Goal: Task Accomplishment & Management: Complete application form

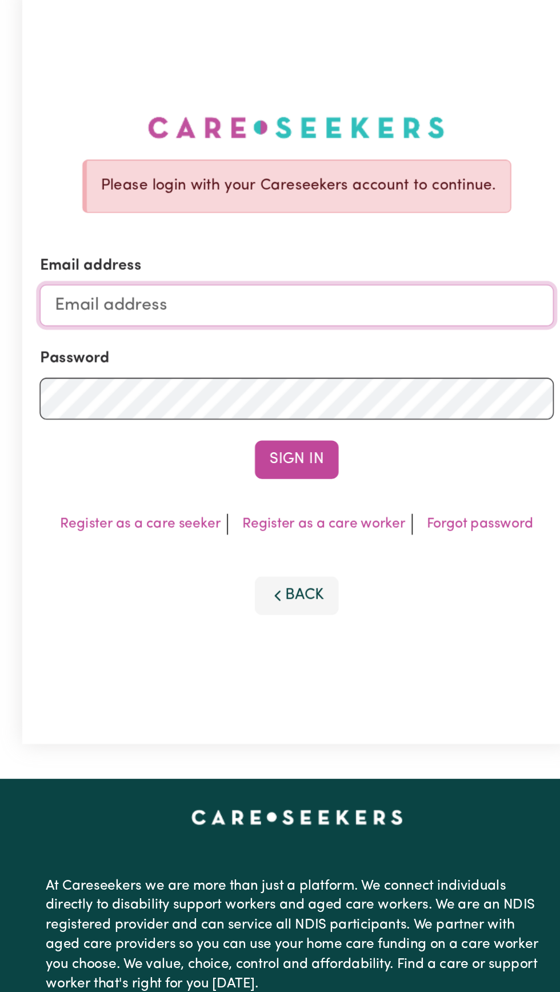
click at [261, 289] on input "Email address" at bounding box center [279, 275] width 337 height 27
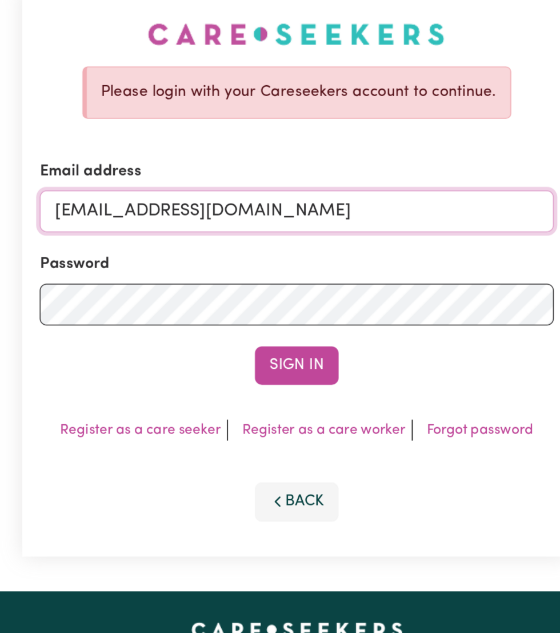
type input "[EMAIL_ADDRESS][DOMAIN_NAME]"
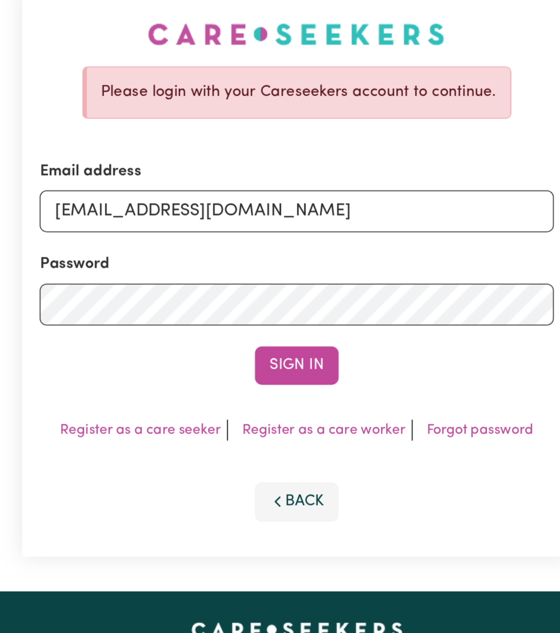
click at [277, 309] on button "Sign In" at bounding box center [280, 314] width 55 height 25
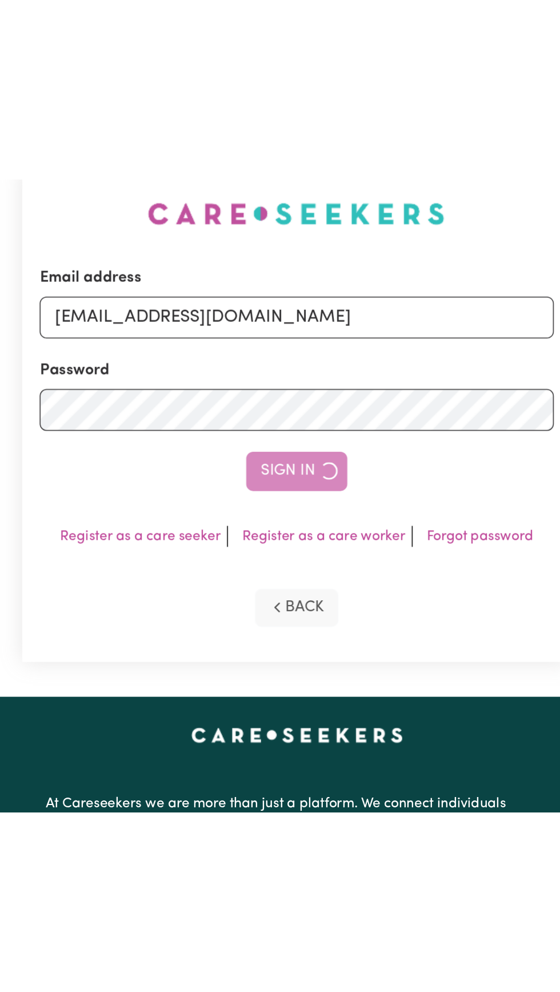
scroll to position [24, 0]
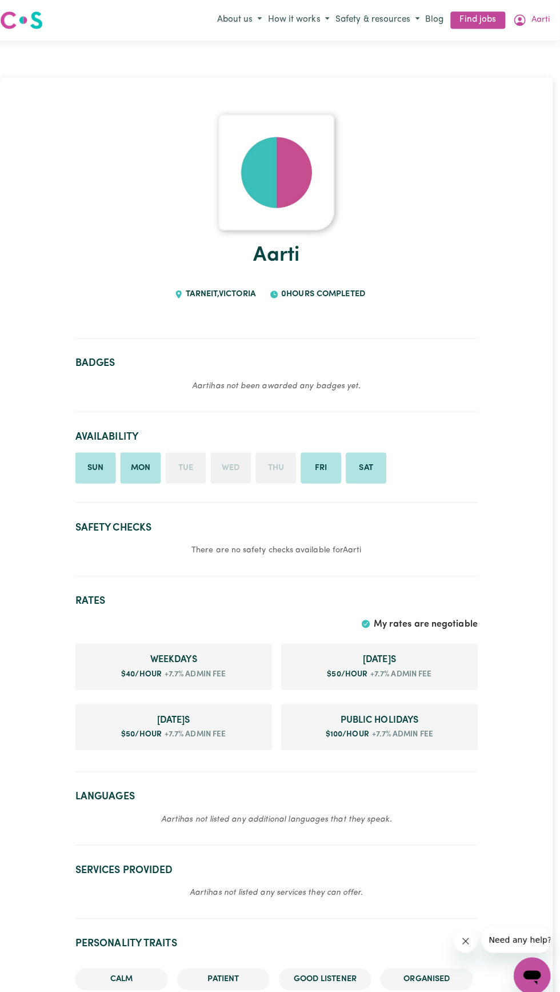
click at [546, 19] on button "Aarti" at bounding box center [532, 19] width 42 height 19
click at [516, 63] on link "My Dashboard" at bounding box center [507, 64] width 90 height 22
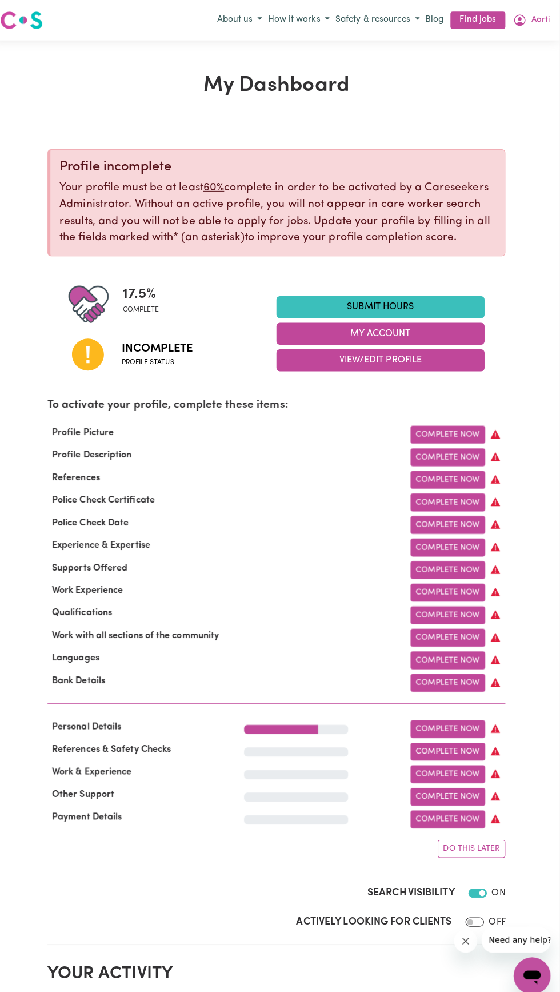
click at [446, 429] on link "Complete Now" at bounding box center [450, 430] width 74 height 18
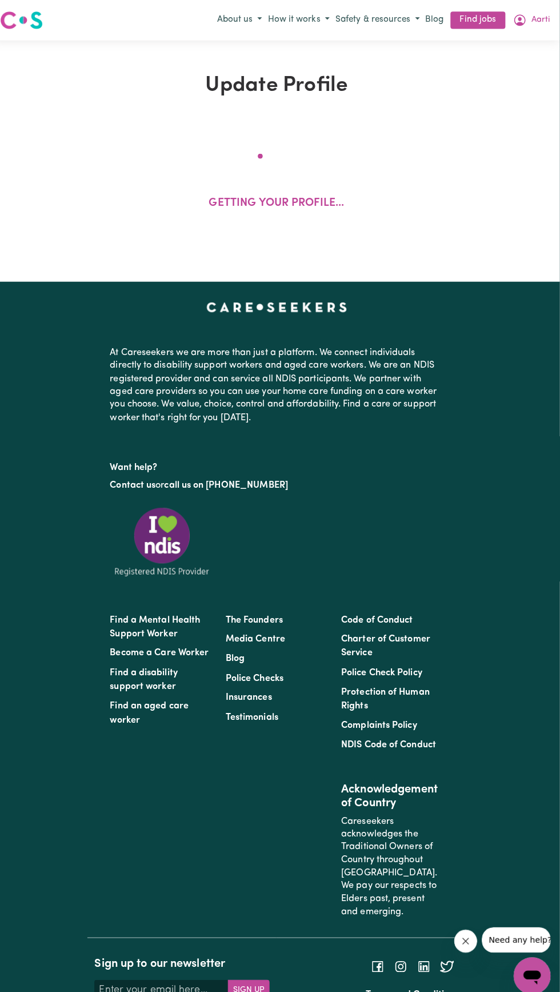
select select "[DEMOGRAPHIC_DATA]"
select select "Student Visa"
select select "Studying a healthcare related degree or qualification"
select select "40"
select select "50"
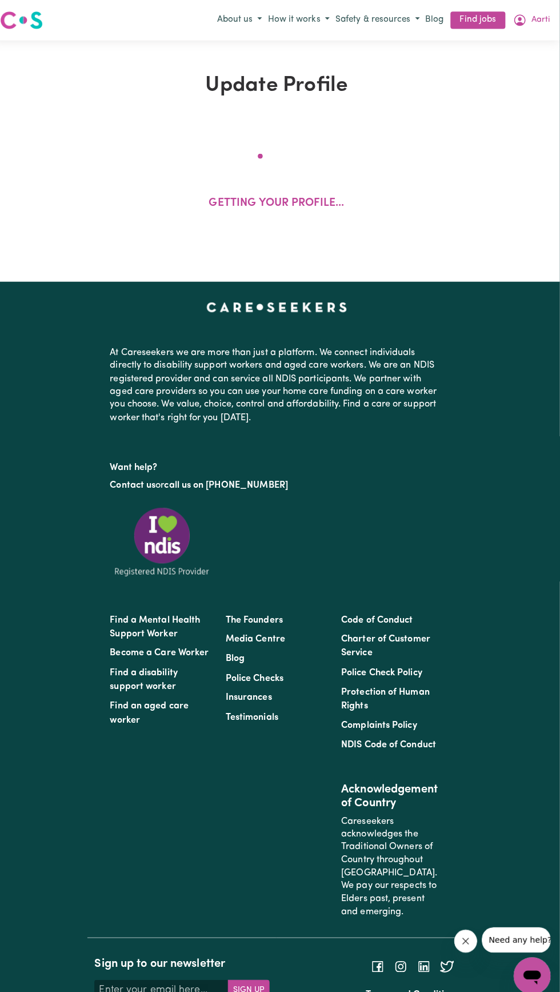
select select "50"
select select "100"
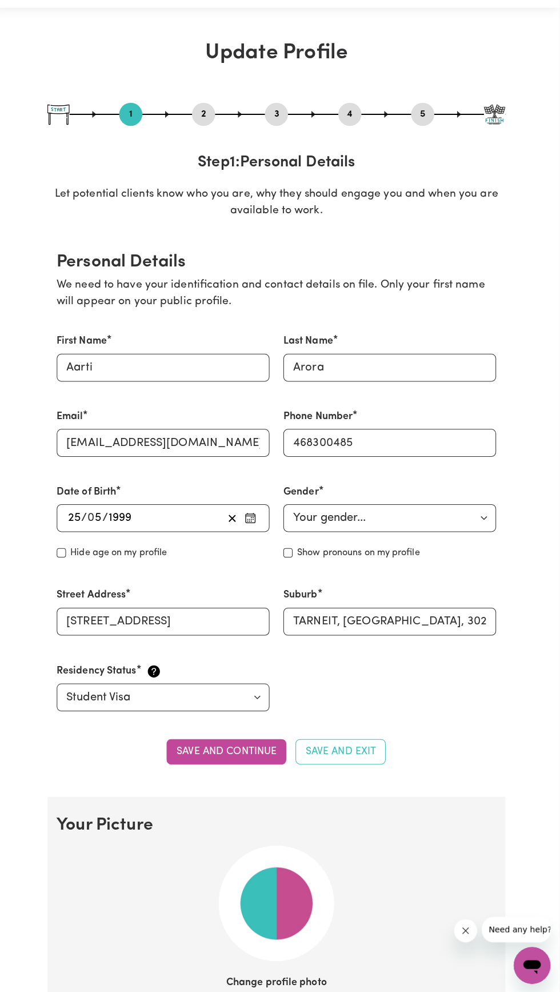
scroll to position [30, 0]
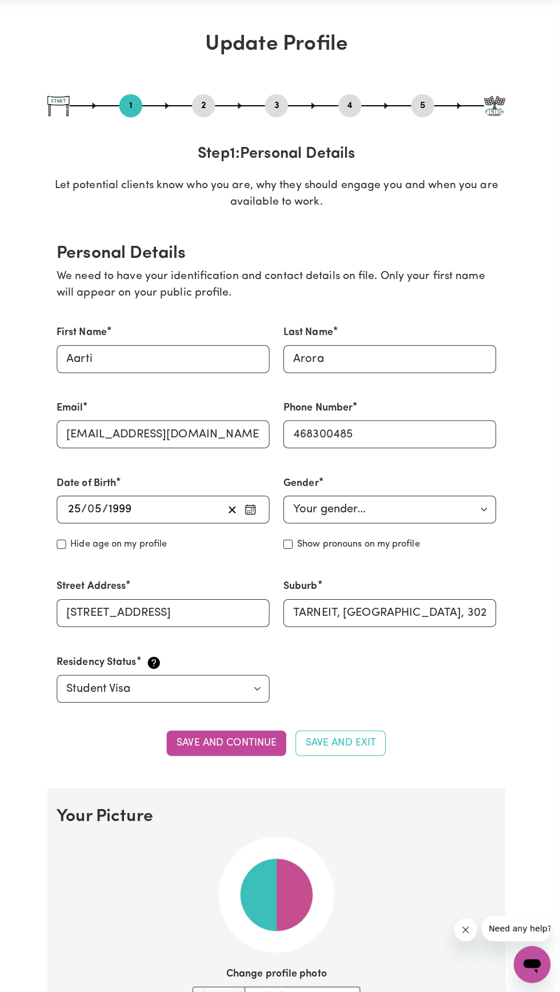
click at [254, 745] on button "Save and continue" at bounding box center [230, 745] width 118 height 25
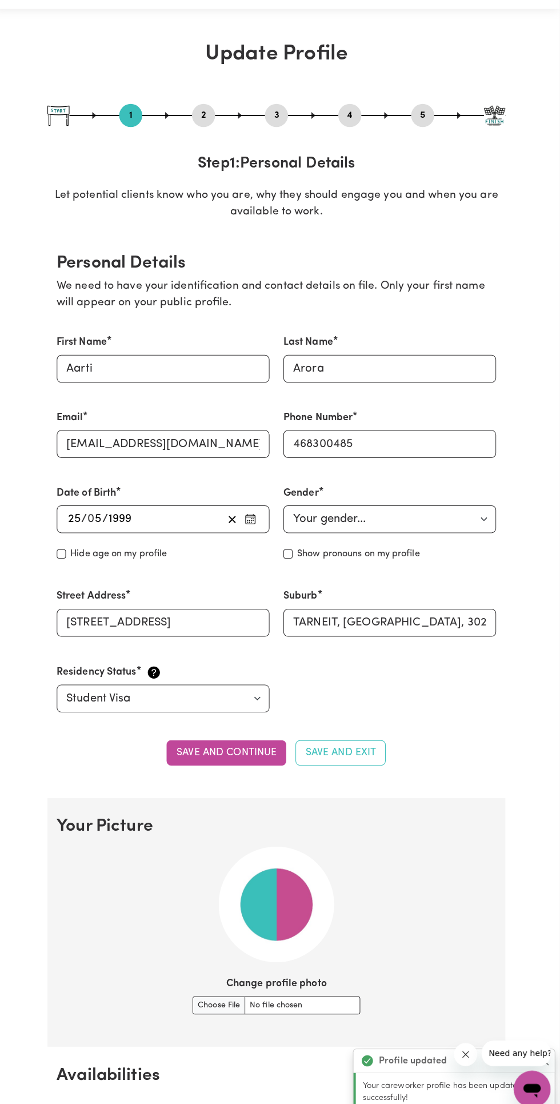
scroll to position [199, 0]
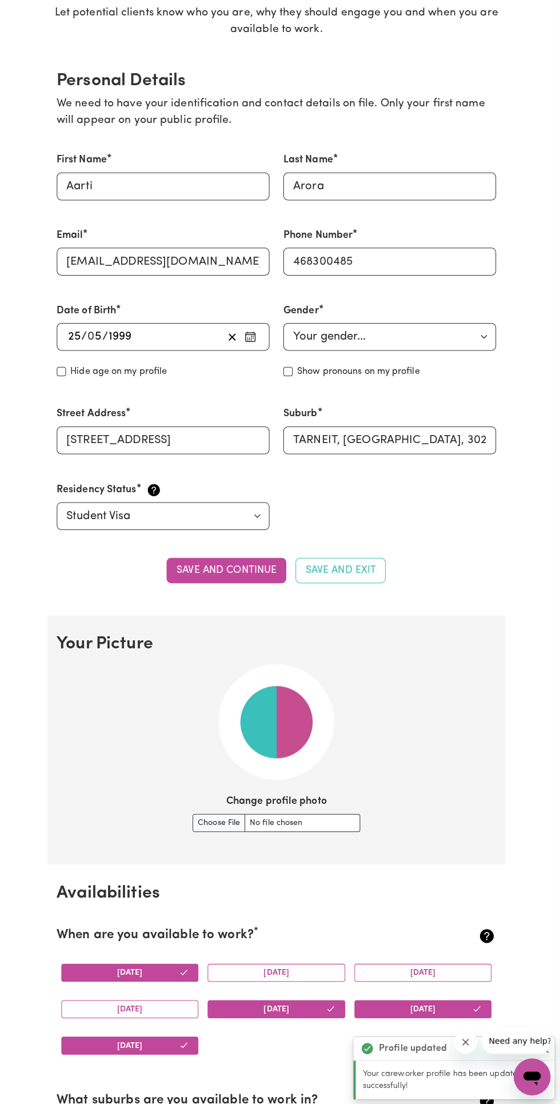
click at [295, 753] on img at bounding box center [280, 726] width 114 height 114
click at [311, 832] on input "Change profile photo" at bounding box center [280, 826] width 166 height 18
type input "C:\fakepath\Snapchat-715019279.jpg"
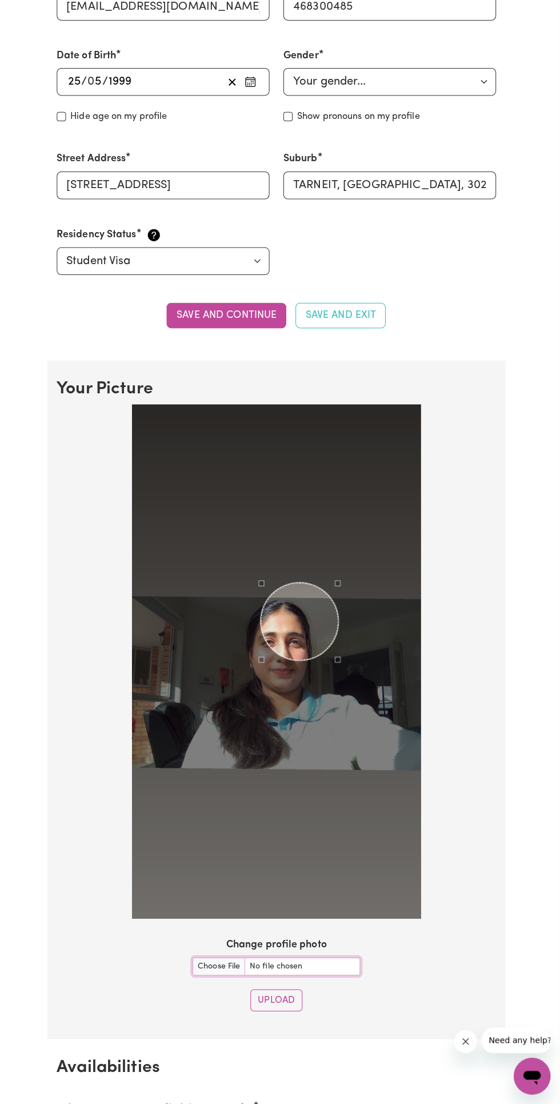
scroll to position [472, 0]
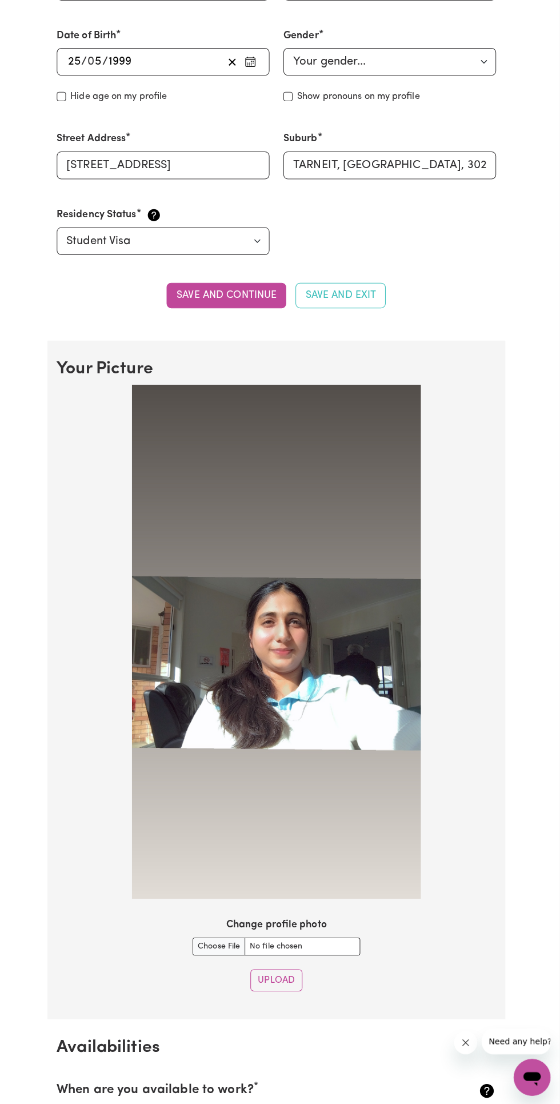
click at [298, 978] on button "Upload" at bounding box center [279, 980] width 51 height 22
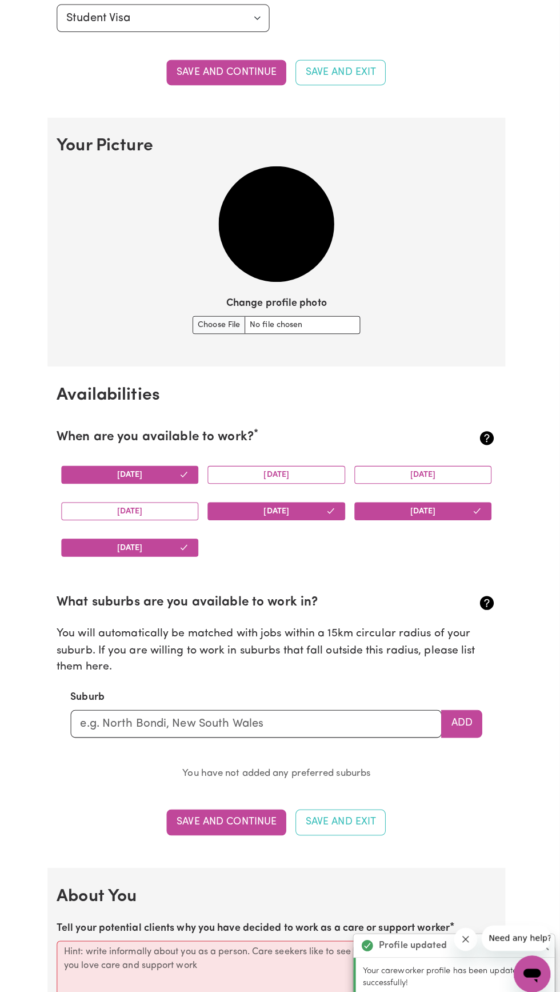
scroll to position [701, 0]
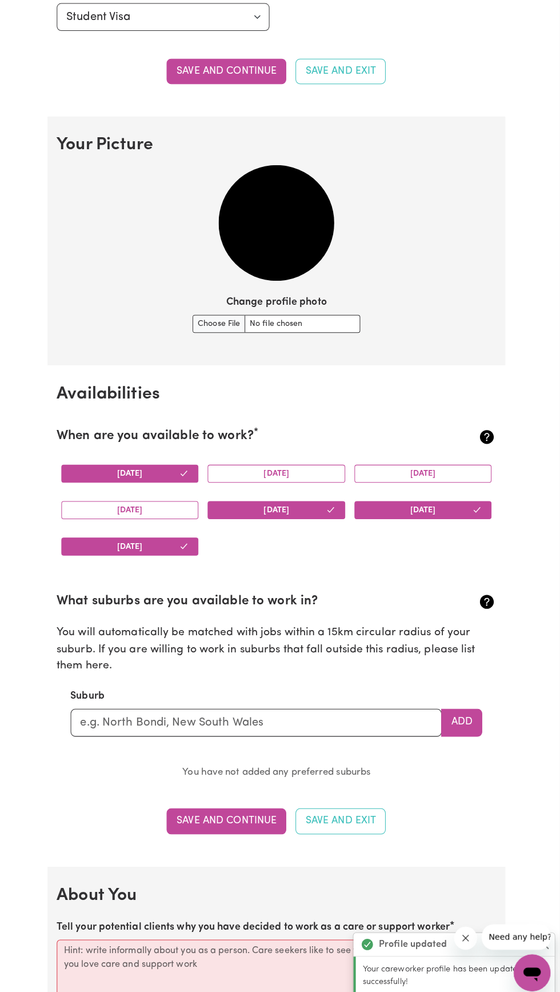
click at [294, 469] on button "[DATE]" at bounding box center [280, 471] width 136 height 18
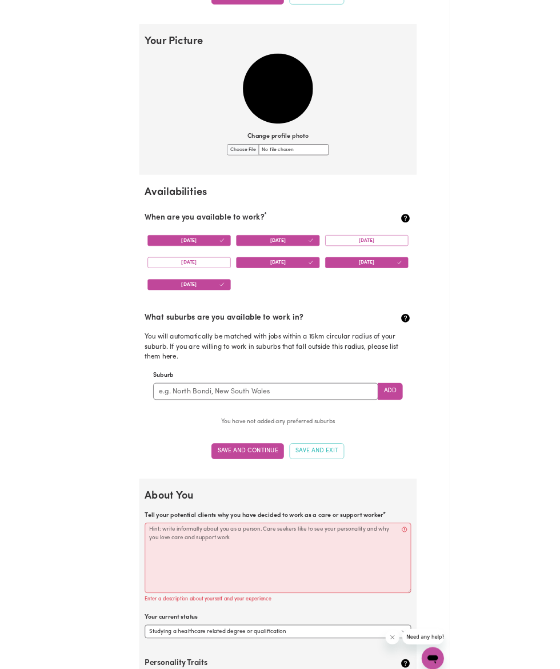
scroll to position [778, 0]
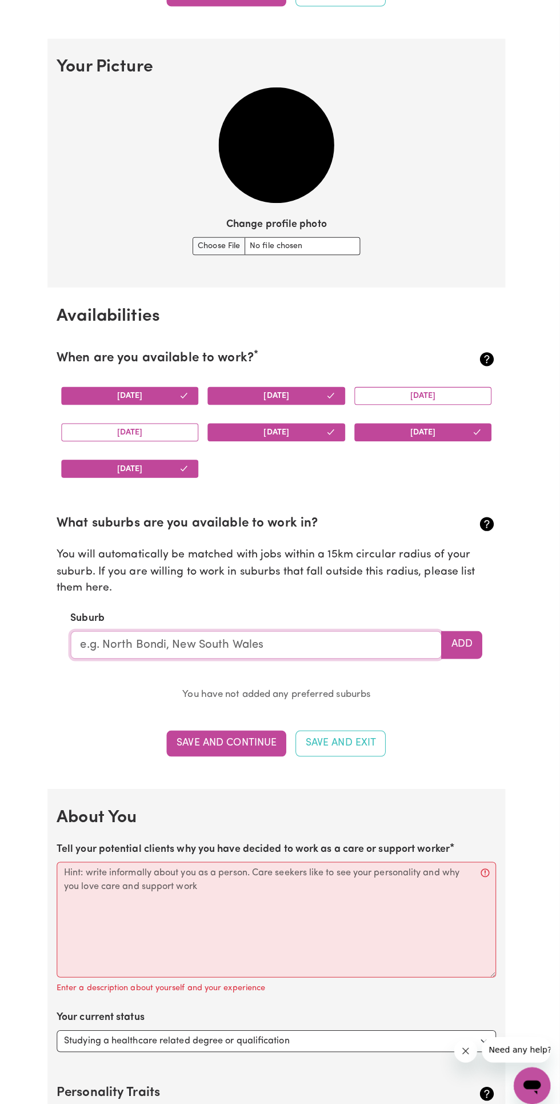
click at [374, 637] on input "text" at bounding box center [261, 640] width 368 height 27
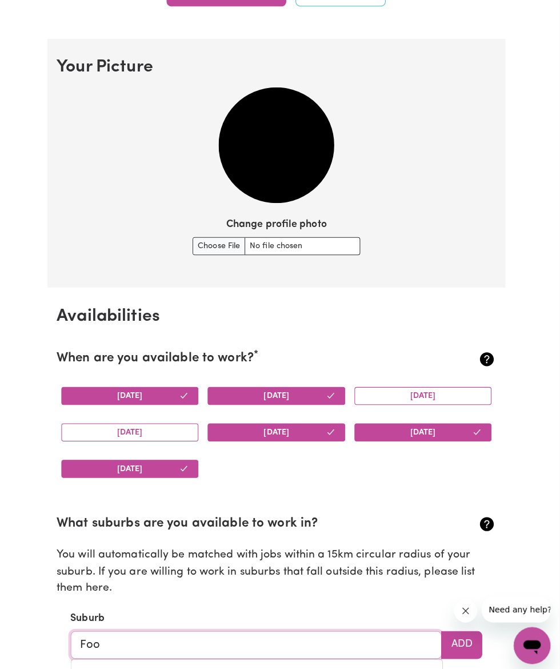
type input "Foot"
type input "FootSCRAY, Victoria, 3011"
type input "Foots"
type input "FootsCRAY, Victoria, 3011"
type input "Footscray"
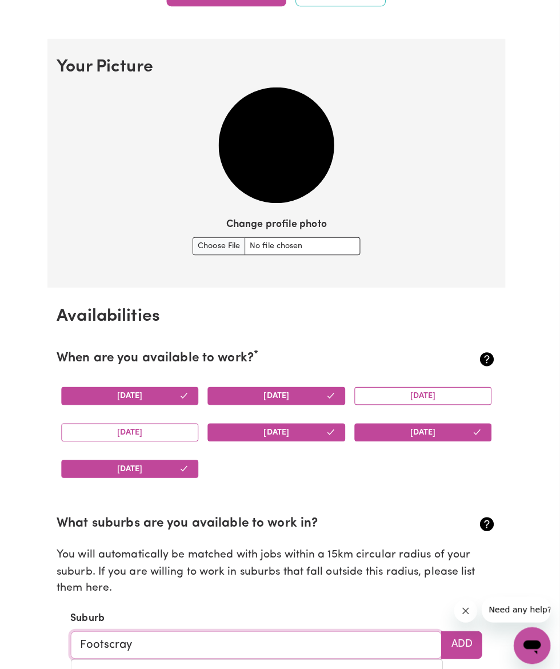
type input "Footscray"
type input "Footscray, Victoria, 3011"
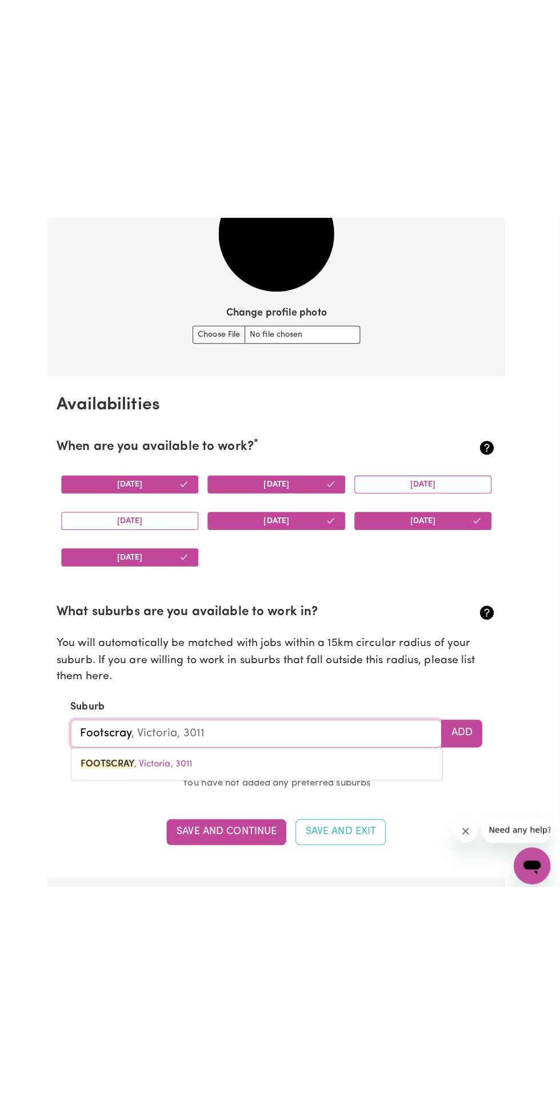
scroll to position [905, 0]
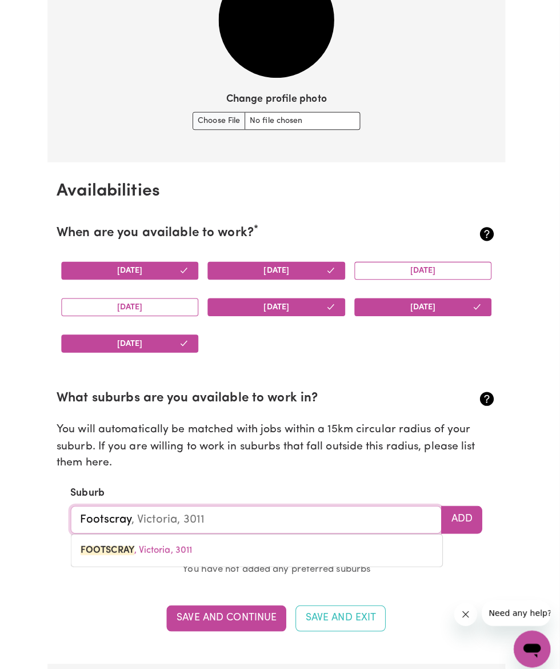
click at [171, 542] on span "FOOTSCRAY , Victoria, 3011" at bounding box center [141, 544] width 110 height 9
type input "FOOTSCRAY, Victoria, 3011"
click at [244, 610] on button "Save and Continue" at bounding box center [230, 610] width 118 height 25
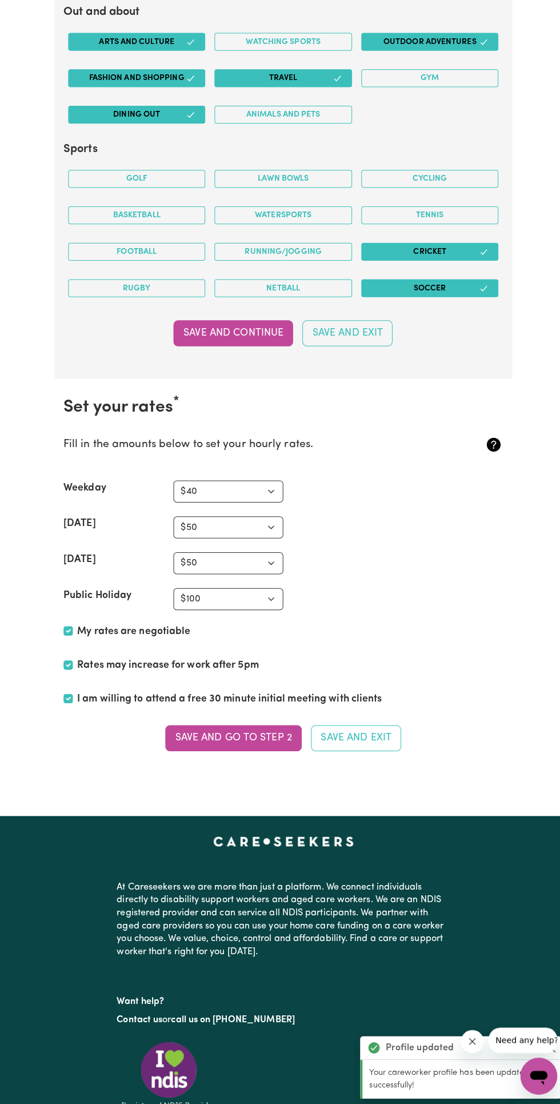
scroll to position [2269, 0]
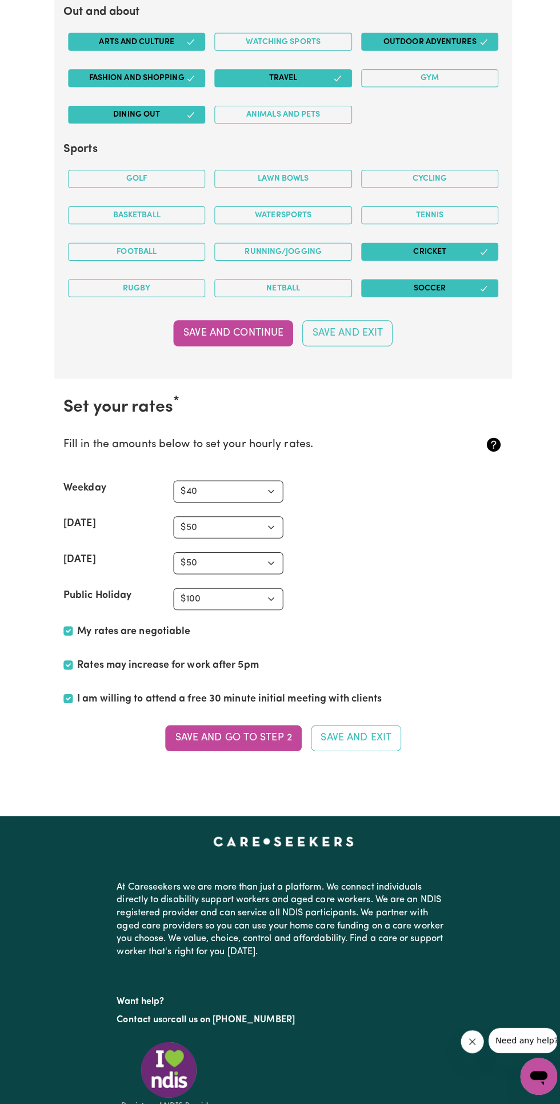
click at [255, 737] on button "Save and go to Step 2" at bounding box center [230, 741] width 135 height 25
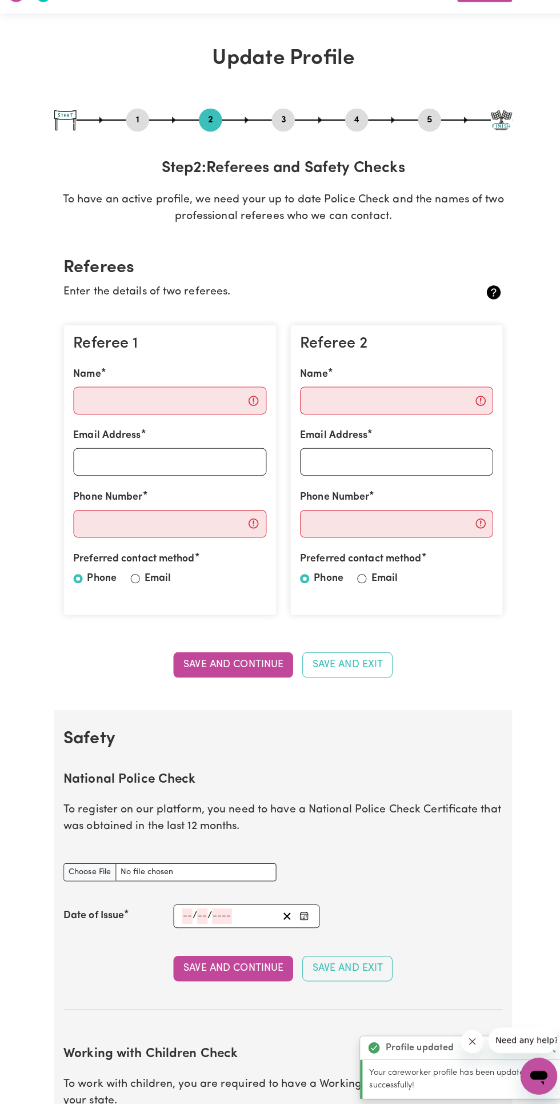
scroll to position [0, 0]
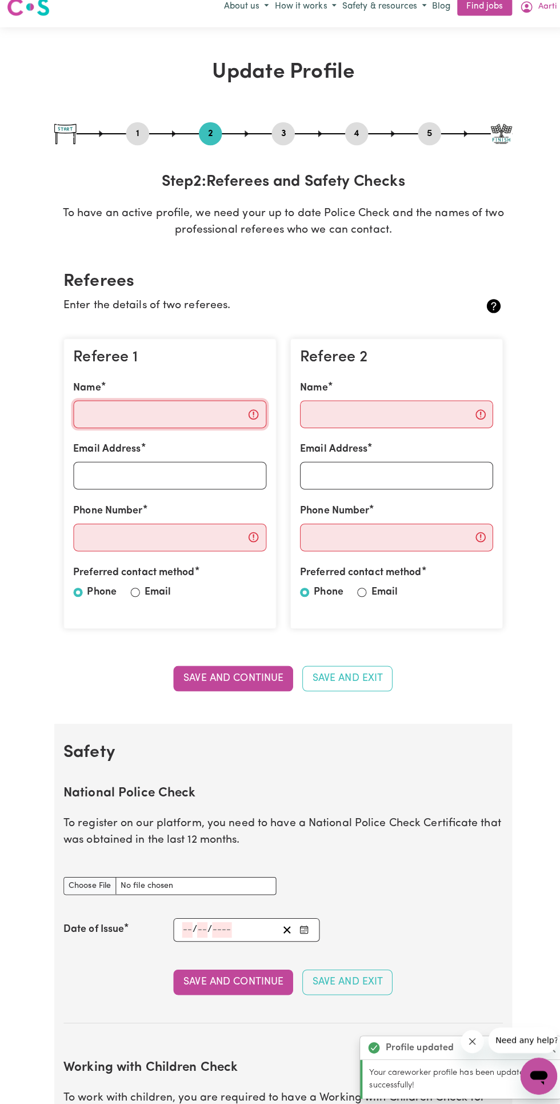
click at [134, 417] on input "Name" at bounding box center [168, 422] width 191 height 27
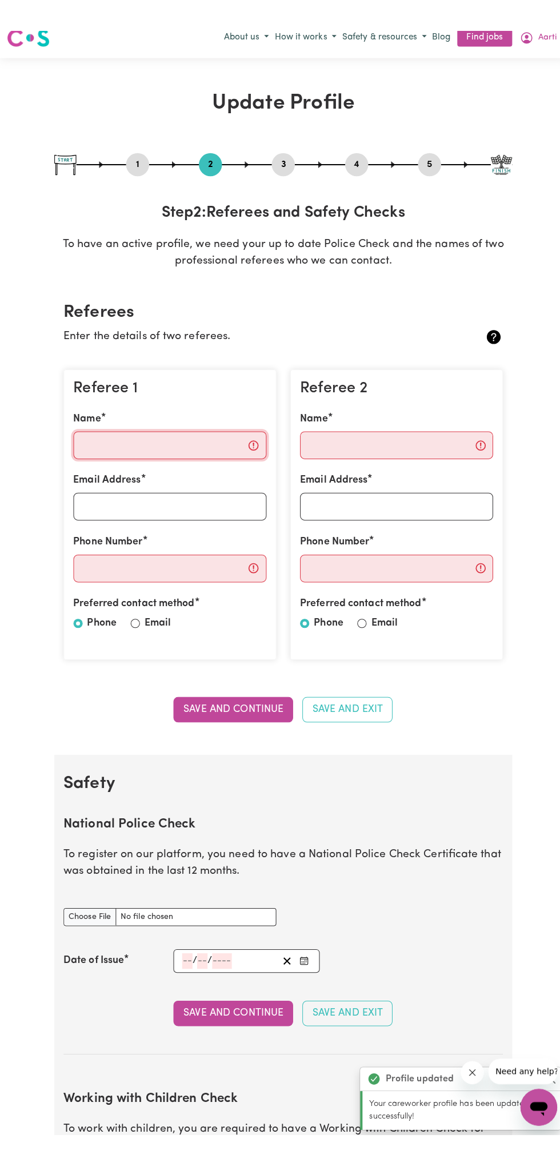
scroll to position [5, 0]
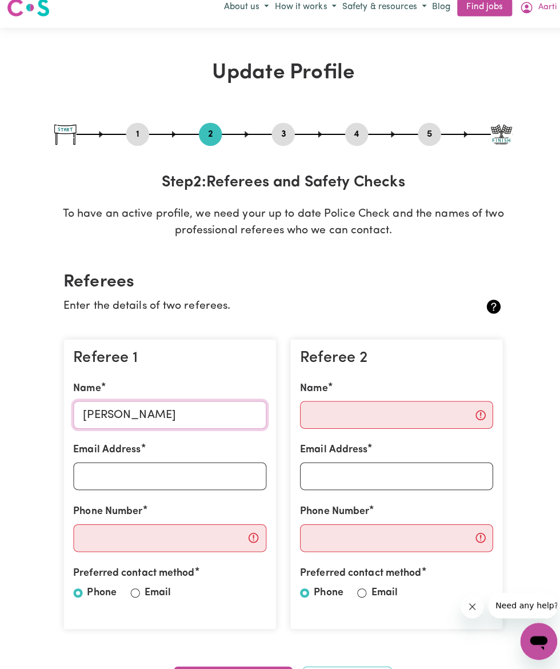
type input "[PERSON_NAME]"
click at [211, 485] on input "Email Address" at bounding box center [168, 477] width 191 height 27
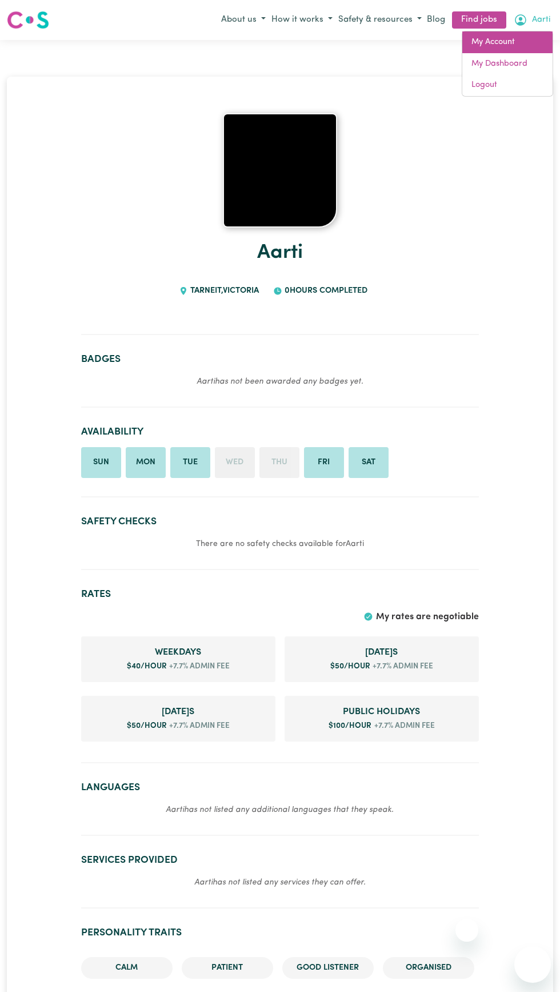
click at [504, 38] on link "My Account" at bounding box center [507, 42] width 90 height 22
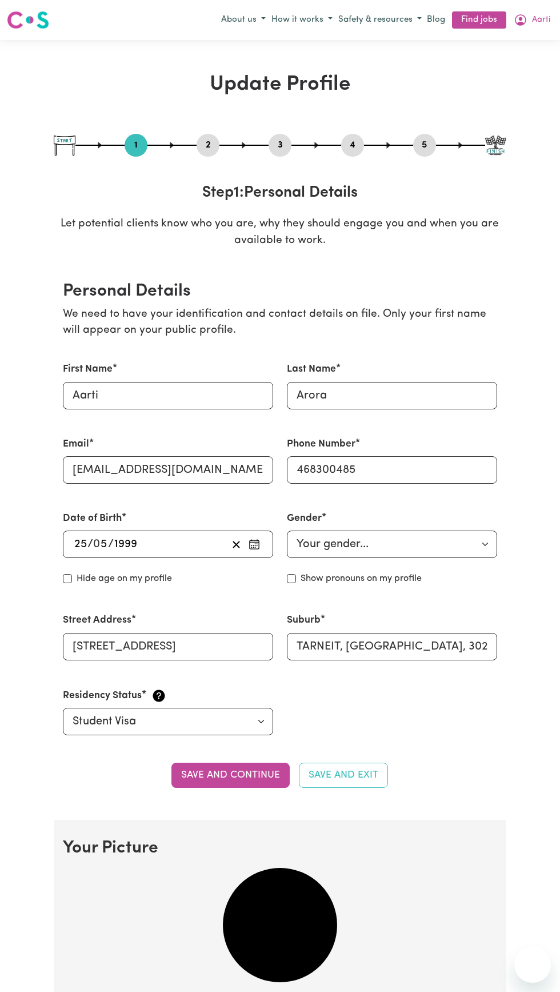
select select "[DEMOGRAPHIC_DATA]"
select select "Student Visa"
select select "Studying a healthcare related degree or qualification"
select select "40"
select select "50"
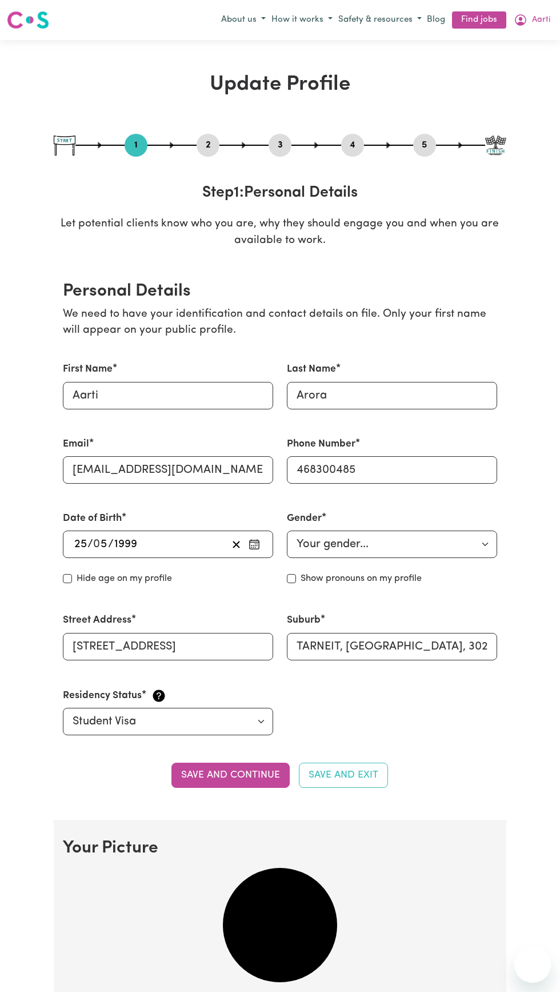
select select "50"
select select "100"
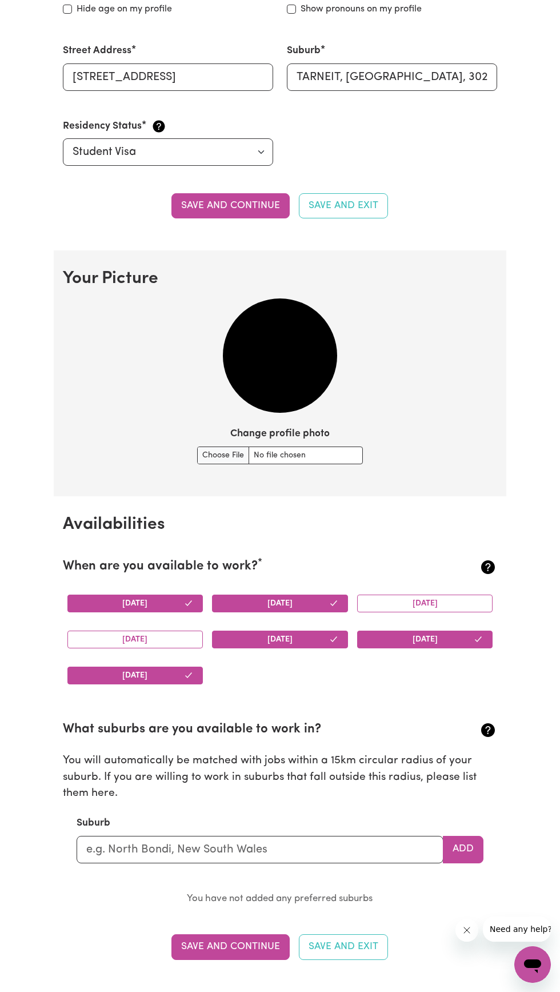
scroll to position [558, 0]
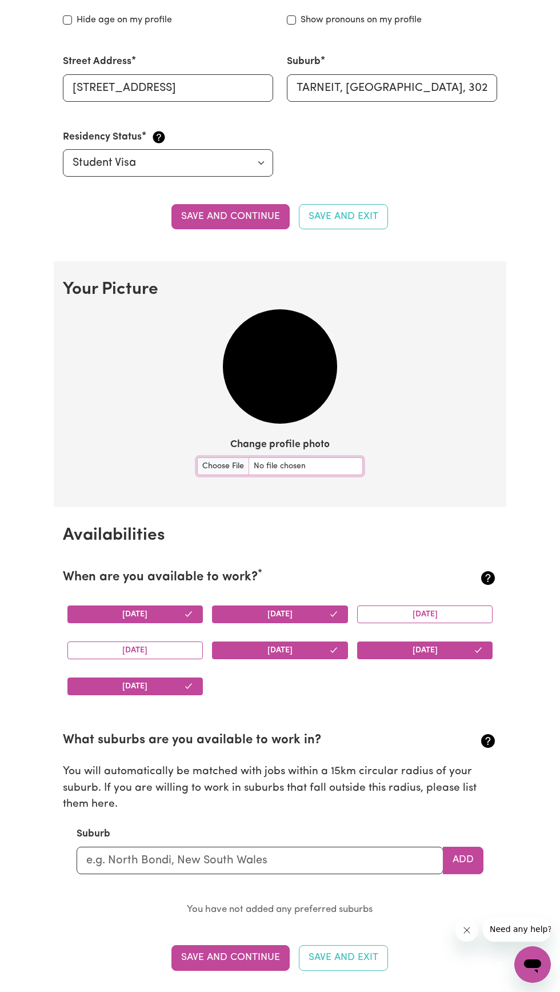
click at [292, 464] on input "Change profile photo" at bounding box center [280, 466] width 166 height 18
type input "C:\fakepath\Snapchat-715019279.jpg"
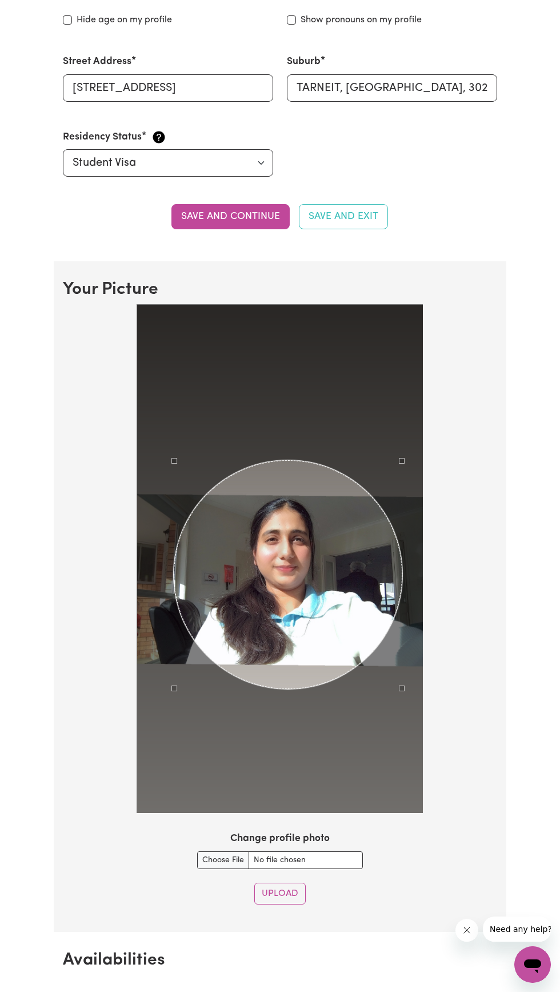
click at [298, 892] on button "Upload" at bounding box center [279, 894] width 51 height 22
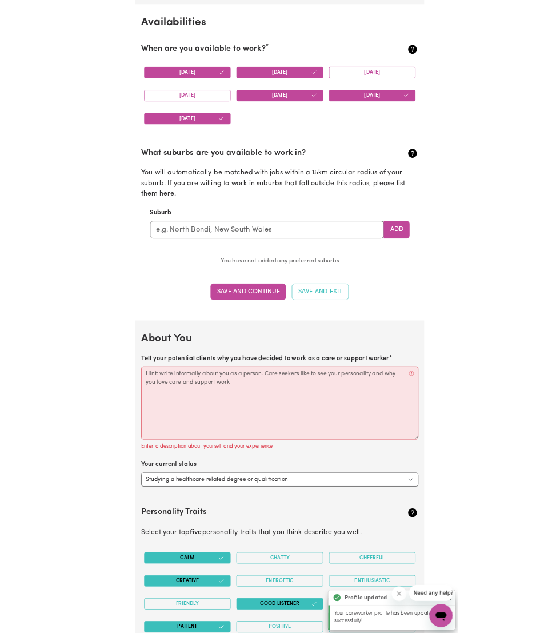
scroll to position [1064, 0]
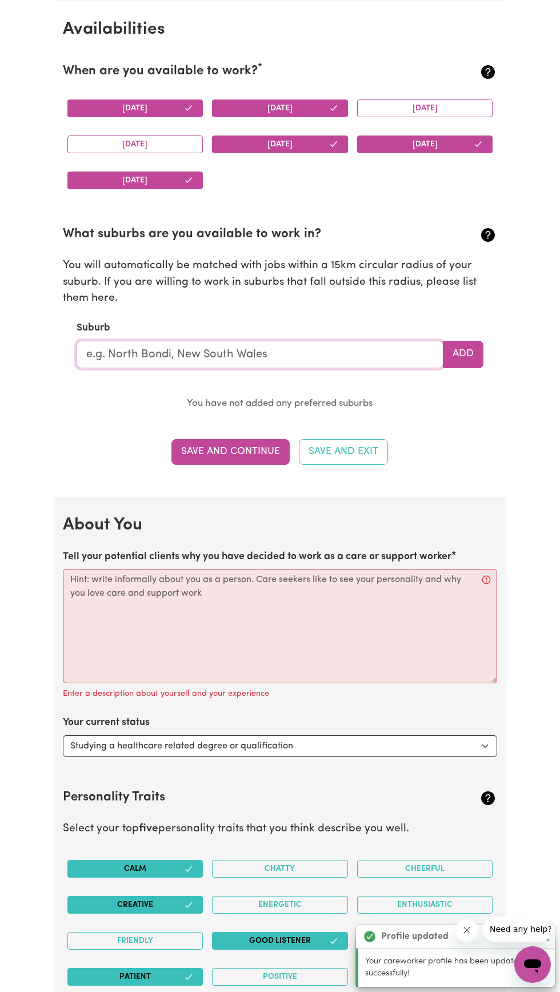
click at [362, 347] on input "text" at bounding box center [261, 354] width 368 height 27
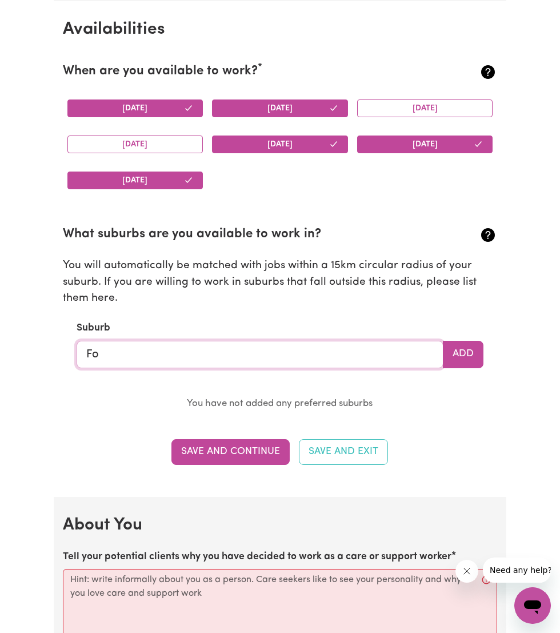
type input "For"
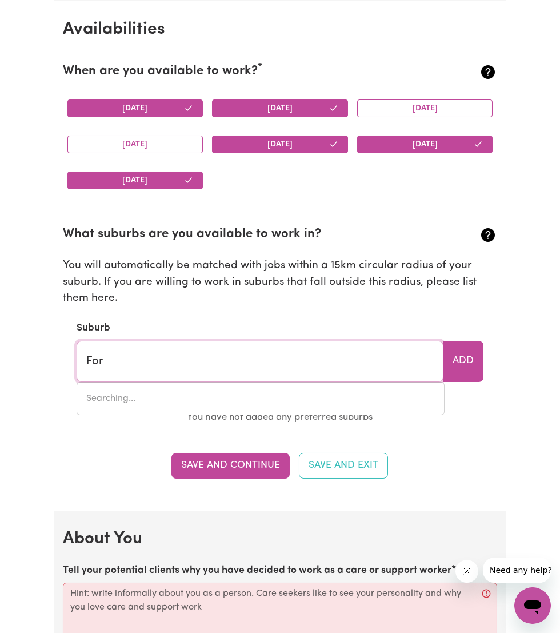
type input "ForBES, [GEOGRAPHIC_DATA], 2871"
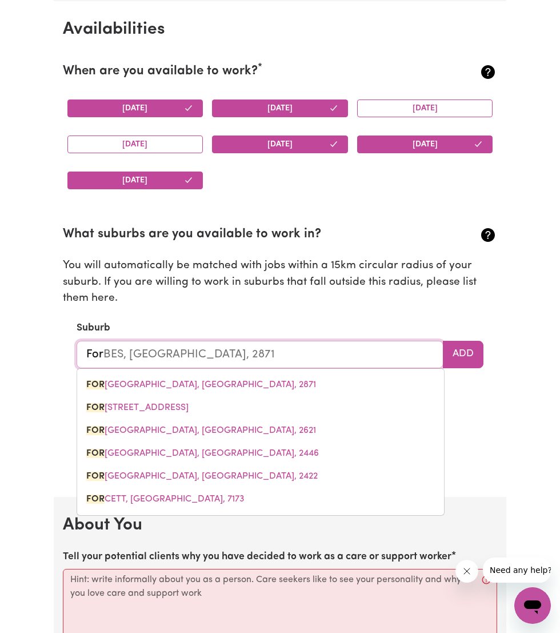
type input "Fo"
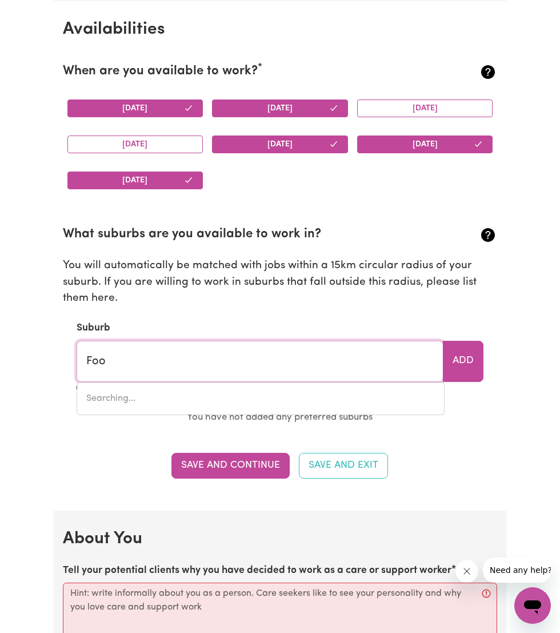
type input "Foot"
type input "FootSCRAY, Victoria, 3011"
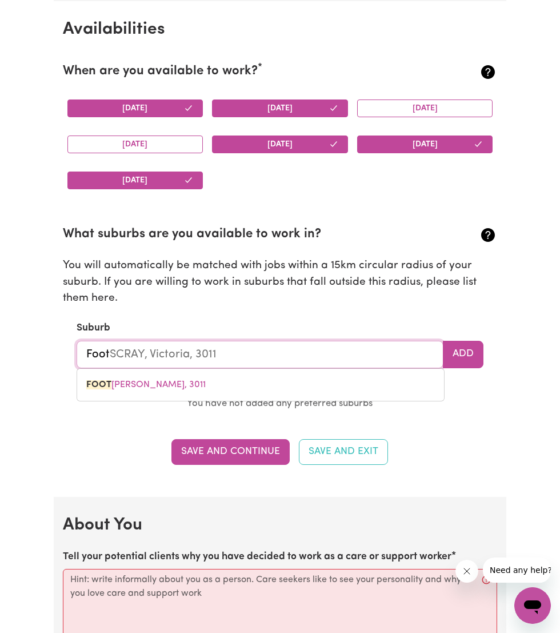
type input "Foots"
type input "FootsCRAY, Victoria, 3011"
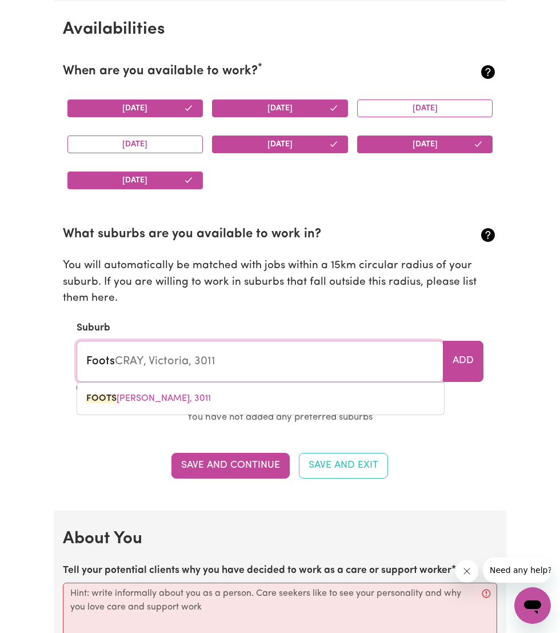
type input "Footsc"
type input "FootscRAY, Victoria, 3011"
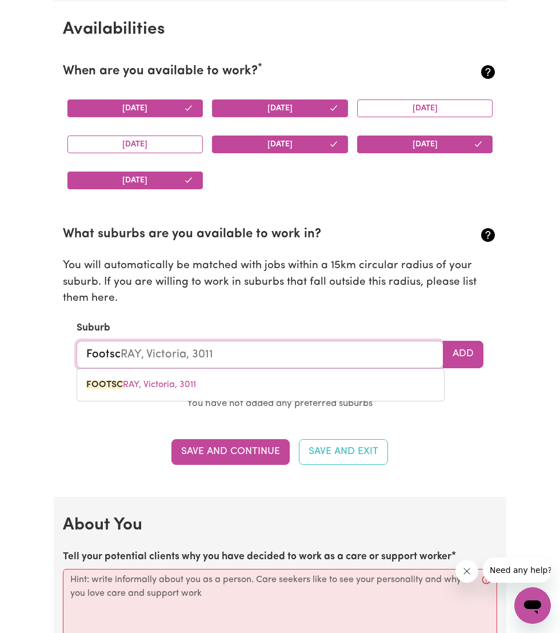
type input "Footscray"
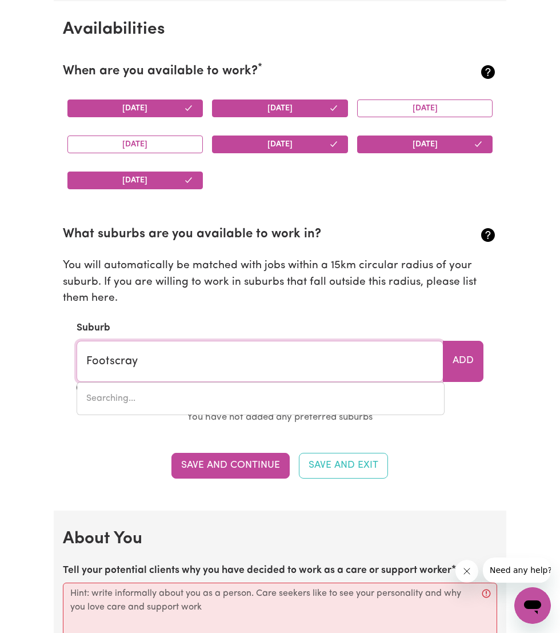
type input "Footscray, Victoria, 3011"
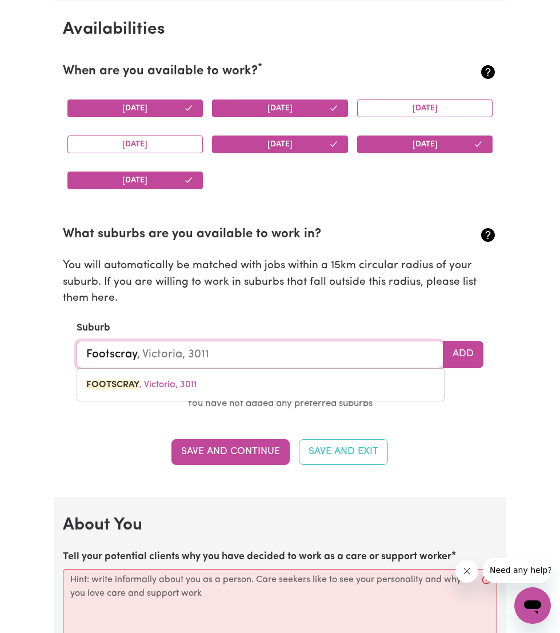
click at [167, 380] on span "FOOTSCRAY , Victoria, 3011" at bounding box center [141, 384] width 110 height 9
type input "FOOTSCRAY, Victoria, 3011"
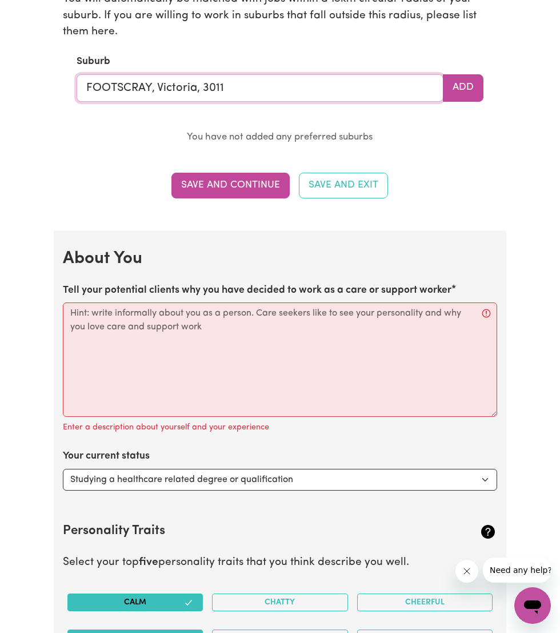
scroll to position [1327, 0]
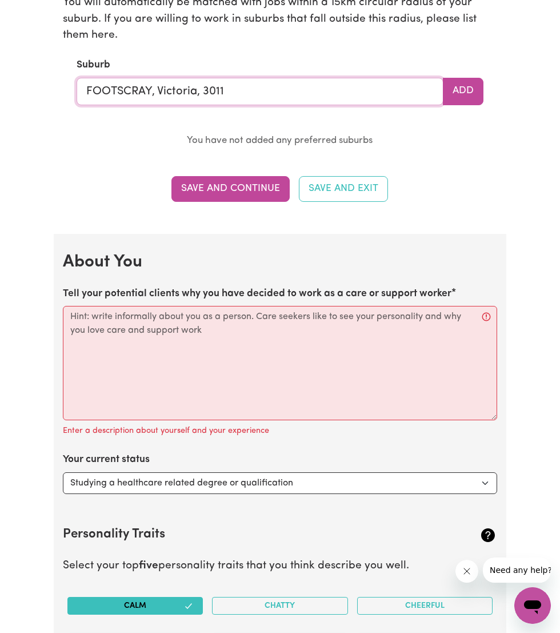
type input "FOOTSCRAY, Victoria, 3011"
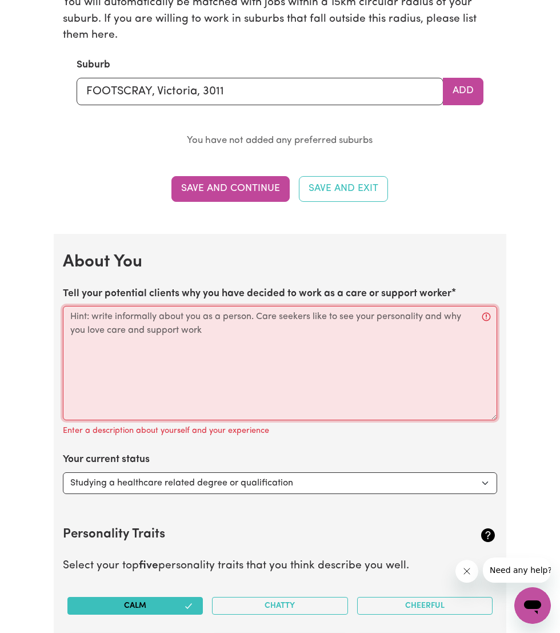
click at [295, 311] on textarea "Tell your potential clients why you have decided to work as a care or support w…" at bounding box center [280, 363] width 435 height 114
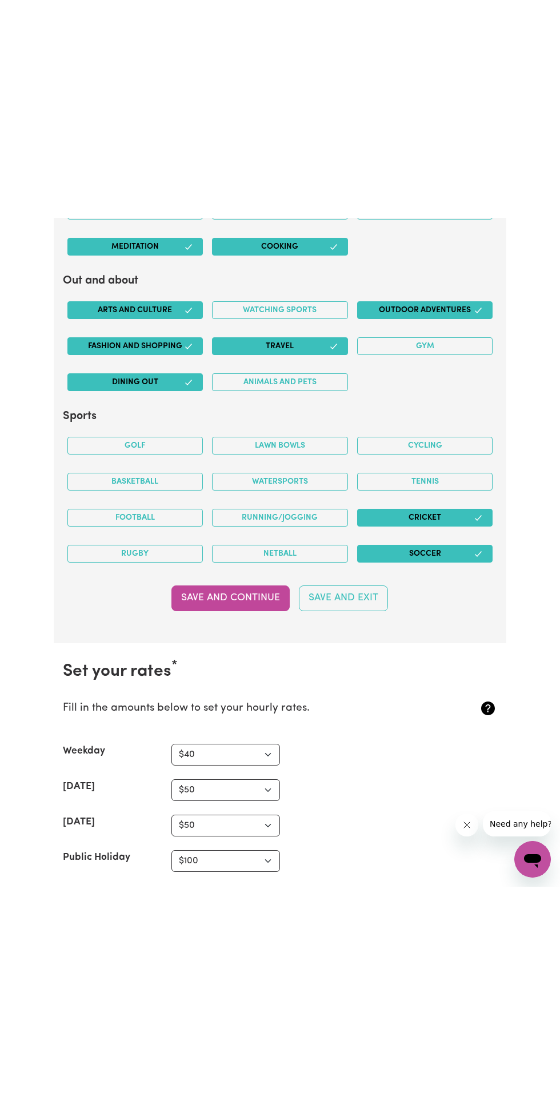
scroll to position [2228, 0]
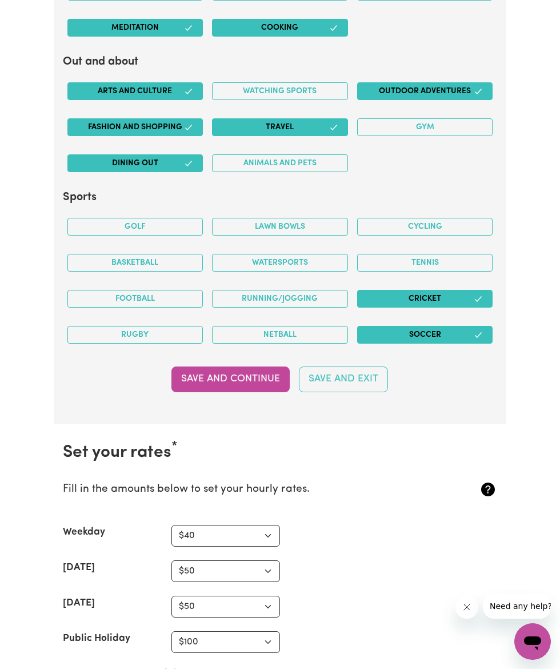
type textarea "Taking about my background m studying masters of nursing. I had experience of s…"
click at [226, 383] on button "Save and Continue" at bounding box center [230, 378] width 118 height 25
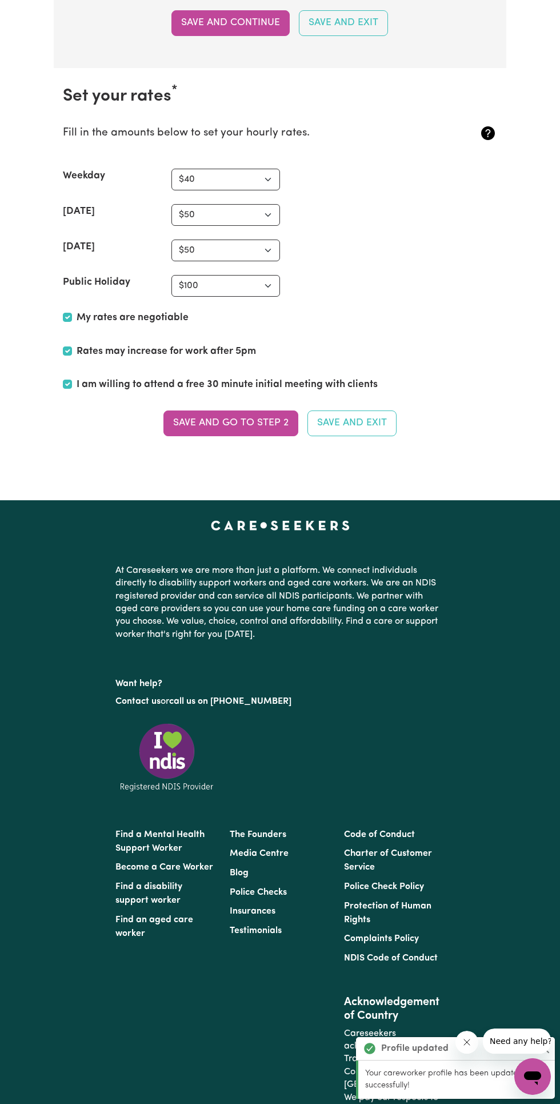
scroll to position [2646, 0]
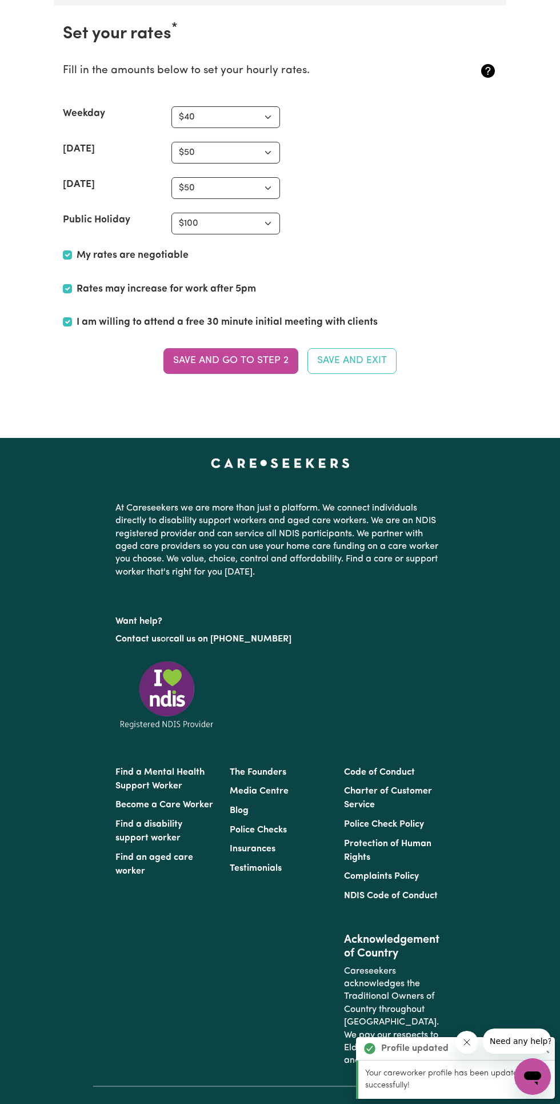
click at [236, 356] on button "Save and go to Step 2" at bounding box center [230, 360] width 135 height 25
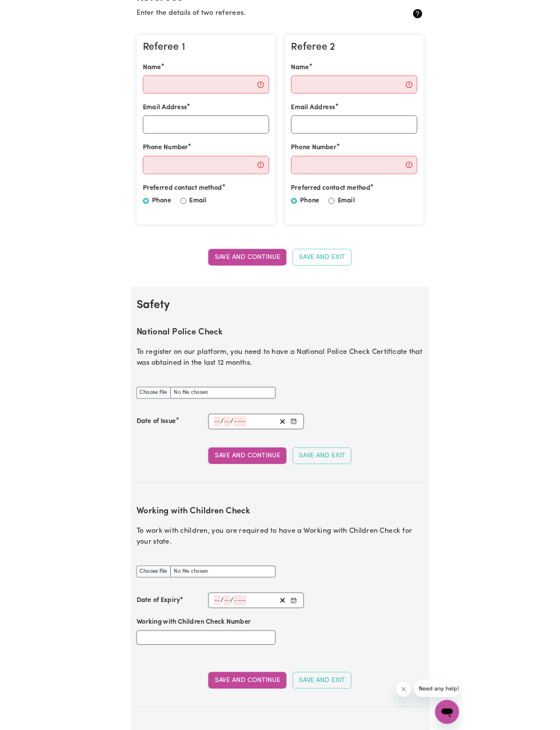
scroll to position [294, 0]
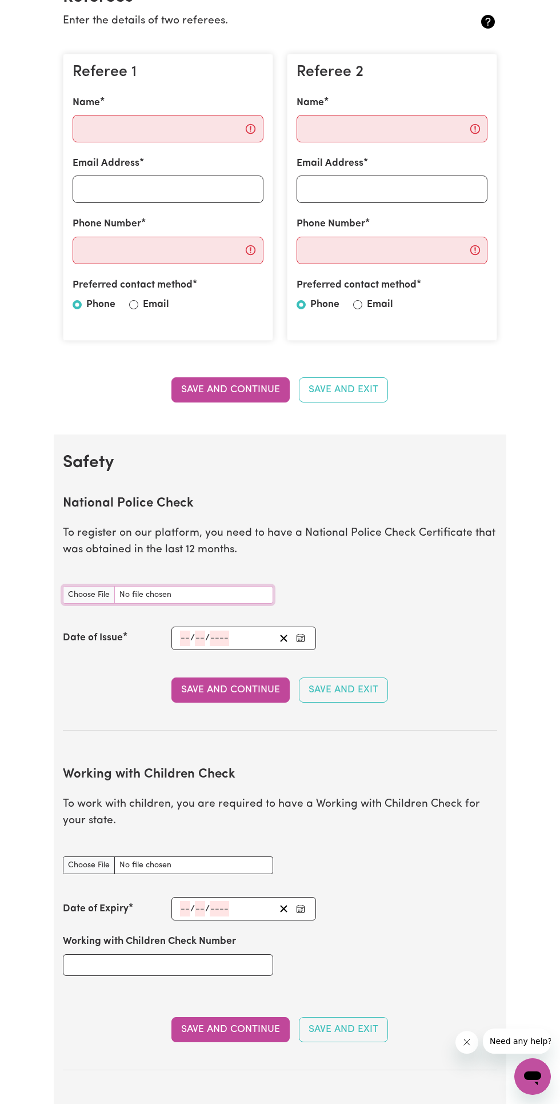
click at [194, 593] on input "National Police Check document" at bounding box center [168, 595] width 210 height 18
click at [67, 593] on input "National Police Check document" at bounding box center [168, 595] width 210 height 18
type input "C:\fakepath\Screenshot_20251004-191255.Adobe Acrobat.png"
click at [214, 593] on input "National Police Check document" at bounding box center [168, 595] width 210 height 18
click at [199, 638] on input "number" at bounding box center [200, 637] width 10 height 15
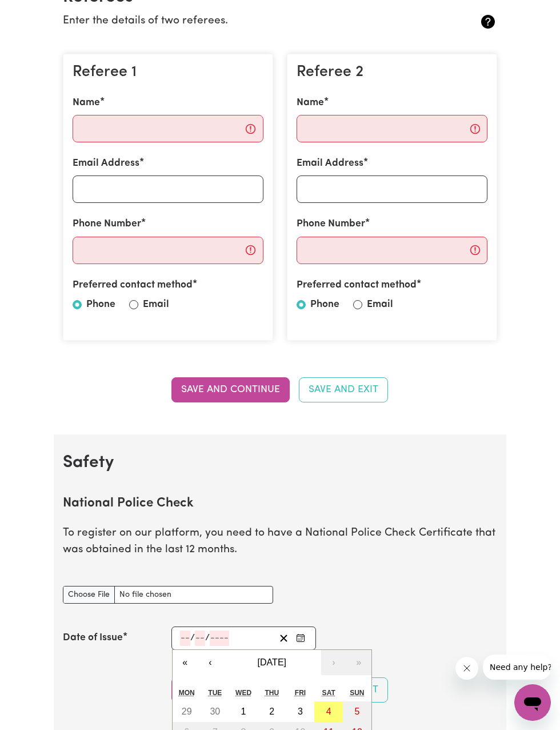
scroll to position [365, 0]
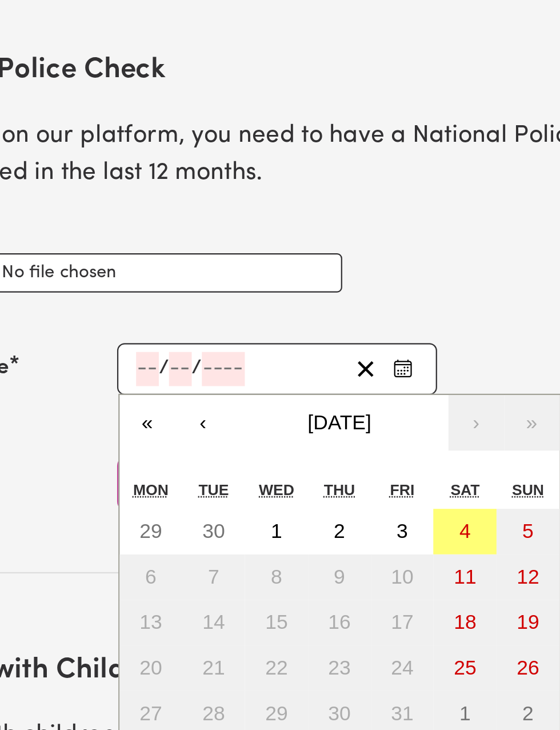
type input "1"
click at [183, 565] on input "number" at bounding box center [185, 566] width 10 height 15
type input "12"
type input "03"
type input "2"
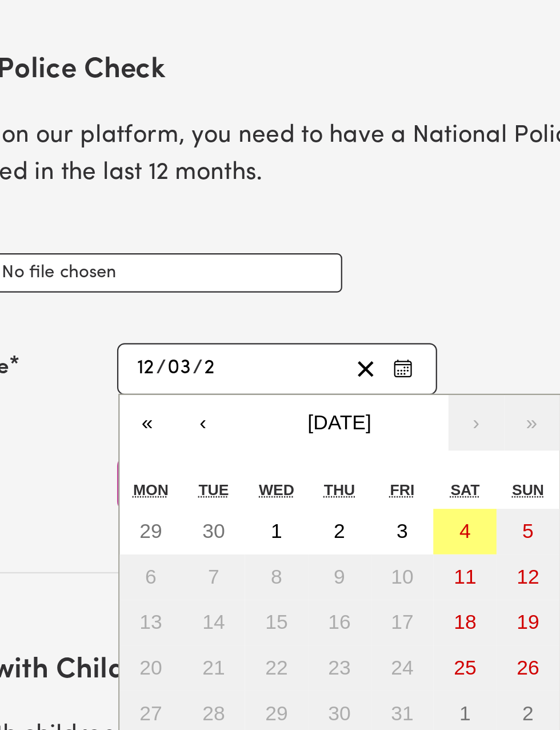
type input "0002-03-12"
type input "3"
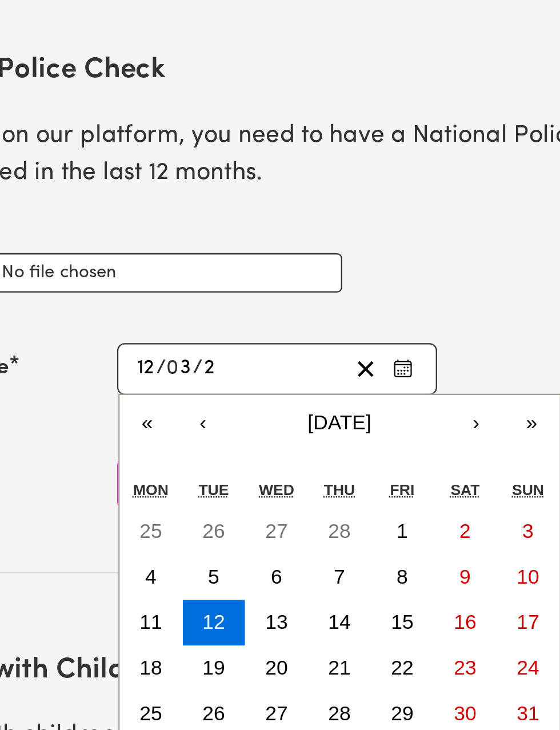
type input "20"
type input "0020-03-12"
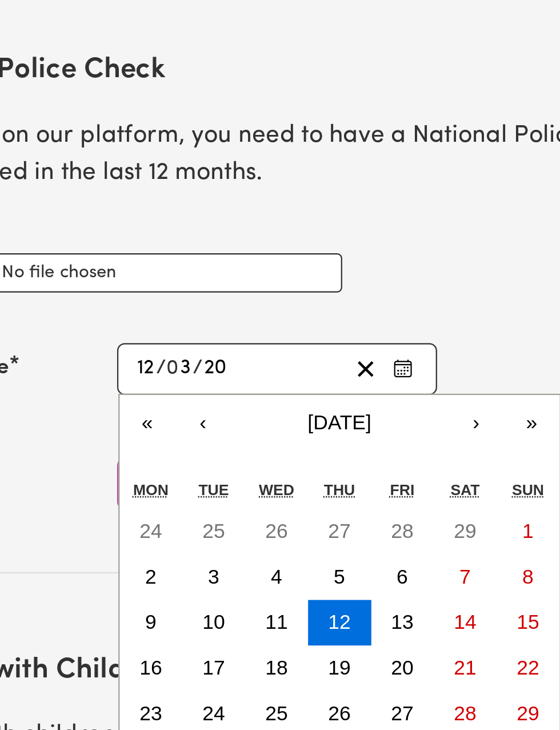
type input "202"
type input "0202-03-12"
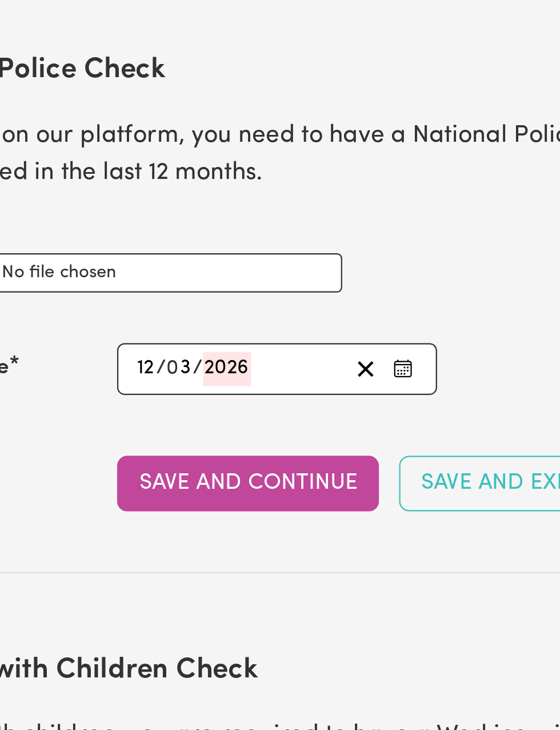
type input "2026"
click at [338, 537] on div "National Police Check document" at bounding box center [280, 523] width 449 height 45
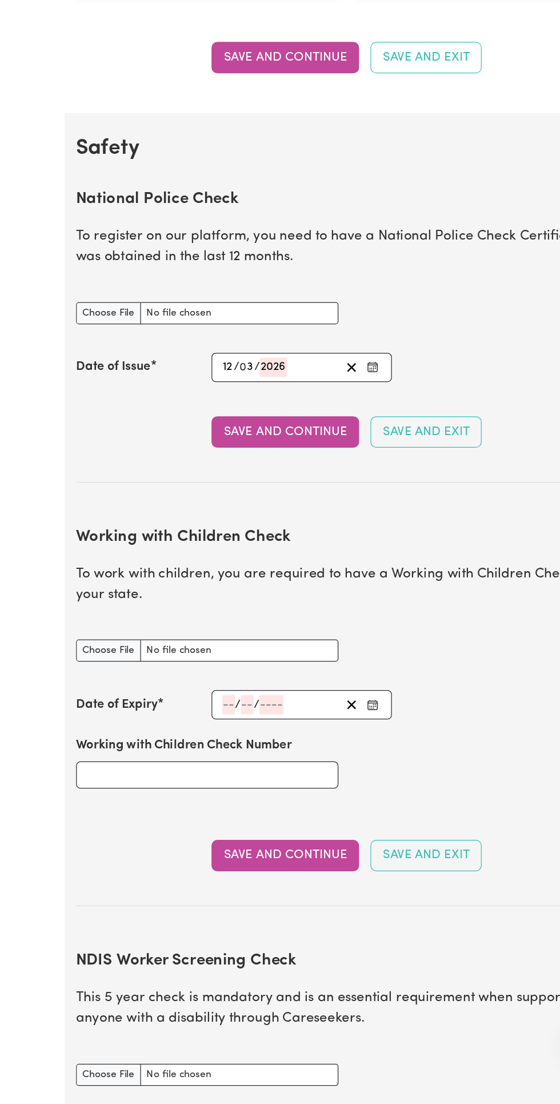
scroll to position [422, 0]
click at [91, 740] on input "Working with Children Check document" at bounding box center [168, 737] width 210 height 18
type input "C:\fakepath\Screenshot_20251004-191519.Adobe Acrobat.png"
click at [199, 779] on input "number" at bounding box center [200, 779] width 10 height 15
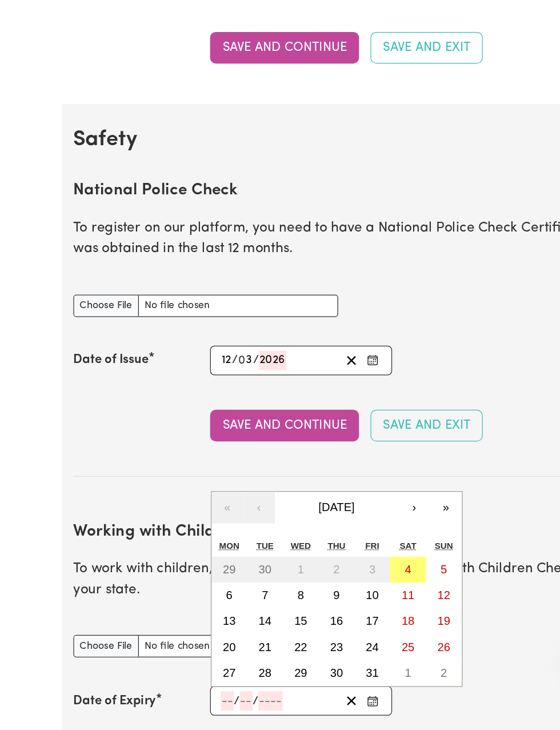
scroll to position [636, 0]
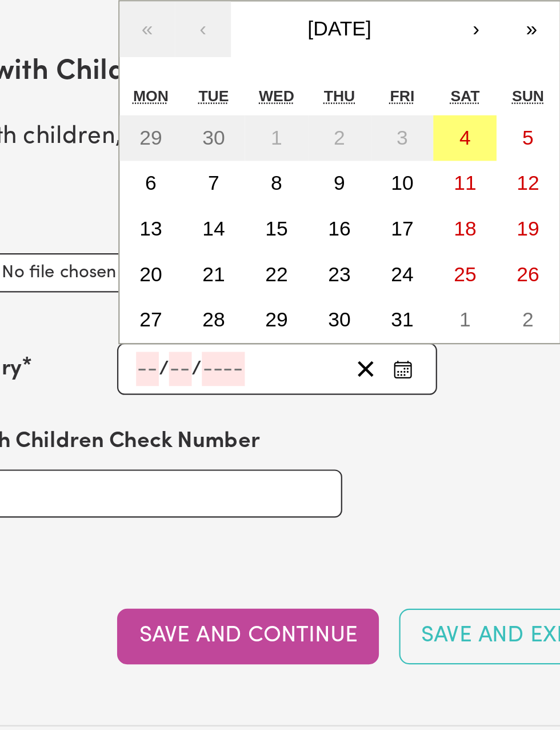
click at [184, 568] on input "number" at bounding box center [185, 566] width 10 height 15
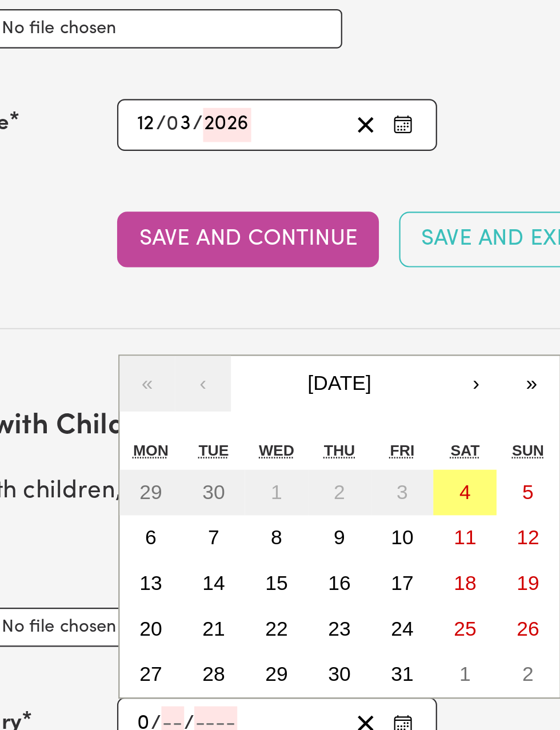
type input "09"
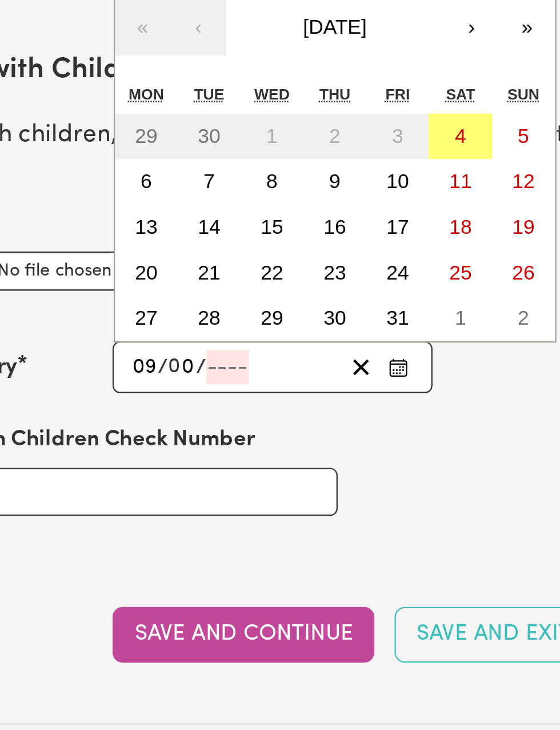
type input "05"
type input "2030"
type input "[DATE]"
type input "9"
type input "5"
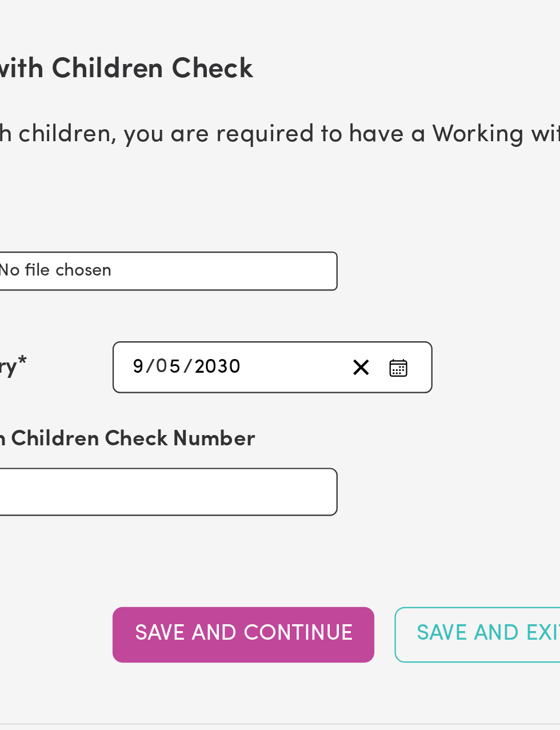
type input "2030"
click at [340, 624] on div "Working with Children Check Number" at bounding box center [280, 612] width 449 height 69
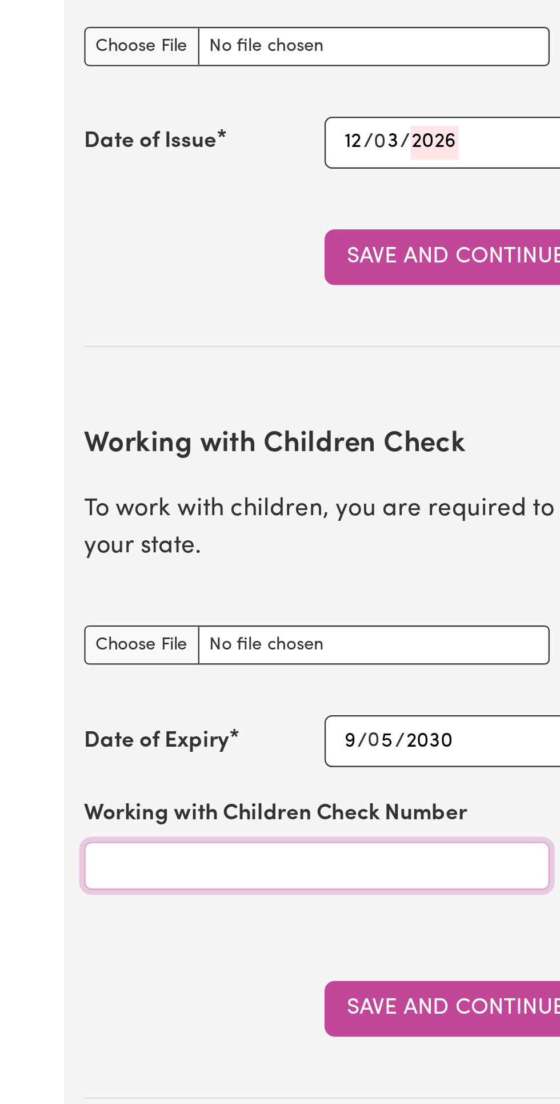
click at [142, 617] on input "Working with Children Check Number" at bounding box center [168, 623] width 210 height 22
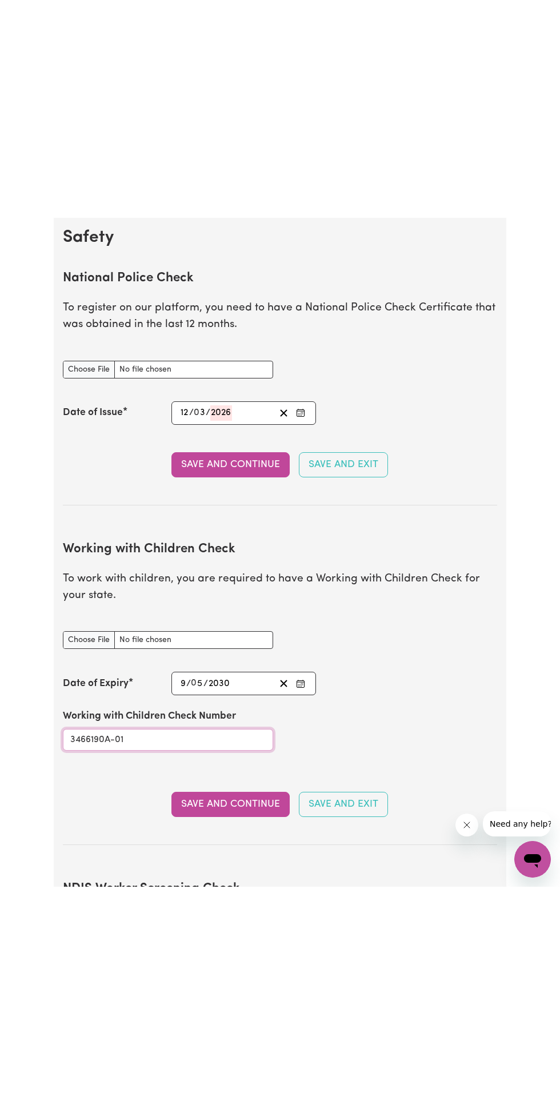
scroll to position [736, 0]
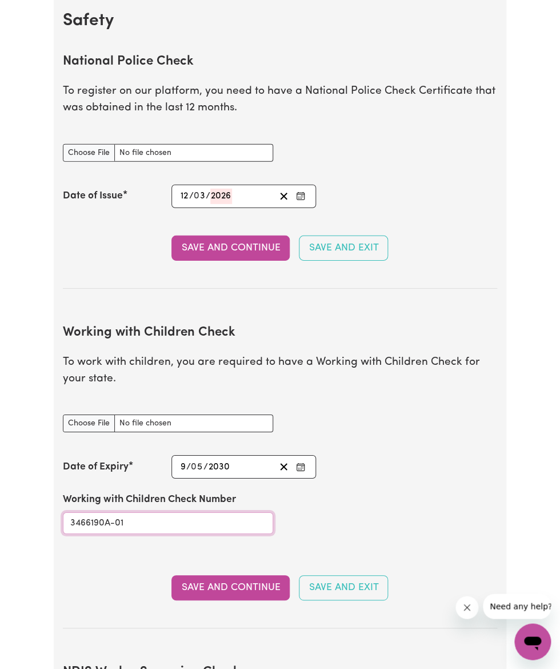
type input "3466190A-01"
click at [251, 590] on button "Save and Continue" at bounding box center [230, 587] width 118 height 25
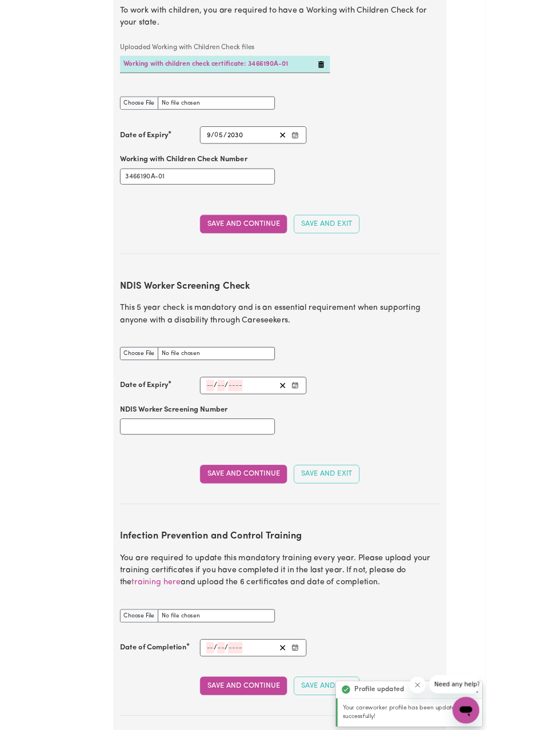
scroll to position [1083, 0]
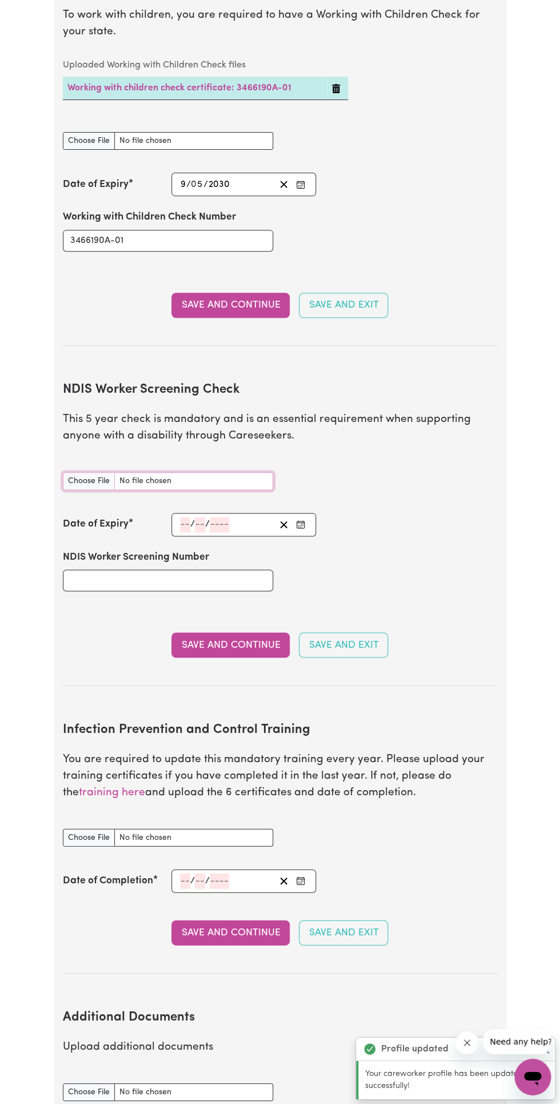
click at [83, 482] on input "NDIS Worker Screening Check document" at bounding box center [168, 481] width 210 height 18
click at [83, 480] on input "NDIS Worker Screening Check document" at bounding box center [168, 481] width 210 height 18
type input "C:\fakepath\IMG-20250716-WA0002.jpg"
click at [183, 525] on input "number" at bounding box center [185, 524] width 10 height 15
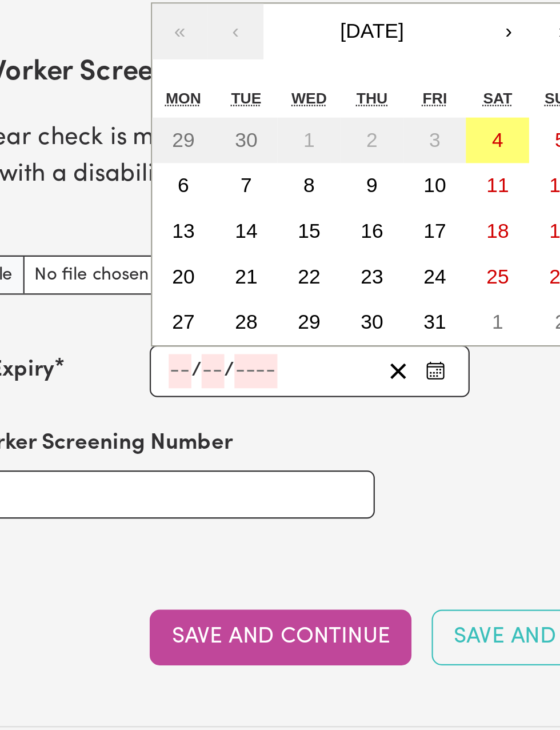
scroll to position [1083, 0]
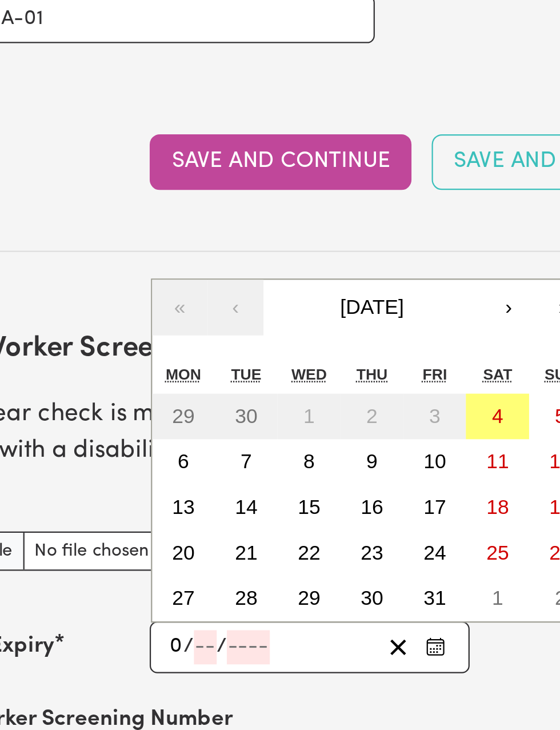
type input "04"
type input "07"
type input "2030"
type input "[DATE]"
type input "4"
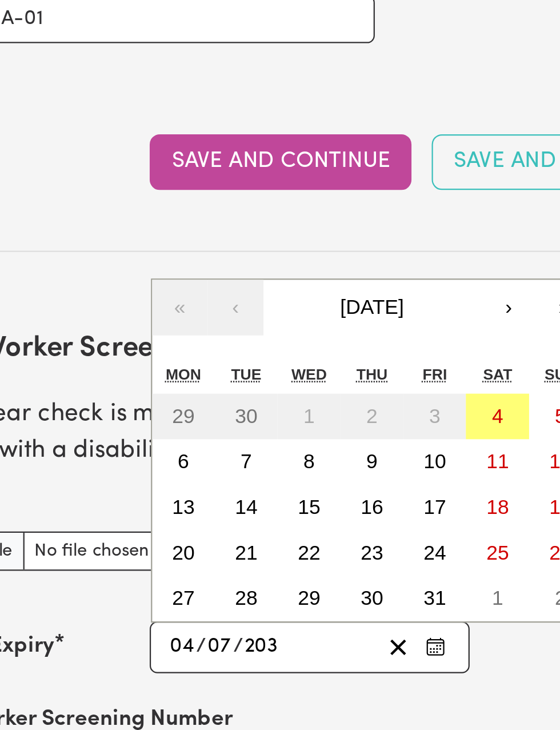
type input "7"
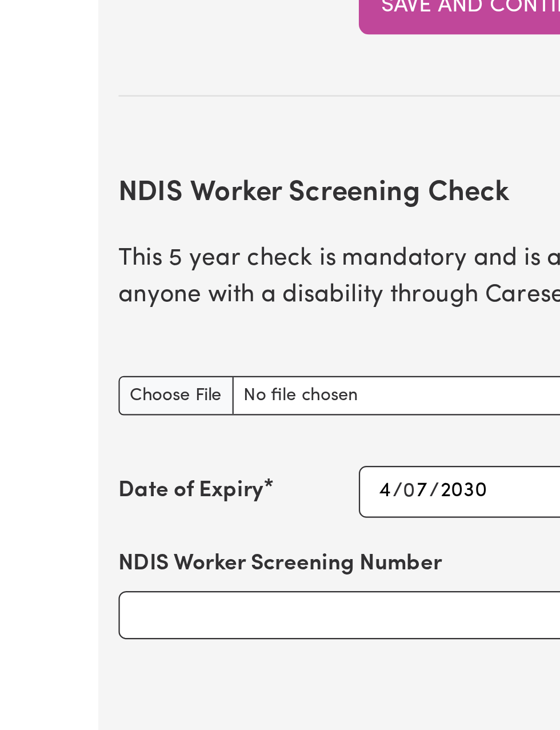
type input "2030"
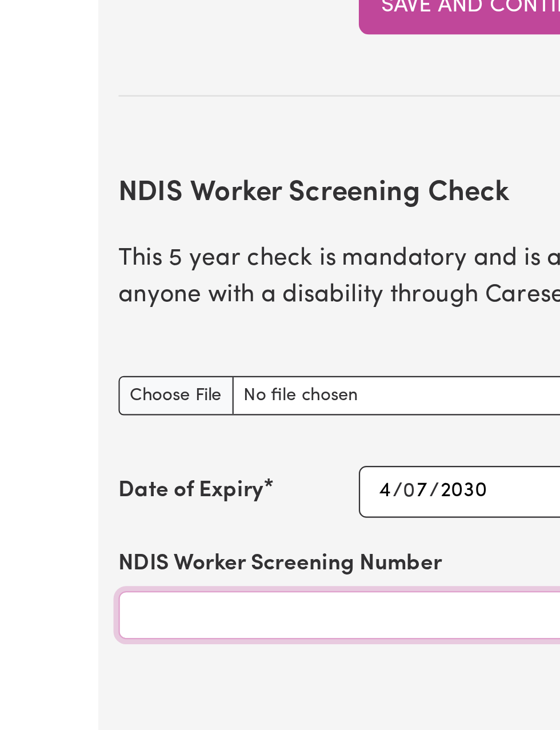
click at [95, 577] on input "NDIS Worker Screening Number" at bounding box center [168, 580] width 210 height 22
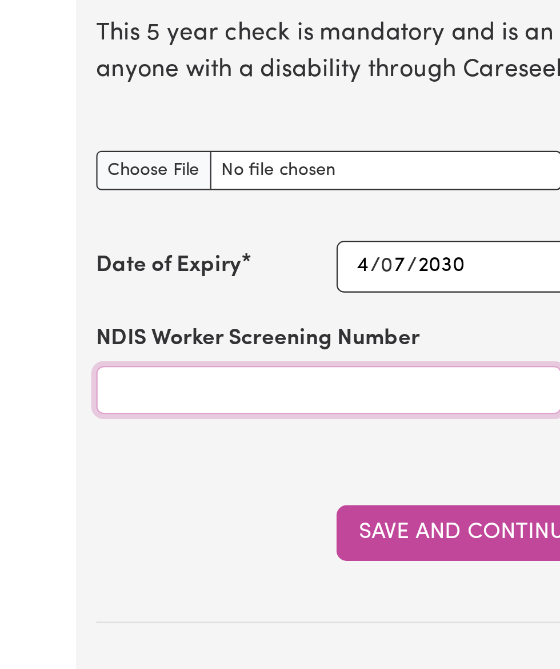
scroll to position [1128, 0]
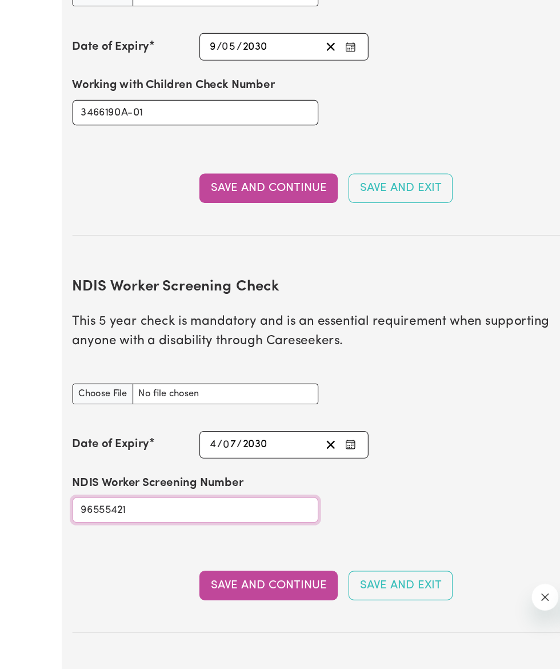
type input "96555421"
click at [226, 594] on button "Save and Continue" at bounding box center [230, 597] width 118 height 25
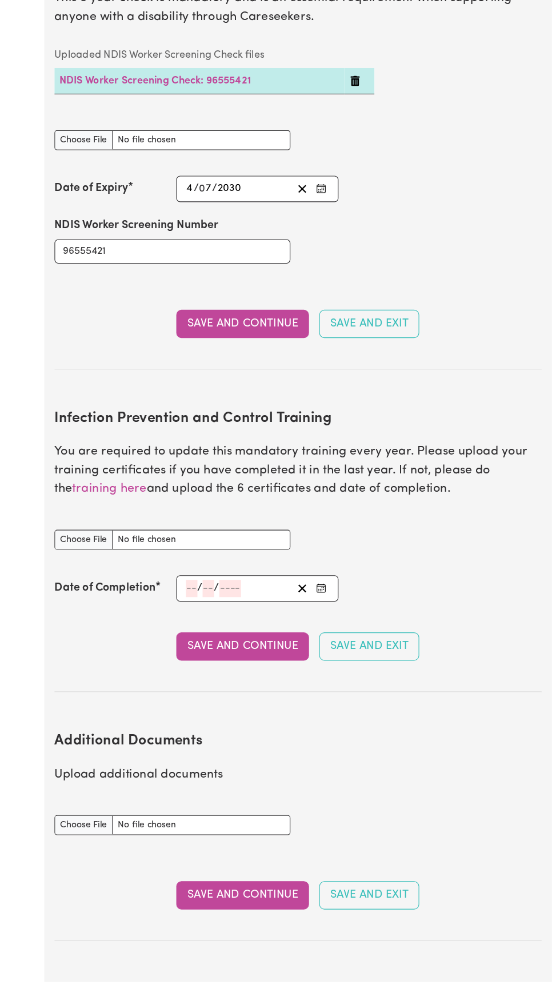
scroll to position [1502, 0]
click at [79, 473] on input "Infection Prevention and Control Training document" at bounding box center [168, 482] width 210 height 18
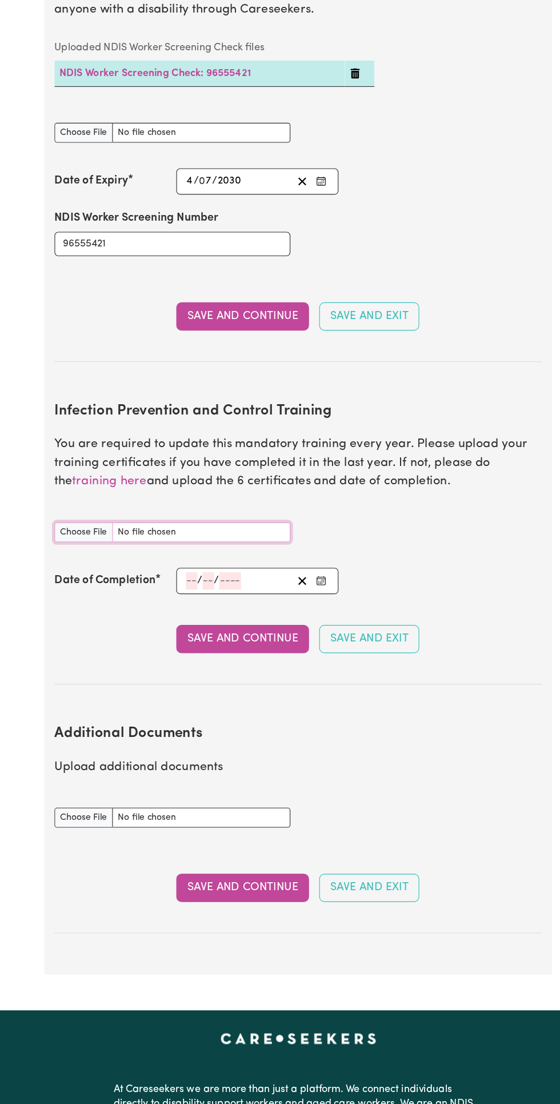
click at [89, 481] on input "Infection Prevention and Control Training document" at bounding box center [168, 482] width 210 height 18
type input "C:\fakepath\Screenshot_20251004-191935.WPS Office.png"
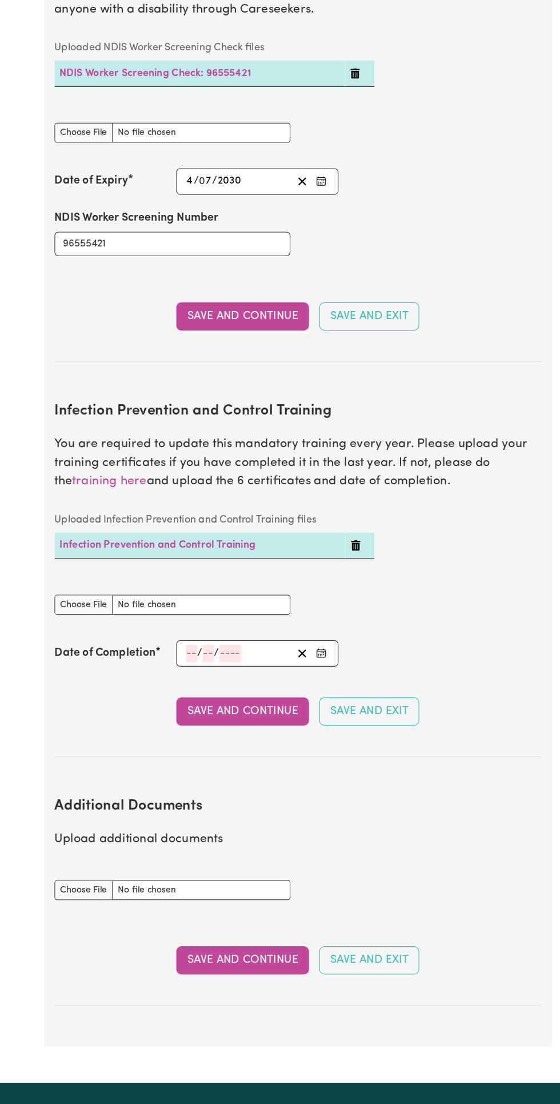
click at [185, 588] on input "number" at bounding box center [185, 589] width 10 height 15
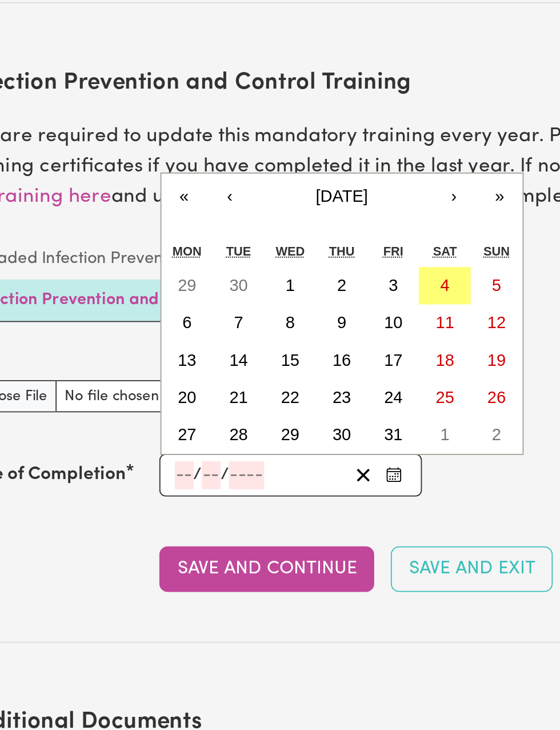
scroll to position [1523, 0]
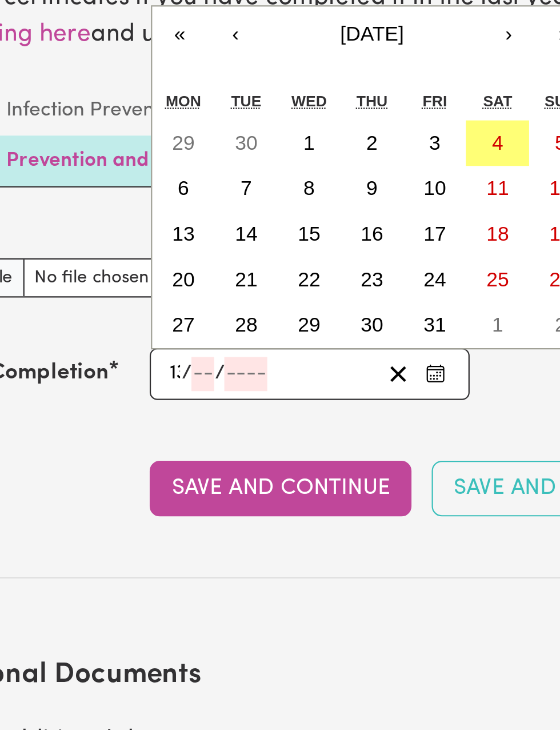
type input "13"
type input "06"
type input "2"
type input "0002-06-13"
type input "6"
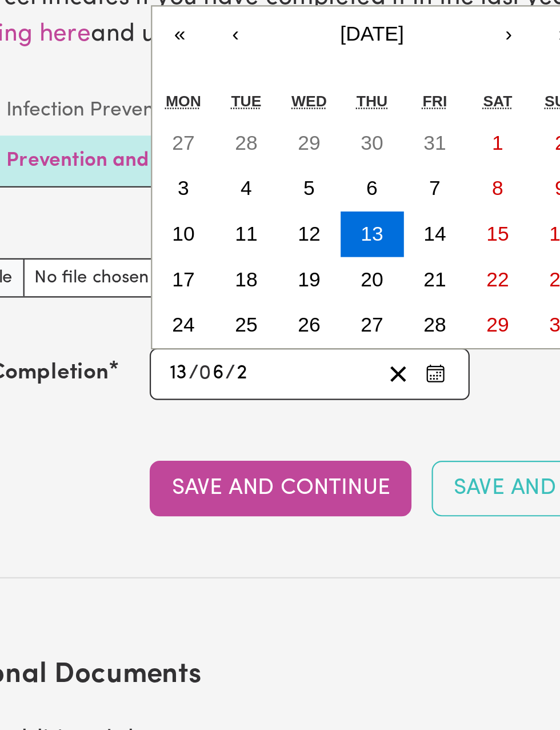
type input "20"
type input "0020-06-13"
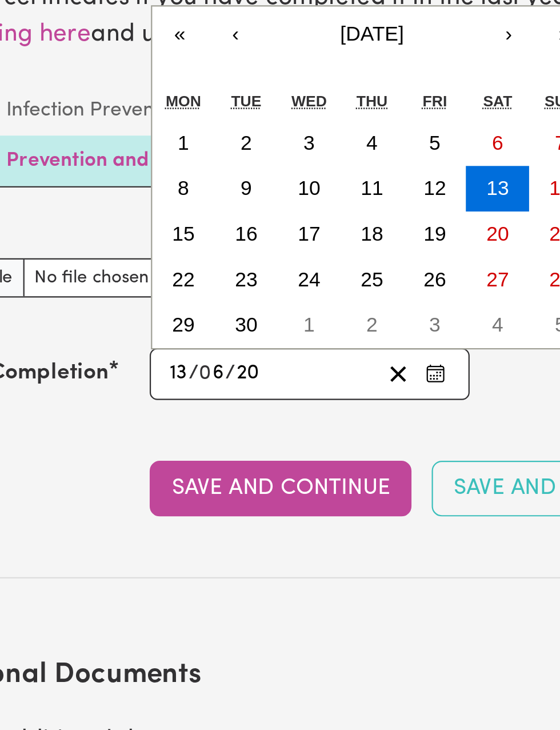
type input "202"
type input "0202-06-13"
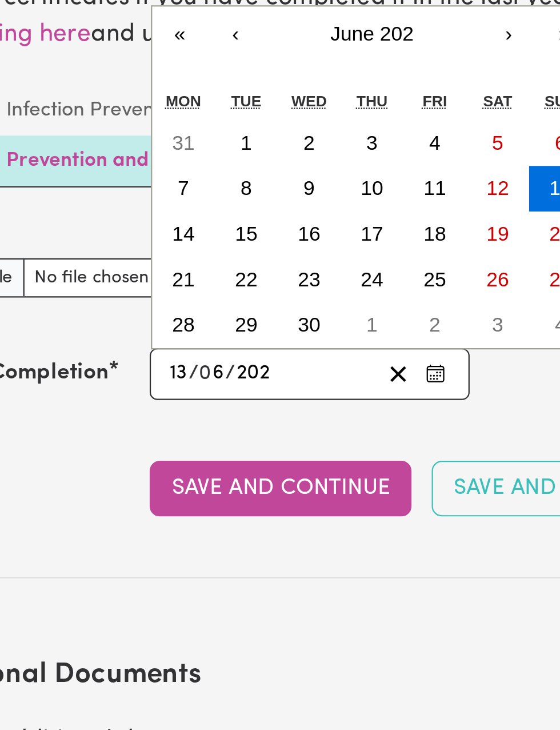
type input "2027"
type input "[DATE]"
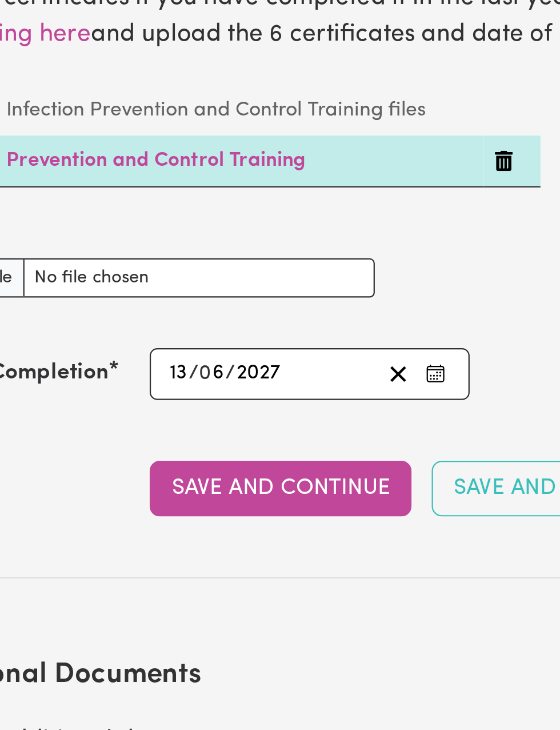
type input "2027"
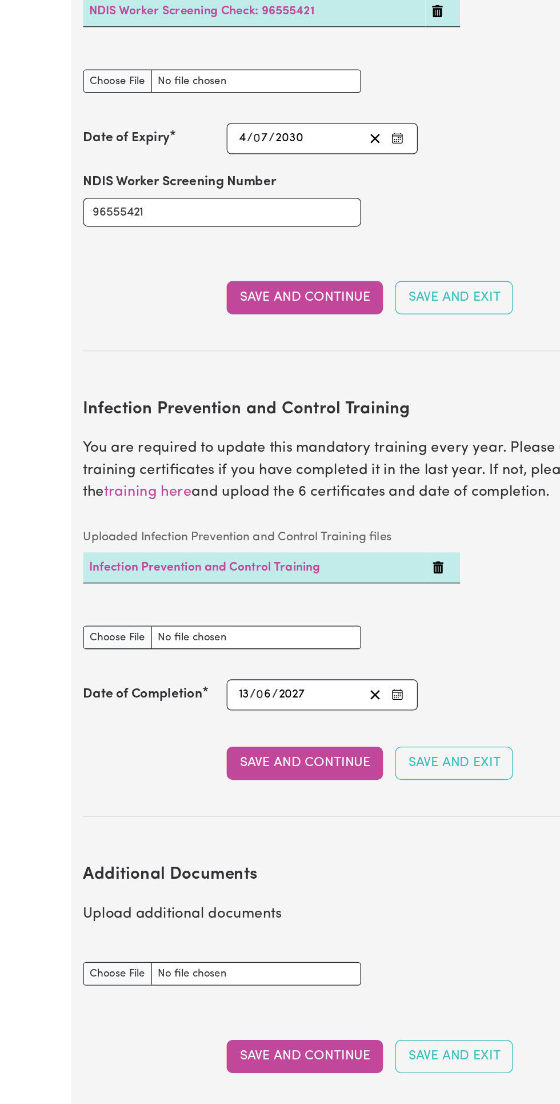
click at [236, 628] on button "Save and Continue" at bounding box center [230, 620] width 118 height 25
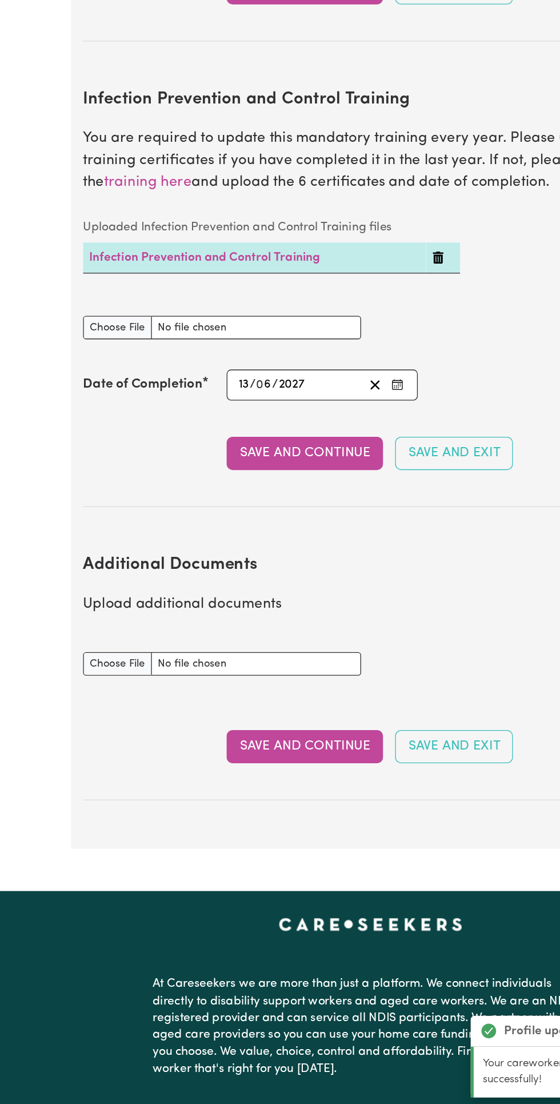
scroll to position [1533, 0]
click at [246, 831] on button "Save and Continue" at bounding box center [230, 832] width 118 height 25
select select "Certificate III (Individual Support)"
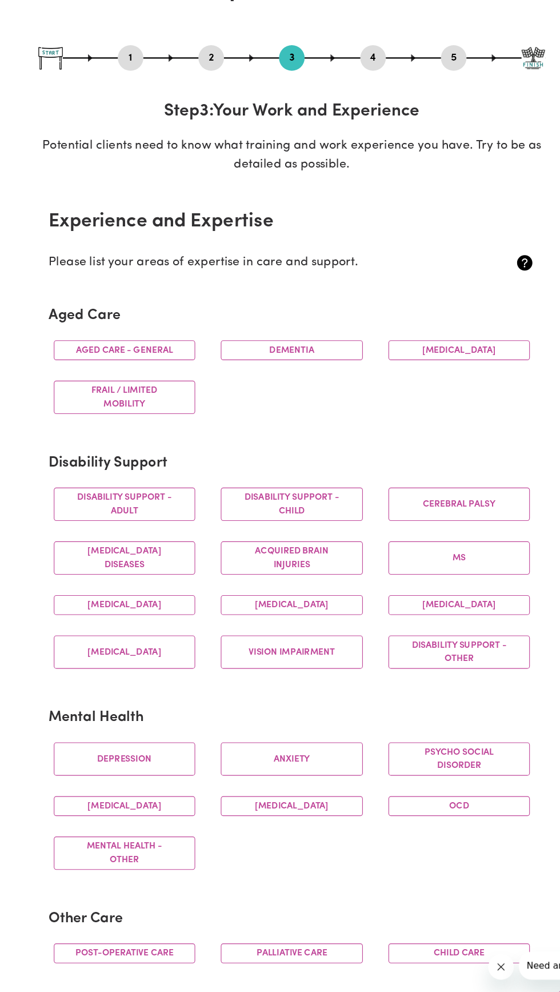
scroll to position [27, 0]
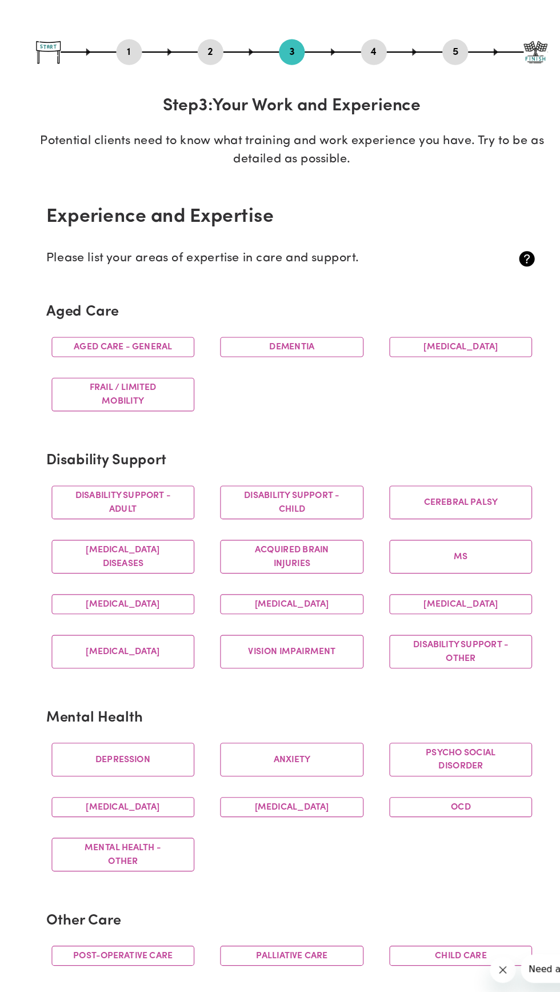
click at [296, 377] on button "Dementia" at bounding box center [280, 379] width 127 height 18
click at [147, 414] on button "Frail / limited mobility" at bounding box center [130, 421] width 127 height 30
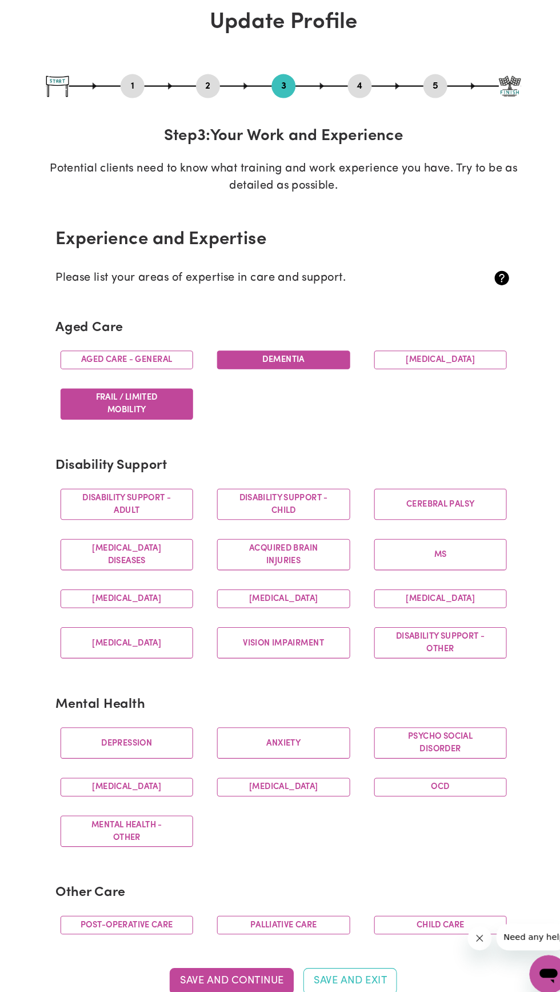
click at [163, 510] on button "Disability support - Adult" at bounding box center [130, 517] width 127 height 30
click at [450, 606] on button "[MEDICAL_DATA]" at bounding box center [429, 607] width 127 height 18
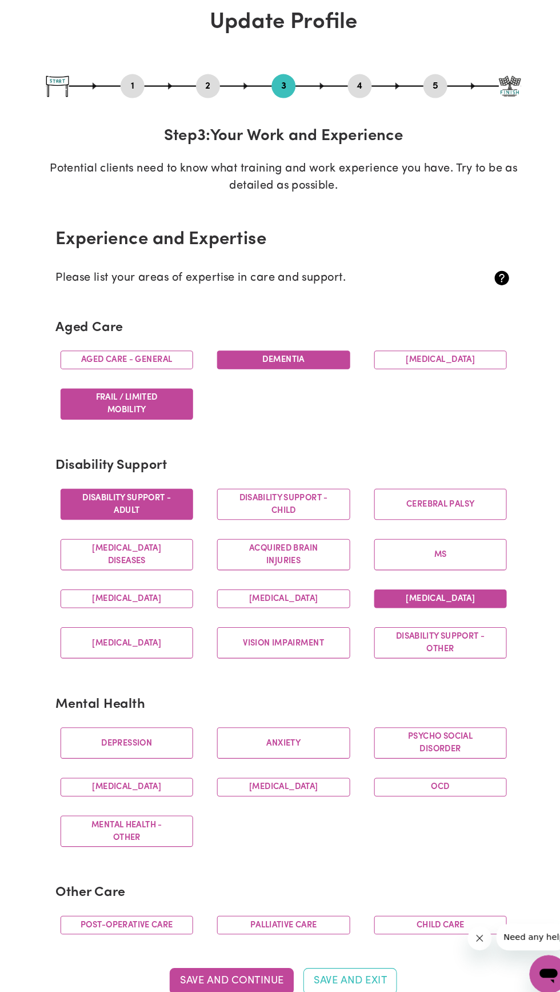
click at [300, 656] on button "Vision impairment" at bounding box center [280, 649] width 127 height 30
click at [445, 654] on button "Disability support - Other" at bounding box center [429, 649] width 127 height 30
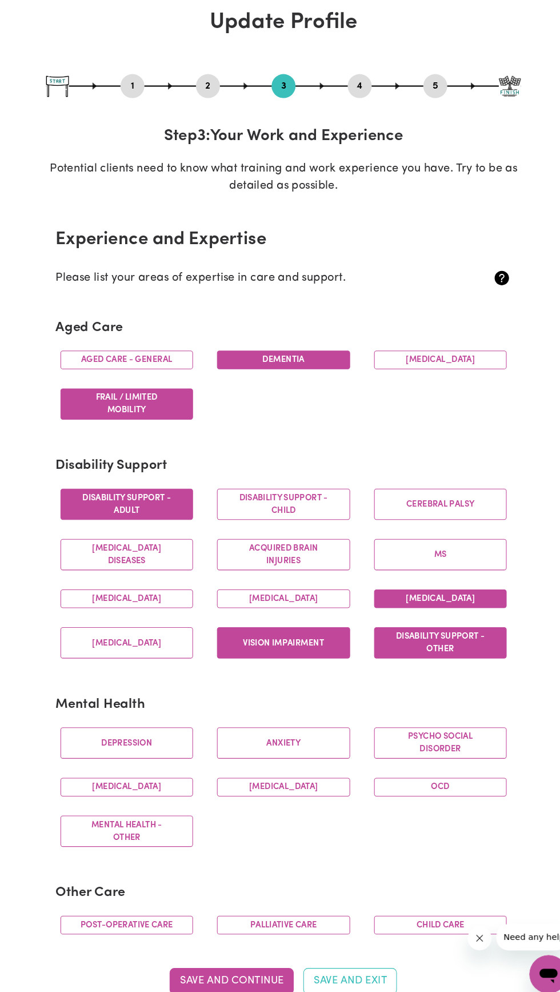
click at [161, 616] on button "[MEDICAL_DATA]" at bounding box center [130, 607] width 127 height 18
click at [336, 563] on button "Acquired Brain Injuries" at bounding box center [280, 565] width 127 height 30
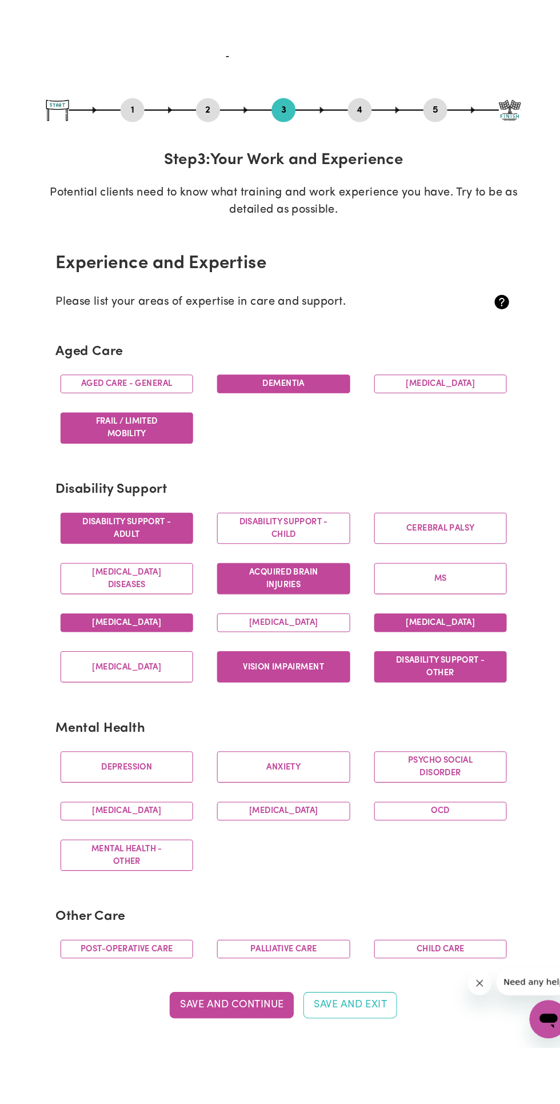
scroll to position [83, 0]
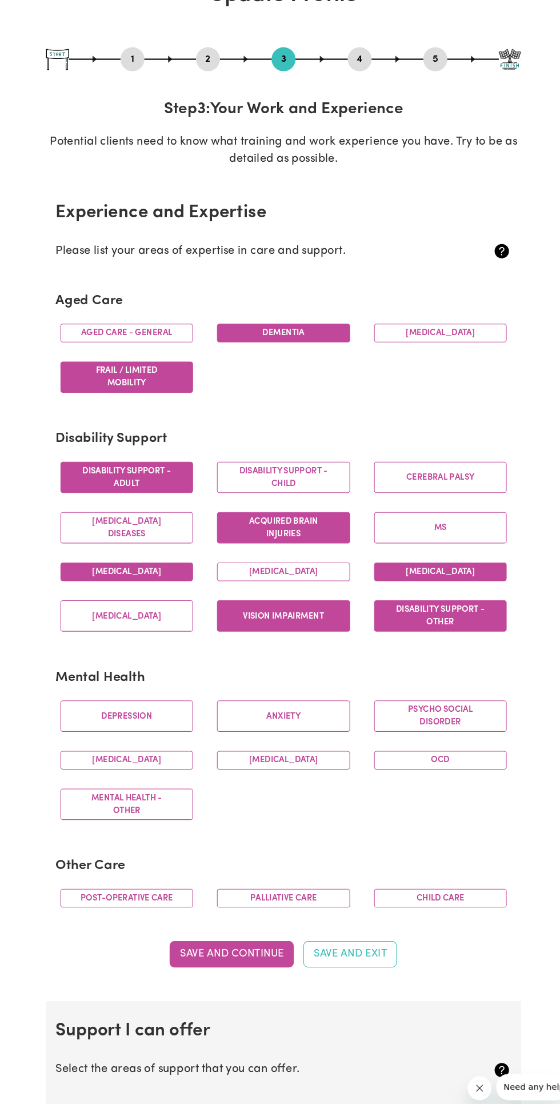
click at [186, 602] on button "[MEDICAL_DATA]" at bounding box center [130, 592] width 127 height 30
click at [153, 697] on button "Depression" at bounding box center [130, 688] width 127 height 30
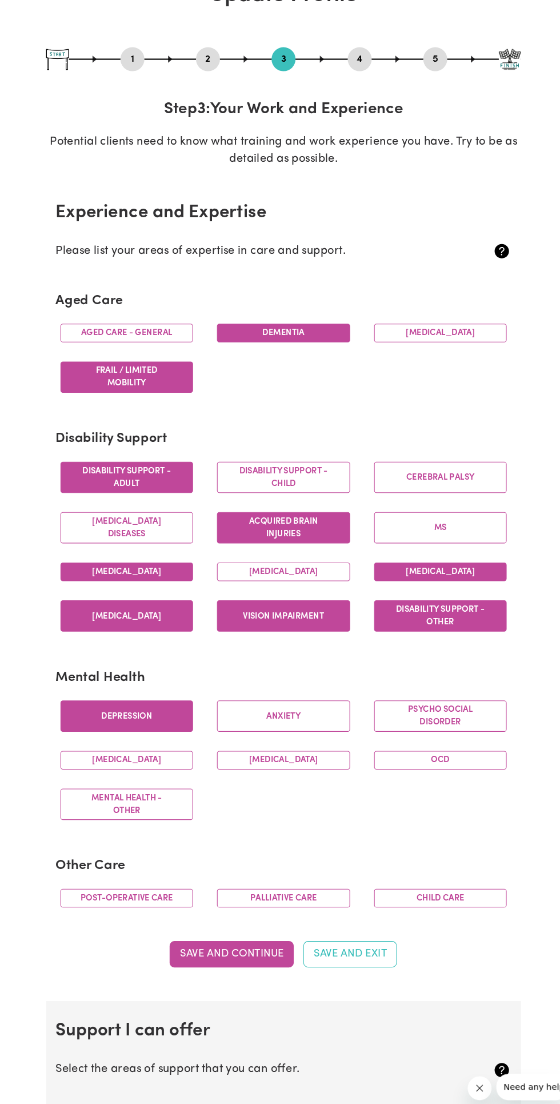
click at [290, 697] on button "Anxiety" at bounding box center [280, 688] width 127 height 30
click at [444, 703] on button "Psycho social disorder" at bounding box center [429, 688] width 127 height 30
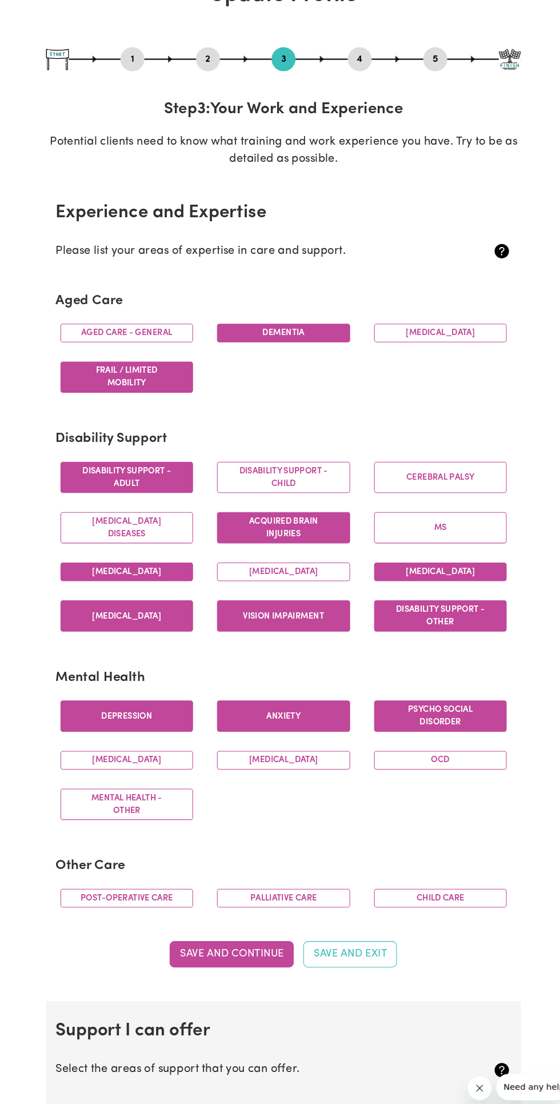
click at [158, 739] on button "[MEDICAL_DATA]" at bounding box center [130, 730] width 127 height 18
click at [186, 781] on button "Mental Health - Other" at bounding box center [130, 772] width 127 height 30
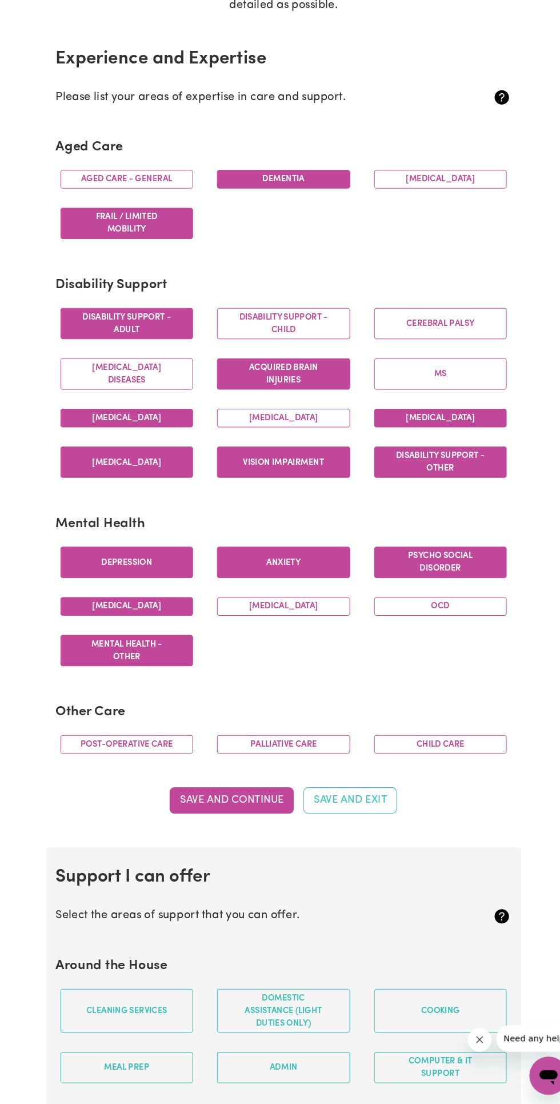
scroll to position [210, 0]
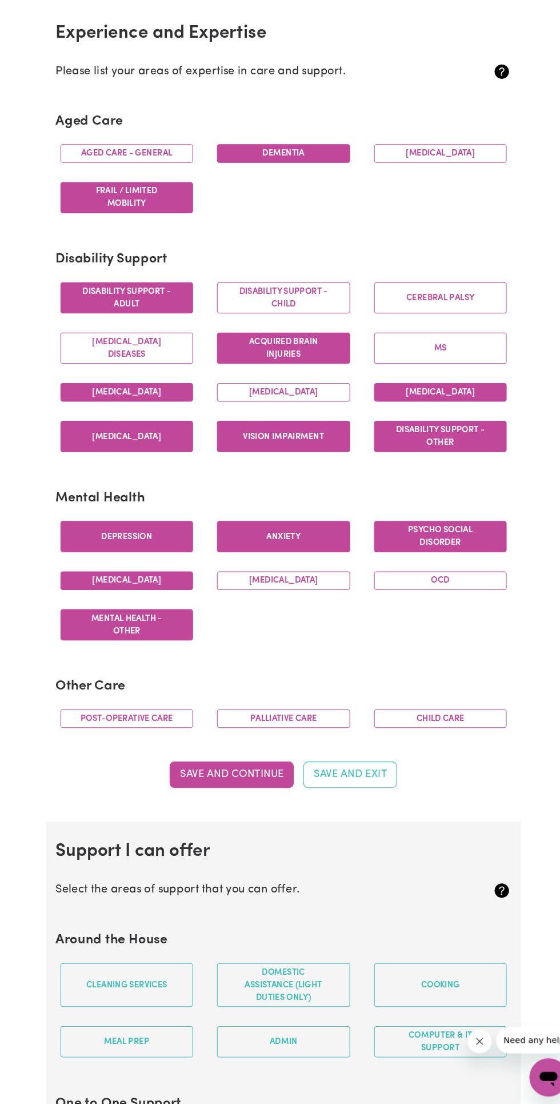
click at [304, 743] on button "Palliative care" at bounding box center [280, 735] width 127 height 18
click at [250, 795] on button "Save and Continue" at bounding box center [230, 788] width 118 height 25
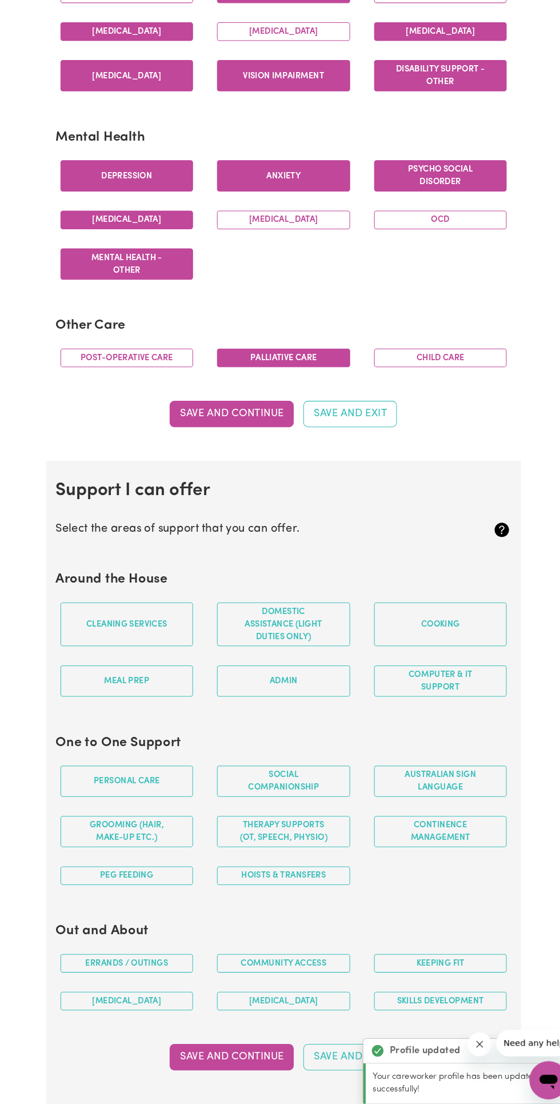
scroll to position [556, 0]
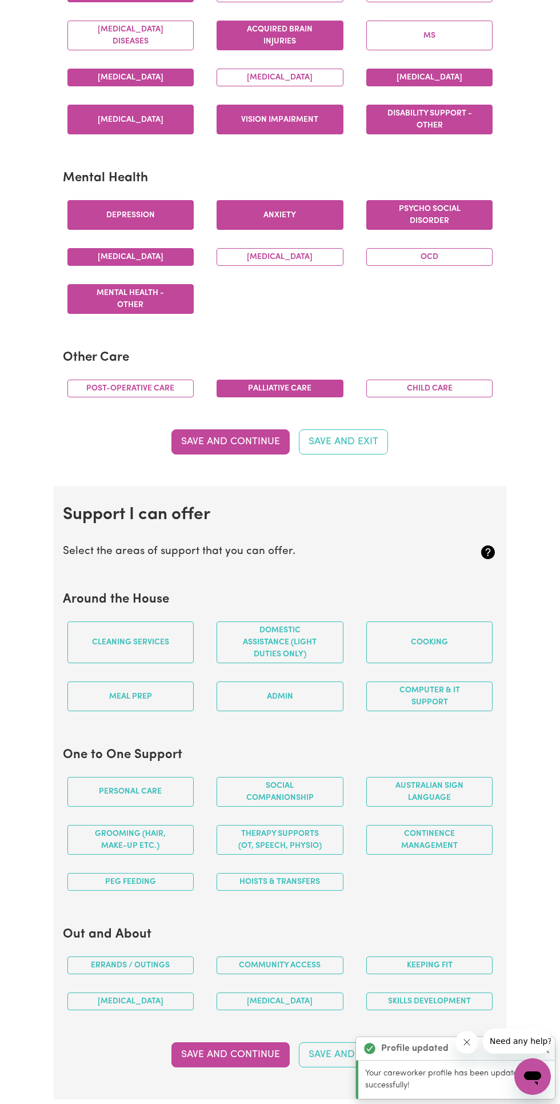
click at [186, 650] on button "Cleaning services" at bounding box center [130, 642] width 127 height 42
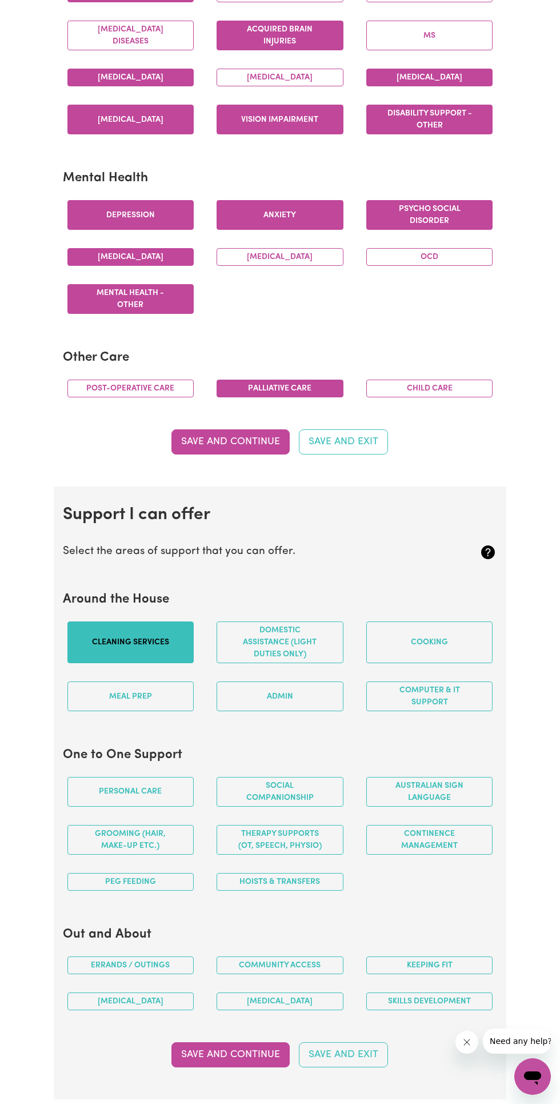
click at [142, 705] on button "Meal prep" at bounding box center [130, 696] width 127 height 30
click at [439, 636] on button "Cooking" at bounding box center [429, 642] width 127 height 42
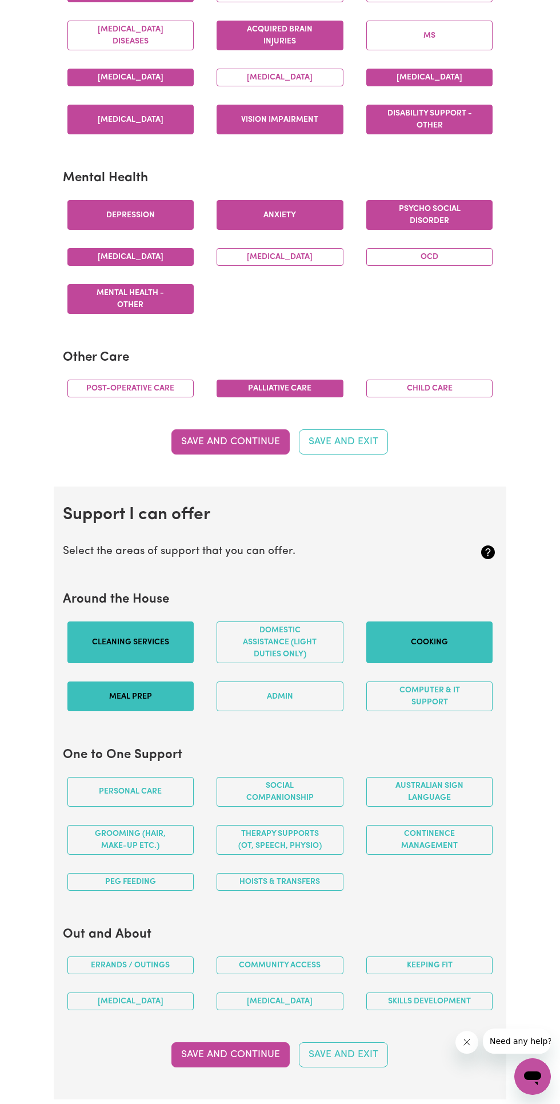
click at [306, 648] on button "Domestic assistance (light duties only)" at bounding box center [280, 642] width 127 height 42
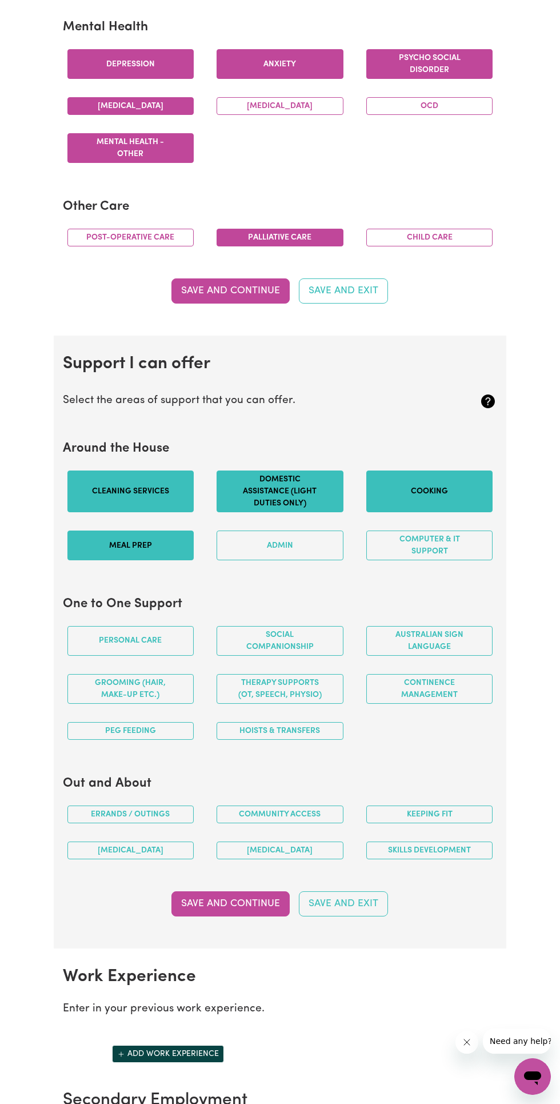
scroll to position [709, 0]
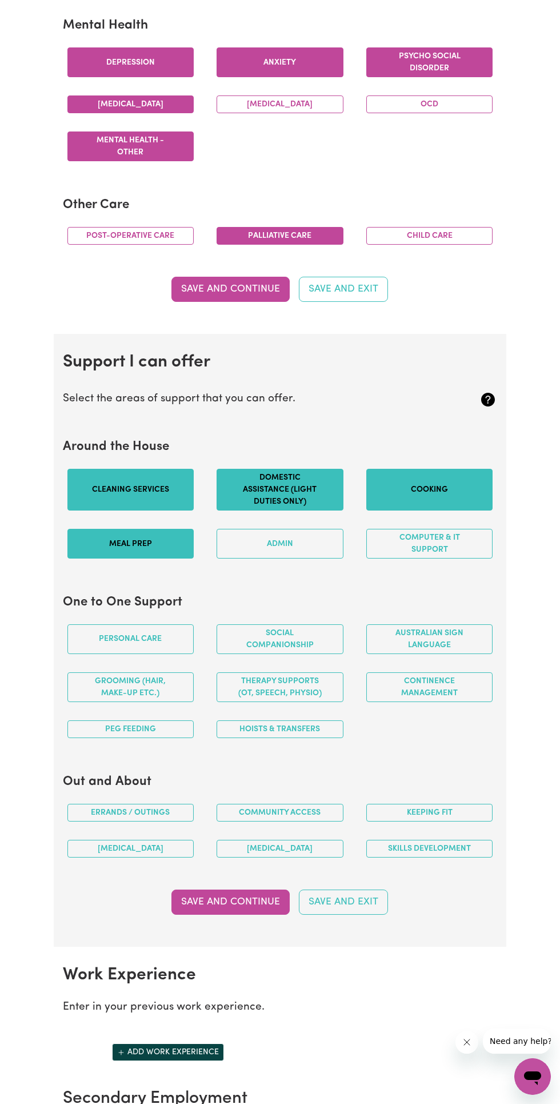
click at [145, 647] on button "Personal care" at bounding box center [130, 639] width 127 height 30
click at [160, 689] on button "Grooming (hair, make-up etc.)" at bounding box center [130, 687] width 127 height 30
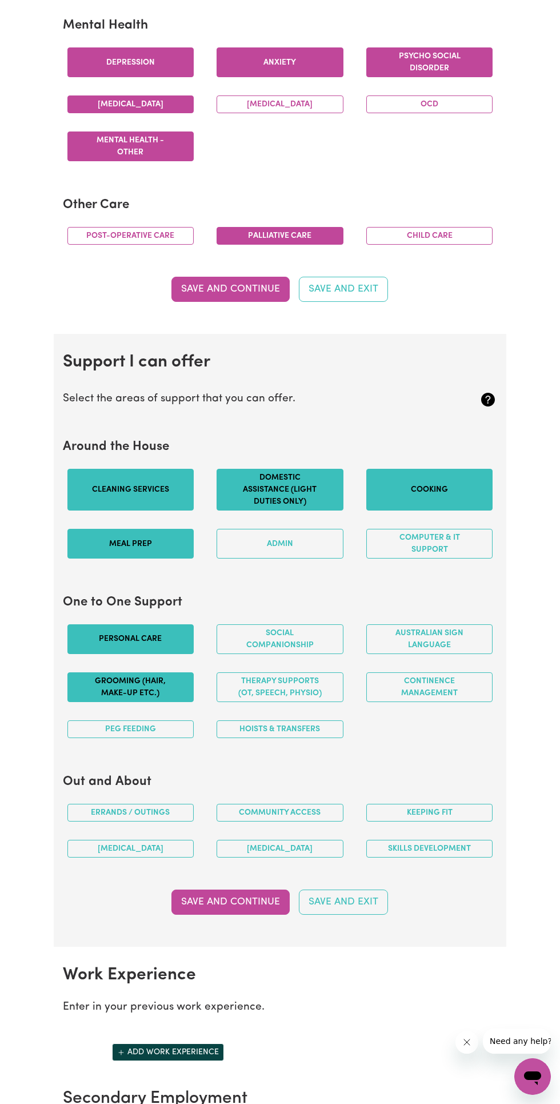
click at [287, 653] on button "Social companionship" at bounding box center [280, 639] width 127 height 30
click at [453, 701] on button "Continence management" at bounding box center [429, 687] width 127 height 30
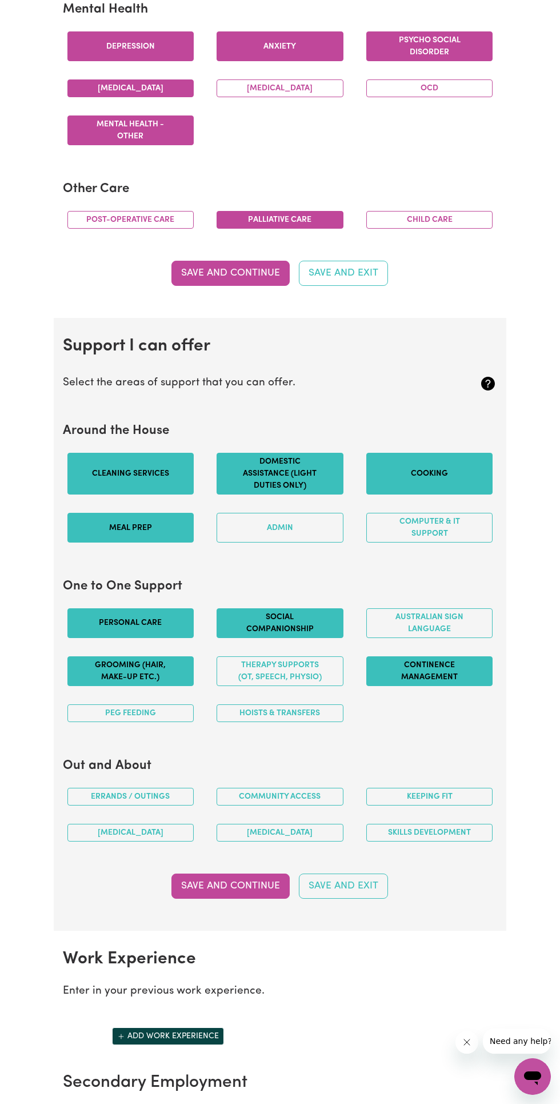
scroll to position [803, 0]
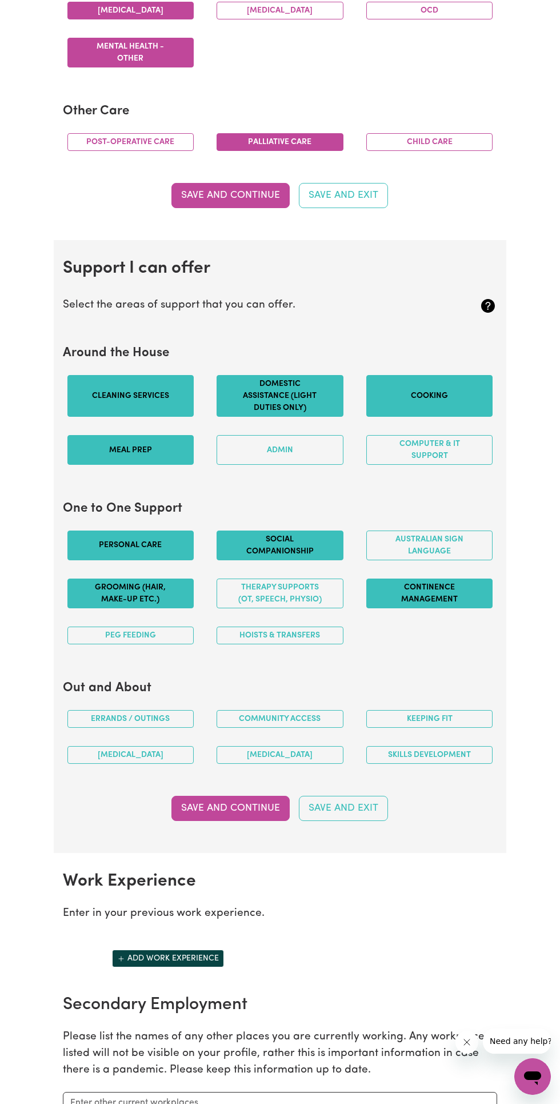
click at [158, 727] on button "Errands / Outings" at bounding box center [130, 719] width 127 height 18
click at [289, 727] on button "Community access" at bounding box center [280, 719] width 127 height 18
click at [302, 763] on button "[MEDICAL_DATA]" at bounding box center [280, 755] width 127 height 18
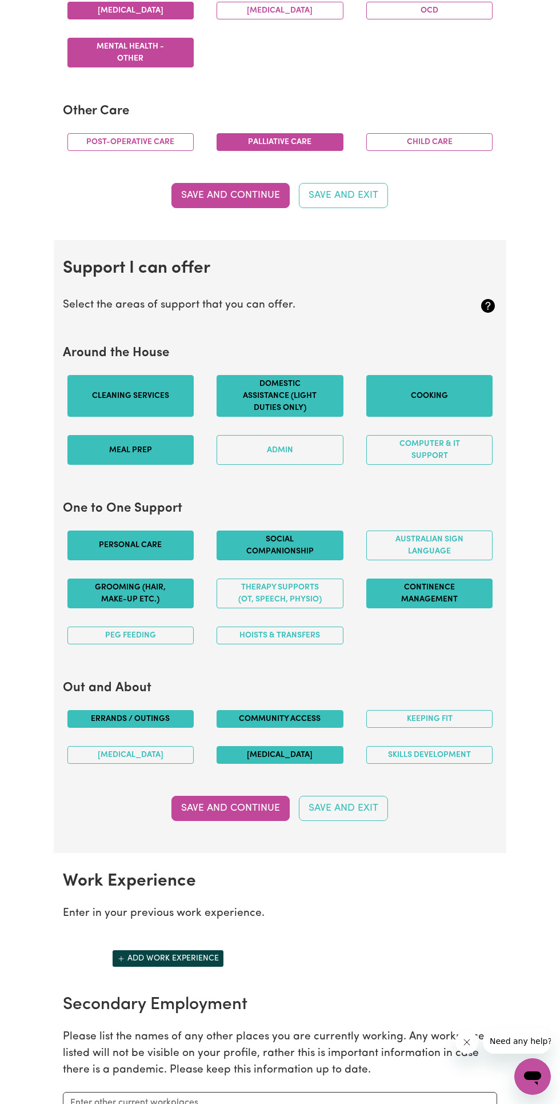
click at [449, 727] on button "Keeping fit" at bounding box center [429, 719] width 127 height 18
click at [153, 763] on button "[MEDICAL_DATA]" at bounding box center [130, 755] width 127 height 18
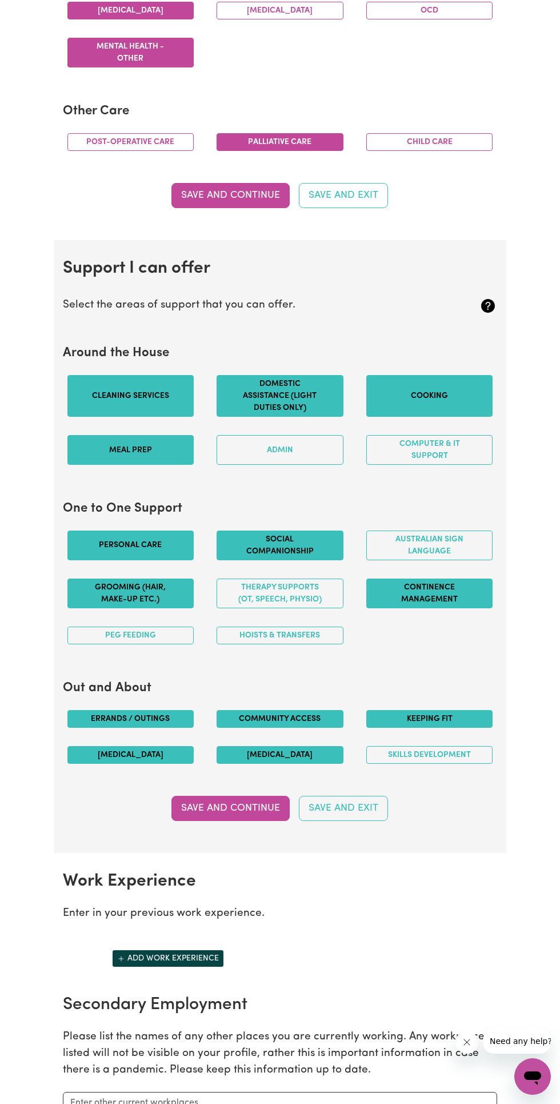
click at [245, 816] on button "Save and Continue" at bounding box center [230, 808] width 118 height 25
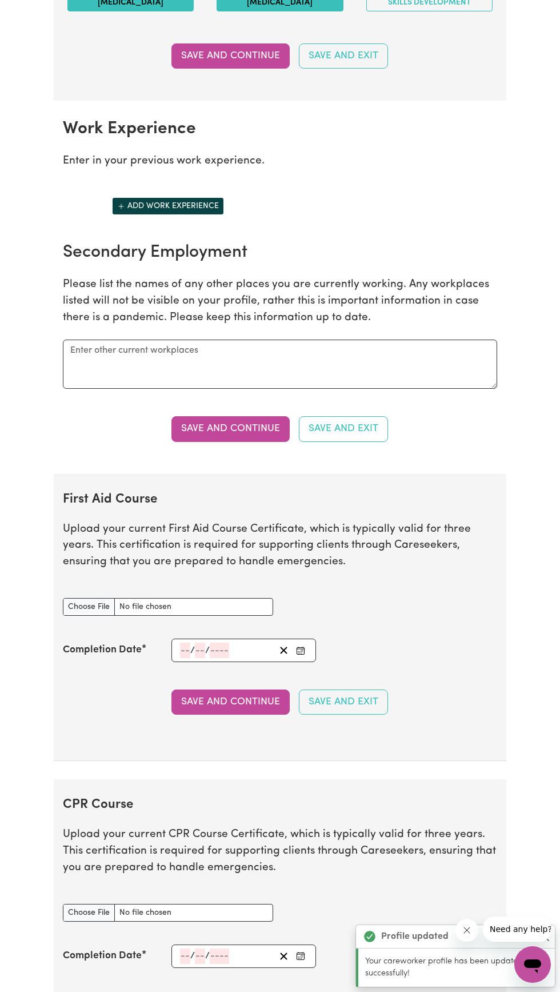
scroll to position [1476, 0]
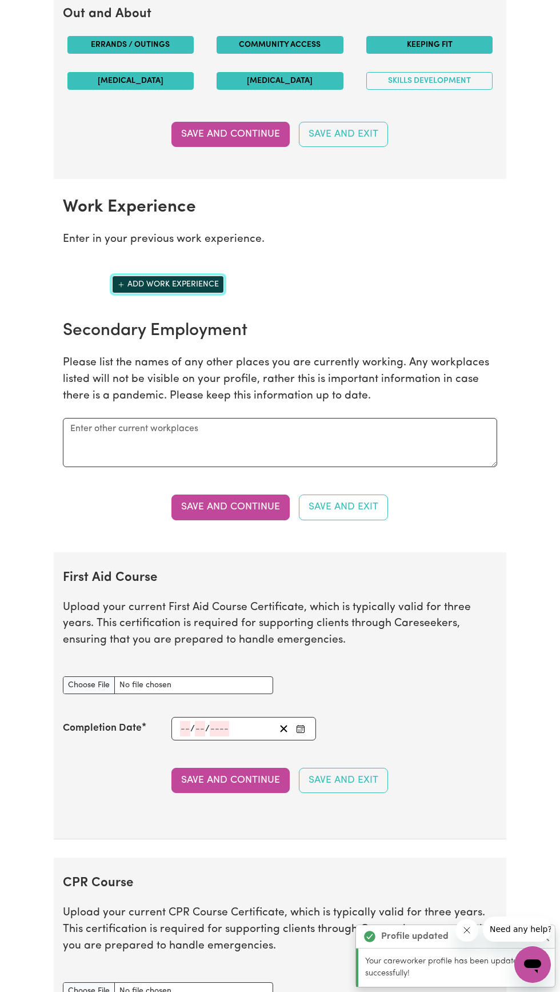
click at [200, 293] on button "Add work experience" at bounding box center [168, 285] width 112 height 18
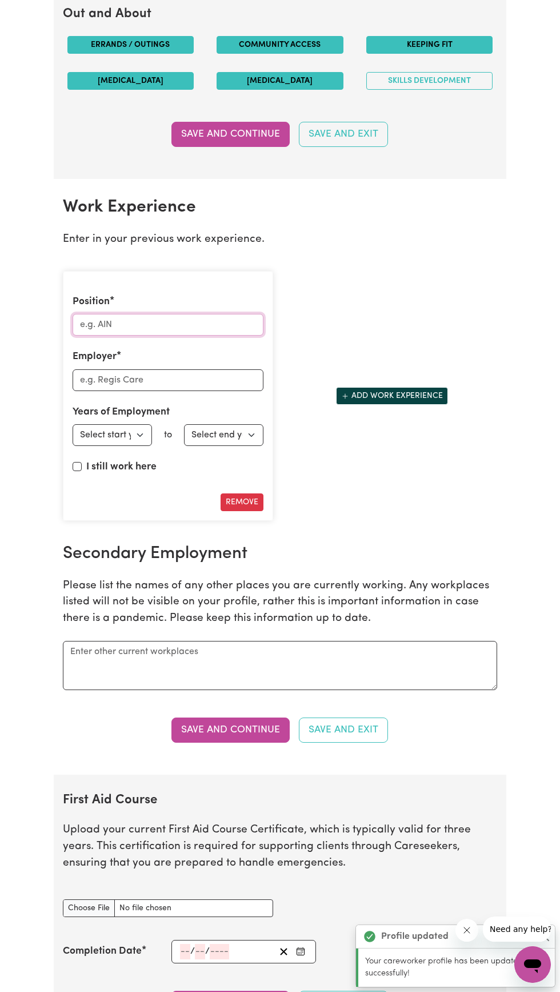
click at [216, 333] on input "Position" at bounding box center [168, 325] width 191 height 22
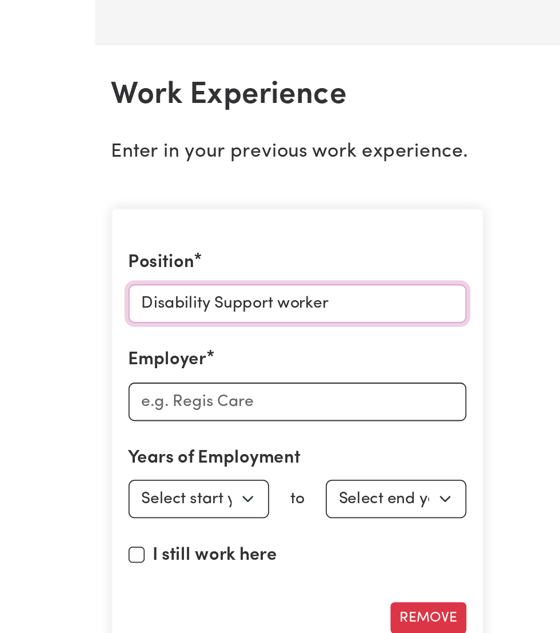
type input "Disability Support worker"
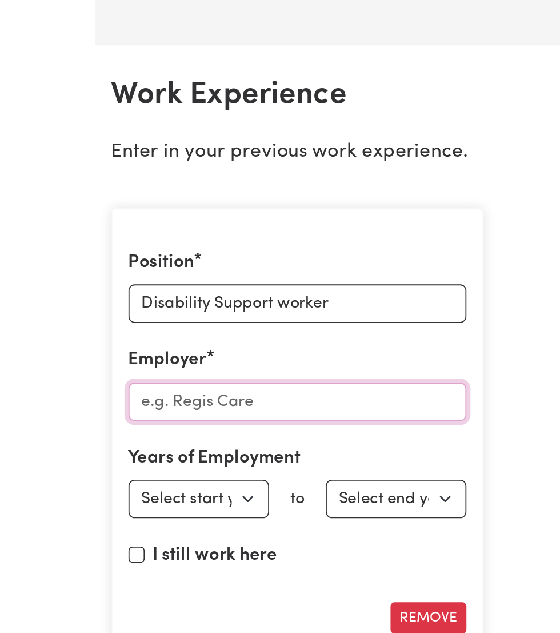
click at [100, 391] on input "Employer" at bounding box center [168, 380] width 191 height 22
type input "Premium Disability Support Services"
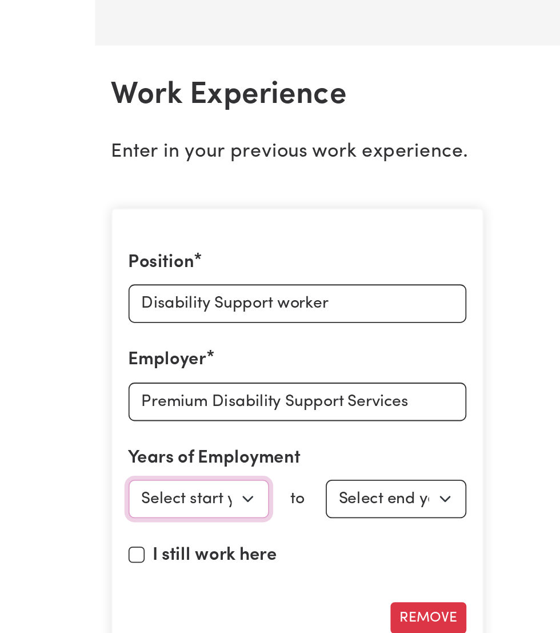
click at [127, 443] on select "Select start year [DATE] 1952 1953 1954 1955 1956 1957 1958 1959 1960 1961 1962…" at bounding box center [112, 435] width 79 height 22
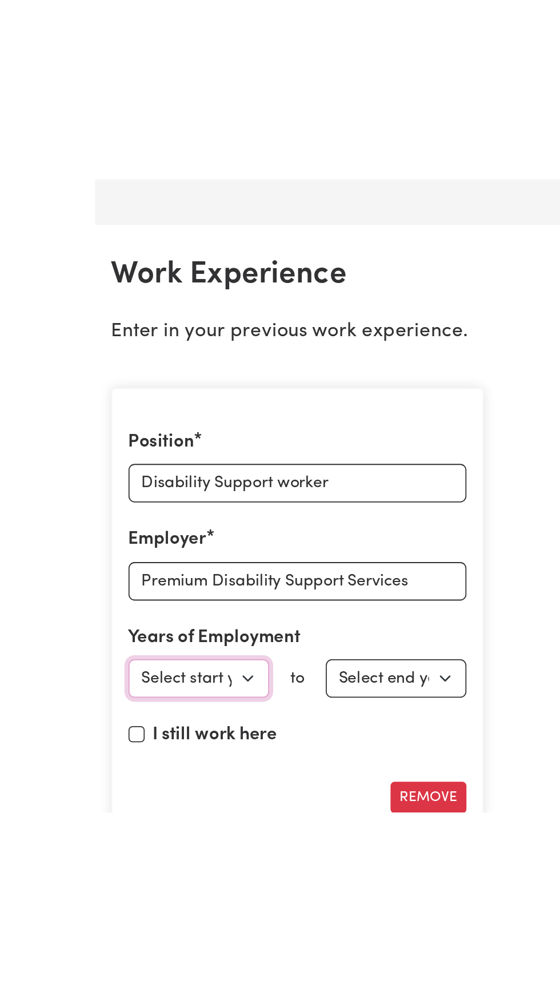
scroll to position [1477, 0]
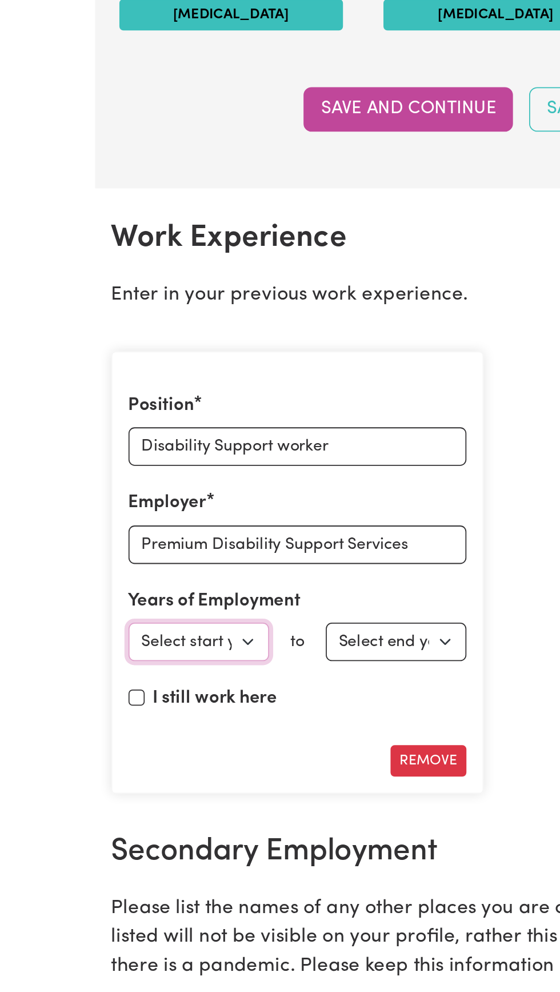
select select "2024"
click at [241, 441] on select "Select end year [DATE] 1952 1953 1954 1955 1956 1957 1958 1959 1960 1961 1962 1…" at bounding box center [223, 435] width 79 height 22
select select "2025"
click at [87, 470] on label "I still work here" at bounding box center [121, 466] width 70 height 15
click at [82, 470] on input "I still work here" at bounding box center [77, 465] width 9 height 9
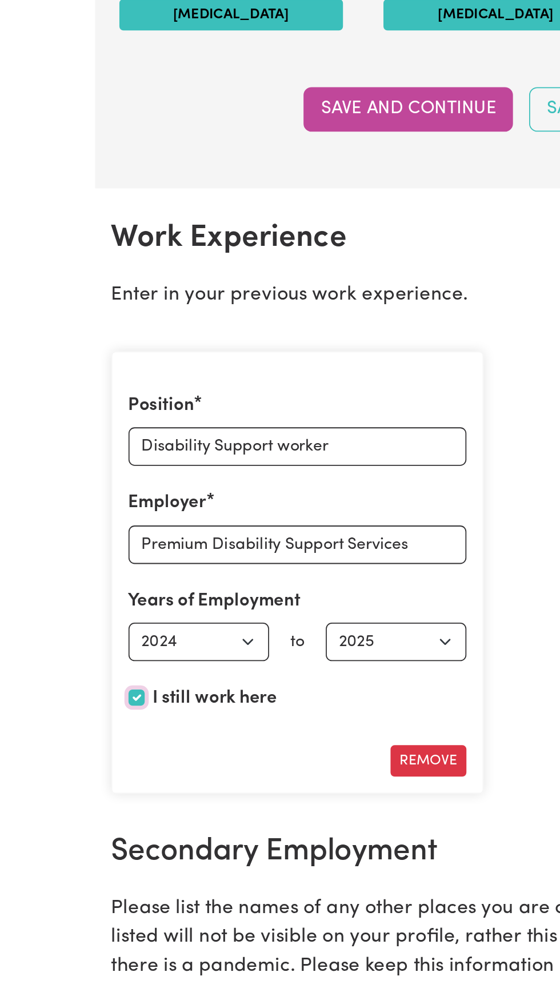
checkbox input "true"
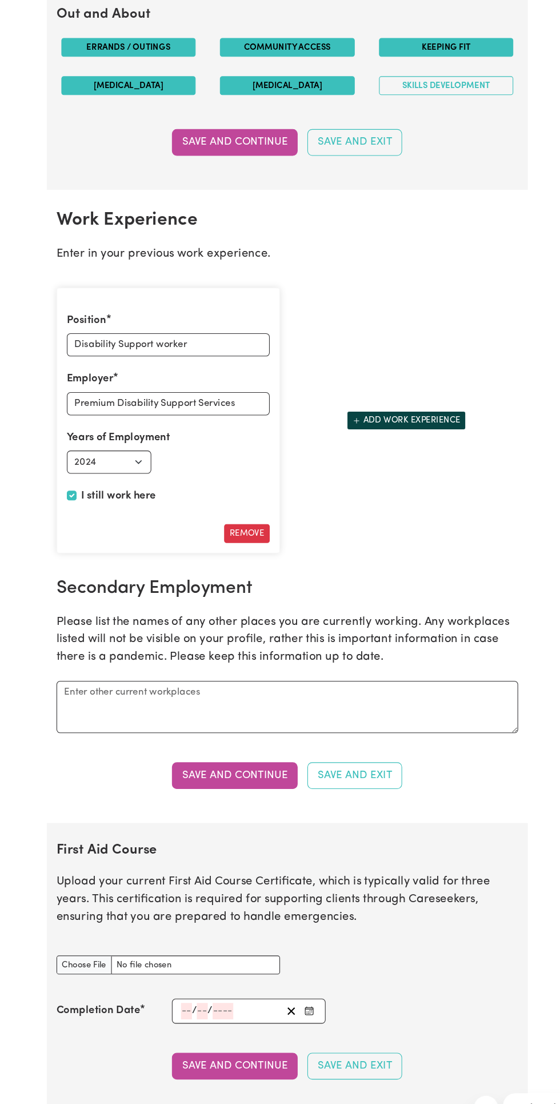
click at [247, 736] on button "Save and Continue" at bounding box center [230, 729] width 118 height 25
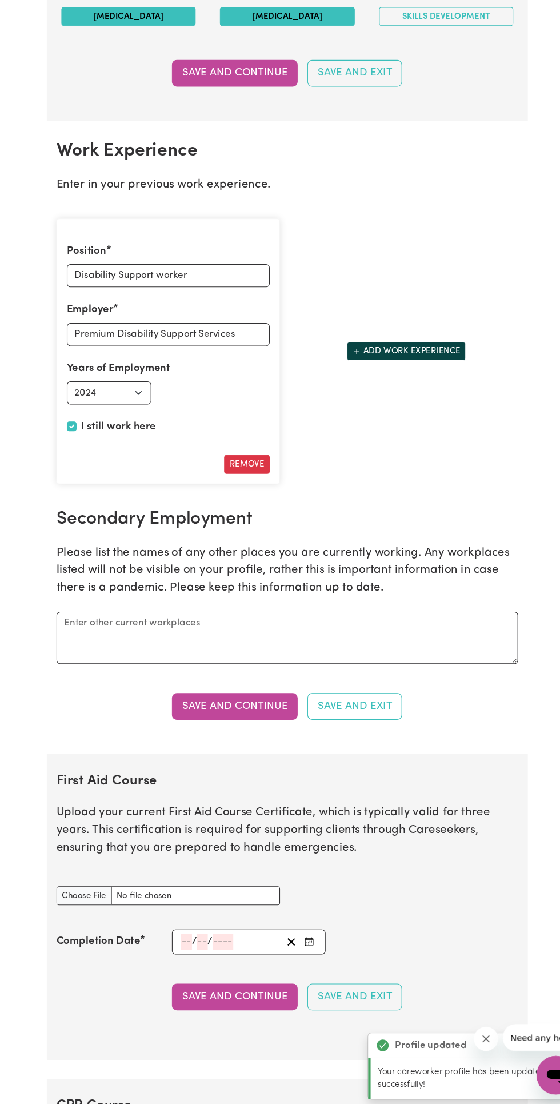
scroll to position [1481, 0]
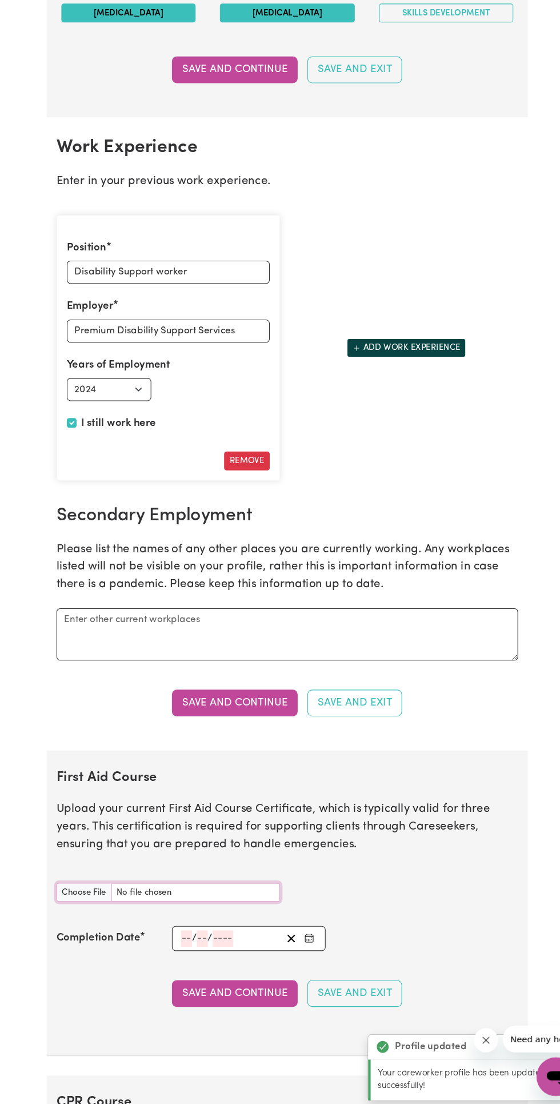
click at [84, 912] on input "First Aid Course document" at bounding box center [168, 903] width 210 height 18
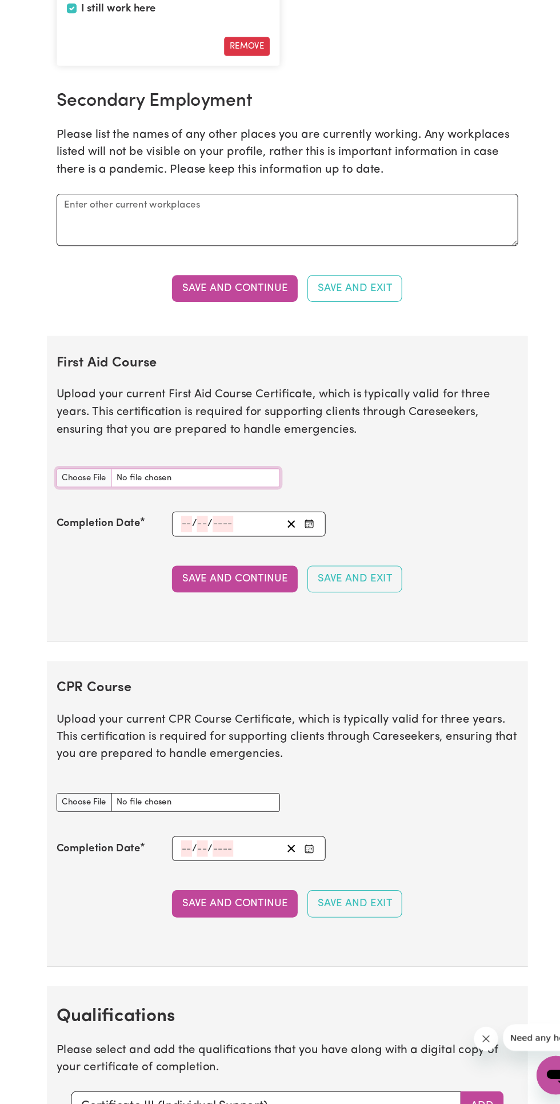
scroll to position [1884, 0]
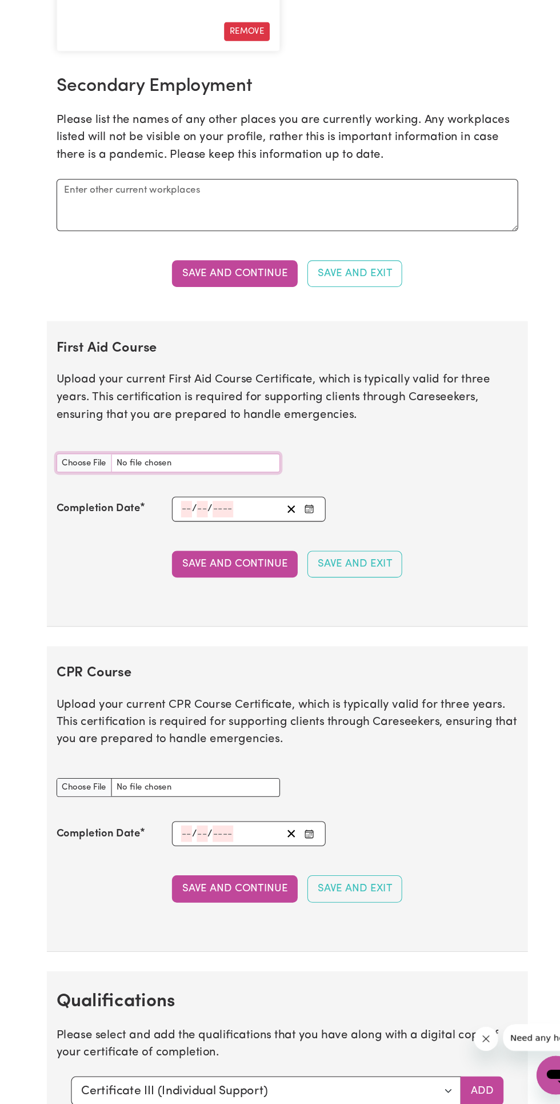
click at [88, 509] on input "First Aid Course document" at bounding box center [168, 501] width 210 height 18
type input "C:\fakepath\Screenshot_20251004-192313.Adobe Acrobat.png"
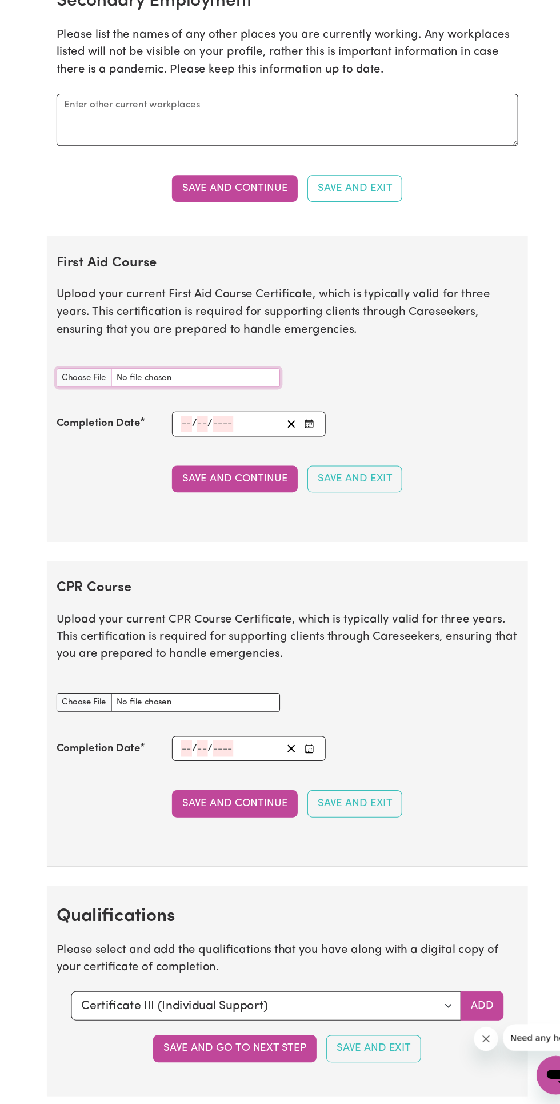
scroll to position [1964, 0]
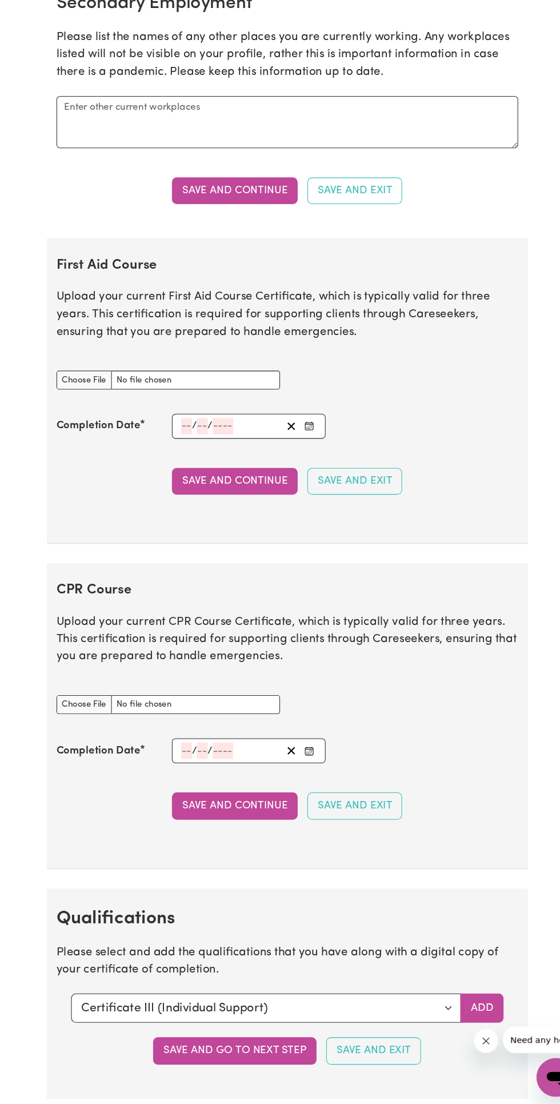
click at [184, 469] on input "number" at bounding box center [185, 463] width 10 height 15
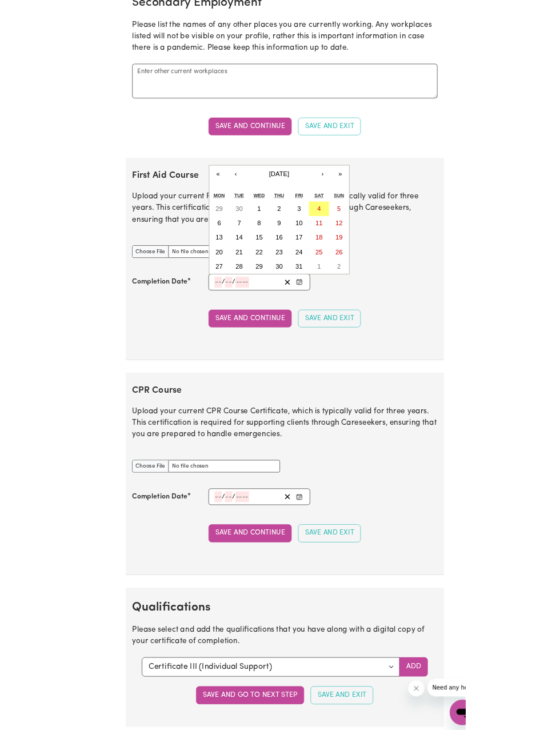
scroll to position [1984, 0]
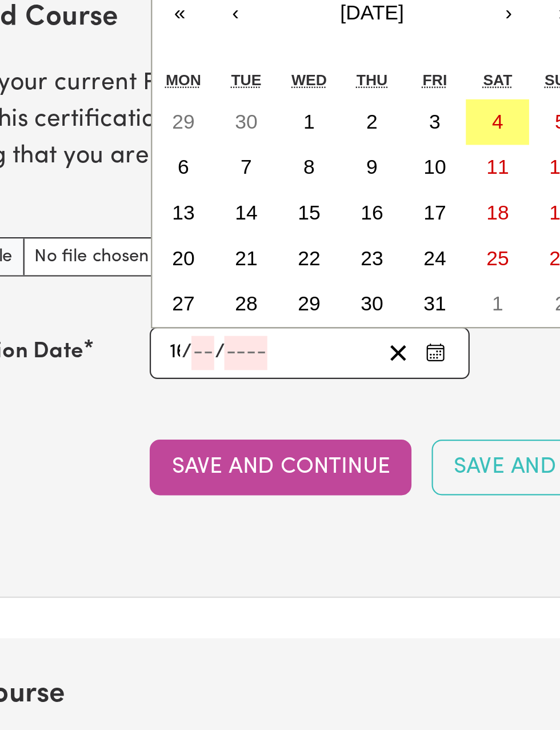
type input "16"
type input "05"
type input "2027"
type input "[DATE]"
type input "5"
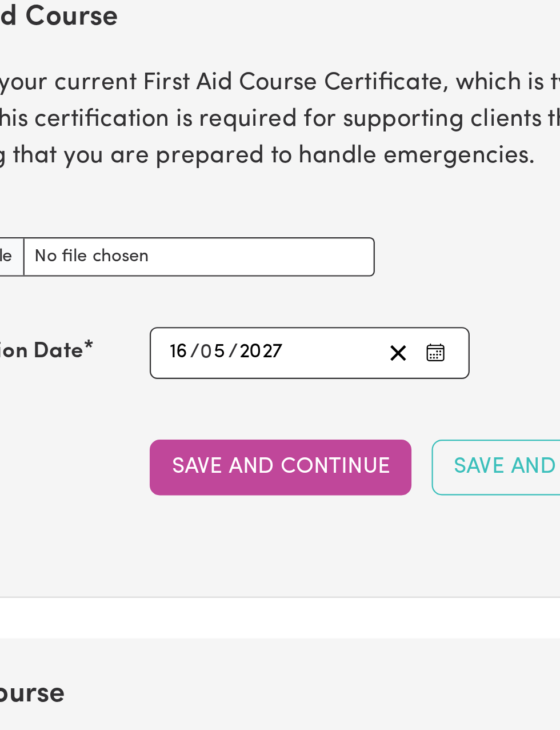
type input "2027"
click at [261, 498] on button "Save and Continue" at bounding box center [230, 495] width 118 height 25
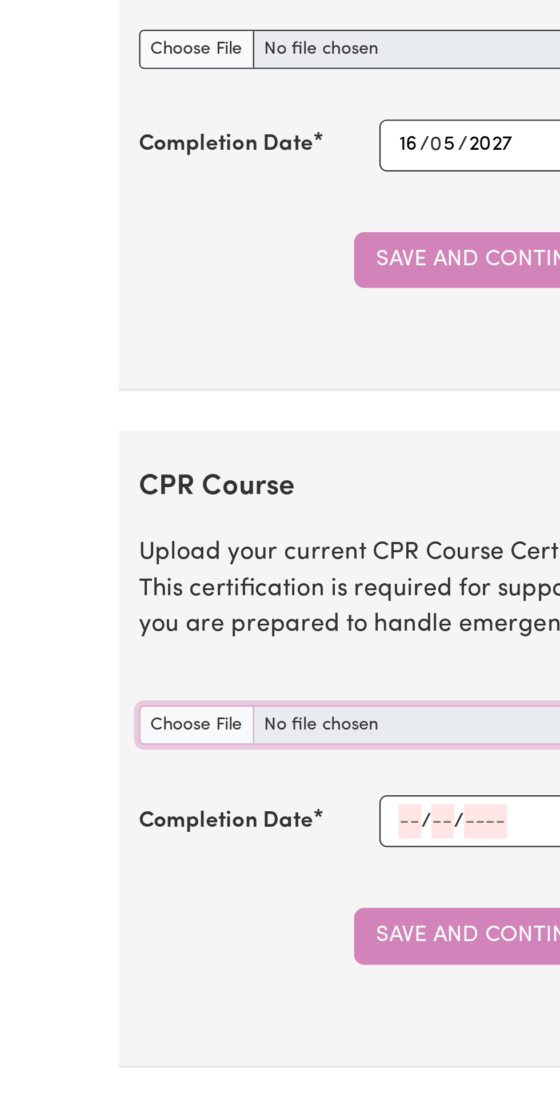
click at [87, 713] on input "CPR Course document" at bounding box center [168, 706] width 210 height 18
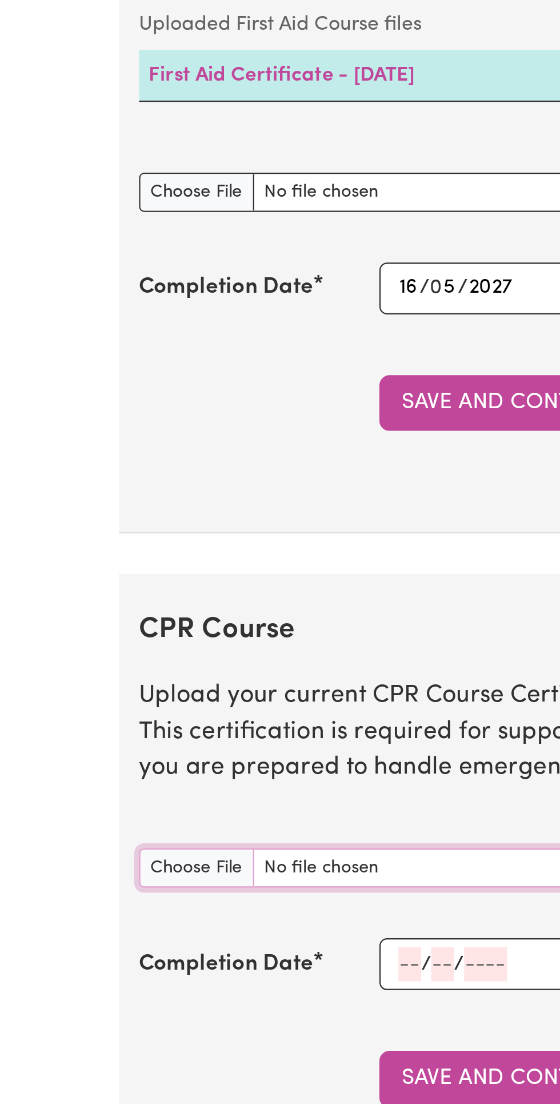
type input "C:\fakepath\Screenshot_20251004-192313.Adobe Acrobat.png"
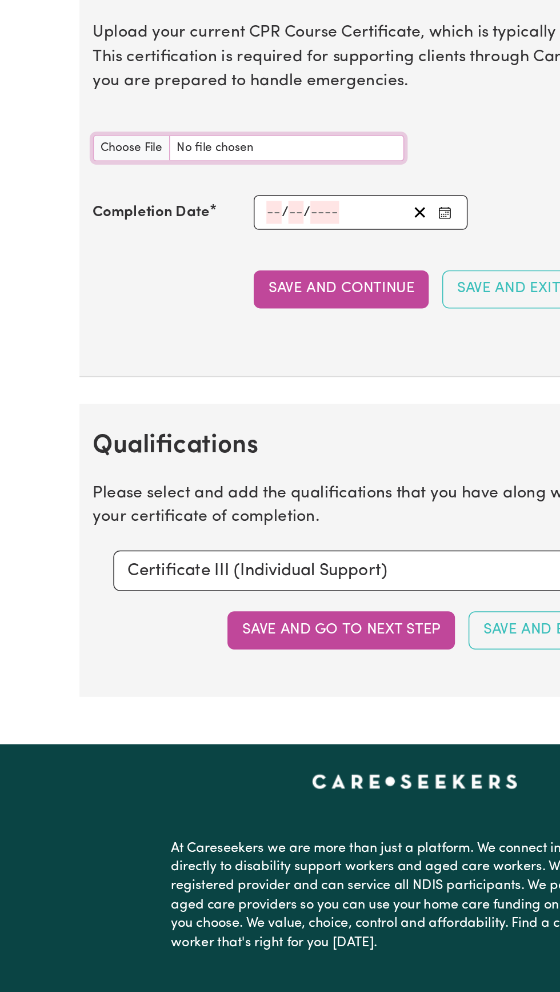
scroll to position [2562, 0]
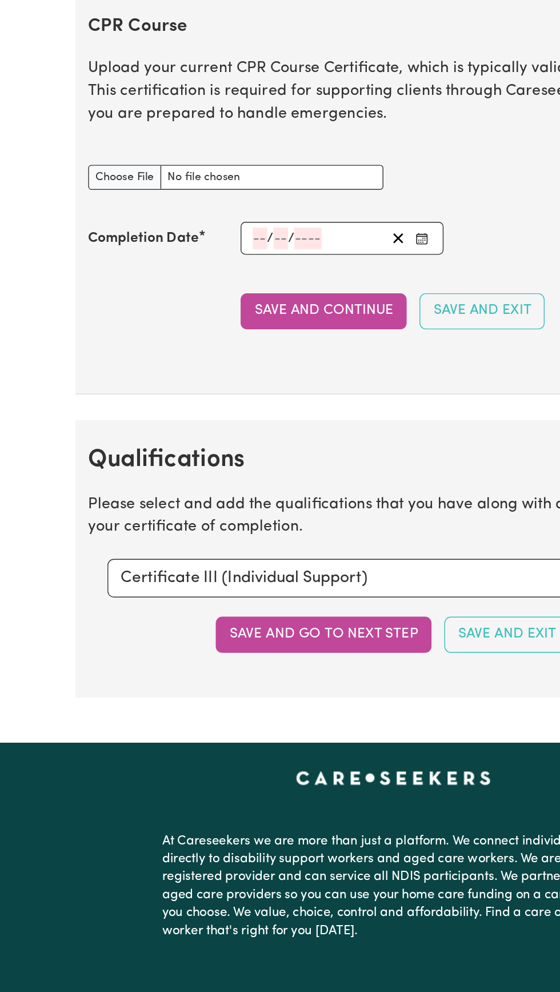
click at [181, 241] on input "number" at bounding box center [185, 235] width 10 height 15
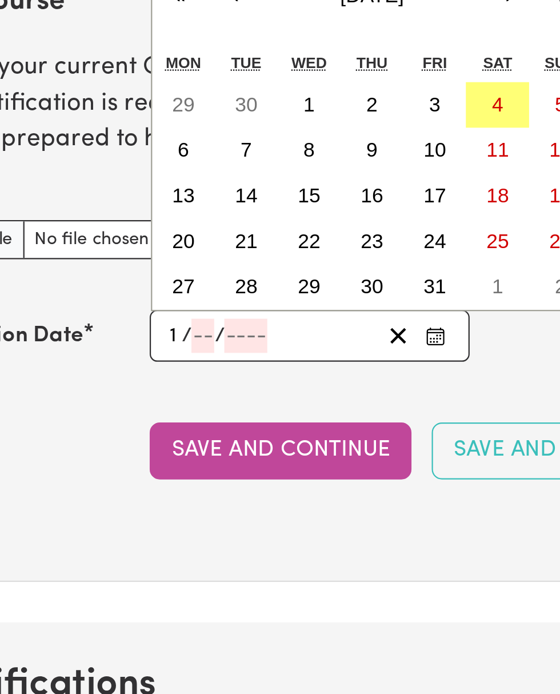
type input "16"
type input "05"
type input "2027"
type input "[DATE]"
type input "5"
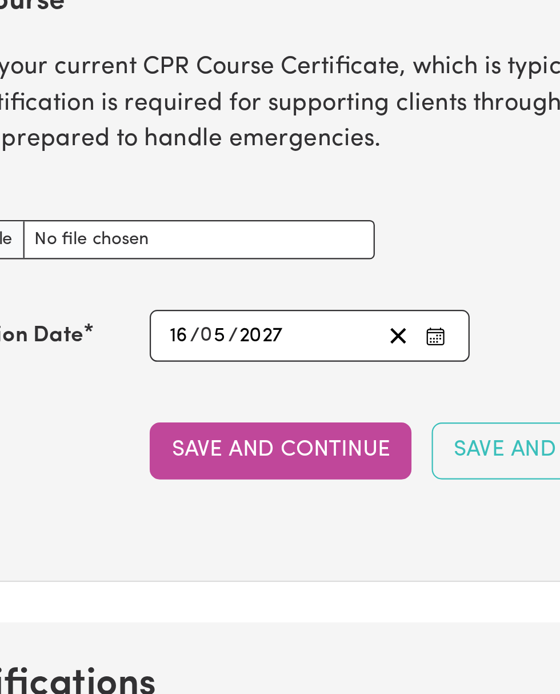
type input "2027"
click at [252, 289] on button "Save and Continue" at bounding box center [230, 287] width 118 height 25
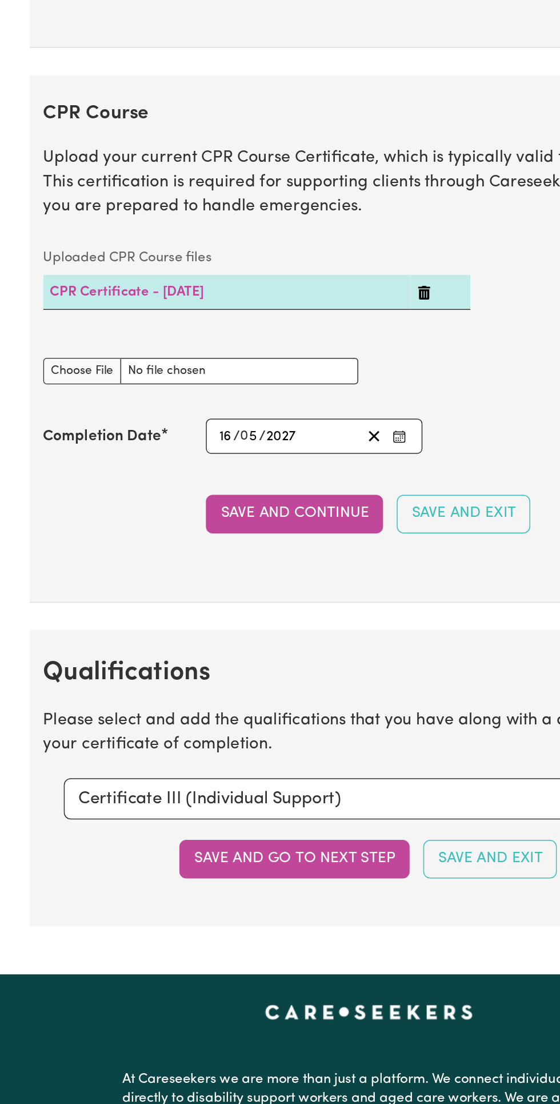
scroll to position [2567, 0]
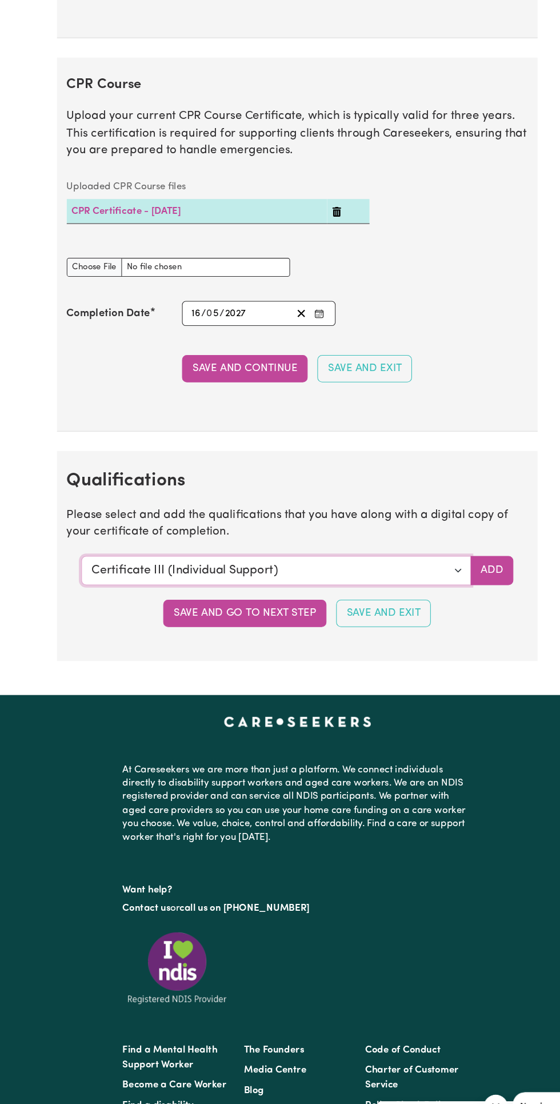
click at [432, 533] on select "Select a qualification to add... Certificate III (Individual Support) Certifica…" at bounding box center [261, 537] width 368 height 27
click at [245, 582] on button "Save and go to next step" at bounding box center [231, 577] width 154 height 25
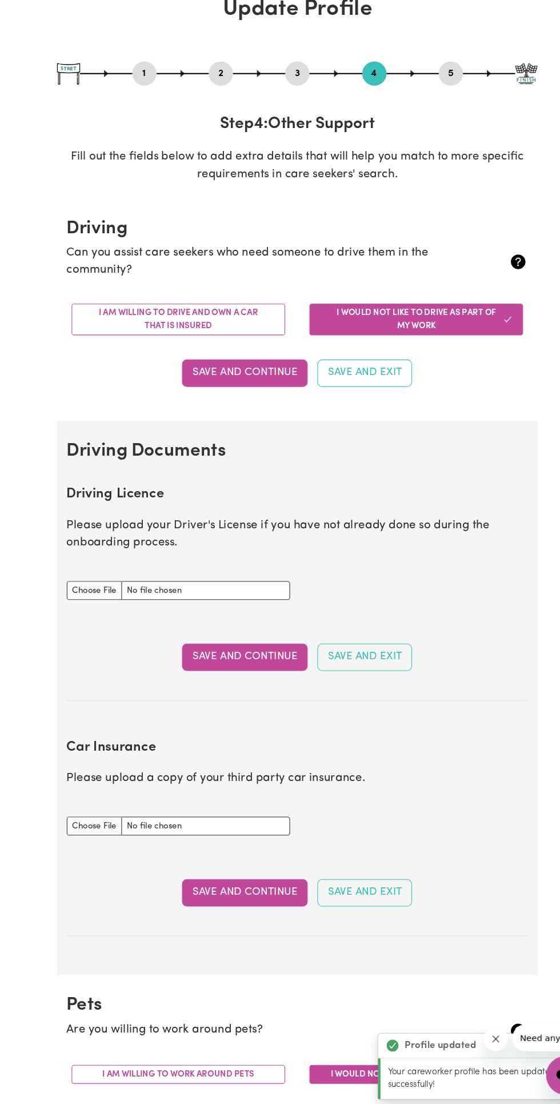
scroll to position [0, 0]
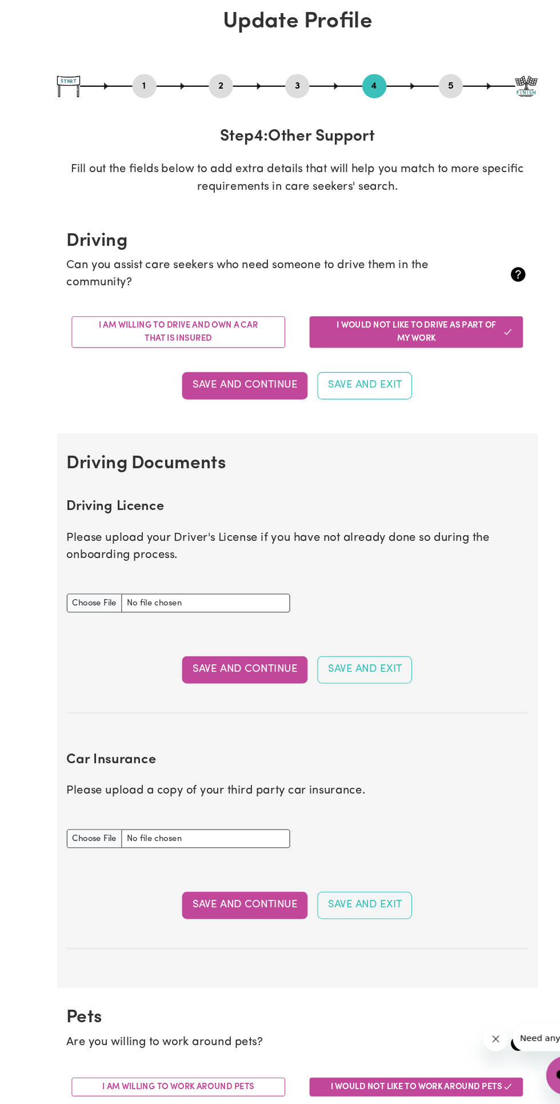
click at [249, 426] on button "Save and Continue" at bounding box center [230, 426] width 118 height 25
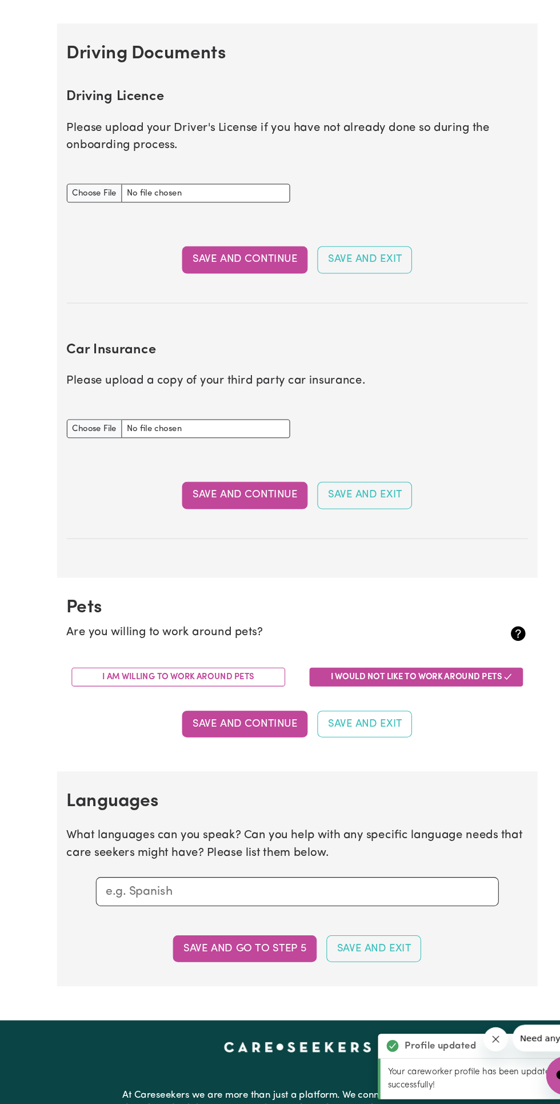
scroll to position [466, 0]
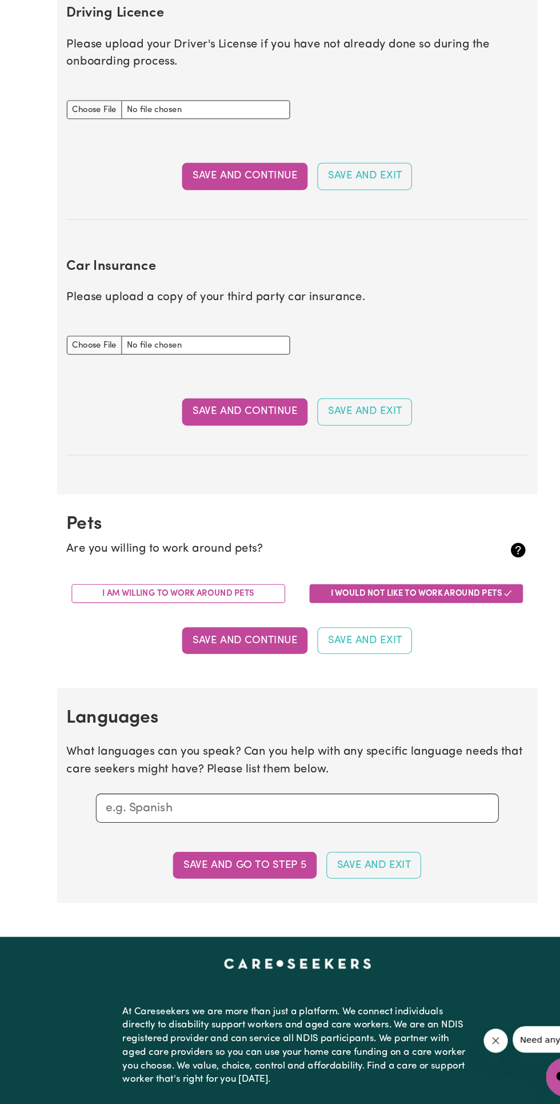
click at [128, 621] on button "I am willing to work around pets" at bounding box center [167, 621] width 201 height 18
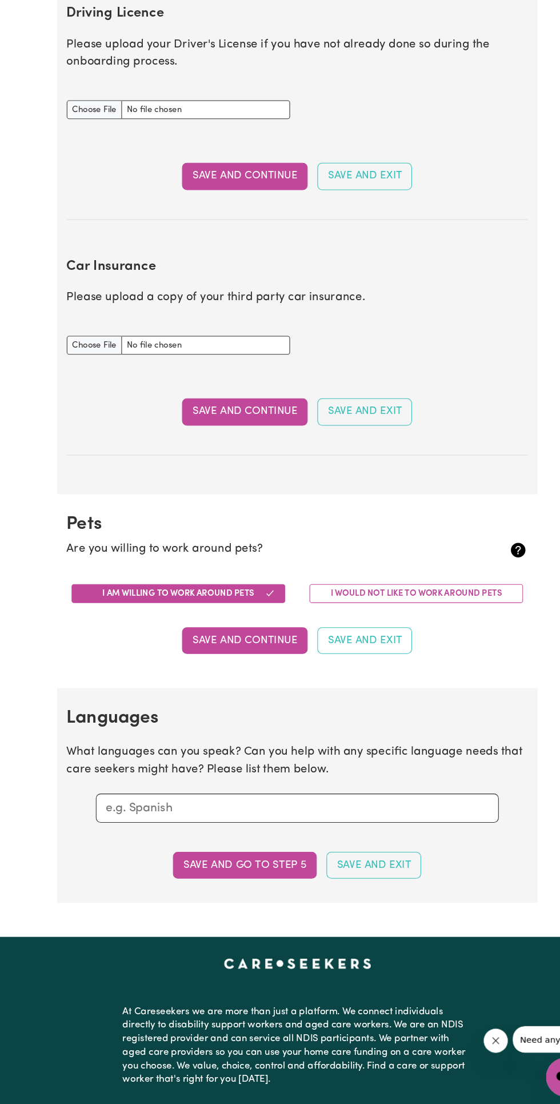
click at [201, 664] on button "Save and Continue" at bounding box center [230, 665] width 118 height 25
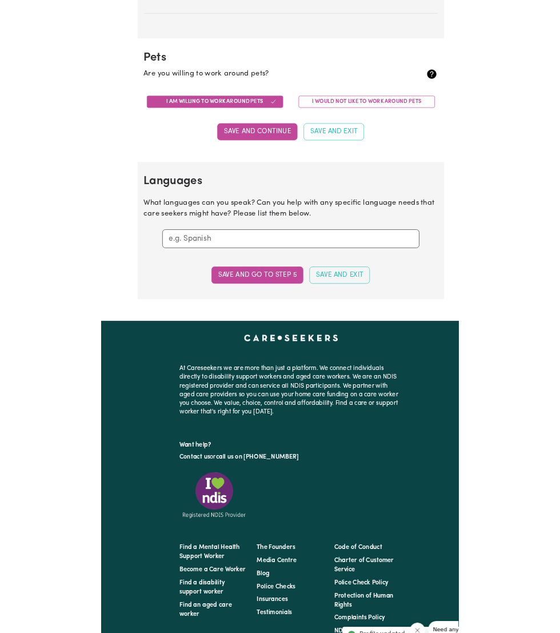
scroll to position [929, 0]
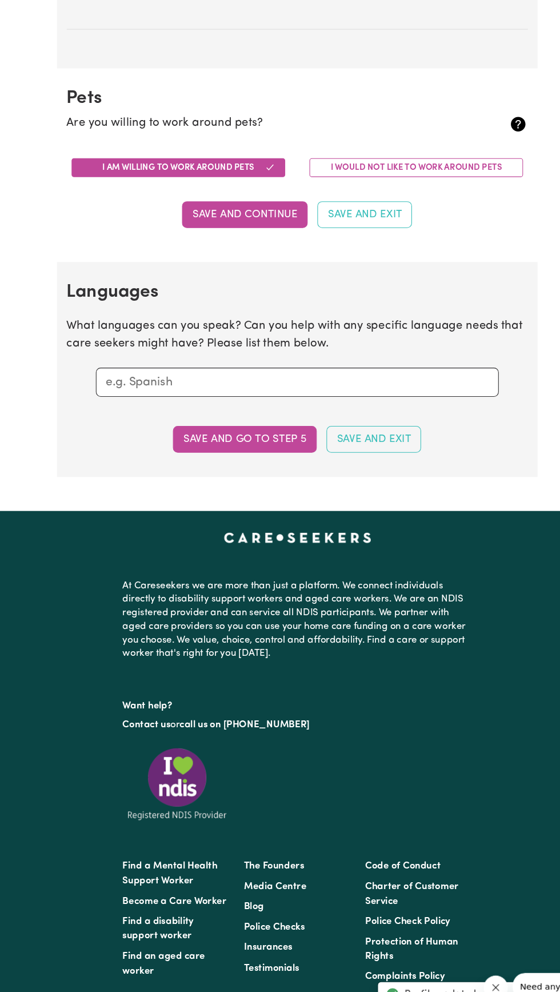
click at [303, 360] on input "text" at bounding box center [280, 360] width 361 height 17
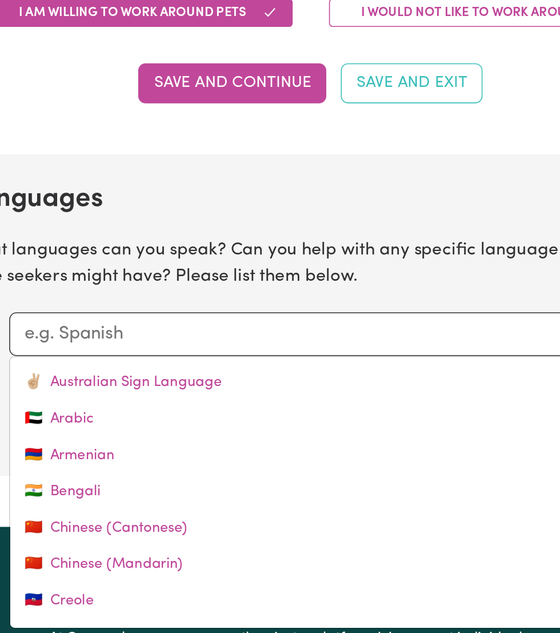
scroll to position [929, 0]
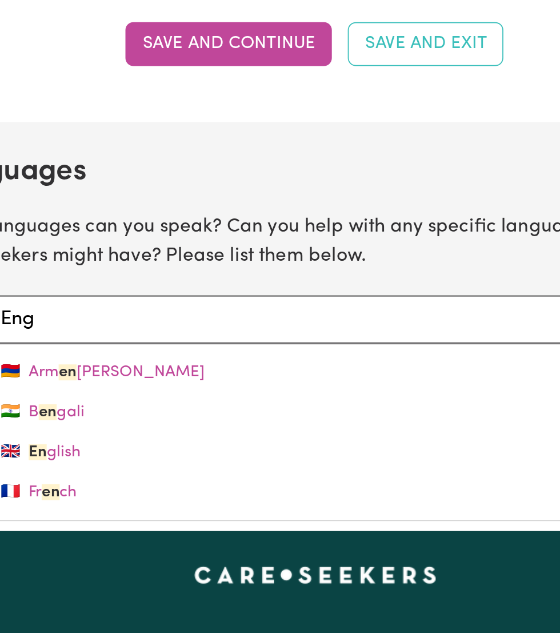
type input "Engl"
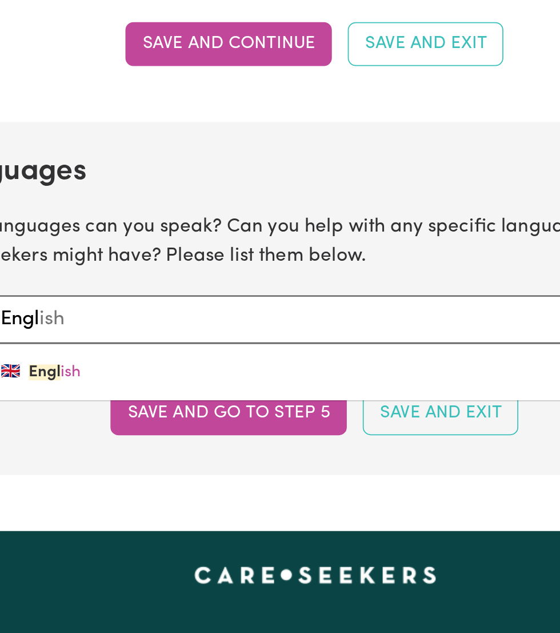
type input "English"
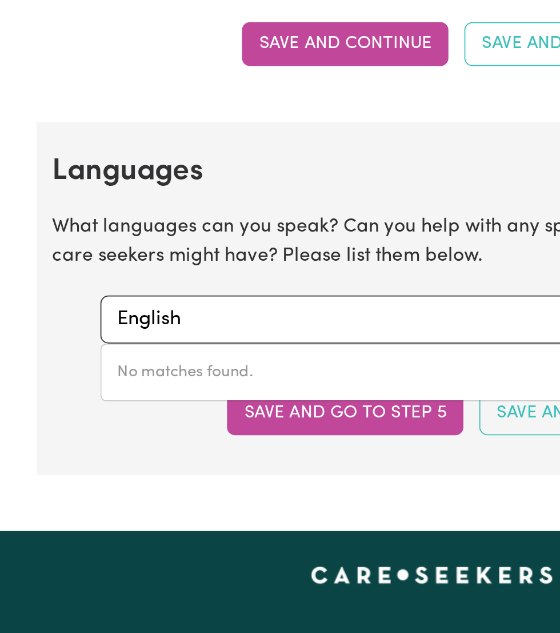
type input "English"
click at [197, 414] on button "Save and go to step 5" at bounding box center [230, 413] width 135 height 25
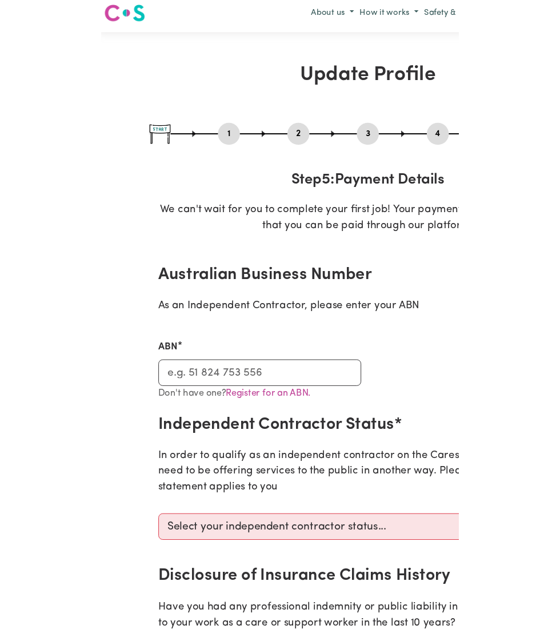
scroll to position [0, 0]
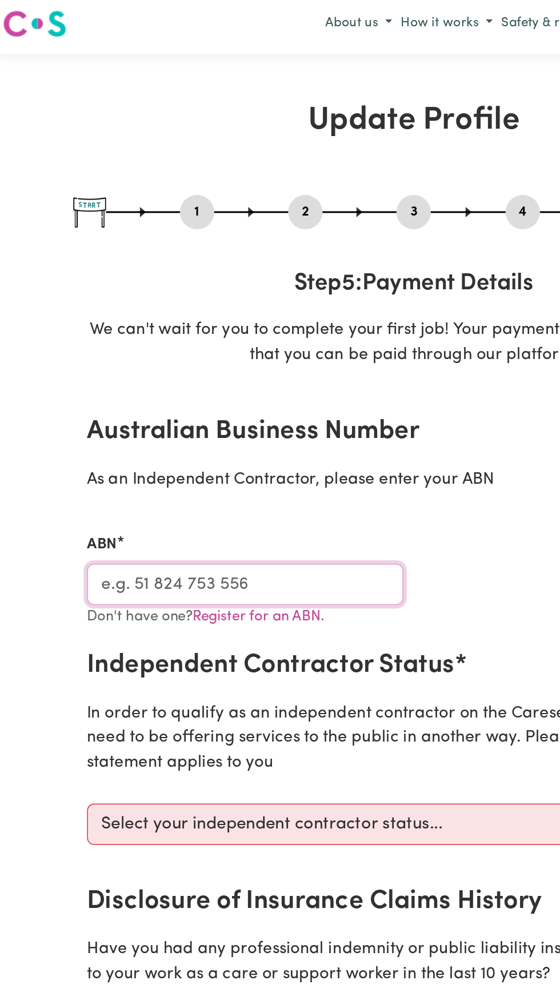
click at [199, 391] on input "ABN" at bounding box center [168, 392] width 210 height 27
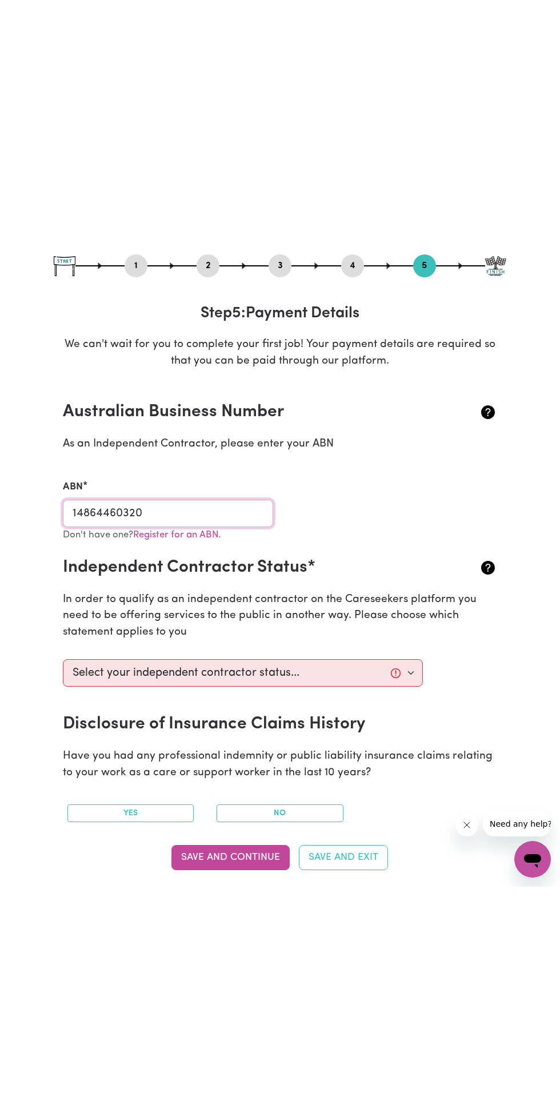
scroll to position [96, 0]
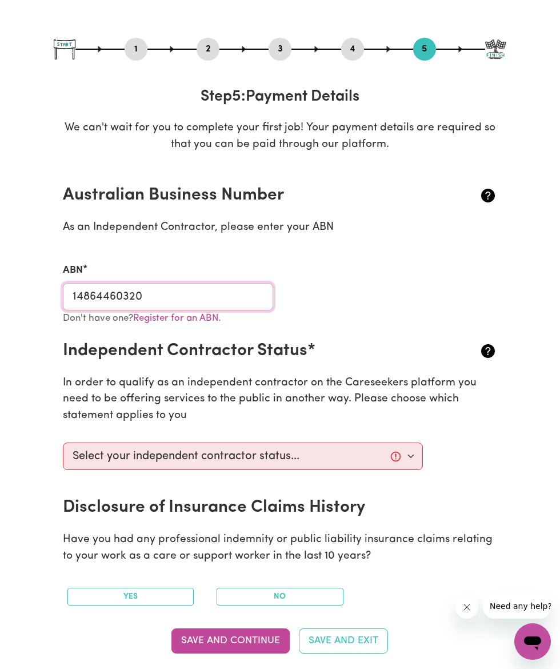
type input "14864460320"
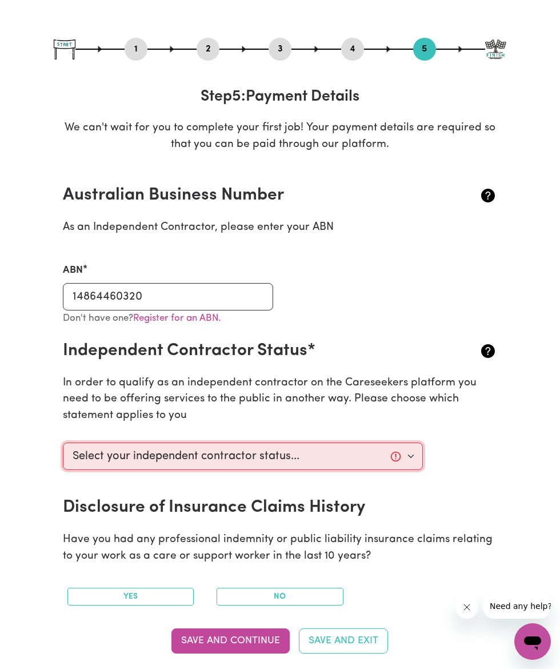
click at [358, 460] on select "Select your independent contractor status... I am providing services through an…" at bounding box center [243, 455] width 360 height 27
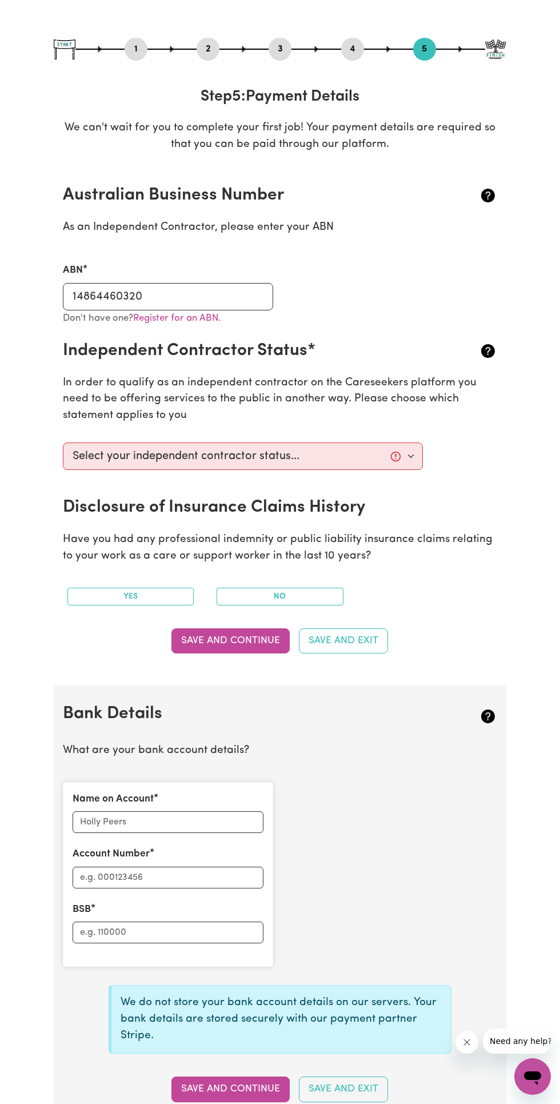
click at [336, 594] on button "No" at bounding box center [280, 597] width 127 height 18
click at [489, 350] on icon at bounding box center [488, 351] width 18 height 18
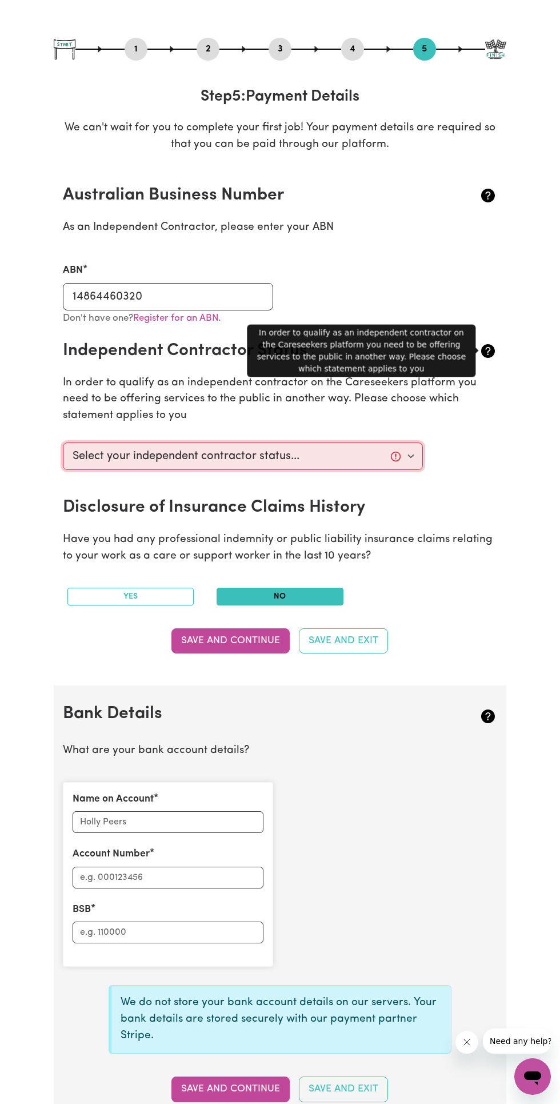
click at [393, 456] on select "Select your independent contractor status... I am providing services through an…" at bounding box center [243, 455] width 360 height 27
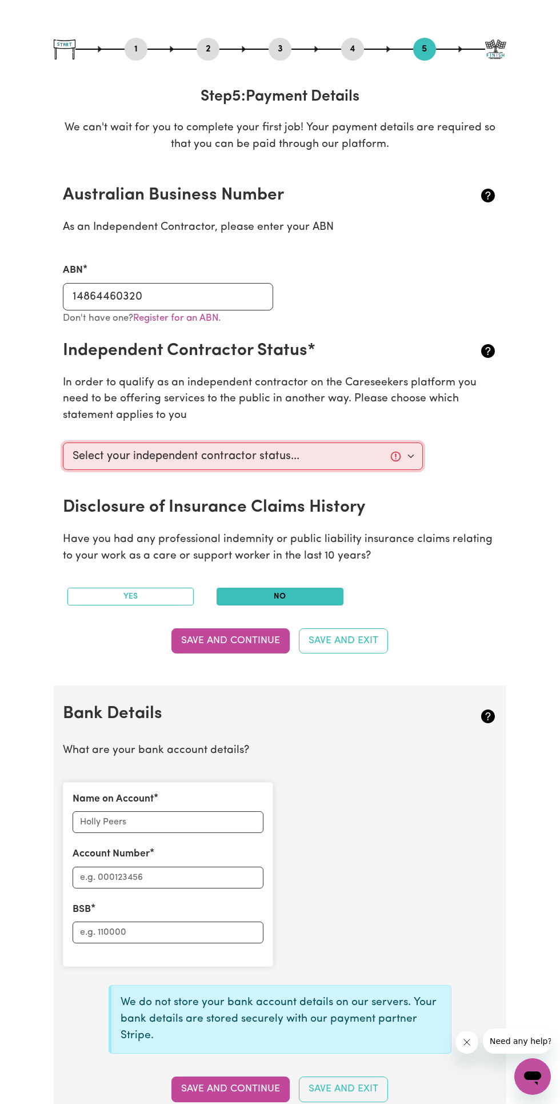
select select "I am providing services by being employed by an organisation"
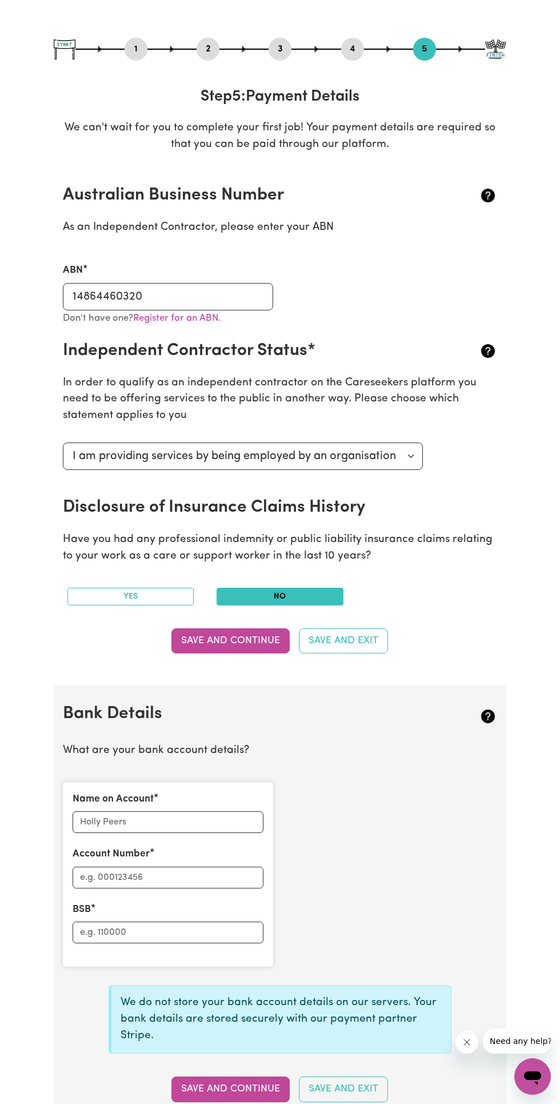
click at [241, 642] on button "Save and Continue" at bounding box center [230, 640] width 118 height 25
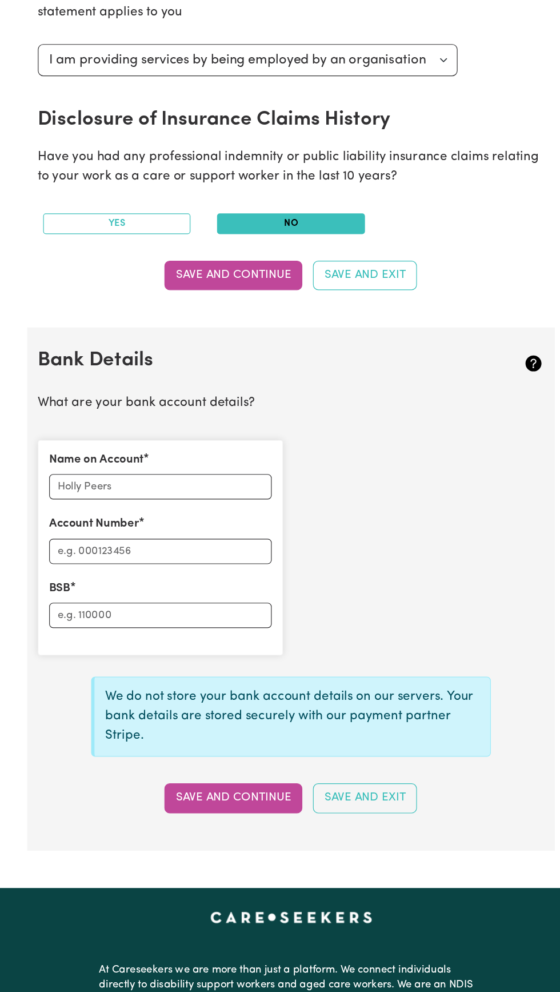
scroll to position [500, 0]
click at [222, 417] on input "Name on Account" at bounding box center [168, 418] width 191 height 22
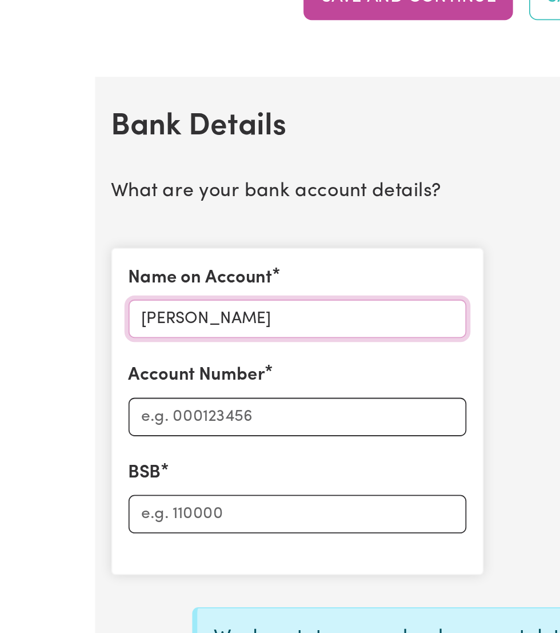
type input "[PERSON_NAME]"
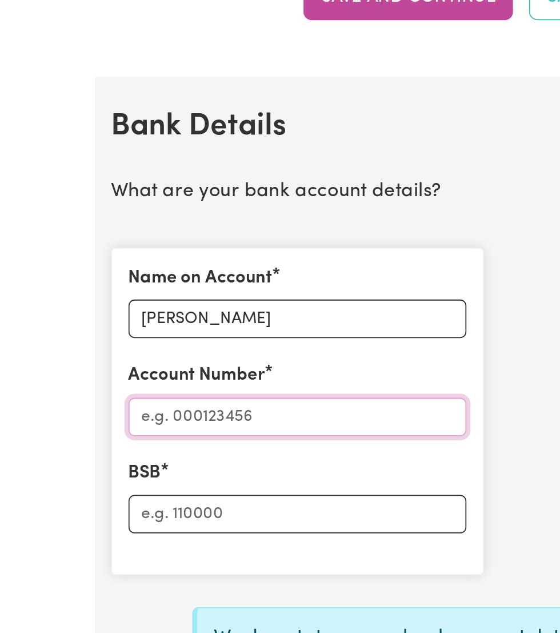
click at [210, 473] on input "Account Number" at bounding box center [168, 473] width 191 height 22
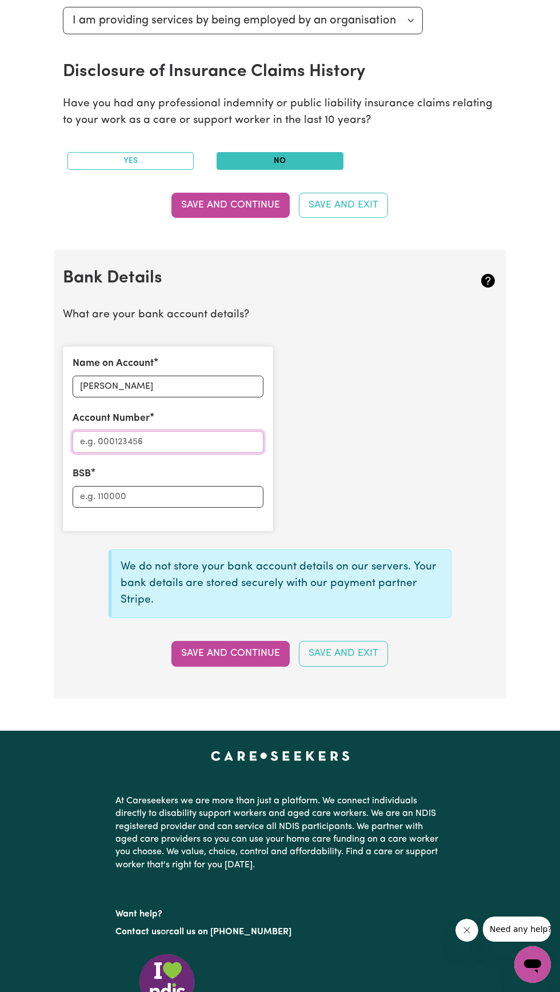
scroll to position [532, 0]
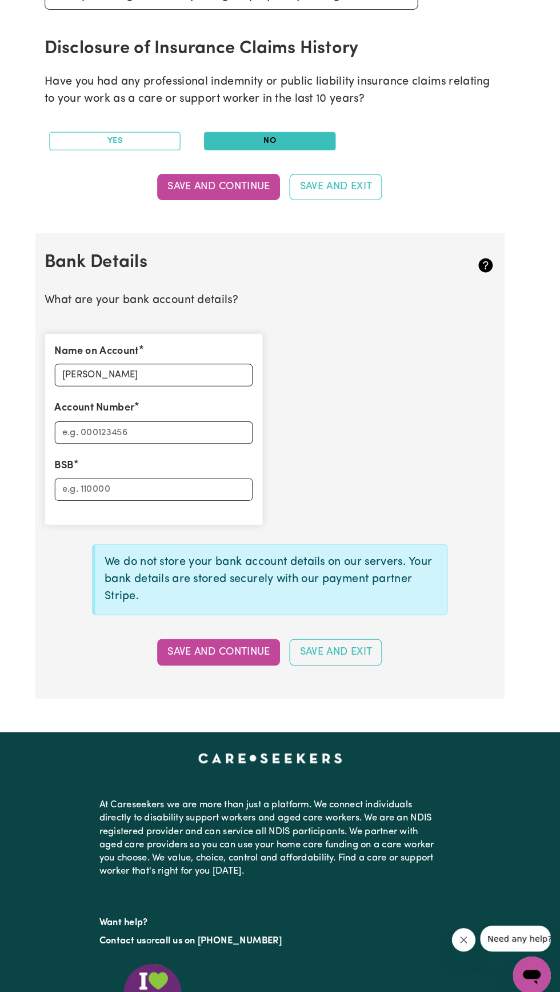
click at [233, 651] on button "Save and Continue" at bounding box center [230, 652] width 118 height 25
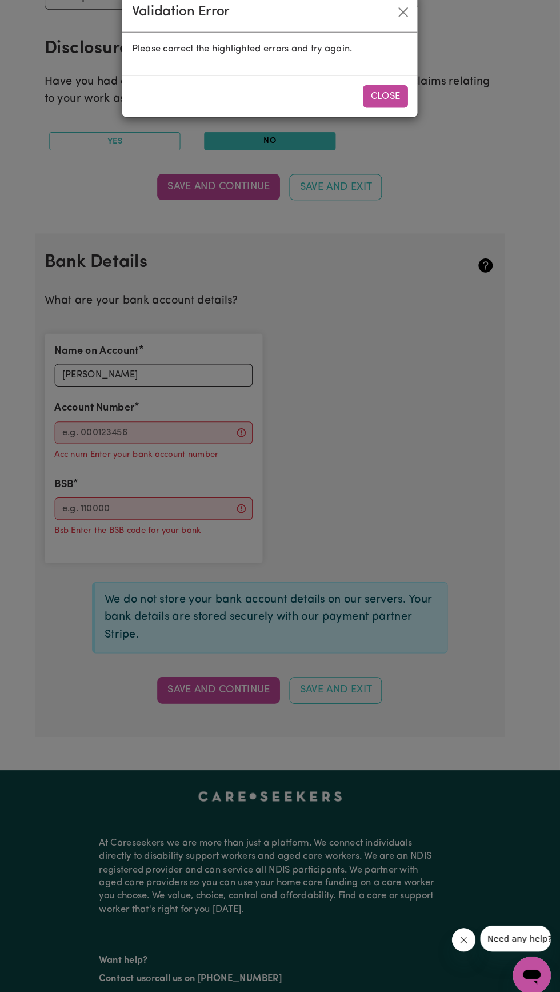
click at [394, 117] on button "Close" at bounding box center [391, 117] width 43 height 22
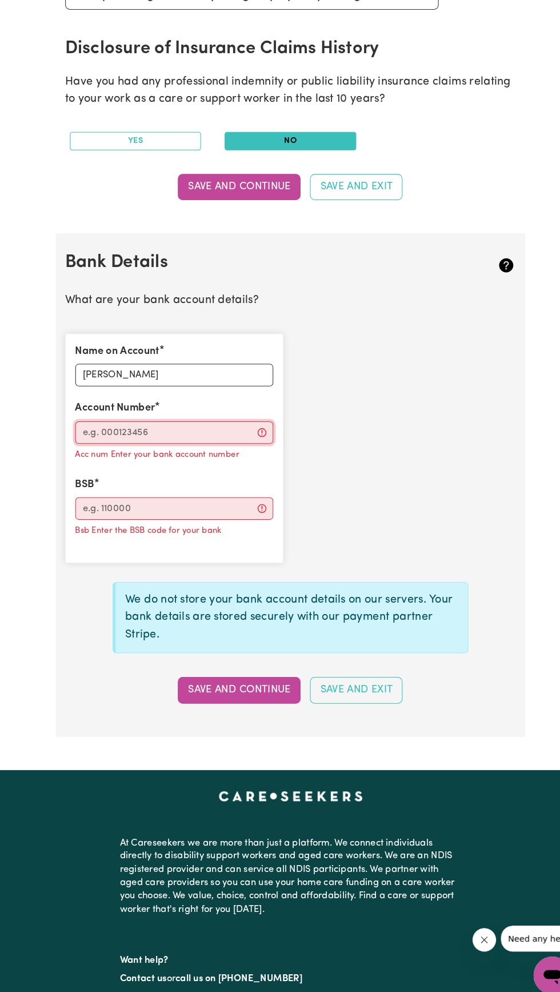
click at [214, 440] on input "Account Number" at bounding box center [168, 441] width 191 height 22
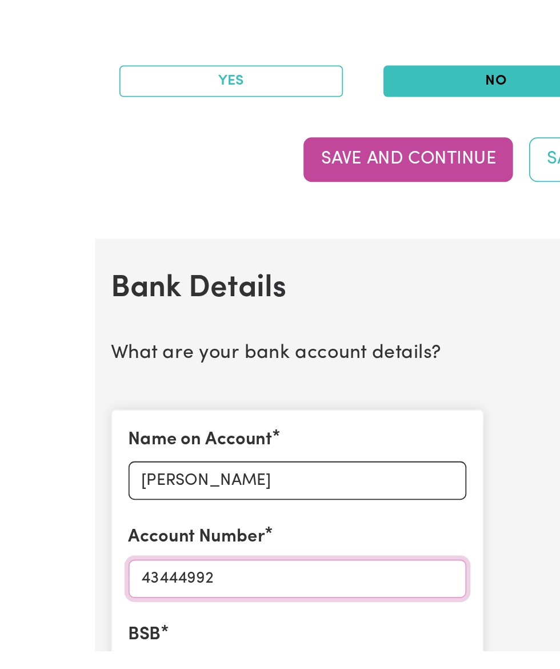
scroll to position [534, 0]
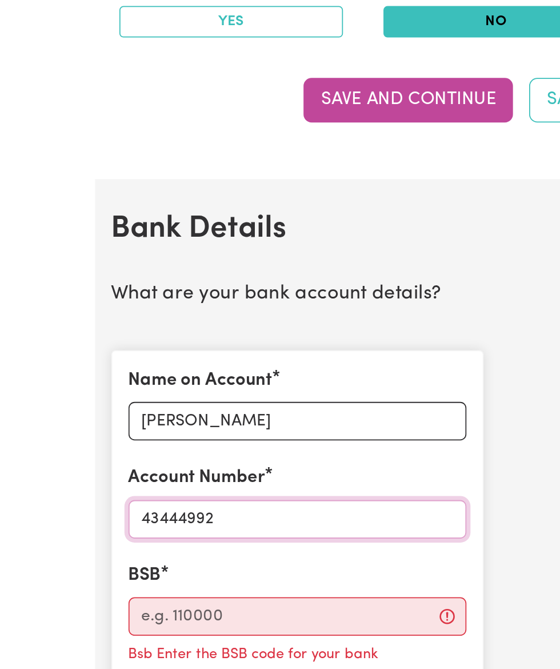
type input "43444992"
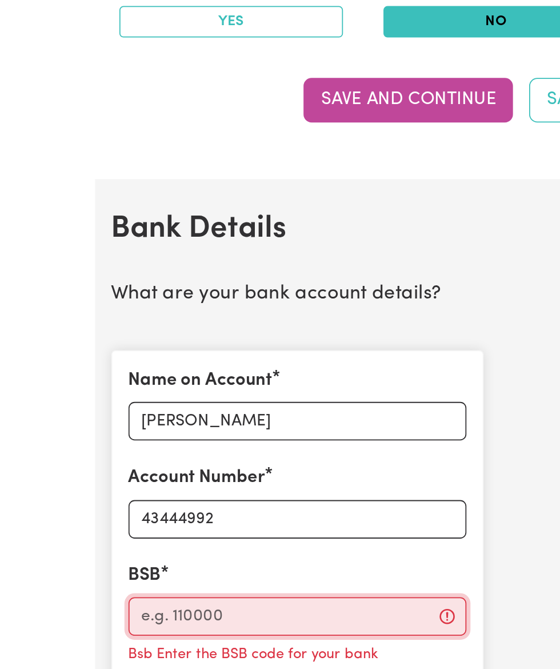
click at [147, 498] on input "BSB" at bounding box center [168, 494] width 191 height 22
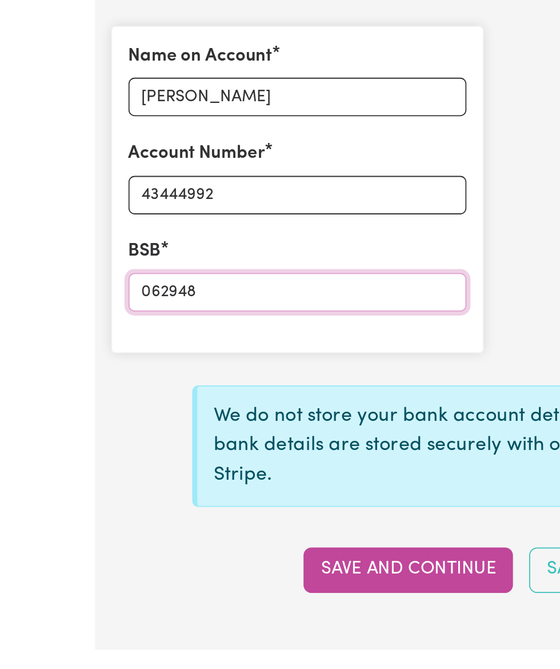
type input "062948"
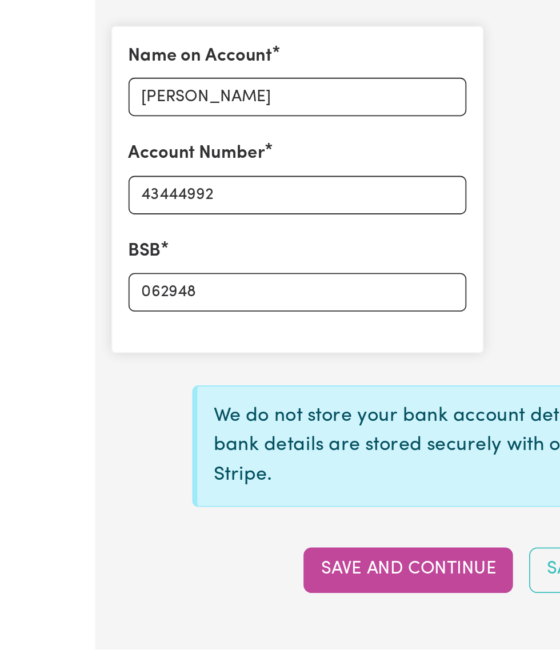
click at [248, 613] on button "Save and Continue" at bounding box center [230, 612] width 118 height 25
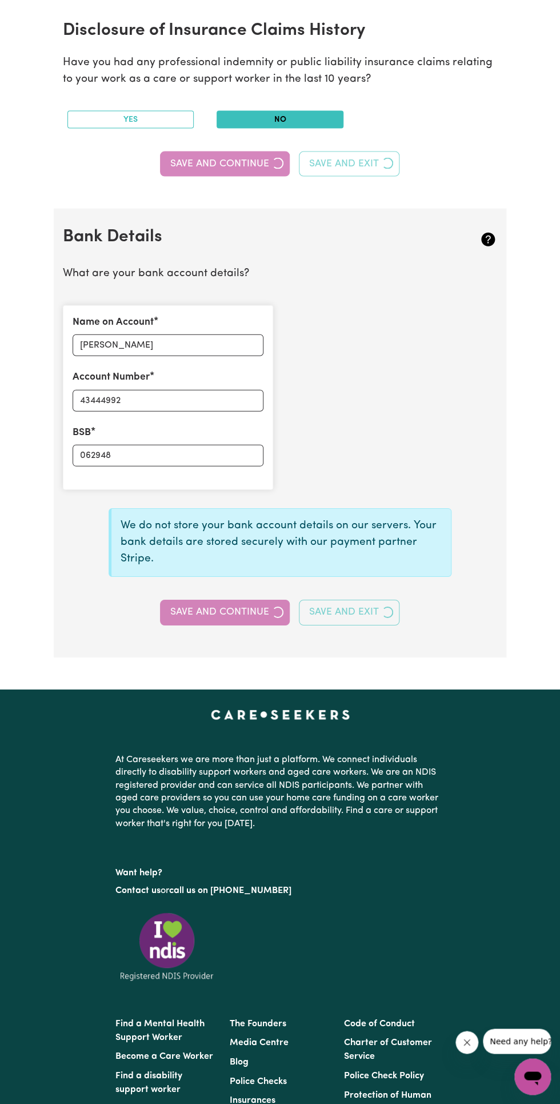
scroll to position [573, 0]
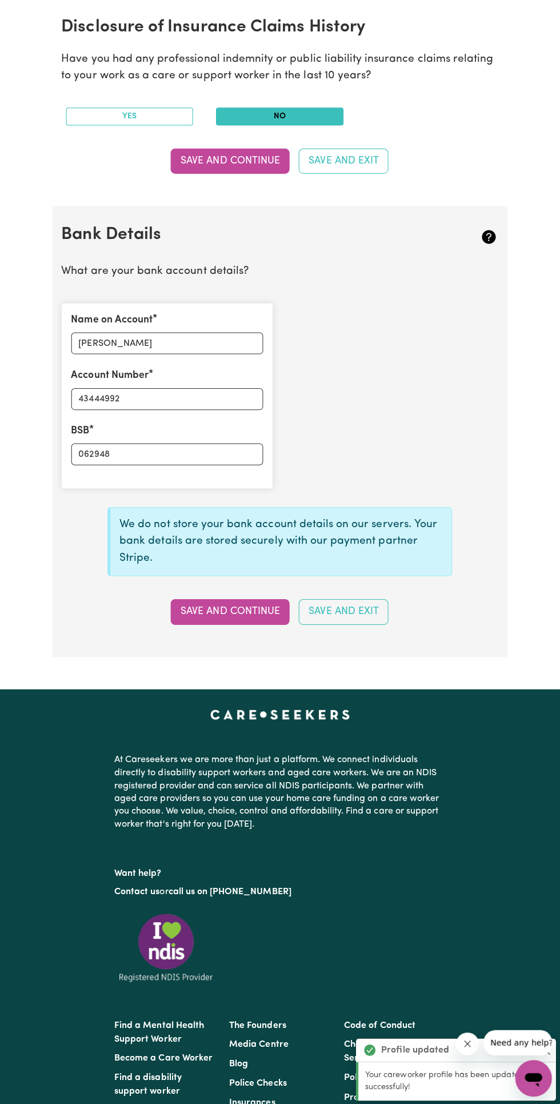
type input "****4992"
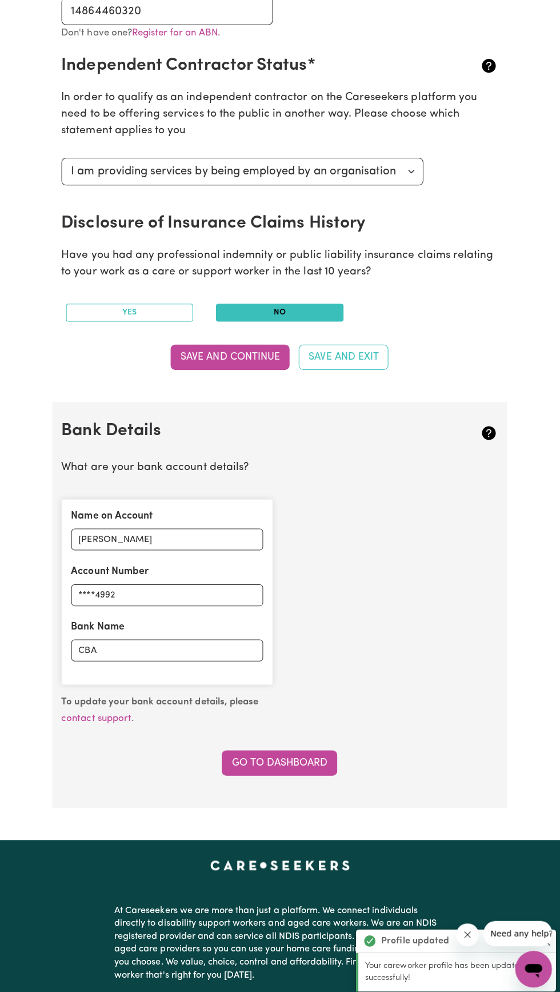
scroll to position [381, 0]
click at [318, 756] on link "Go to Dashboard" at bounding box center [279, 759] width 115 height 25
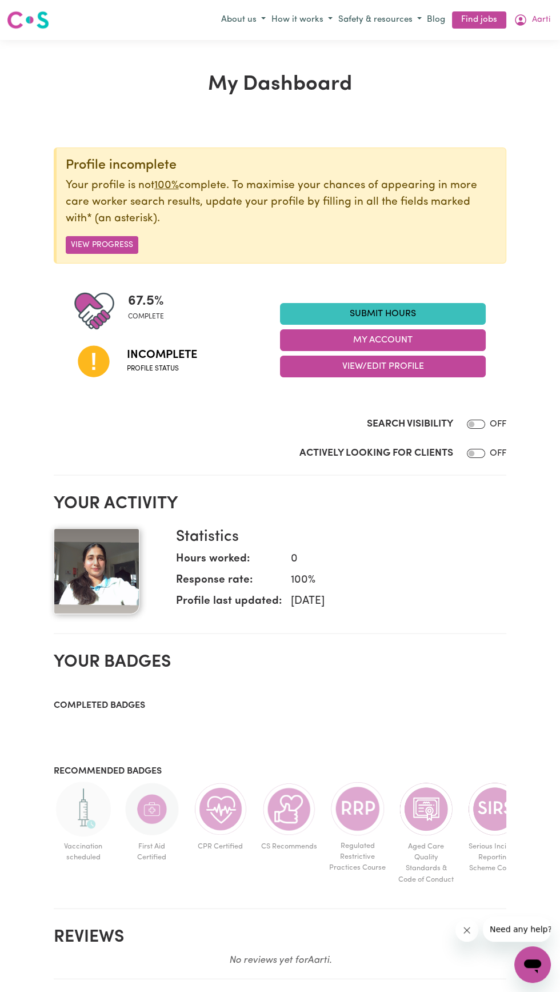
click at [497, 460] on div "Actively Looking for Clients OFF" at bounding box center [280, 455] width 453 height 19
click at [479, 453] on input "Actively Looking for Clients" at bounding box center [476, 453] width 18 height 9
checkbox input "true"
click at [98, 245] on button "View Progress" at bounding box center [102, 245] width 73 height 18
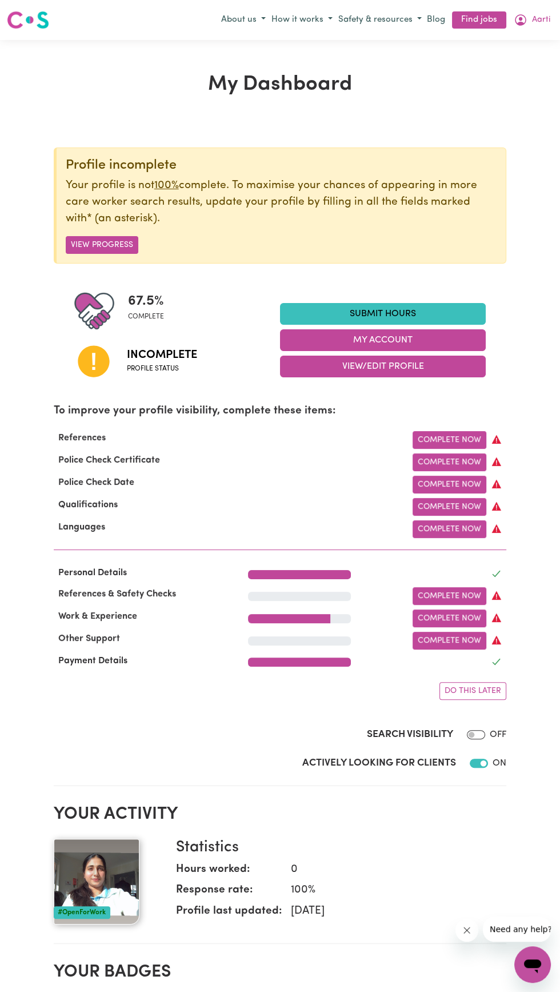
click at [456, 439] on link "Complete Now" at bounding box center [450, 440] width 74 height 18
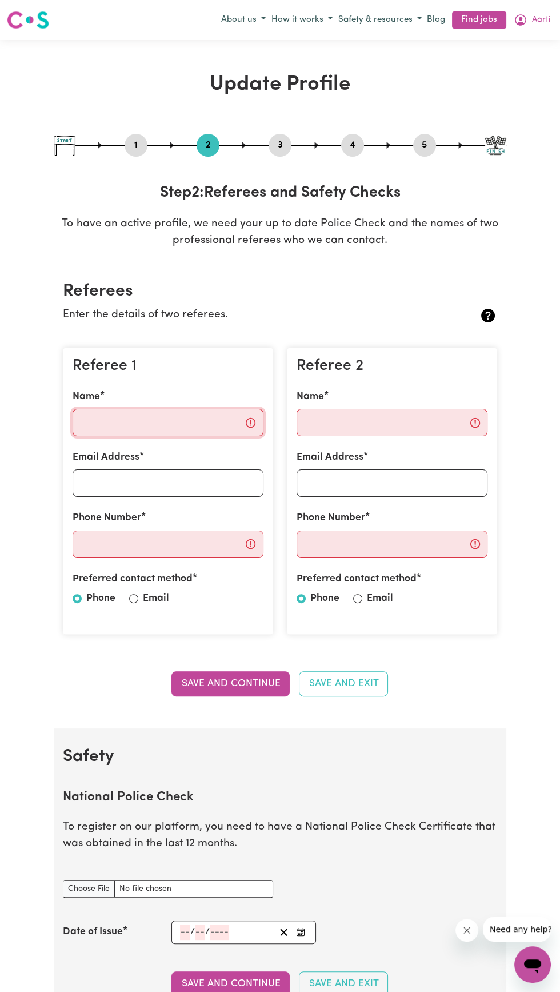
click at [212, 425] on input "Name" at bounding box center [168, 422] width 191 height 27
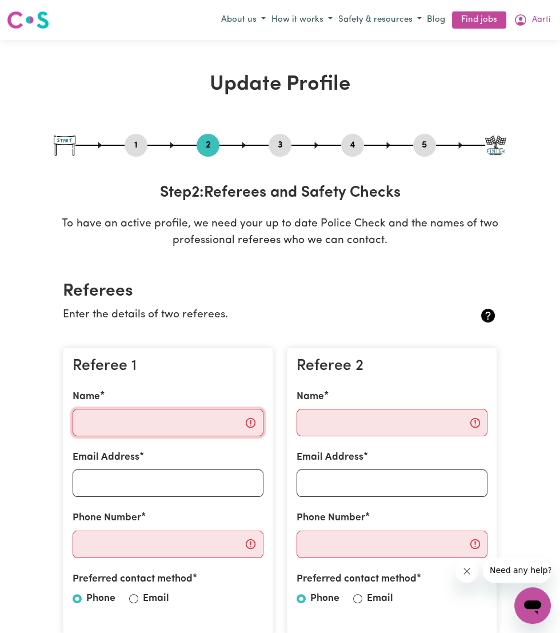
type input "R"
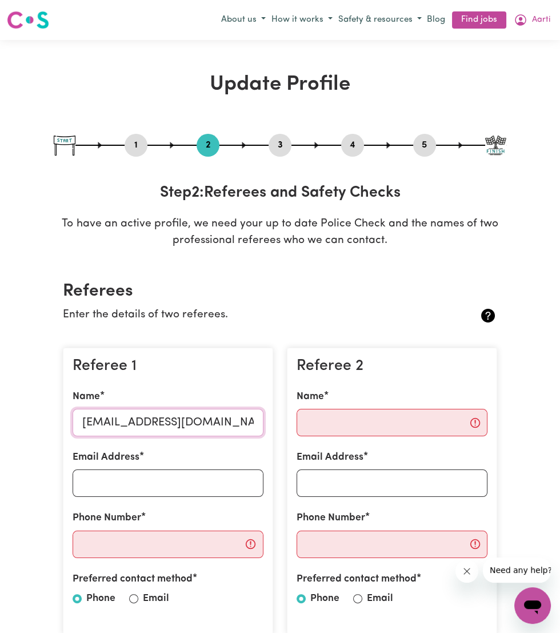
type input "[EMAIL_ADDRESS][DOMAIN_NAME]"
click at [205, 485] on input "Email Address" at bounding box center [168, 482] width 191 height 27
click at [138, 474] on input "Email Address" at bounding box center [168, 482] width 191 height 27
paste input "[EMAIL_ADDRESS][DOMAIN_NAME]"
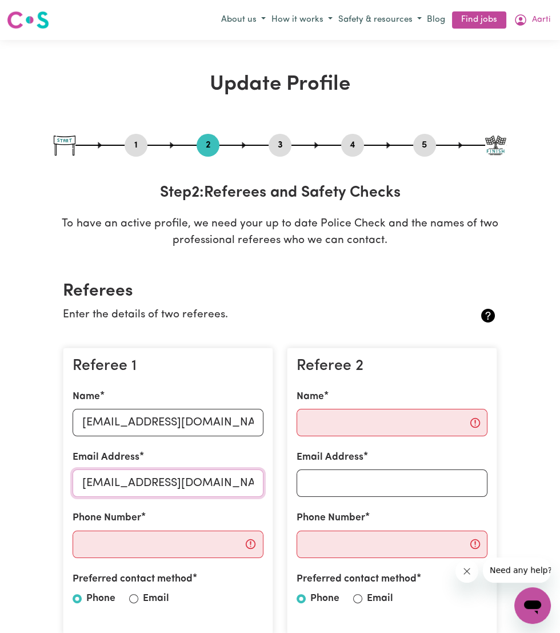
type input "[EMAIL_ADDRESS][DOMAIN_NAME]"
click at [242, 419] on input "[EMAIL_ADDRESS][DOMAIN_NAME]" at bounding box center [168, 422] width 191 height 27
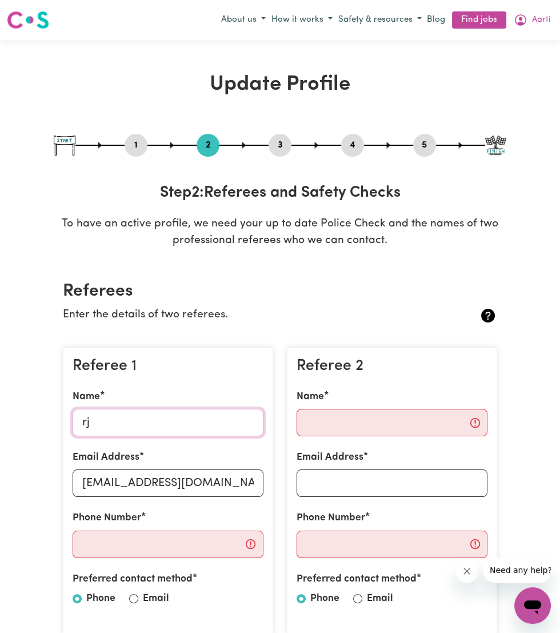
type input "r"
type input "[PERSON_NAME]"
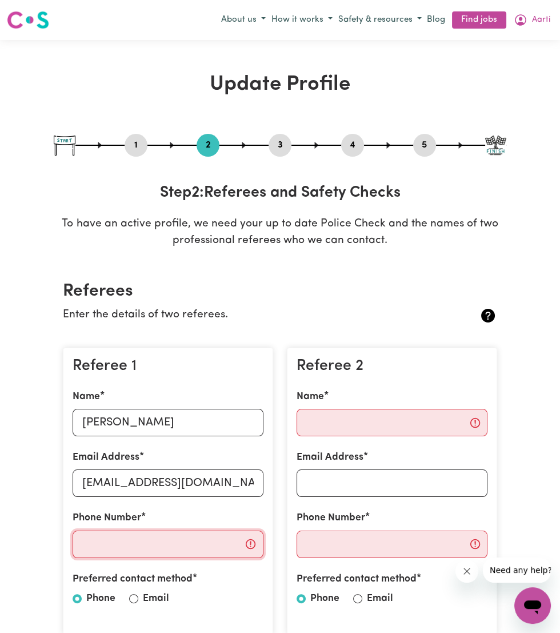
click at [218, 546] on input "Phone Number" at bounding box center [168, 543] width 191 height 27
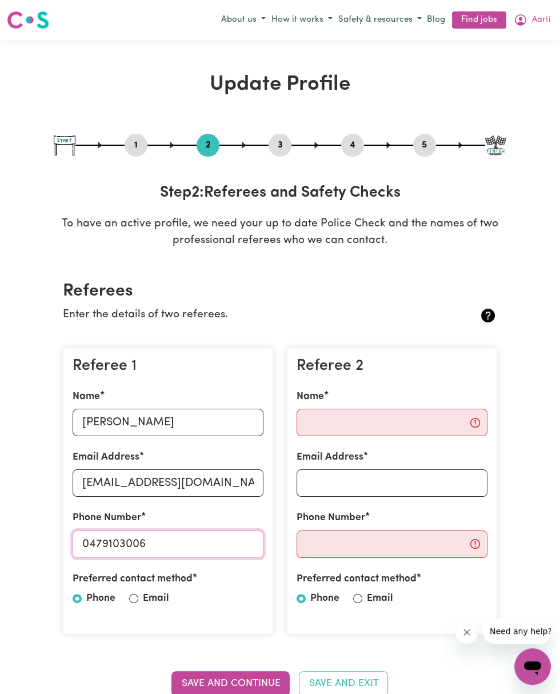
type input "0479103006"
click at [433, 422] on input "Name" at bounding box center [392, 422] width 191 height 27
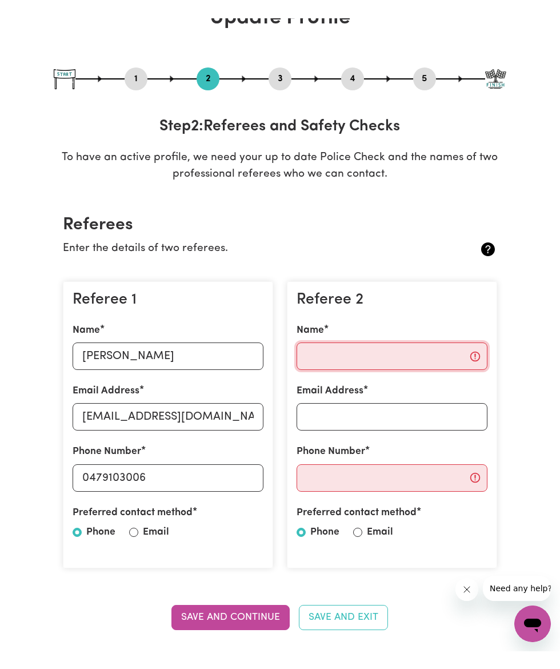
scroll to position [80, 0]
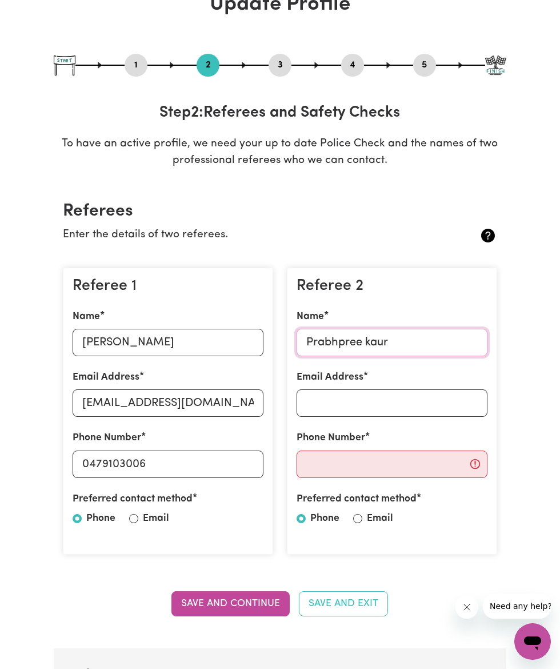
type input "Prabhpree kaur"
click at [408, 464] on input "Phone Number" at bounding box center [392, 463] width 191 height 27
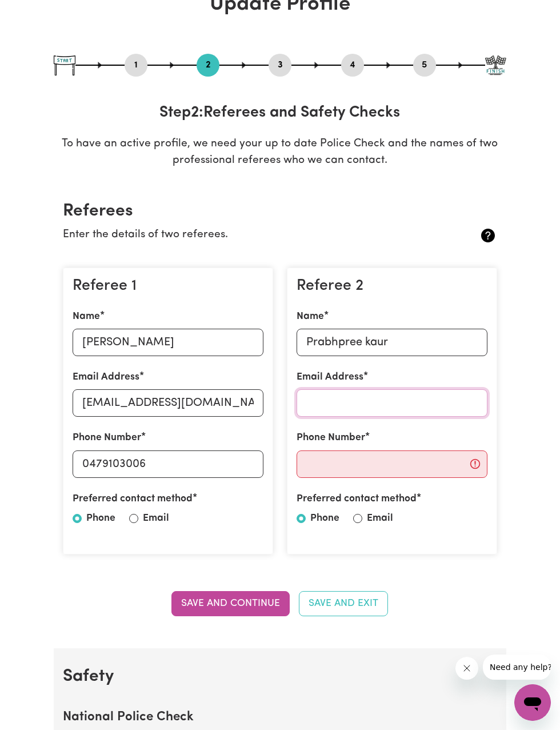
click at [388, 397] on input "Email Address" at bounding box center [392, 402] width 191 height 27
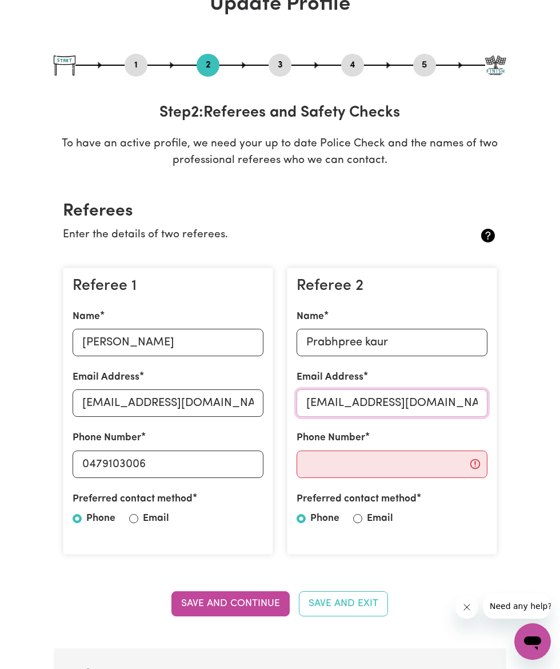
scroll to position [0, 6]
type input "[EMAIL_ADDRESS][DOMAIN_NAME]"
click at [385, 468] on input "Phone Number" at bounding box center [392, 463] width 191 height 27
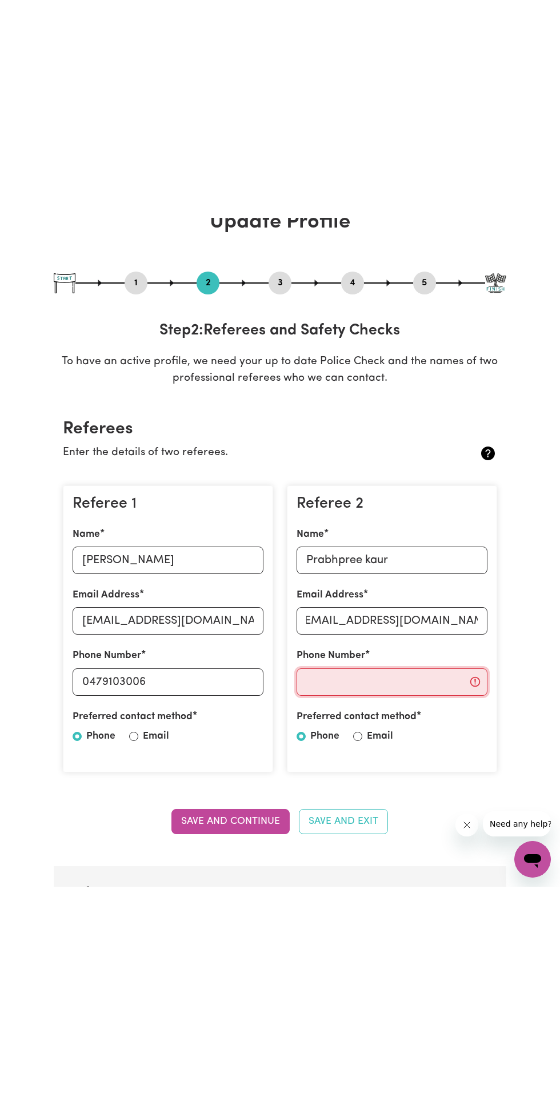
scroll to position [0, 0]
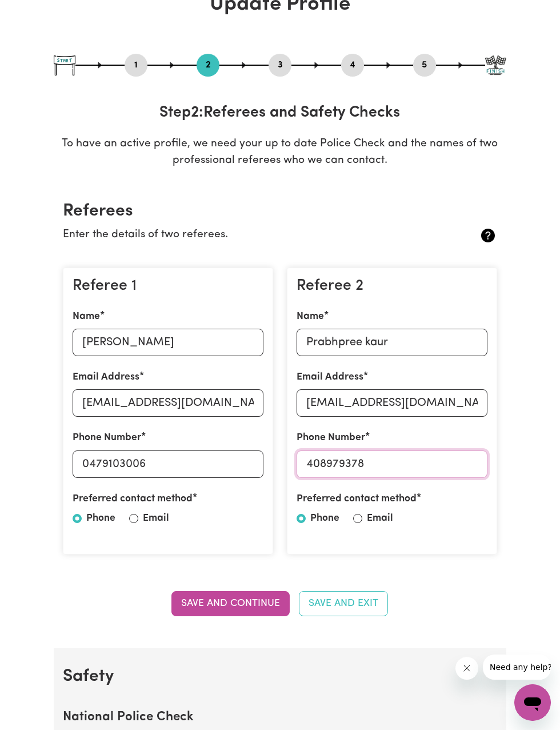
type input "408979378"
click at [338, 525] on label "Phone" at bounding box center [324, 518] width 29 height 15
click at [306, 523] on input "Phone" at bounding box center [301, 518] width 9 height 9
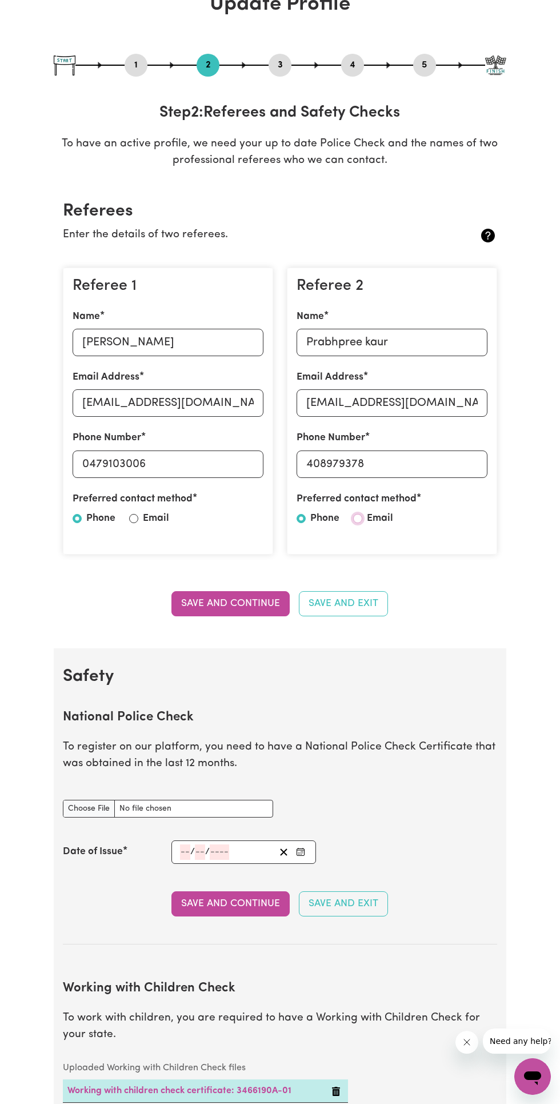
click at [357, 518] on input "Email" at bounding box center [357, 518] width 9 height 9
radio input "true"
click at [238, 605] on button "Save and Continue" at bounding box center [230, 603] width 118 height 25
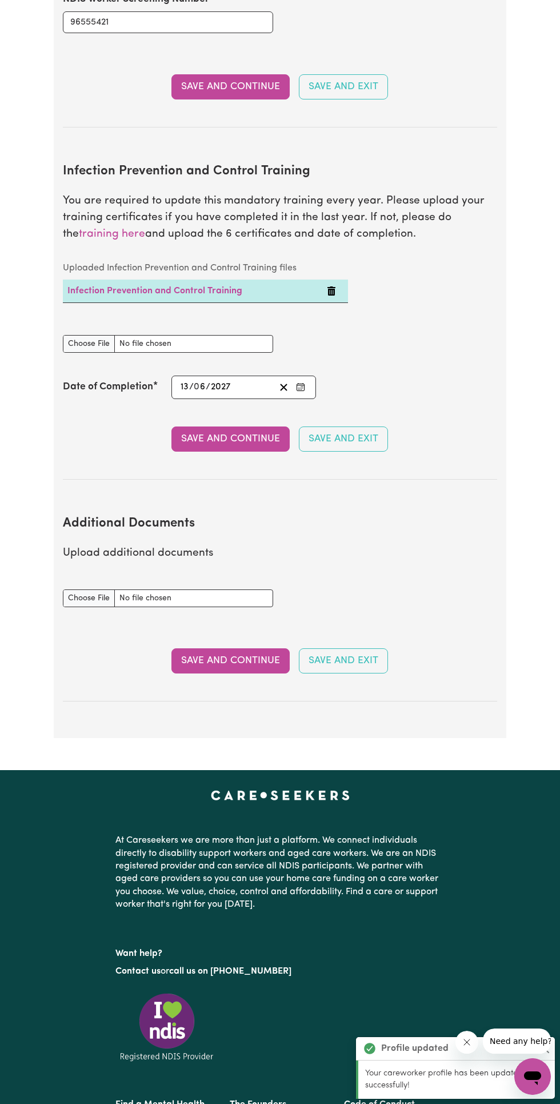
scroll to position [2122, 0]
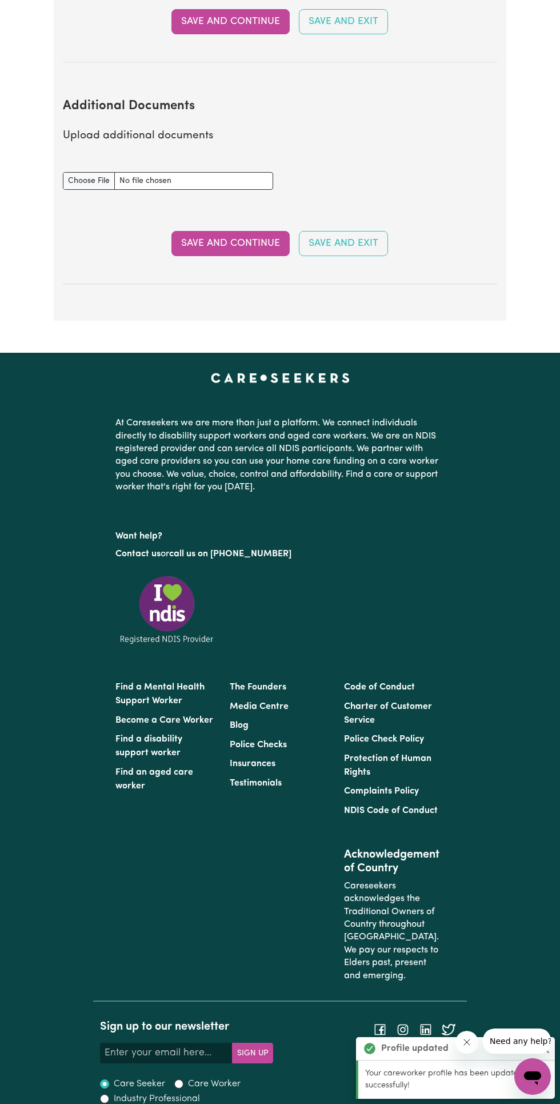
click at [237, 241] on button "Save and Continue" at bounding box center [230, 243] width 118 height 25
select select "2024"
select select "Certificate III (Individual Support)"
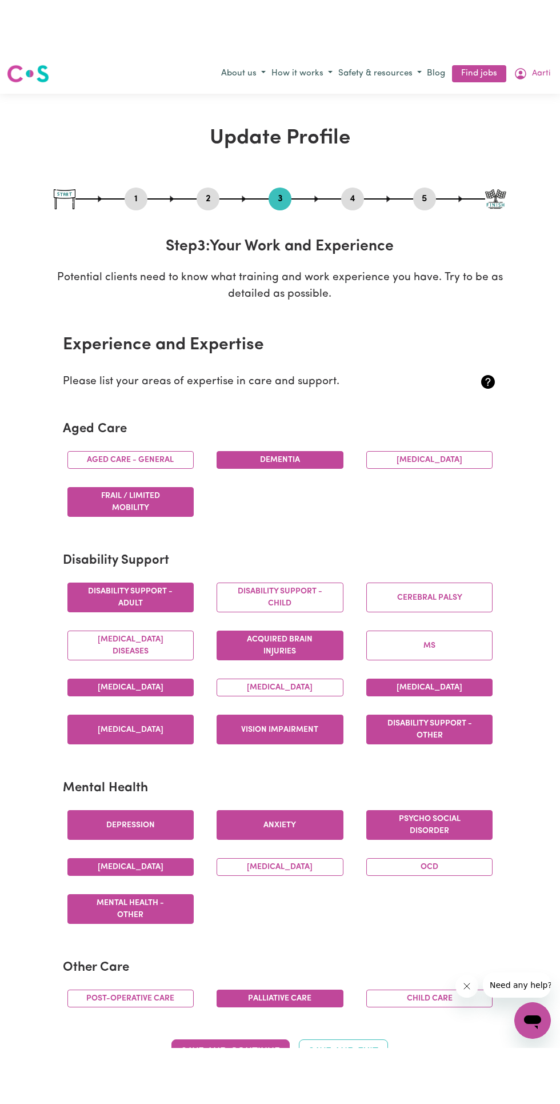
scroll to position [3, 0]
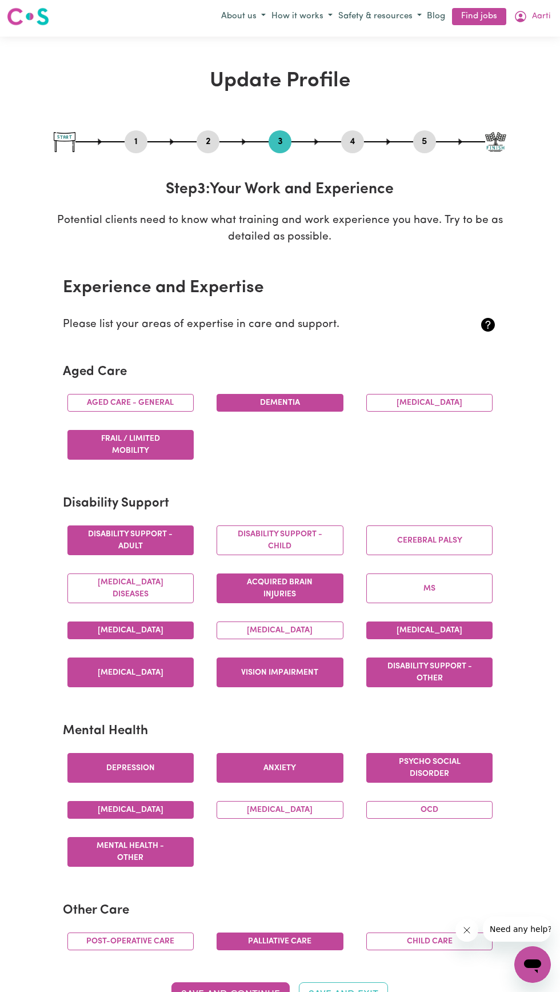
click at [162, 394] on button "Aged care - General" at bounding box center [130, 403] width 127 height 18
click at [444, 400] on button "[MEDICAL_DATA]" at bounding box center [429, 403] width 127 height 18
click at [301, 533] on button "Disability support - Child" at bounding box center [280, 540] width 127 height 30
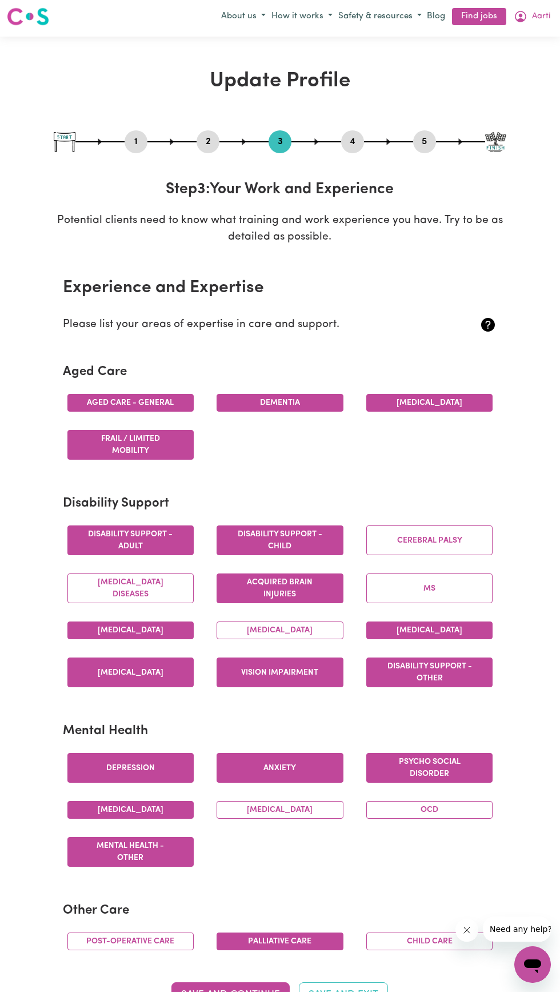
click at [152, 582] on button "[MEDICAL_DATA] Diseases" at bounding box center [130, 588] width 127 height 30
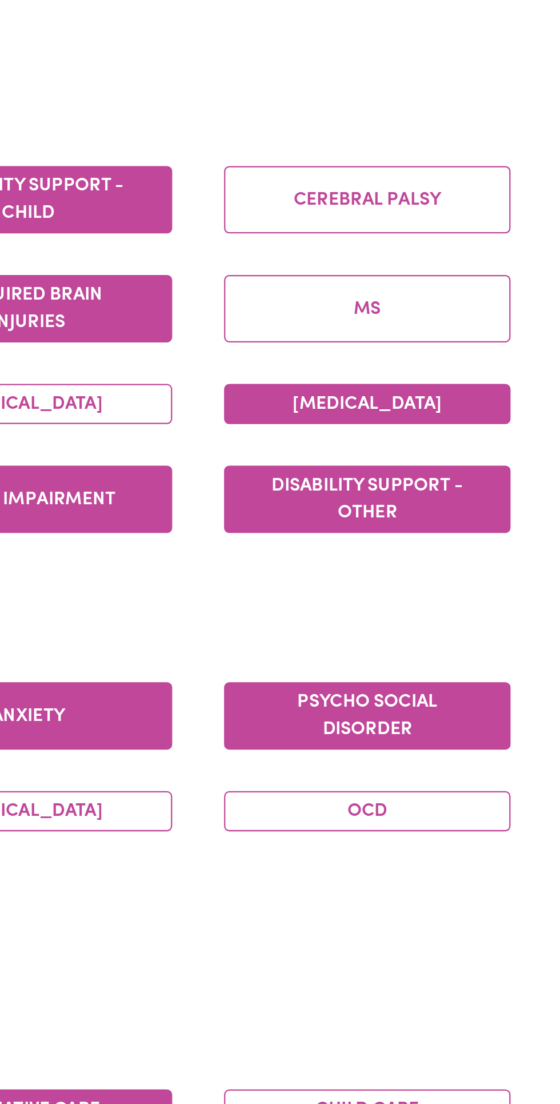
click at [322, 638] on button "[MEDICAL_DATA]" at bounding box center [280, 630] width 127 height 18
click at [444, 593] on button "MS" at bounding box center [429, 588] width 127 height 30
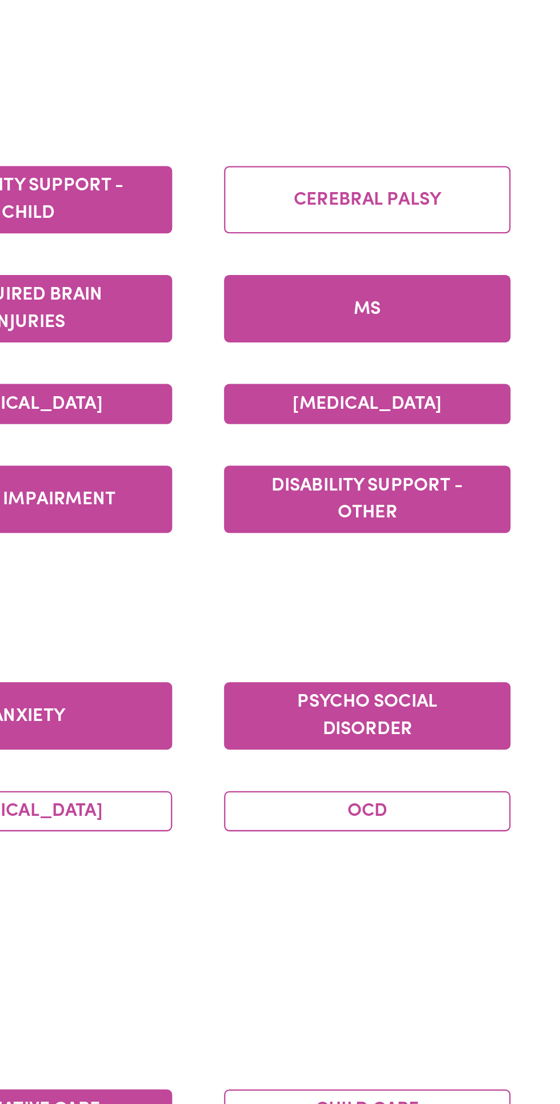
click at [450, 536] on button "Cerebral Palsy" at bounding box center [429, 540] width 127 height 30
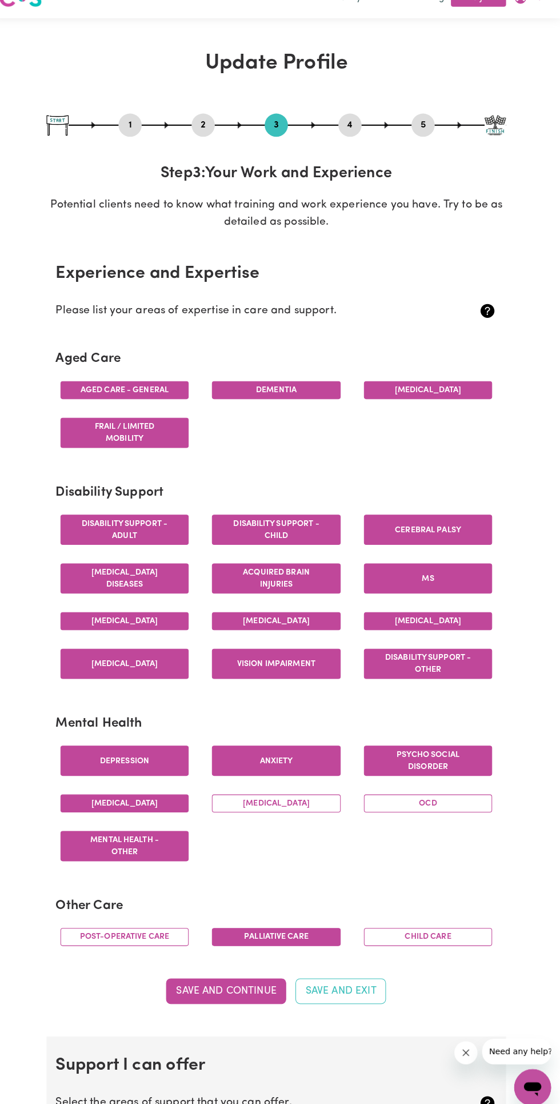
scroll to position [17, 0]
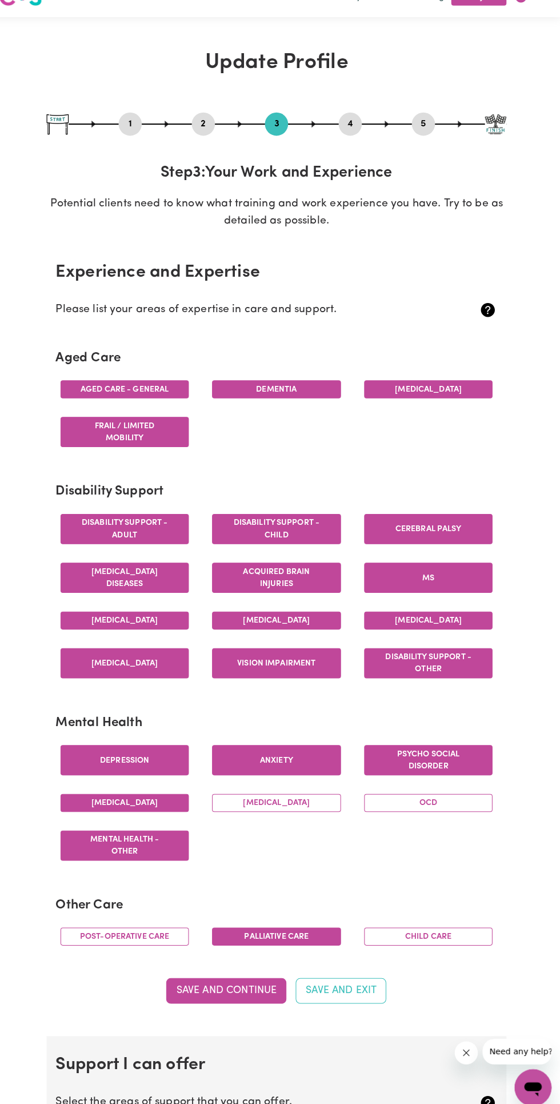
click at [457, 526] on button "Cerebral Palsy" at bounding box center [429, 527] width 127 height 30
click at [296, 805] on button "[MEDICAL_DATA]" at bounding box center [280, 796] width 127 height 18
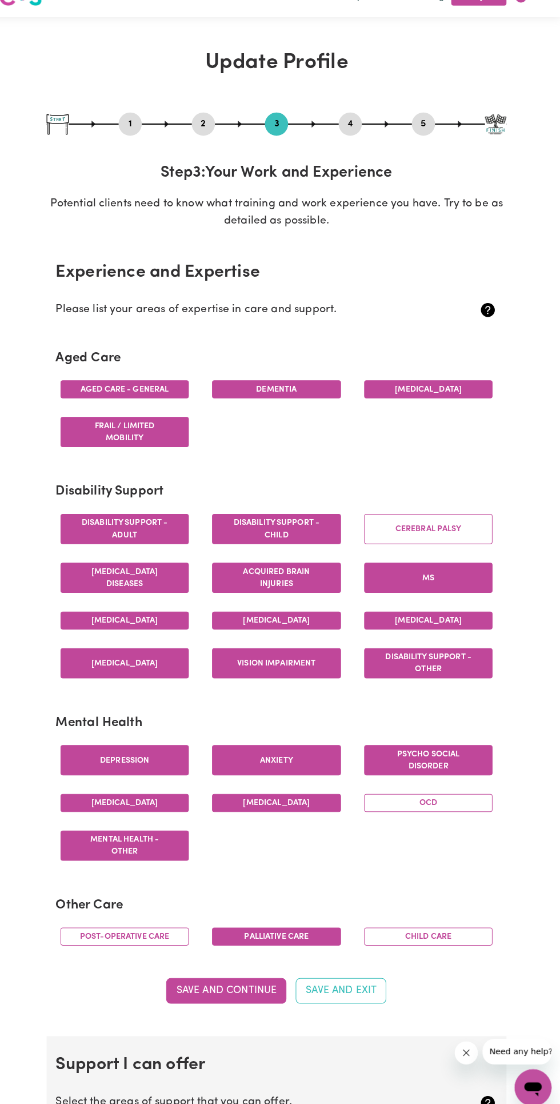
click at [469, 805] on button "OCD" at bounding box center [429, 796] width 127 height 18
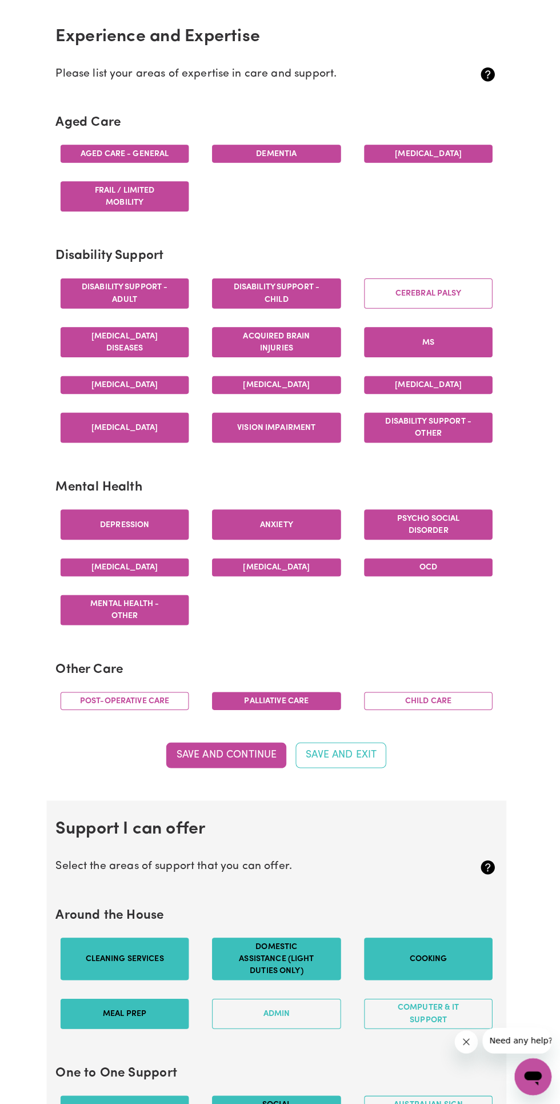
scroll to position [342, 0]
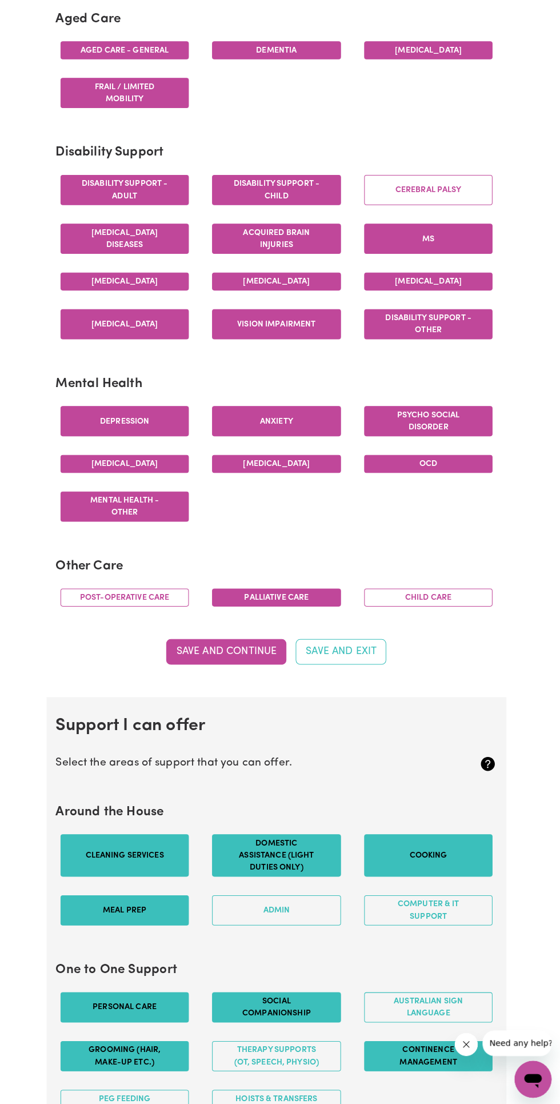
click at [144, 611] on button "Post-operative care" at bounding box center [130, 602] width 127 height 18
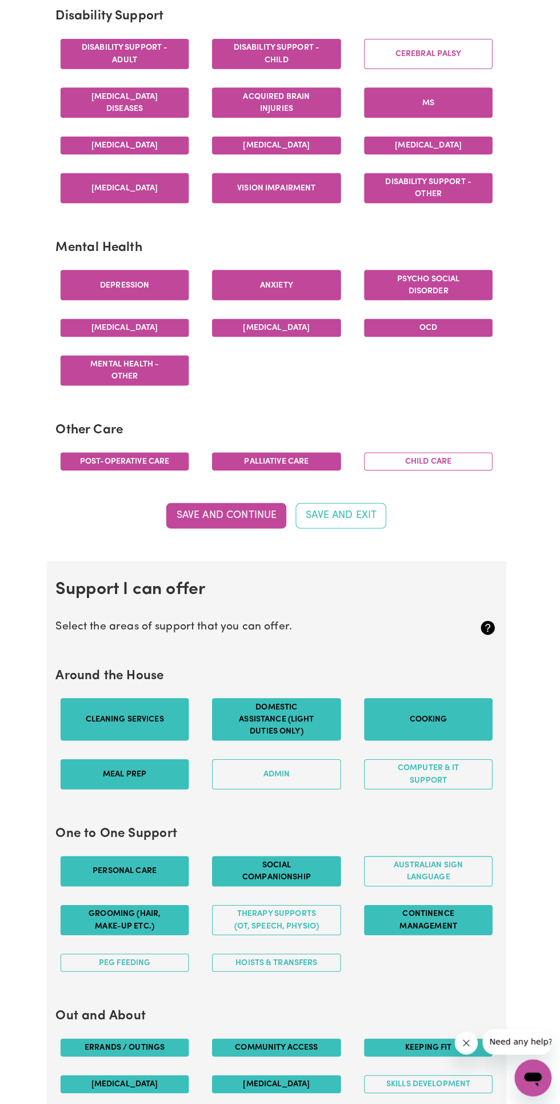
click at [237, 536] on button "Save and Continue" at bounding box center [230, 522] width 118 height 25
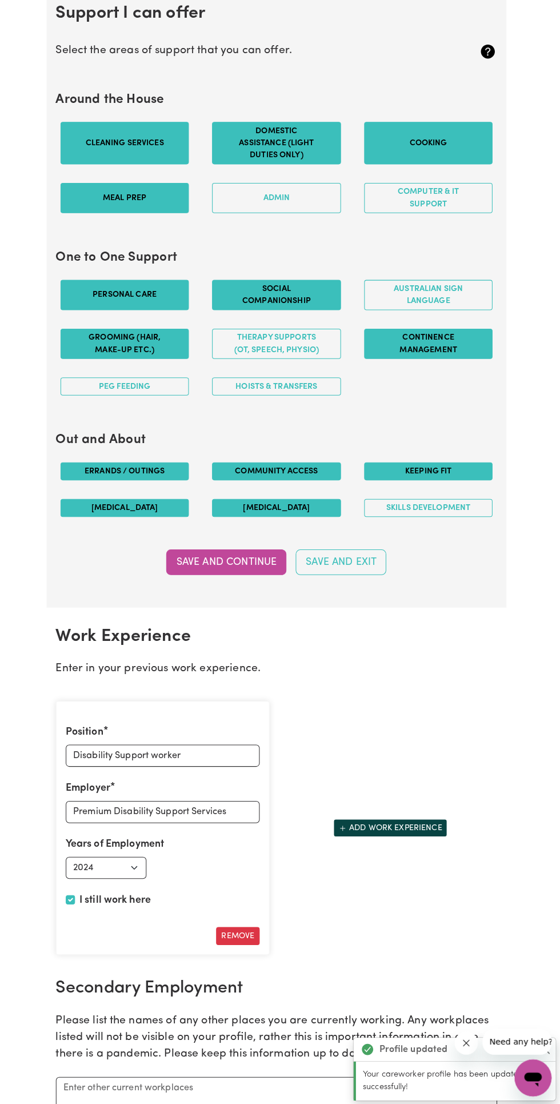
scroll to position [1052, 0]
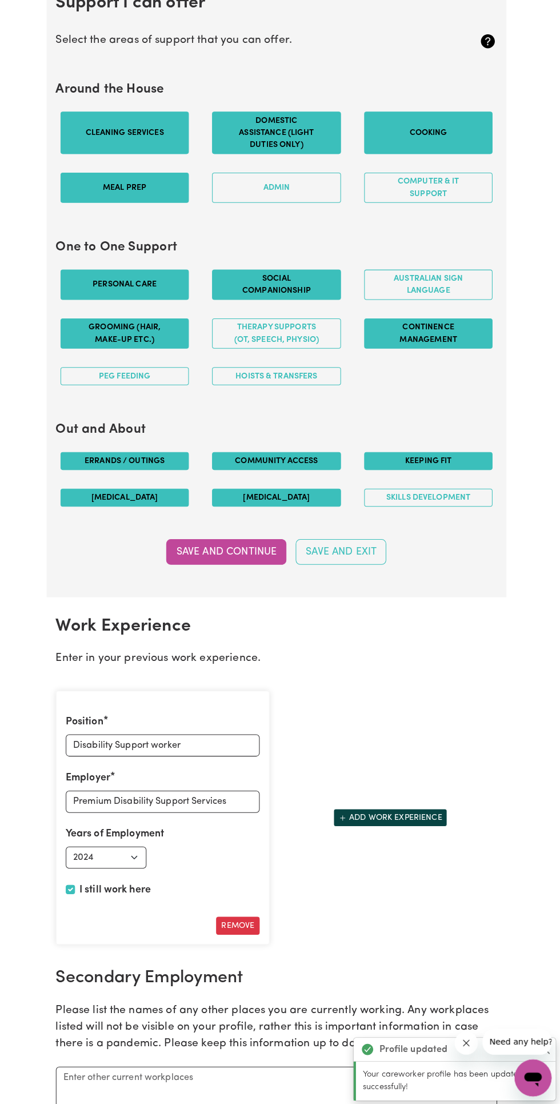
click at [247, 566] on button "Save and Continue" at bounding box center [230, 558] width 118 height 25
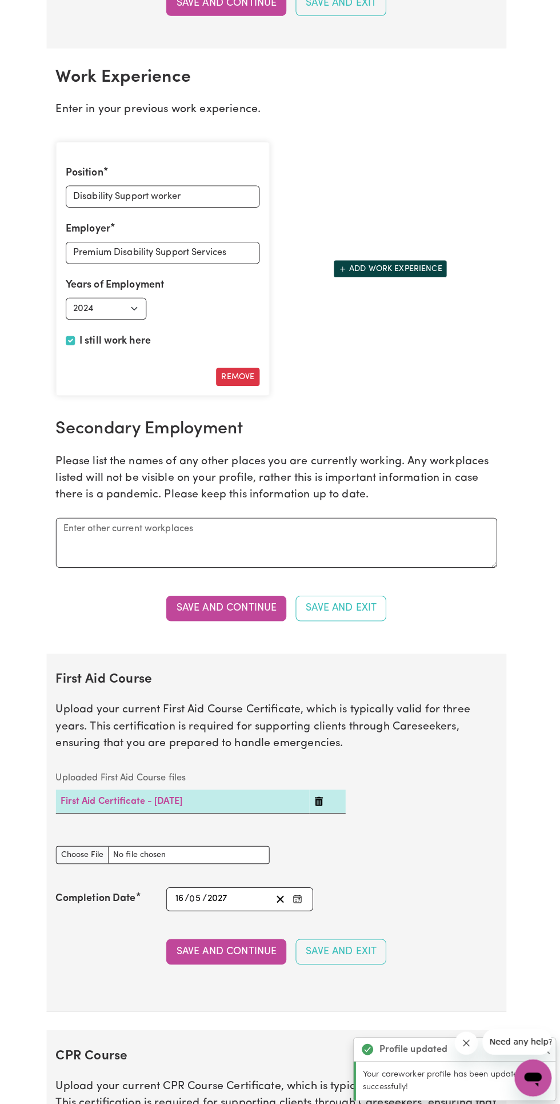
scroll to position [1663, 0]
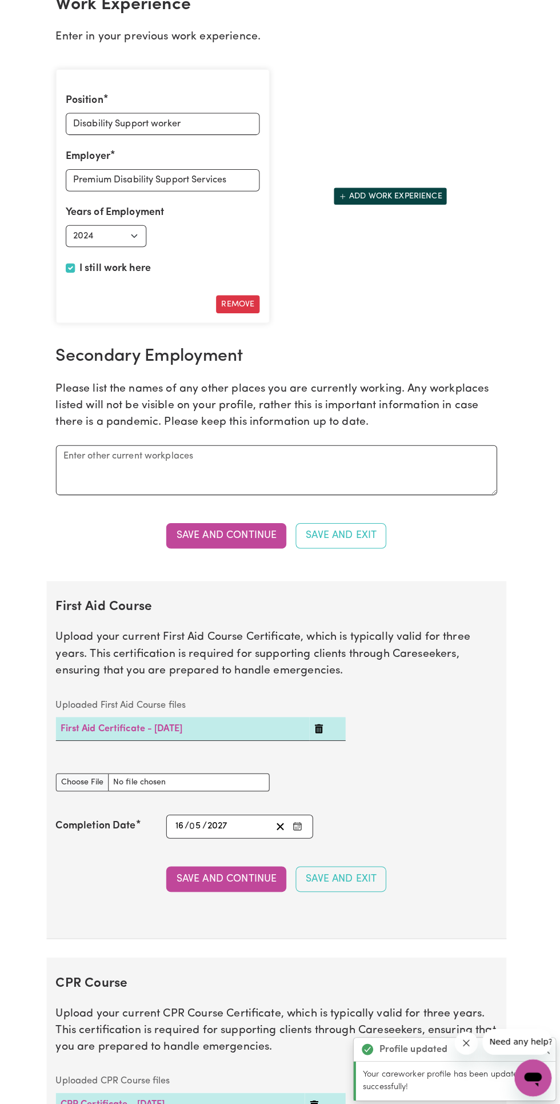
click at [251, 548] on button "Save and Continue" at bounding box center [230, 542] width 118 height 25
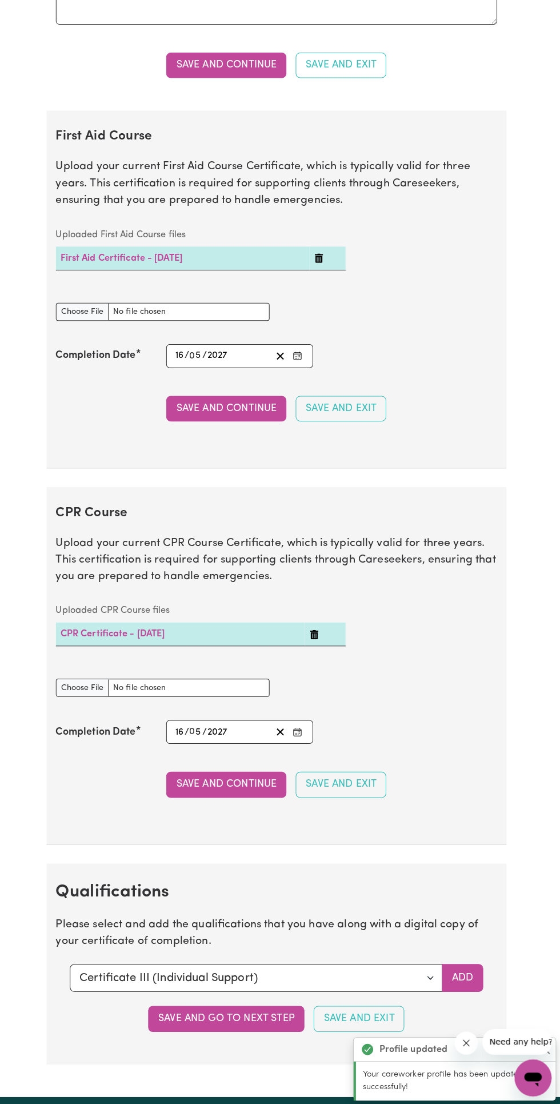
scroll to position [2257, 0]
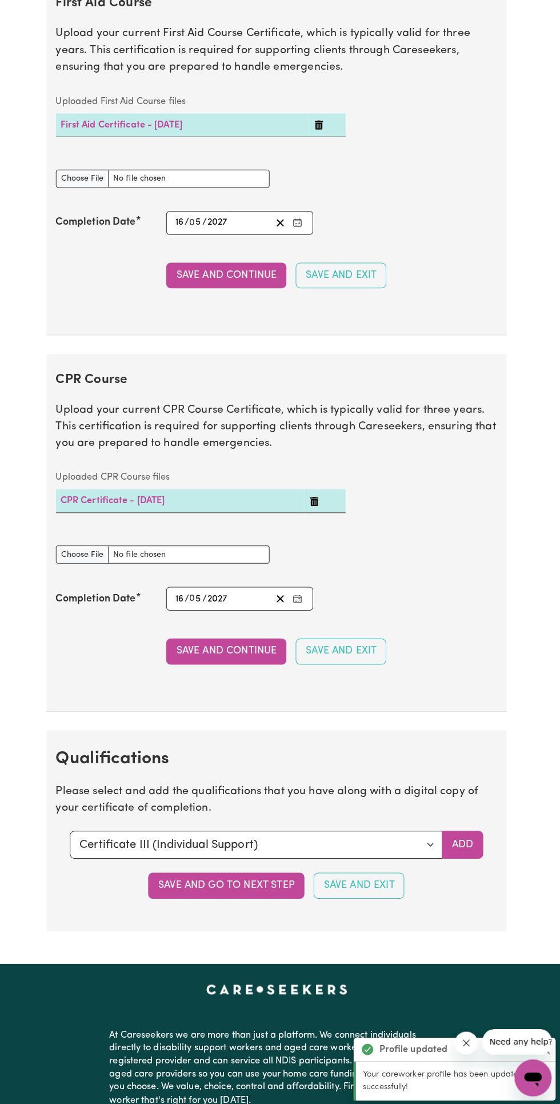
click at [249, 292] on button "Save and Continue" at bounding box center [230, 286] width 118 height 25
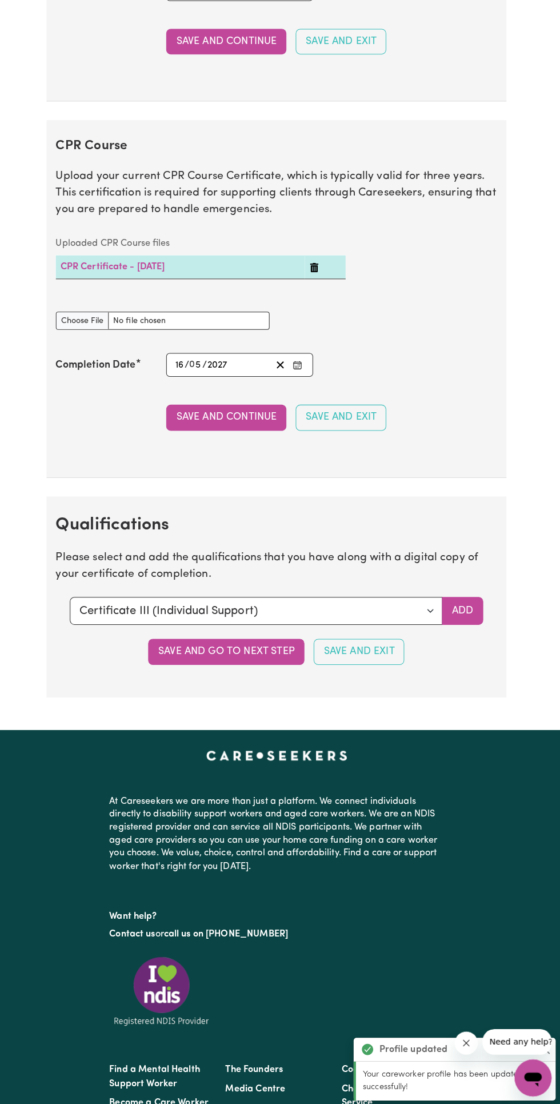
scroll to position [2627, 0]
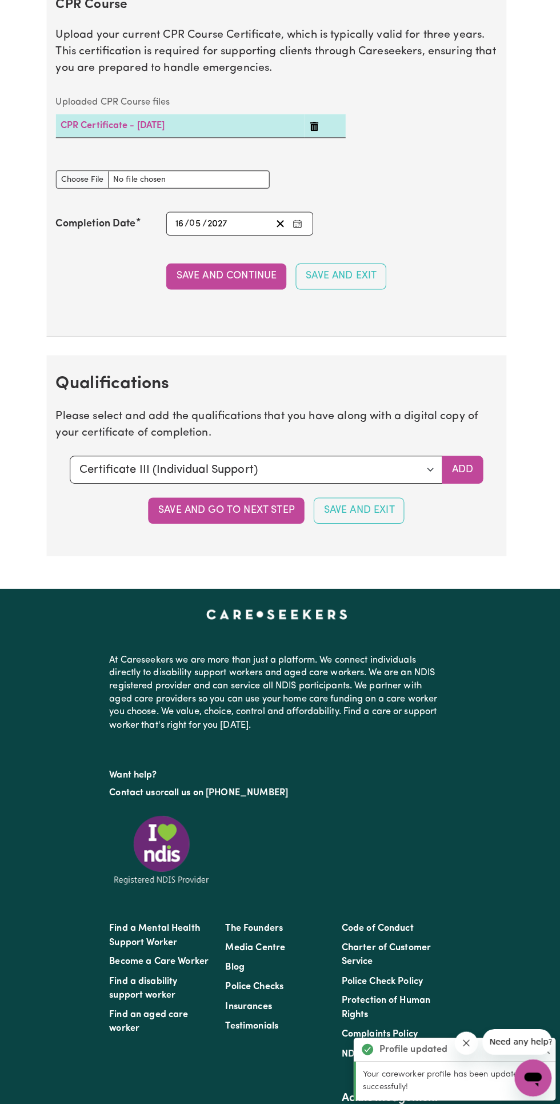
click at [253, 292] on button "Save and Continue" at bounding box center [230, 287] width 118 height 25
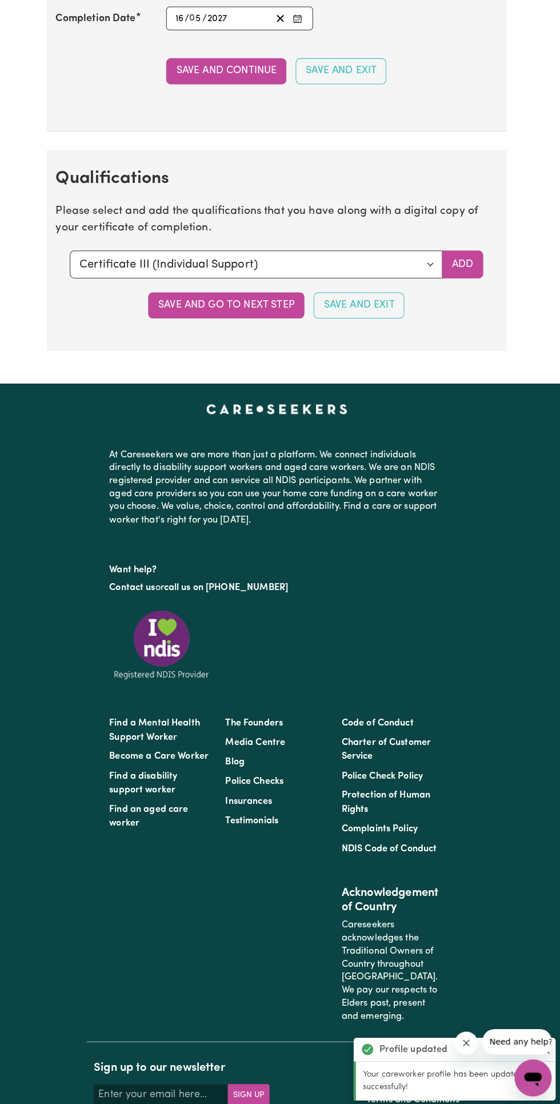
scroll to position [2877, 0]
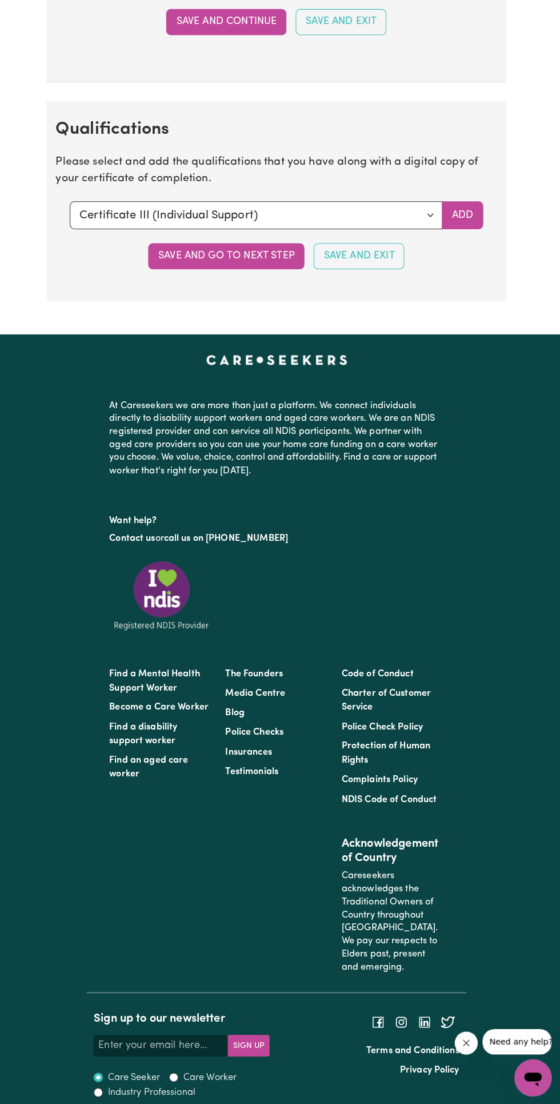
click at [265, 272] on button "Save and go to next step" at bounding box center [231, 267] width 154 height 25
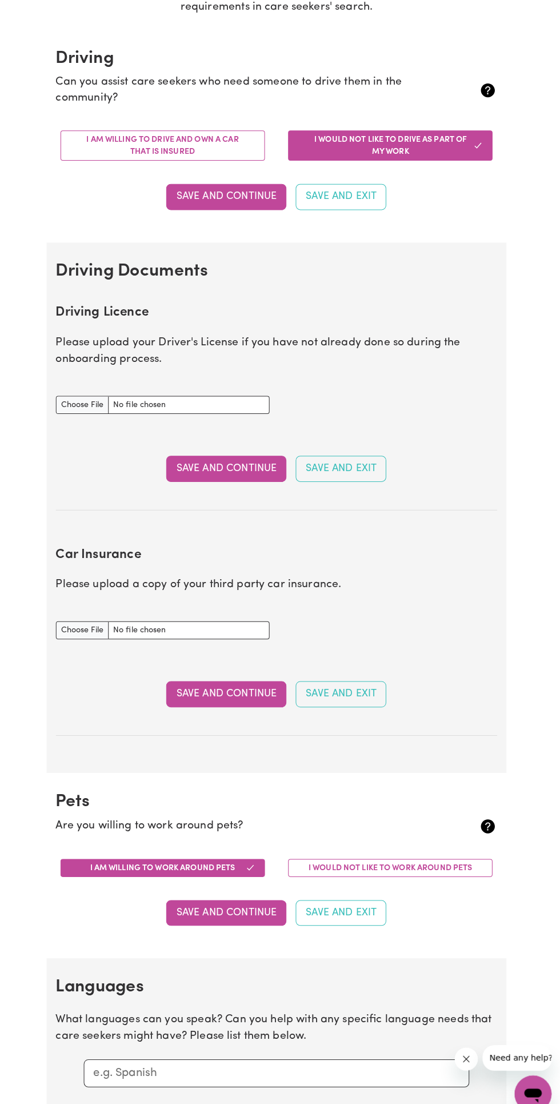
scroll to position [232, 0]
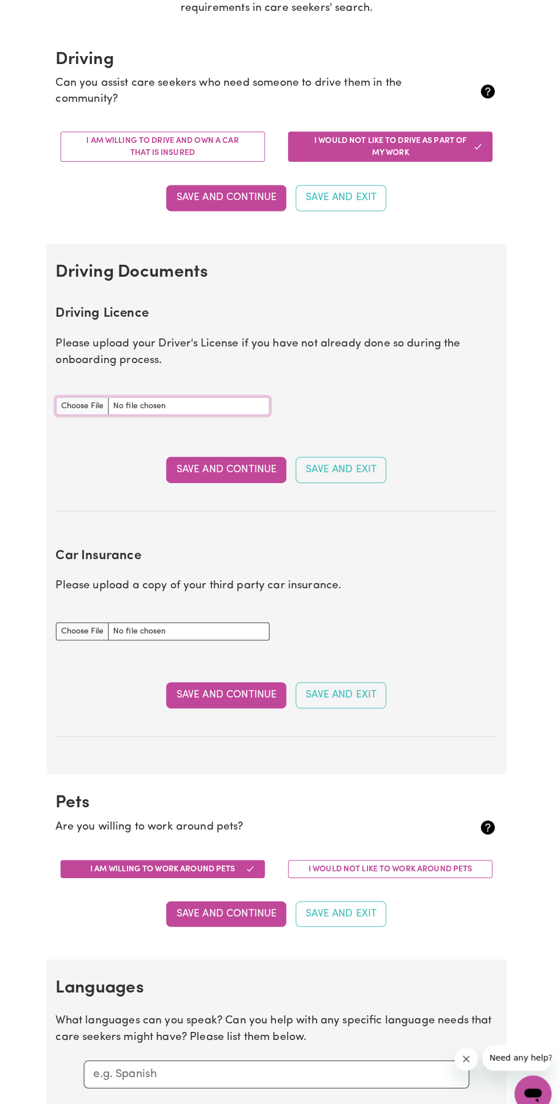
click at [97, 394] on input "Driving Licence document" at bounding box center [168, 400] width 210 height 18
click at [92, 400] on input "Driving Licence document" at bounding box center [168, 400] width 210 height 18
click at [229, 464] on button "Save and Continue" at bounding box center [230, 462] width 118 height 25
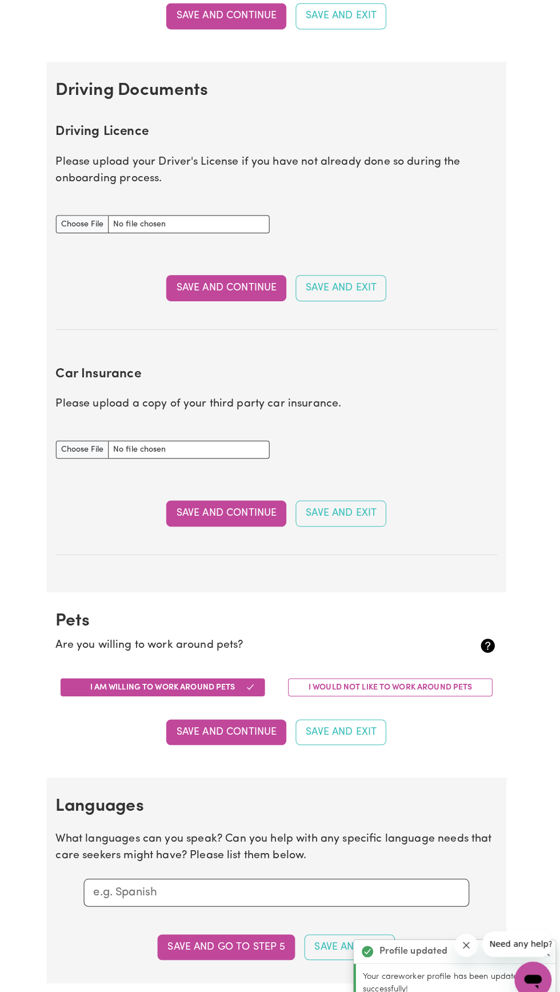
scroll to position [407, 0]
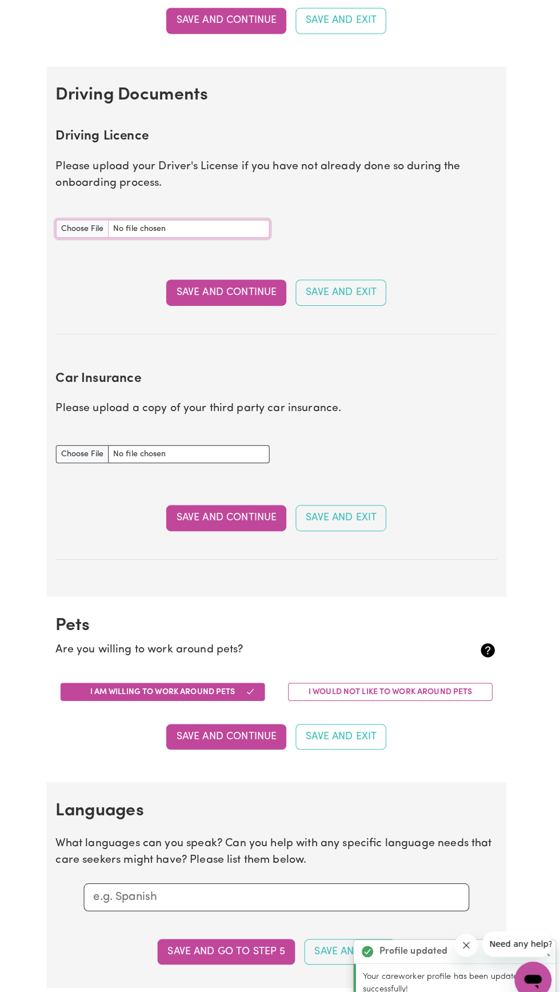
click at [86, 224] on input "Driving Licence document" at bounding box center [168, 225] width 210 height 18
type input "C:\fakepath\IMG-20250701-WA0002.jpg"
click at [211, 509] on button "Save and Continue" at bounding box center [230, 509] width 118 height 25
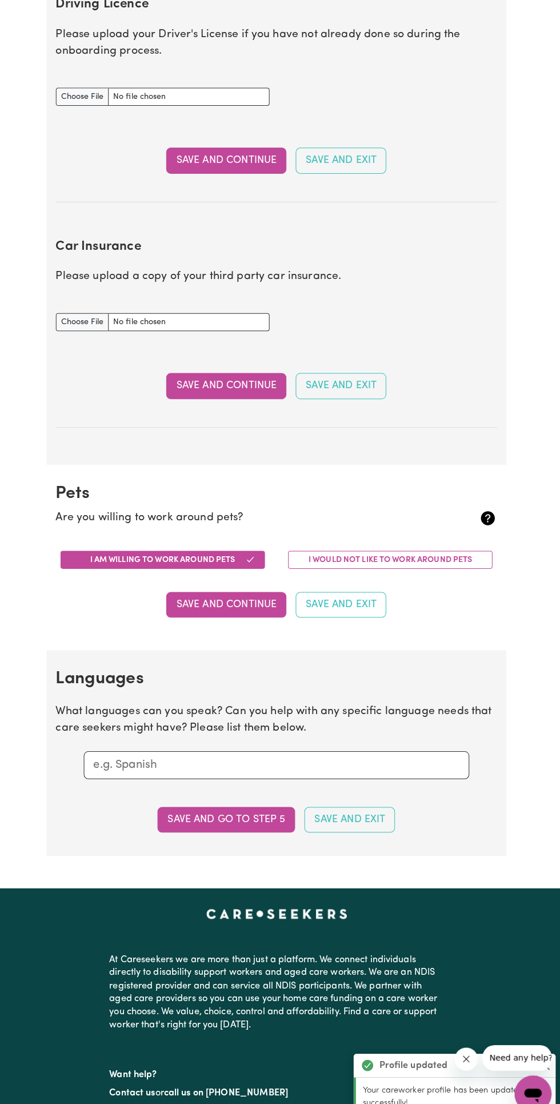
scroll to position [536, 0]
click at [238, 594] on button "Save and Continue" at bounding box center [230, 595] width 118 height 25
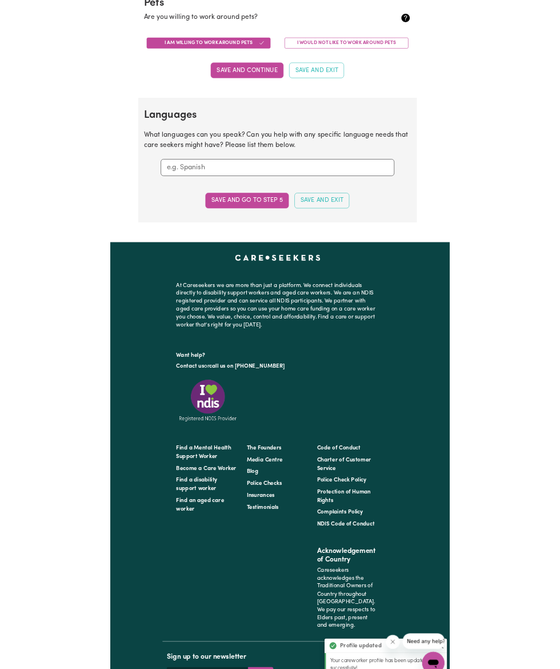
scroll to position [1060, 0]
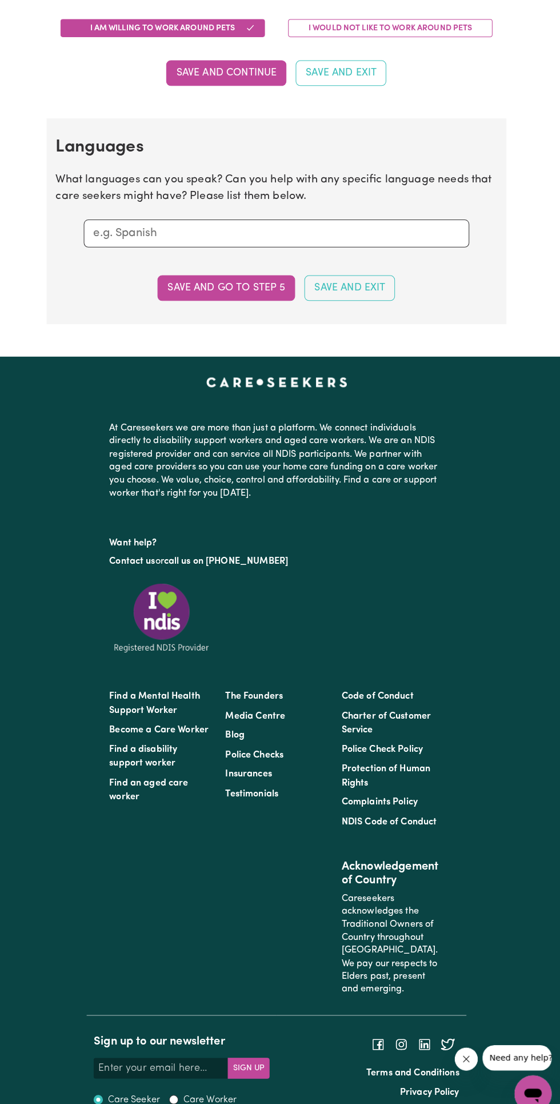
click at [233, 231] on input "text" at bounding box center [280, 229] width 361 height 17
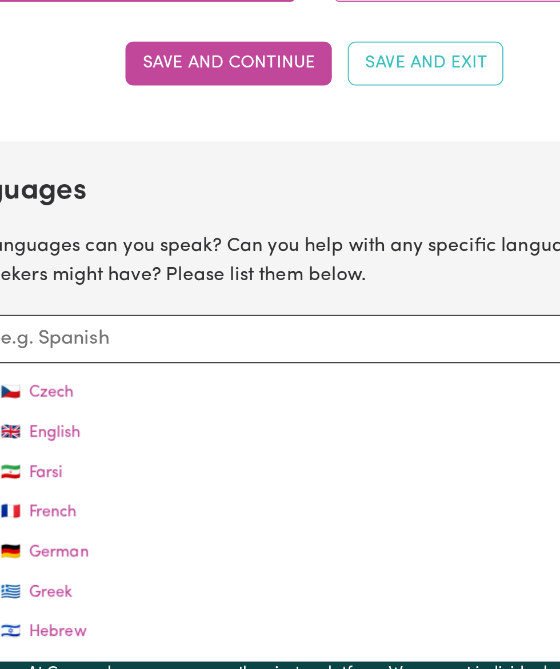
scroll to position [160, 0]
click at [144, 281] on link "🇬🇧 English" at bounding box center [280, 283] width 378 height 23
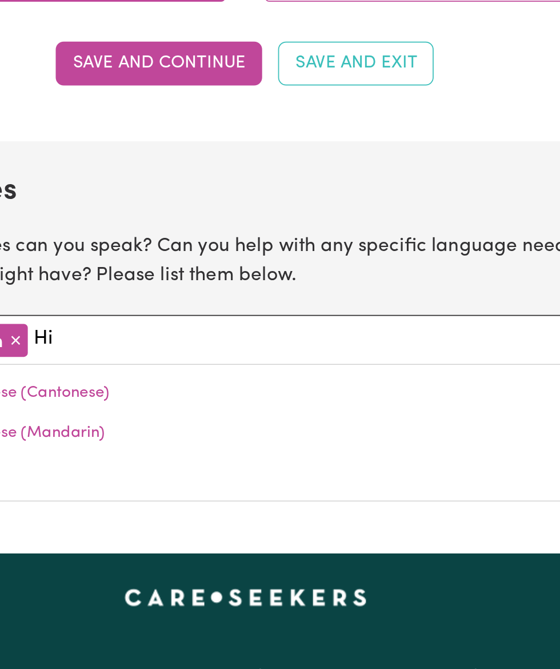
type input "Hin"
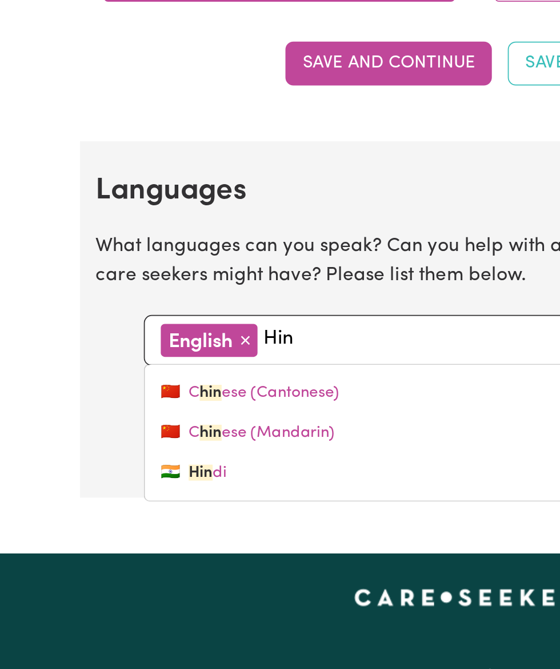
click at [130, 304] on link "🇮🇳 Hin di" at bounding box center [280, 306] width 378 height 23
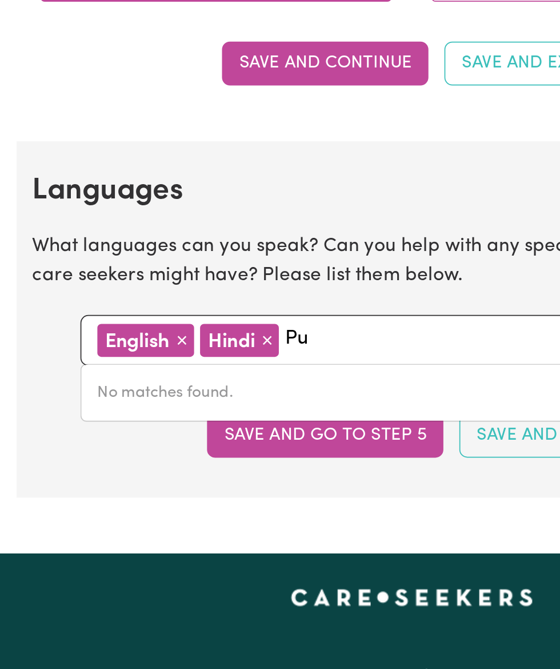
type input "P"
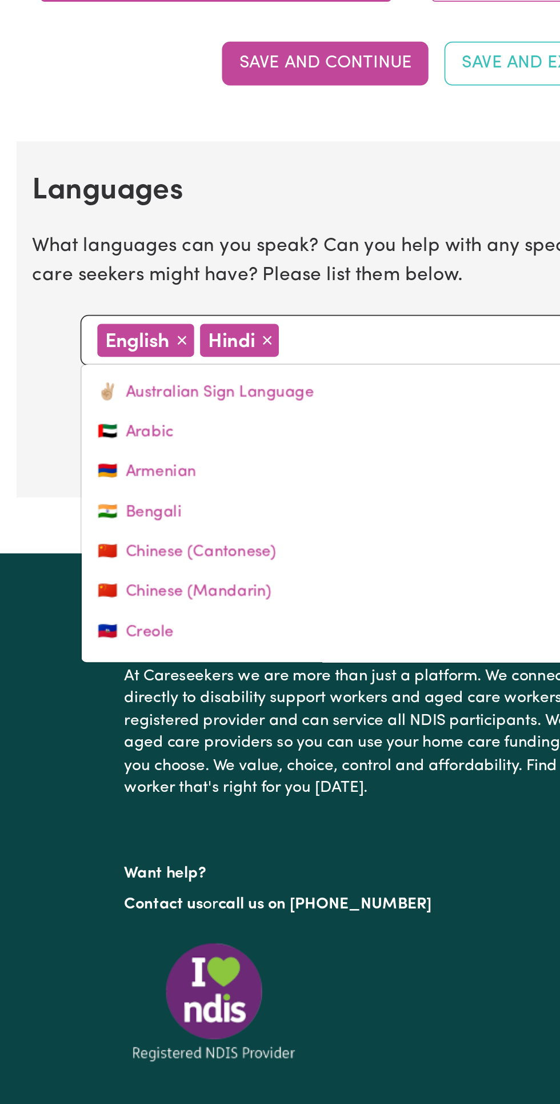
click at [254, 225] on input "text" at bounding box center [334, 229] width 253 height 17
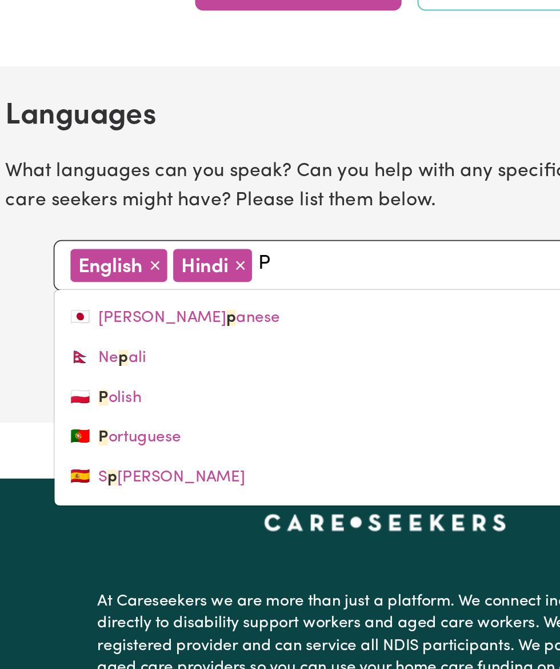
type input "P"
click at [264, 426] on p "At Careseekers we are more than just a platform. We connect individuals directl…" at bounding box center [279, 455] width 329 height 86
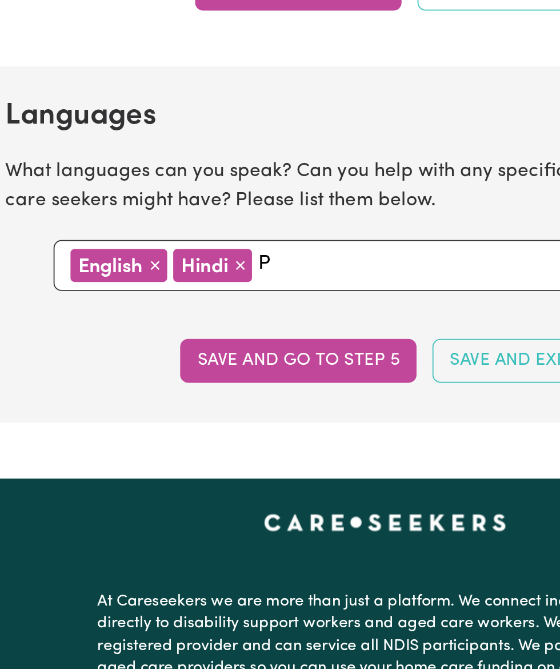
scroll to position [1060, 0]
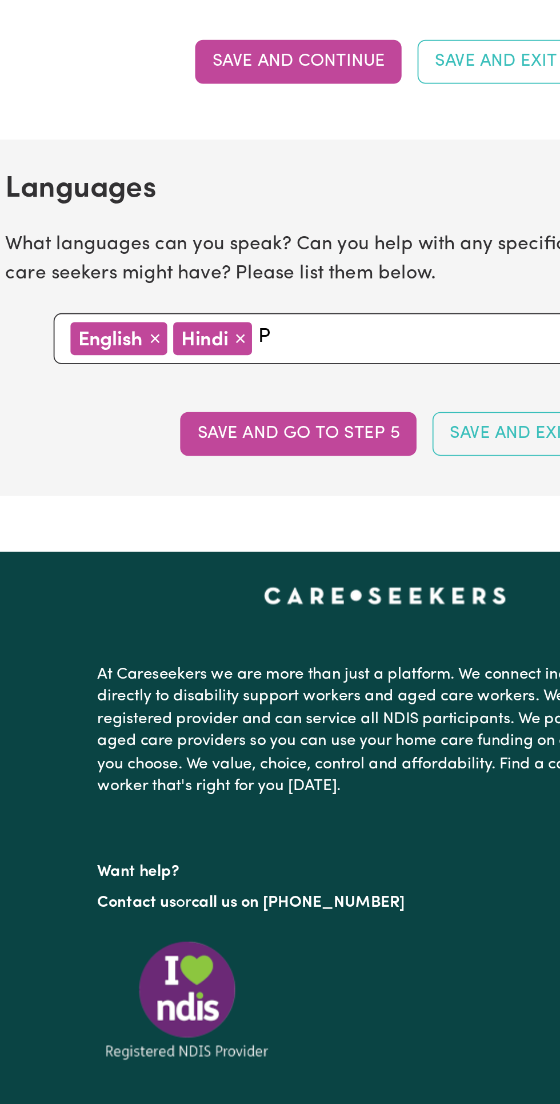
click at [272, 221] on input "P" at bounding box center [334, 229] width 253 height 17
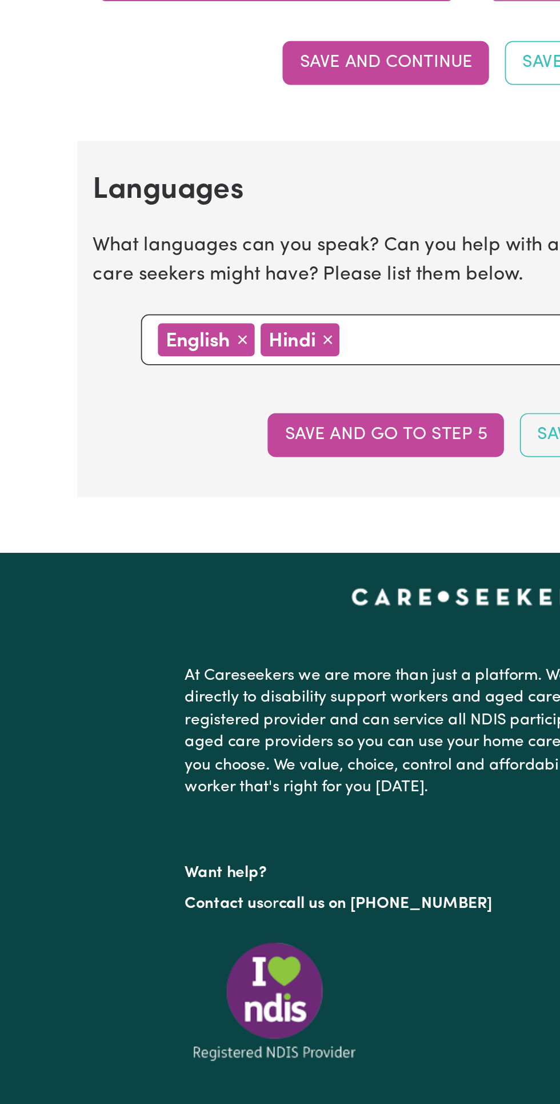
click at [231, 277] on button "Save and go to step 5" at bounding box center [230, 284] width 135 height 25
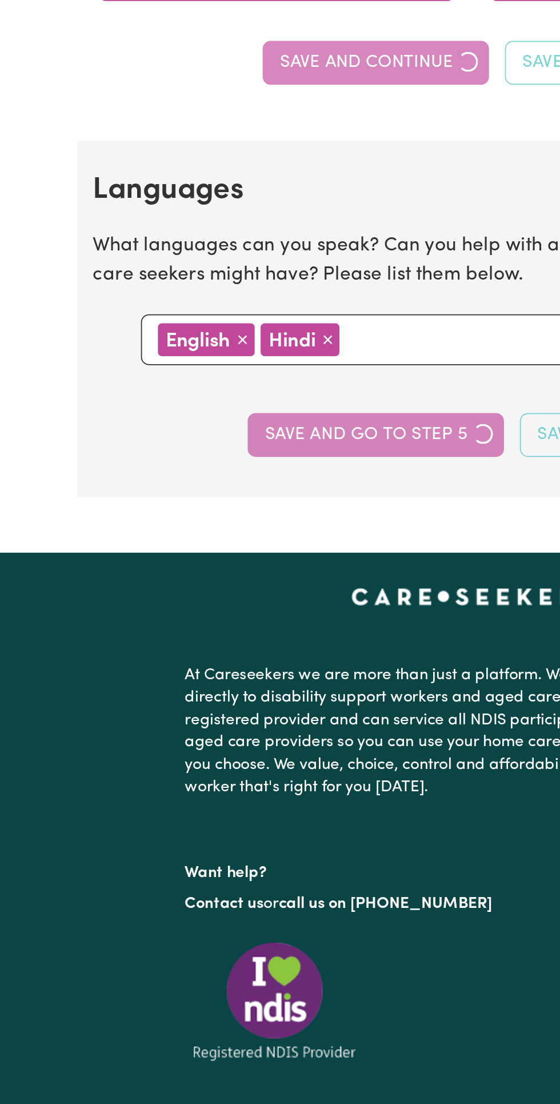
select select "I am providing services by being employed by an organisation"
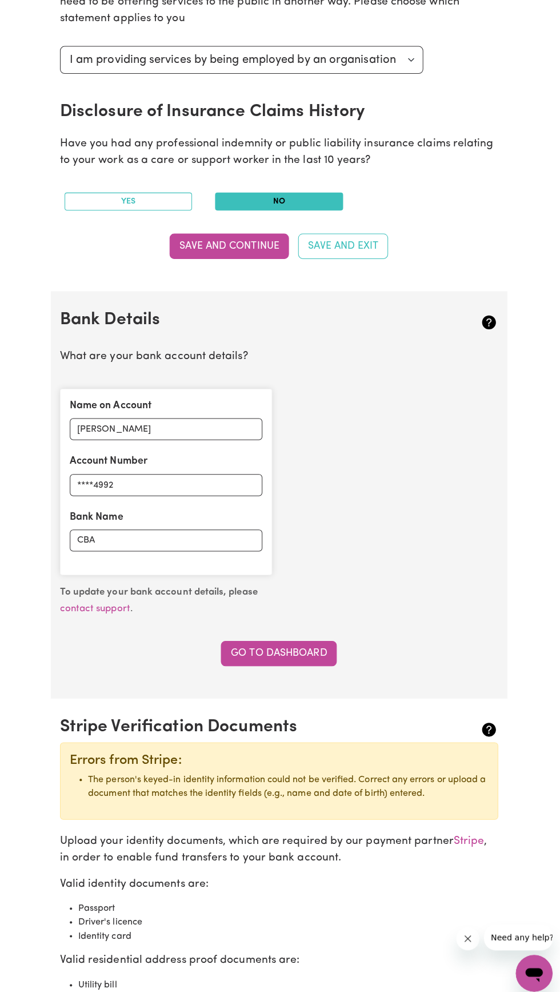
scroll to position [485, 0]
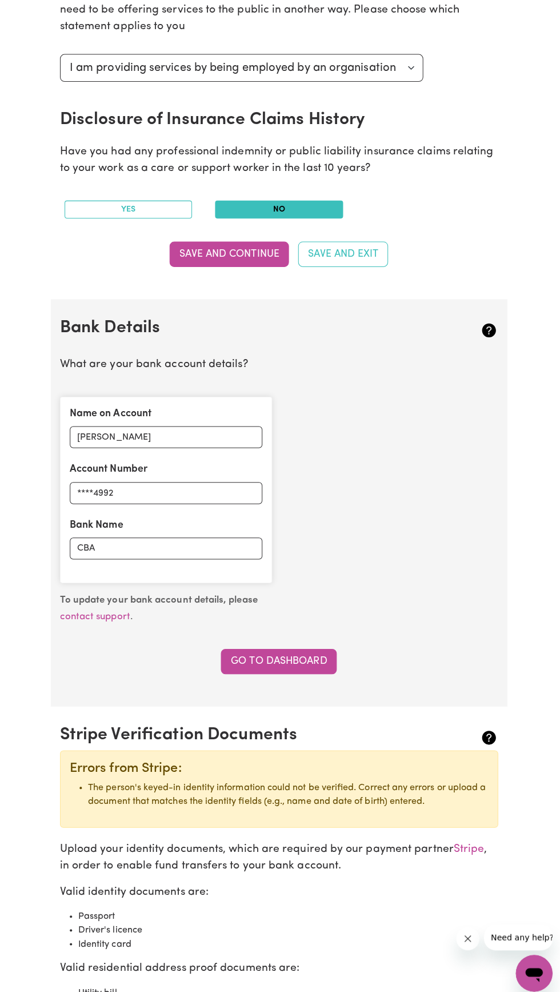
click at [237, 247] on button "Save and Continue" at bounding box center [230, 252] width 118 height 25
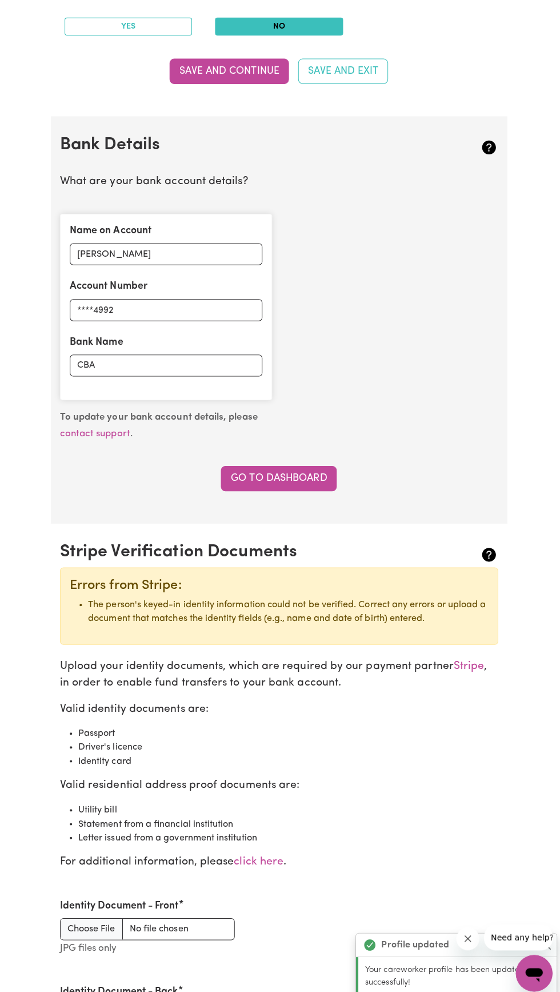
scroll to position [659, 0]
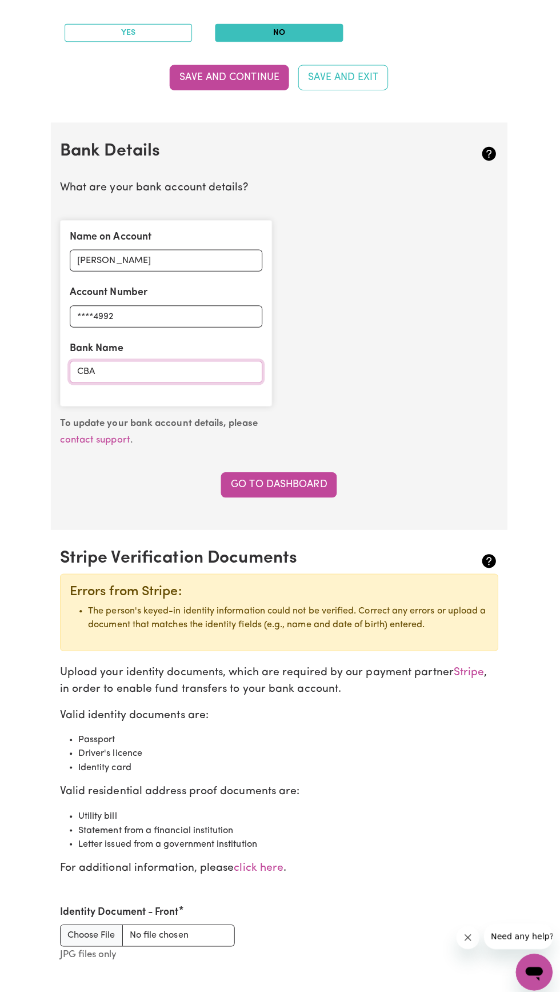
click at [203, 373] on input "CBA" at bounding box center [168, 369] width 191 height 22
click at [174, 366] on input "CBA" at bounding box center [168, 369] width 191 height 22
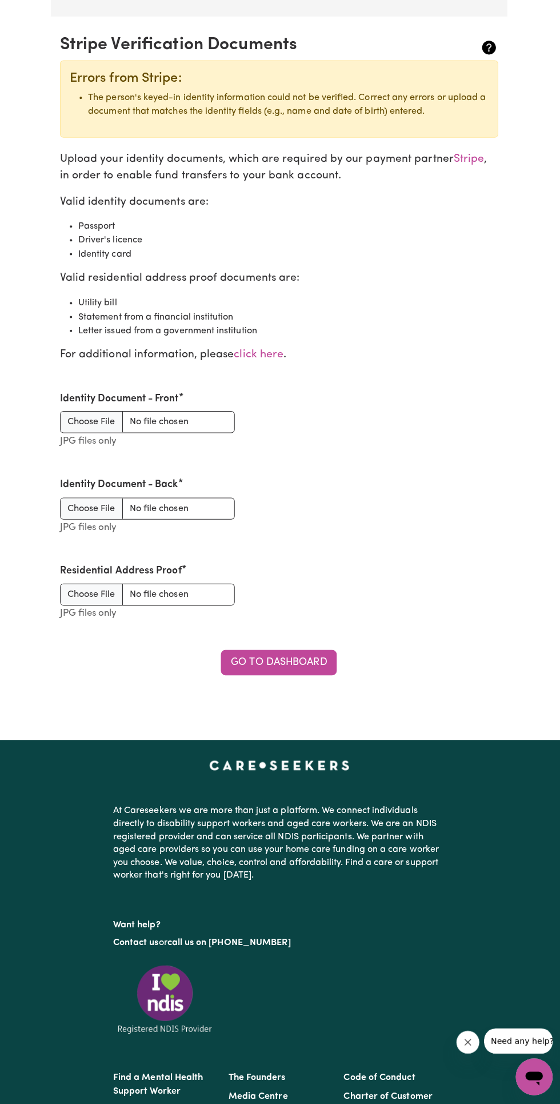
scroll to position [1160, 0]
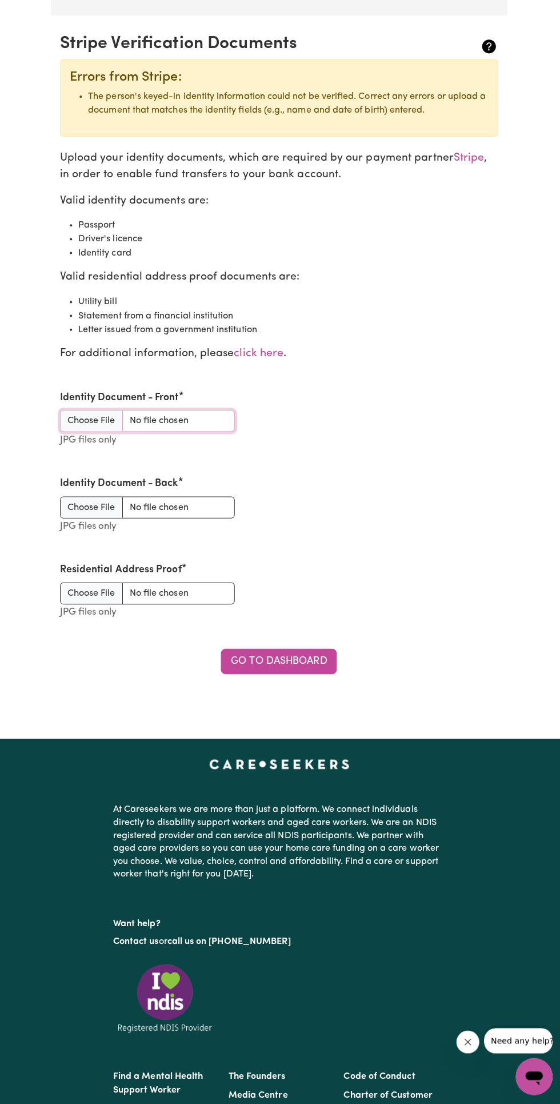
click at [95, 418] on input "Identity Document - Front" at bounding box center [149, 427] width 173 height 22
click at [98, 429] on input "Identity Document - Front" at bounding box center [149, 427] width 173 height 22
type input "C:\fakepath\Screenshot_20251004-194332.Adobe Acrobat.png"
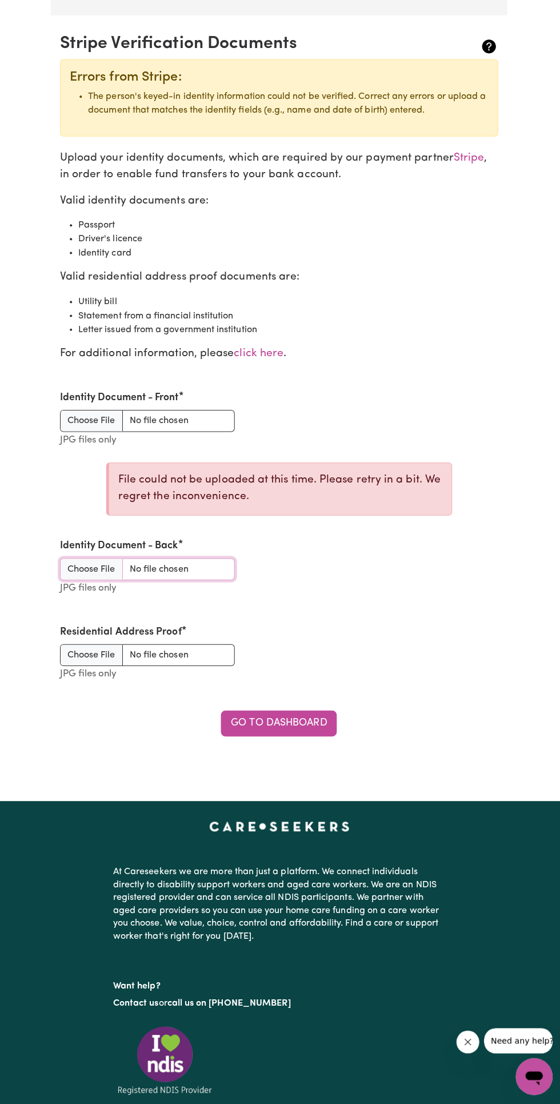
click at [198, 580] on input "Identity Document - Back" at bounding box center [149, 573] width 173 height 22
type input "C:\fakepath\Screenshot_20251004-194348.Adobe Acrobat.png"
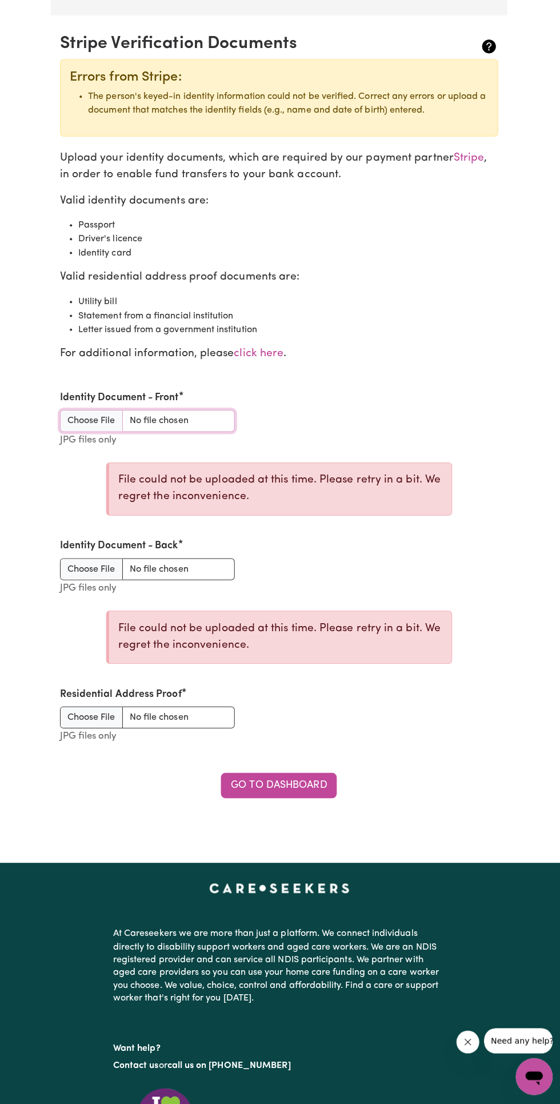
click at [101, 429] on input "Identity Document - Front" at bounding box center [149, 427] width 173 height 22
type input "C:\fakepath\IMG_20250703_210547819_HDR.jpg"
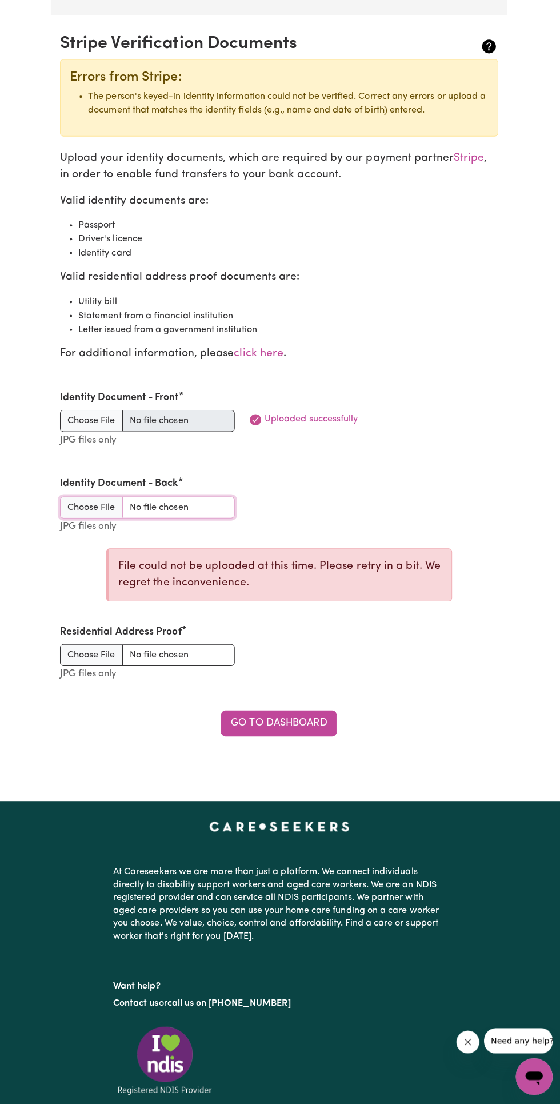
click at [75, 517] on input "Identity Document - Back" at bounding box center [149, 512] width 173 height 22
type input "C:\fakepath\IMG_20250703_210552441_HDR.jpg"
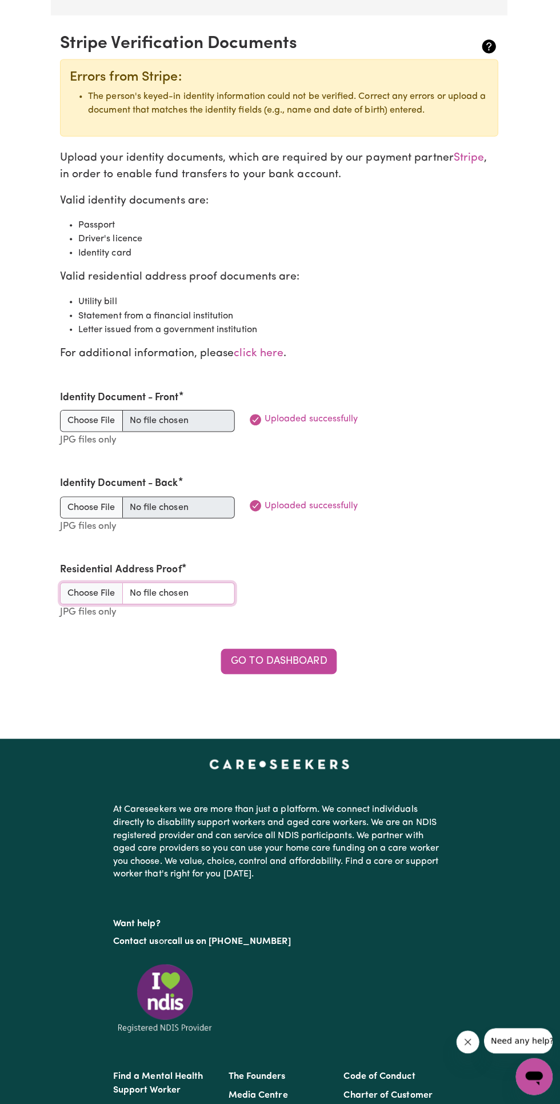
click at [104, 599] on input "Residential Address Proof" at bounding box center [149, 597] width 173 height 22
click at [90, 593] on input "Residential Address Proof" at bounding box center [149, 597] width 173 height 22
type input "C:\fakepath\Screenshot_20251004-194809.myVicRoads.png"
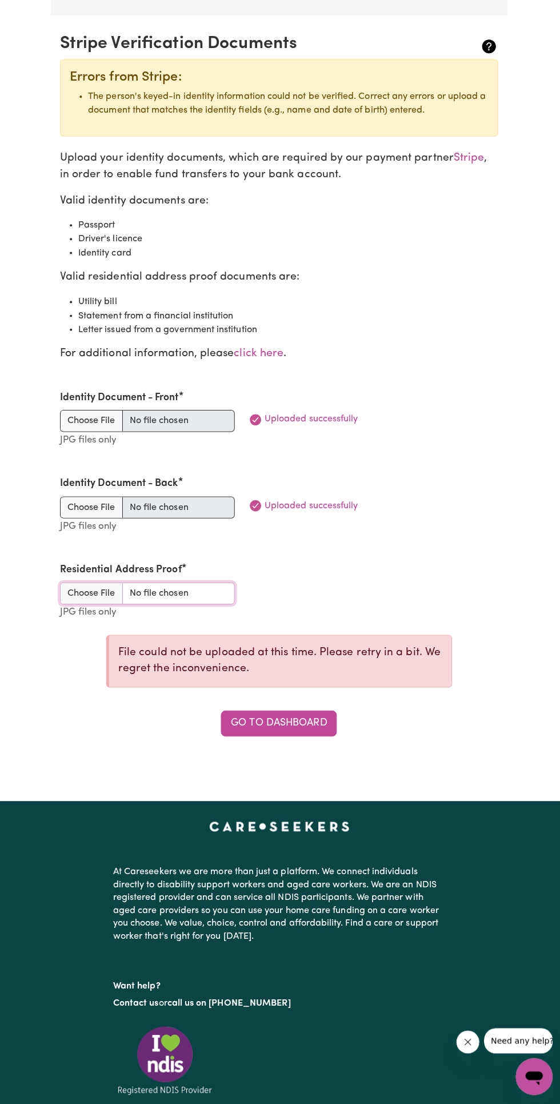
click at [93, 592] on input "Residential Address Proof" at bounding box center [149, 597] width 173 height 22
click at [320, 723] on link "Go to Dashboard" at bounding box center [279, 725] width 115 height 25
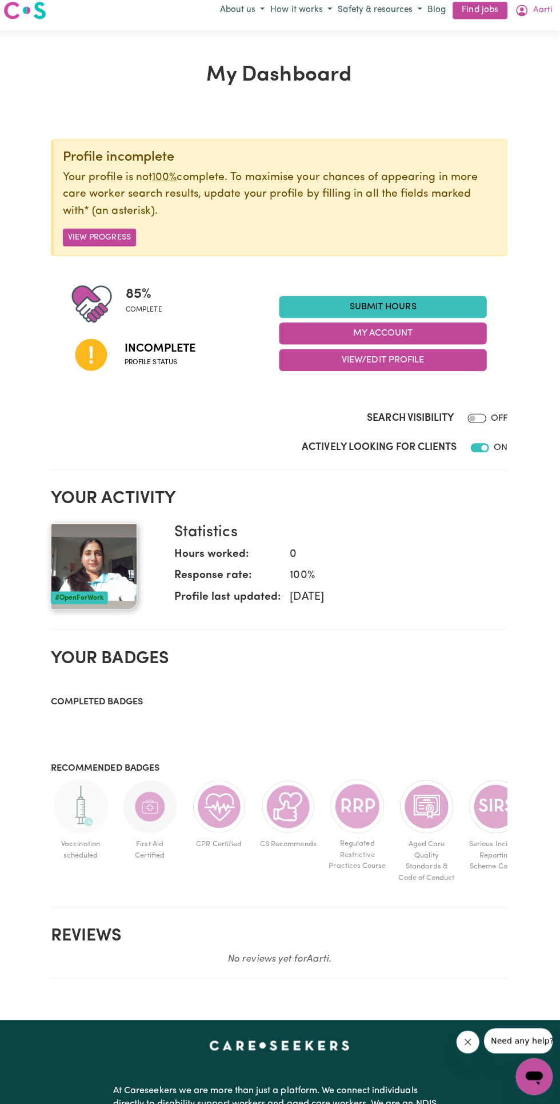
click at [422, 366] on button "View/Edit Profile" at bounding box center [383, 367] width 206 height 22
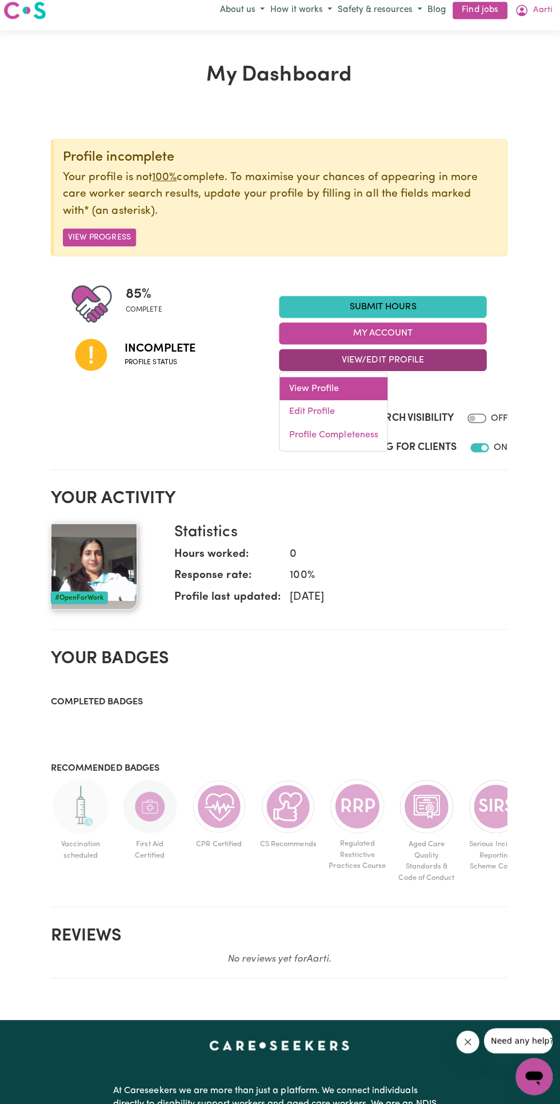
click at [336, 394] on link "View Profile" at bounding box center [334, 395] width 107 height 23
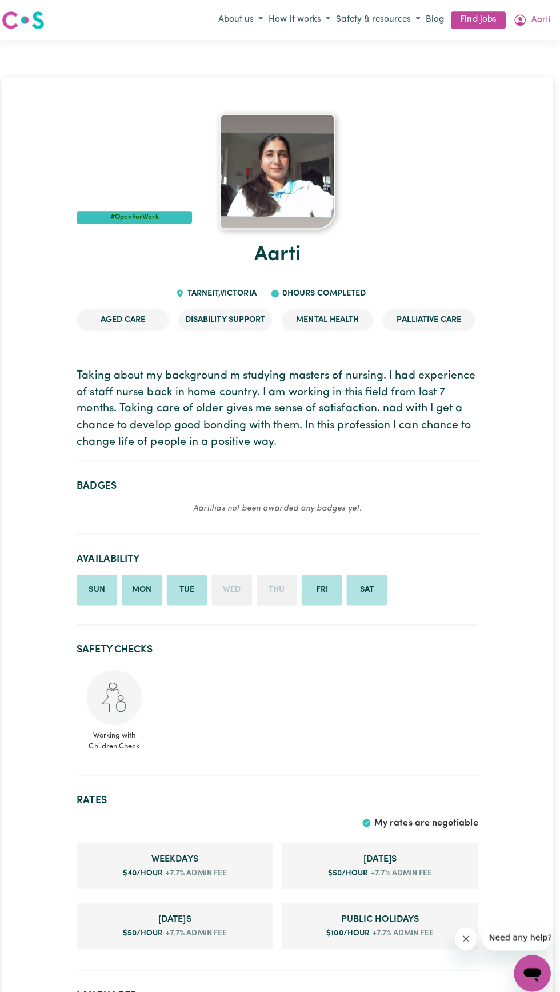
click at [546, 19] on button "Aarti" at bounding box center [532, 19] width 42 height 19
click at [504, 42] on link "My Account" at bounding box center [507, 42] width 90 height 22
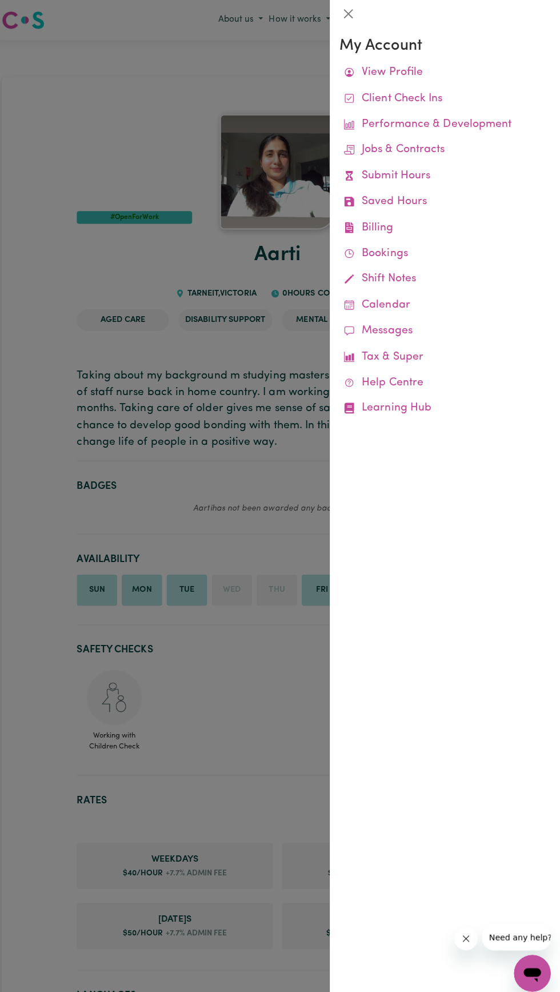
click at [412, 71] on link "View Profile" at bounding box center [446, 72] width 210 height 26
click at [164, 659] on div at bounding box center [280, 496] width 560 height 992
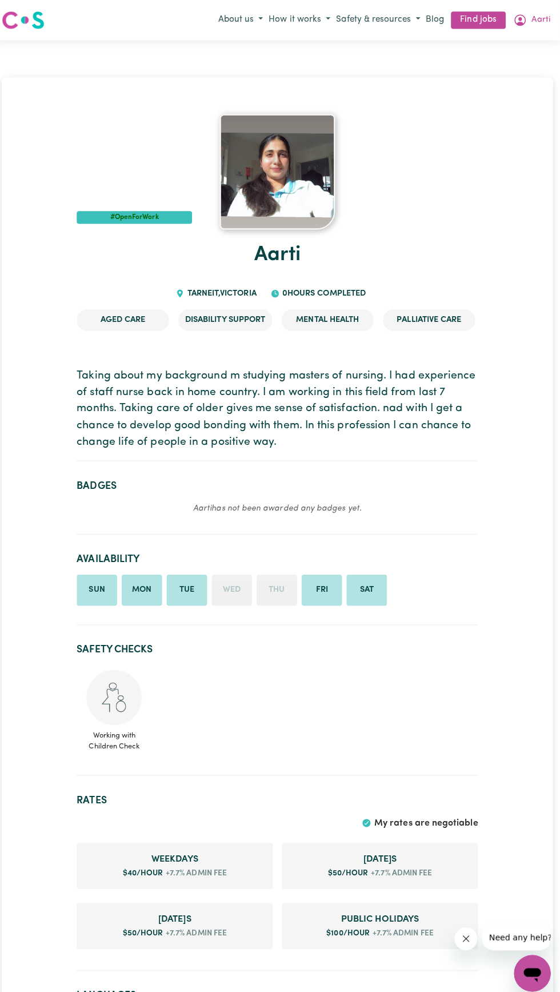
click at [244, 485] on h2 "Badges" at bounding box center [280, 482] width 398 height 12
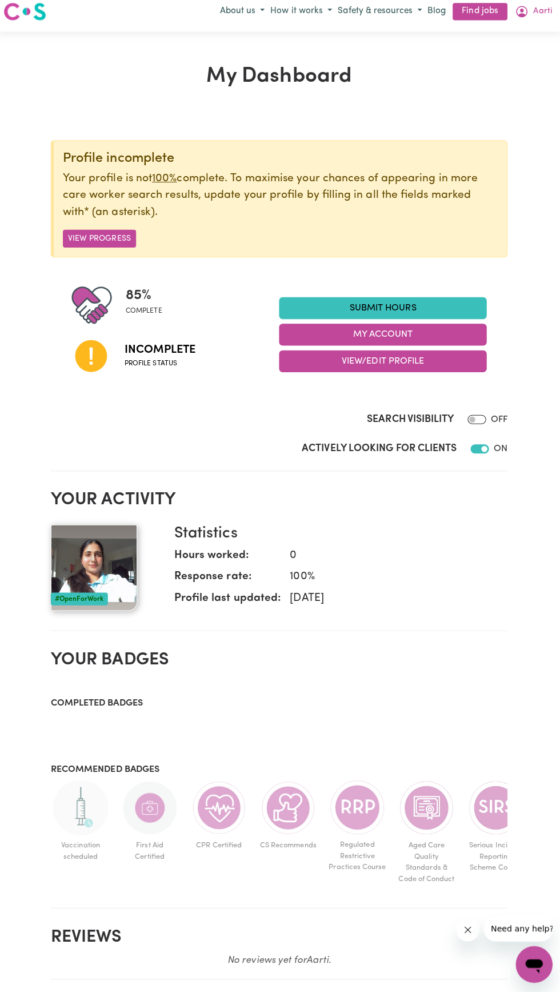
click at [117, 353] on div at bounding box center [100, 360] width 53 height 58
click at [103, 245] on button "View Progress" at bounding box center [102, 245] width 73 height 18
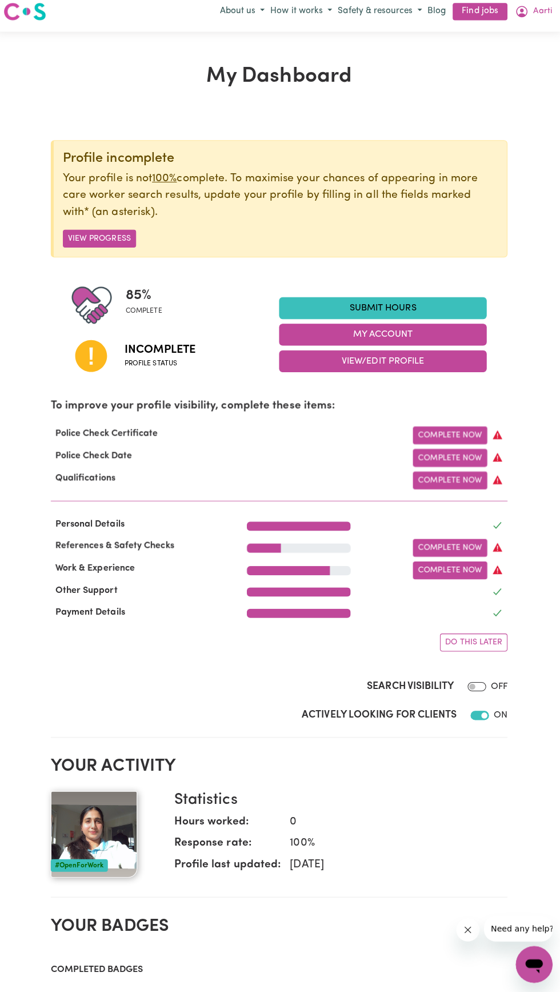
click at [450, 437] on link "Complete Now" at bounding box center [450, 440] width 74 height 18
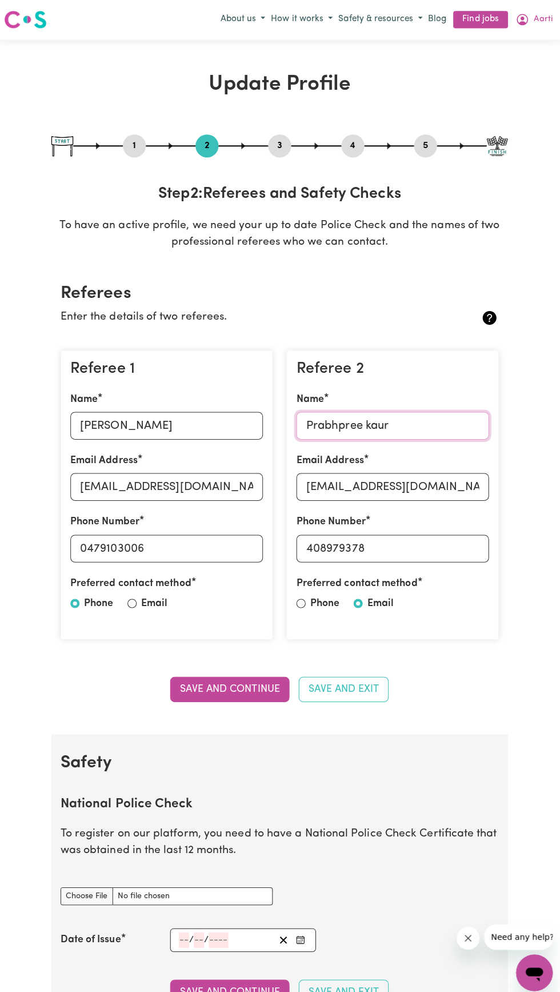
click at [436, 421] on input "Prabhpree kaur" at bounding box center [392, 422] width 191 height 27
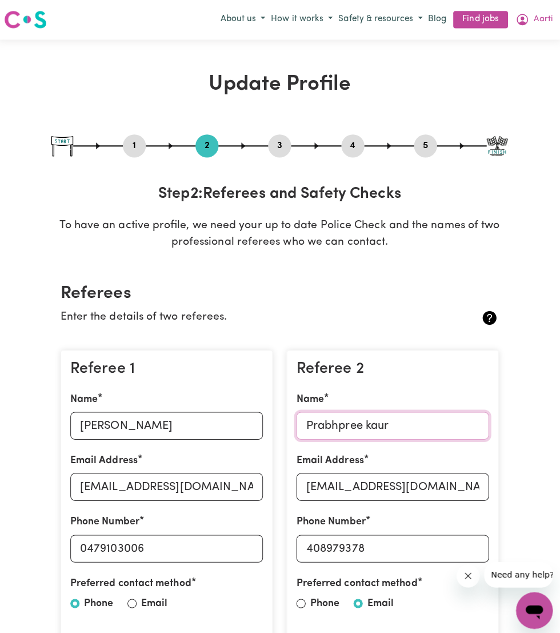
click at [356, 422] on input "Prabhpree kaur" at bounding box center [392, 422] width 191 height 27
click at [362, 416] on input "Prabhpree kaur" at bounding box center [392, 422] width 191 height 27
click at [417, 427] on input "Prabhpree kaur" at bounding box center [392, 422] width 191 height 27
type input "P"
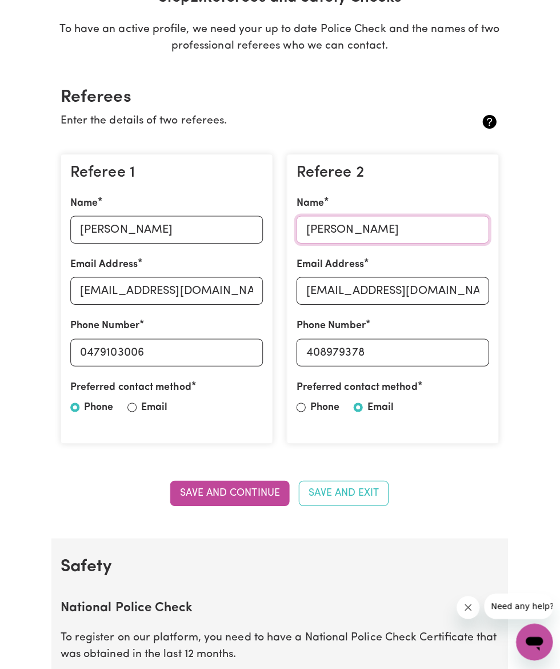
scroll to position [193, 0]
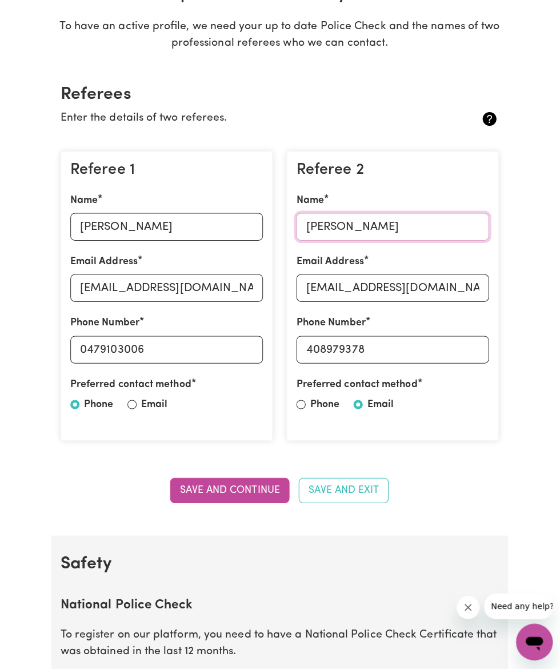
type input "[PERSON_NAME]"
click at [210, 495] on button "Save and Continue" at bounding box center [230, 490] width 118 height 25
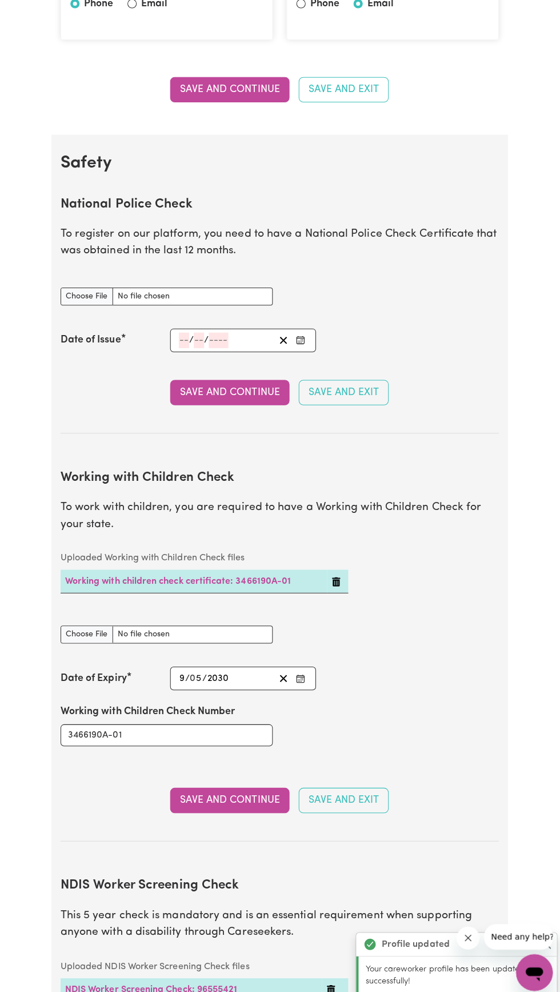
scroll to position [594, 0]
click at [73, 286] on input "National Police Check document" at bounding box center [168, 295] width 210 height 18
type input "C:\fakepath\Screenshot_20251004-191255.Adobe Acrobat.png"
click at [183, 337] on input "number" at bounding box center [185, 337] width 10 height 15
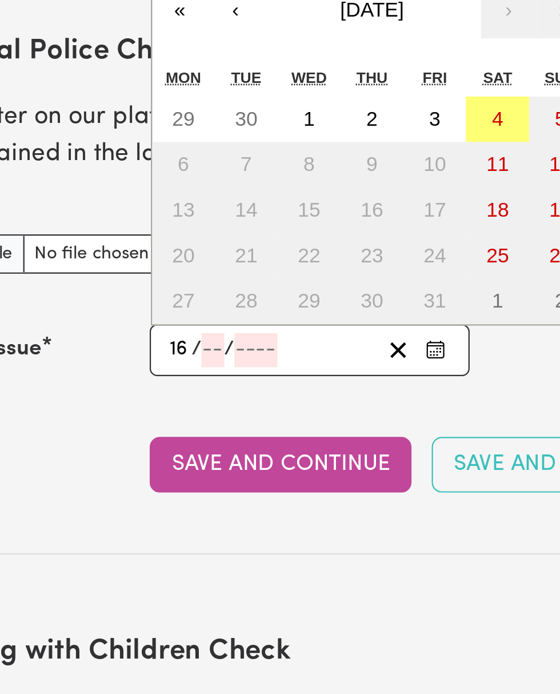
type input "16"
type input "03"
type input "2"
type input "0002-03-16"
type input "3"
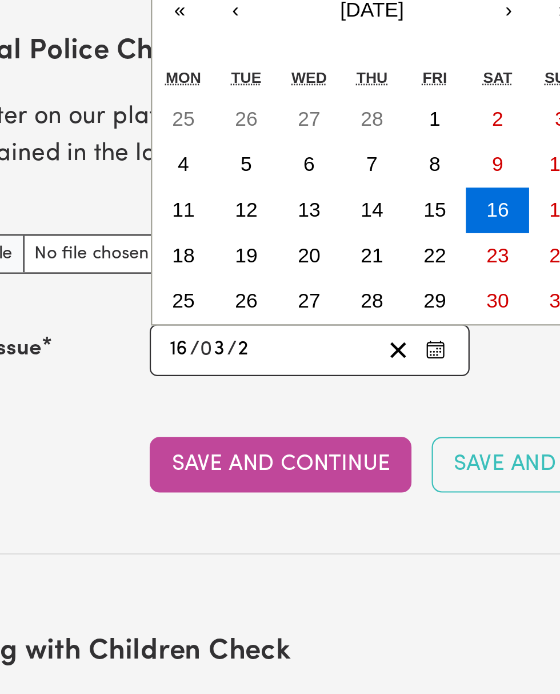
type input "20"
type input "0020-03-16"
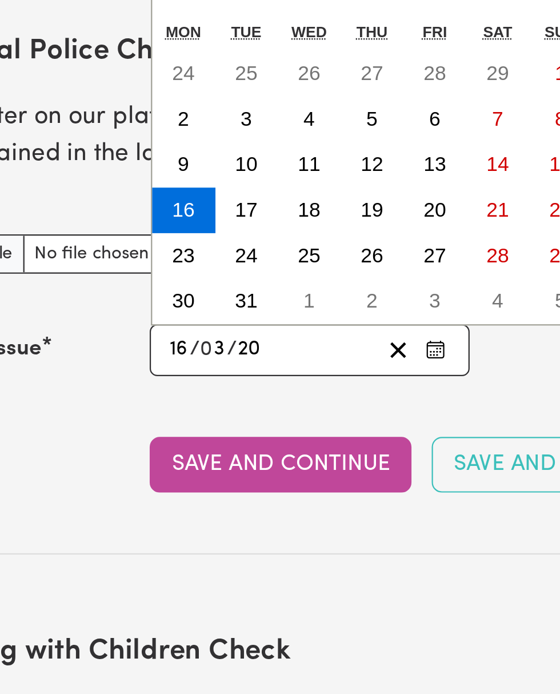
type input "202"
type input "0202-03-16"
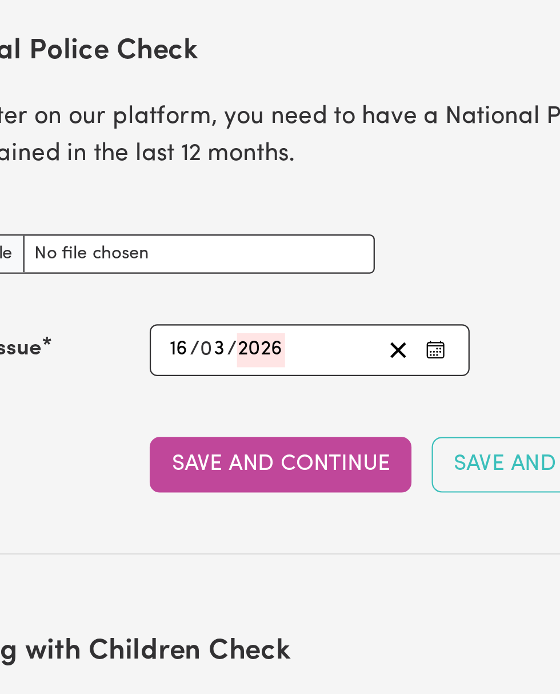
type input "2026"
click at [201, 390] on button "Save and Continue" at bounding box center [230, 389] width 118 height 25
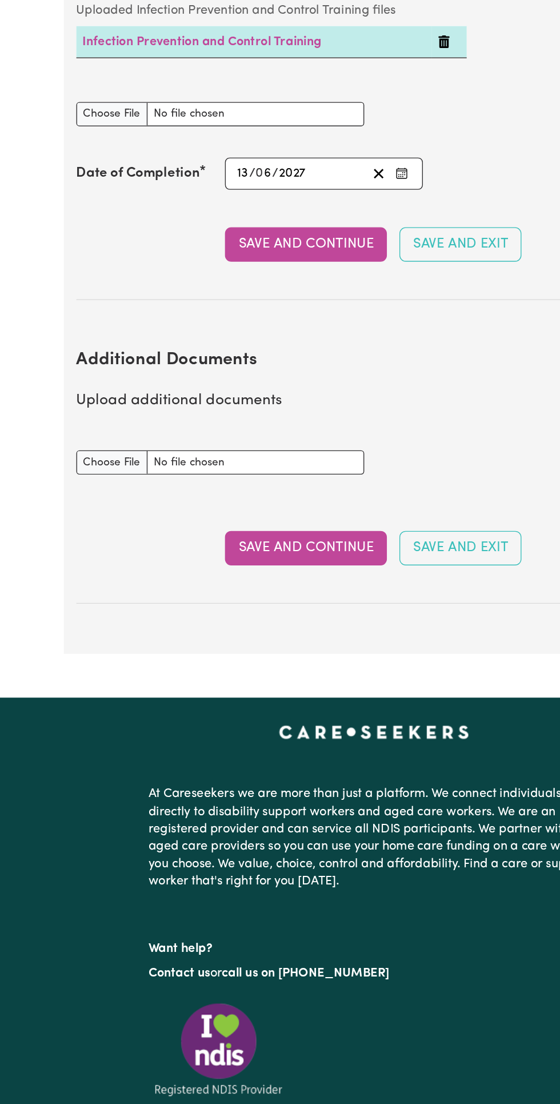
scroll to position [1745, 0]
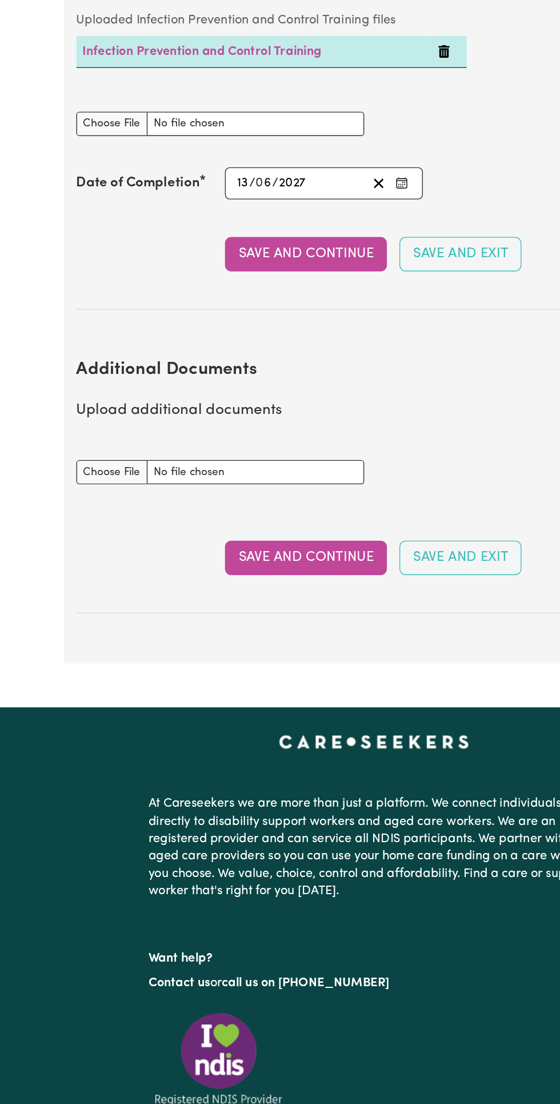
click at [249, 681] on button "Save and Continue" at bounding box center [230, 685] width 118 height 25
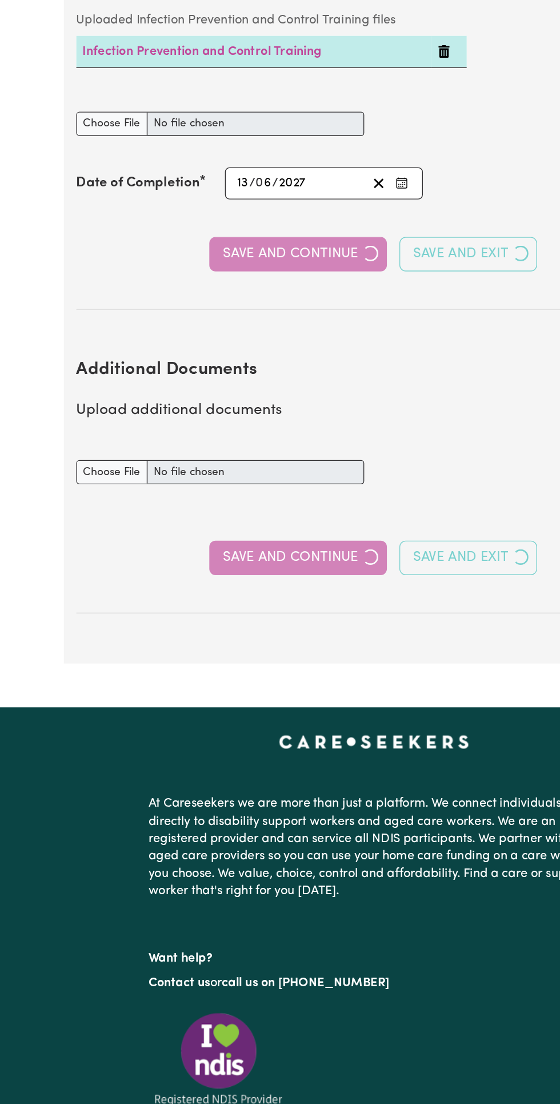
select select "2024"
select select "Certificate III (Individual Support)"
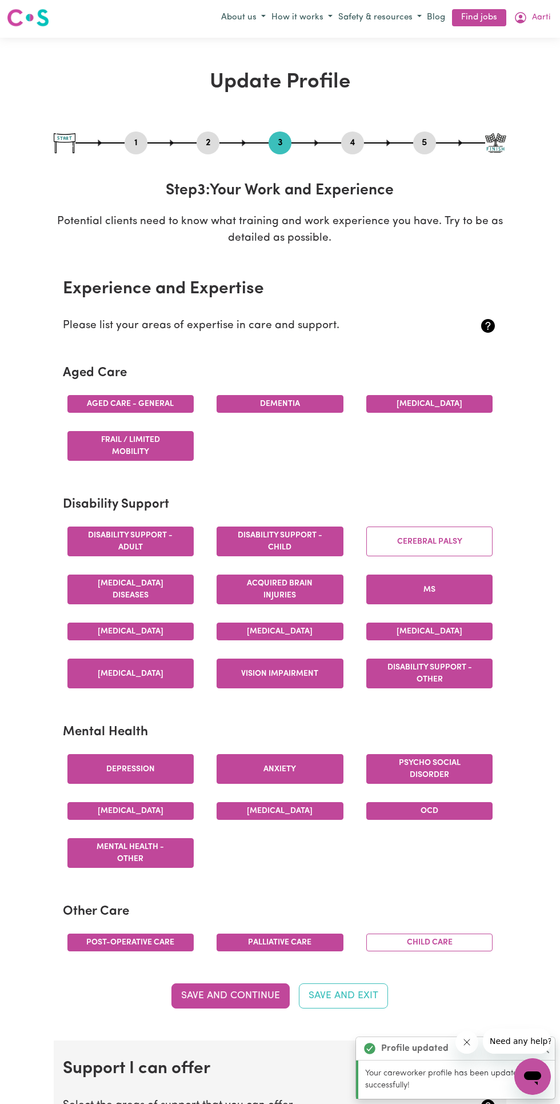
scroll to position [0, 0]
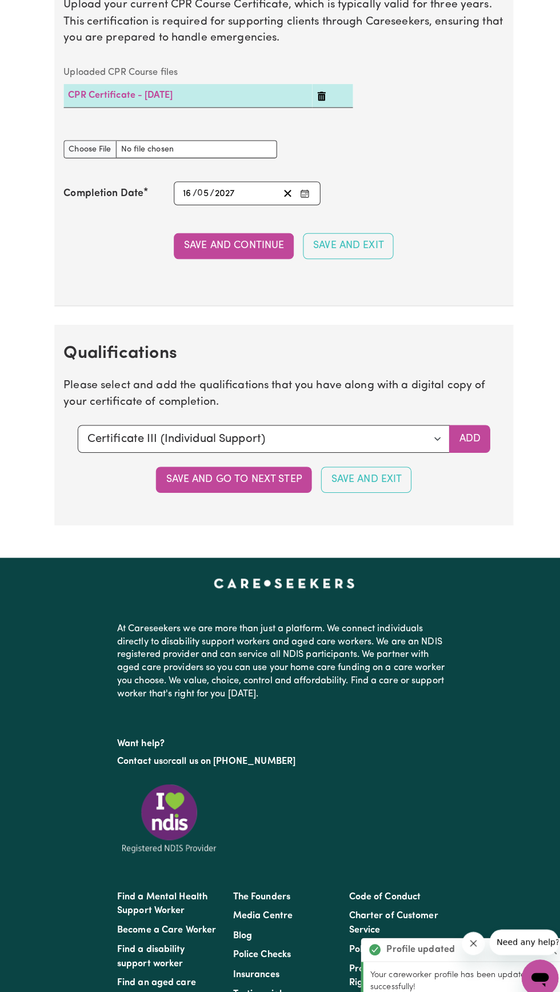
click at [243, 478] on button "Save and go to next step" at bounding box center [231, 472] width 154 height 25
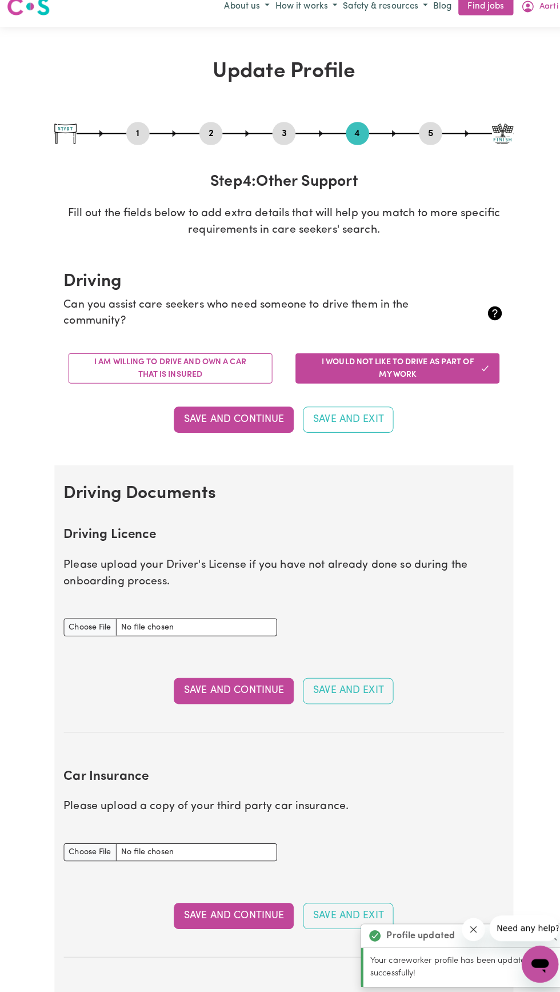
click at [236, 424] on button "Save and Continue" at bounding box center [230, 426] width 118 height 25
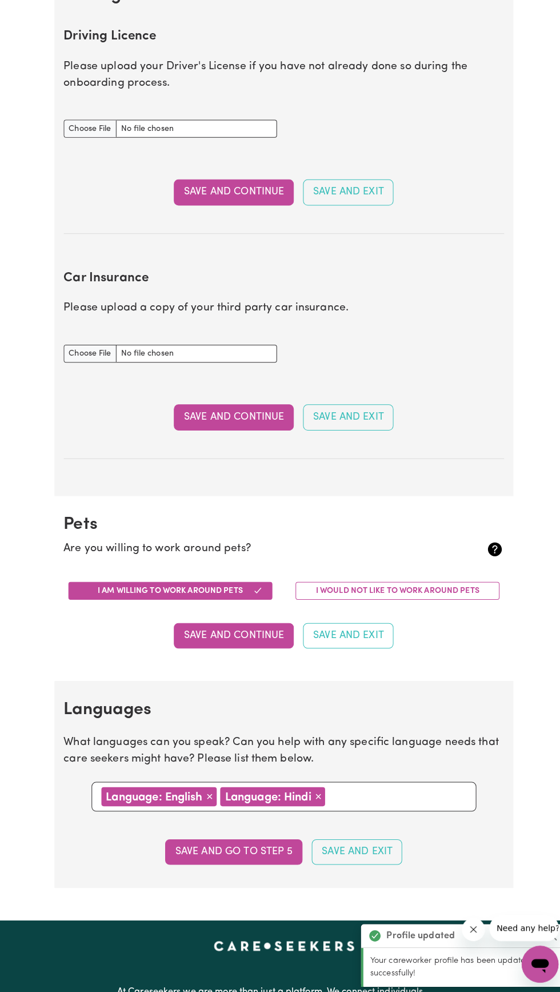
scroll to position [515, 0]
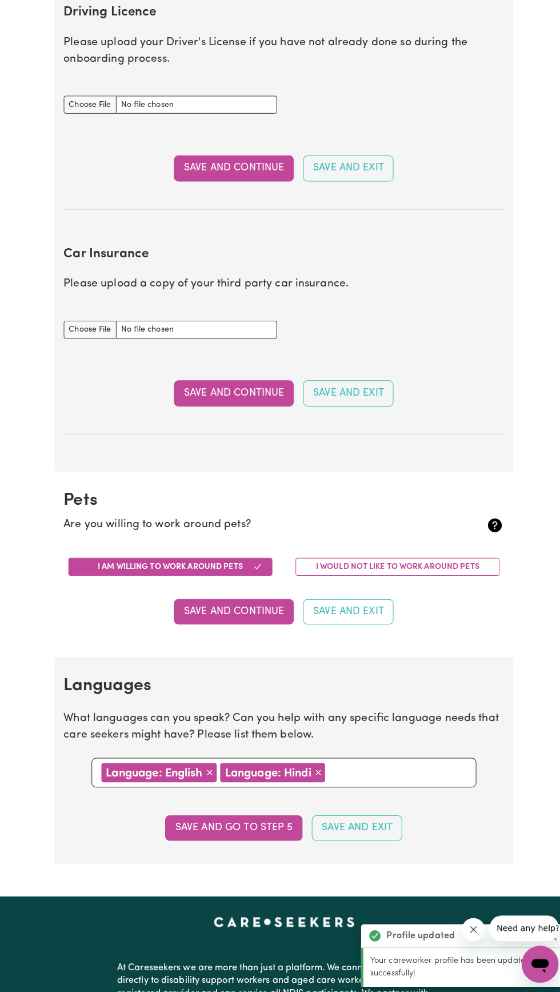
click at [238, 616] on button "Save and Continue" at bounding box center [230, 616] width 118 height 25
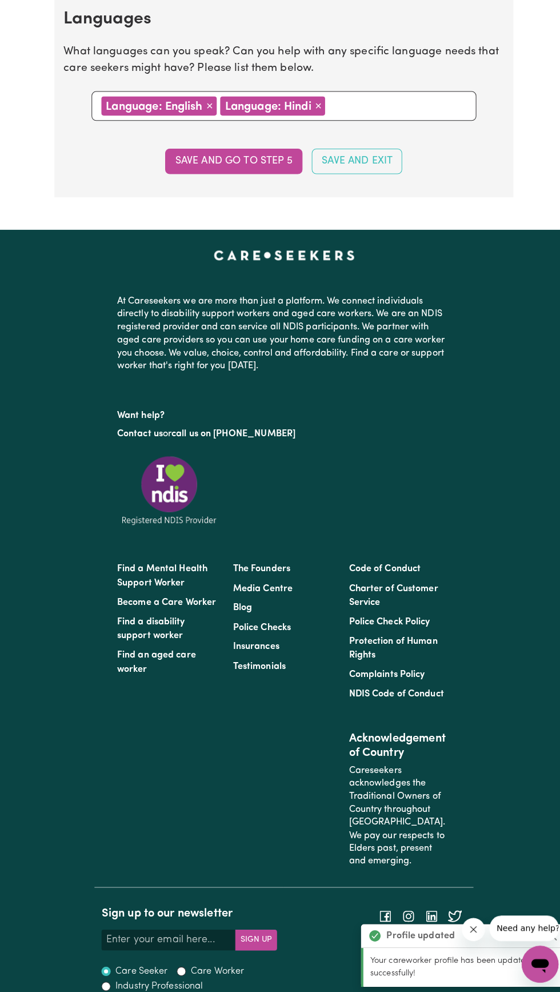
click at [258, 170] on button "Save and go to step 5" at bounding box center [230, 172] width 135 height 25
select select "I am providing services by being employed by an organisation"
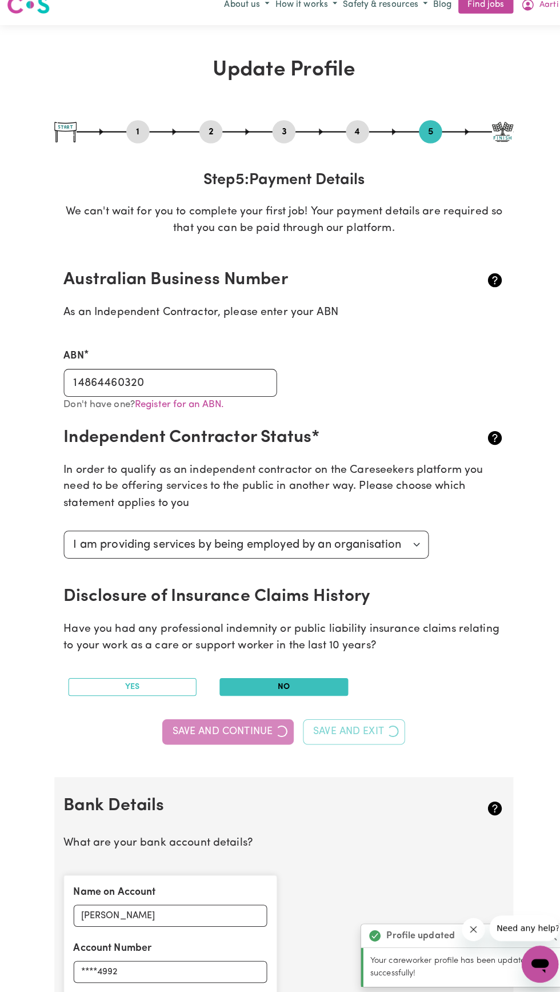
scroll to position [0, 0]
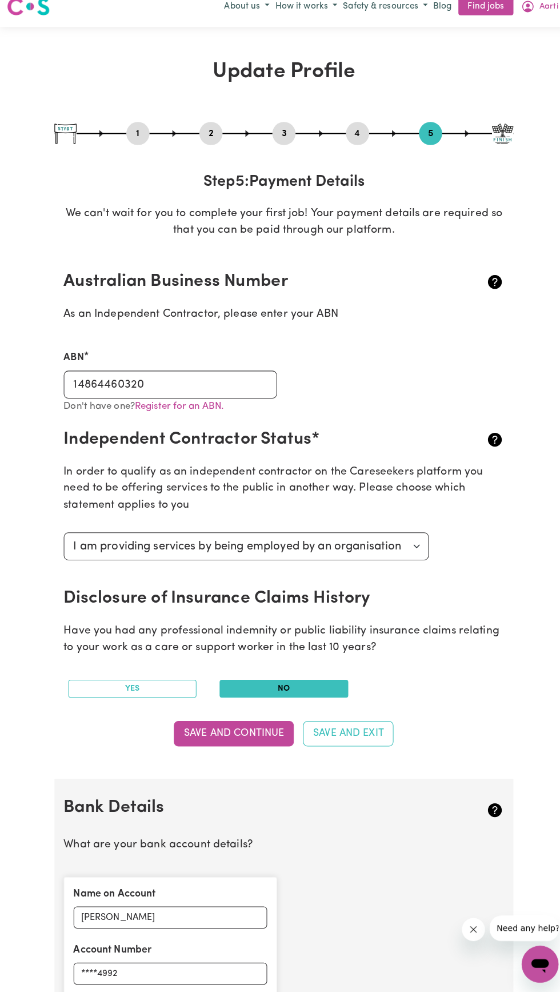
click at [247, 736] on button "Save and Continue" at bounding box center [230, 736] width 118 height 25
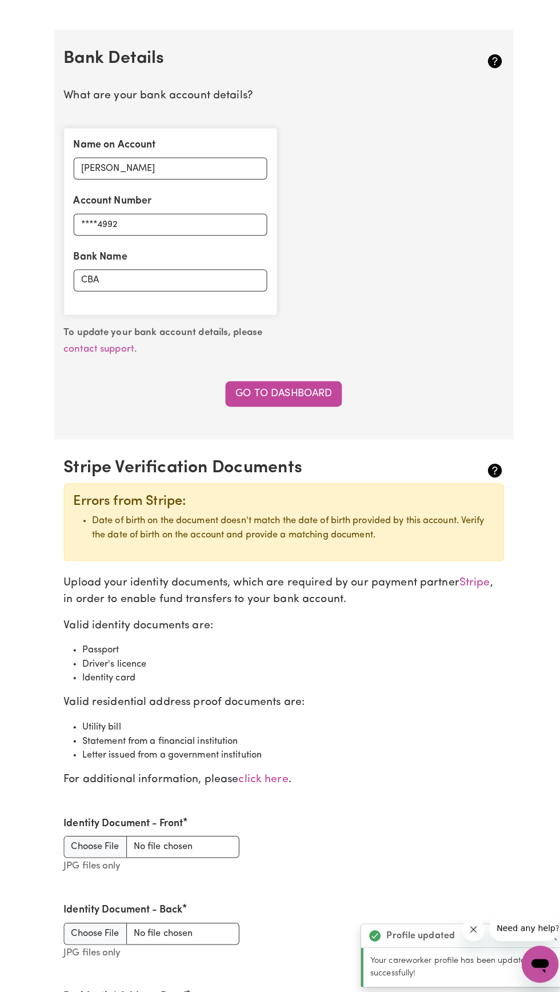
scroll to position [781, 0]
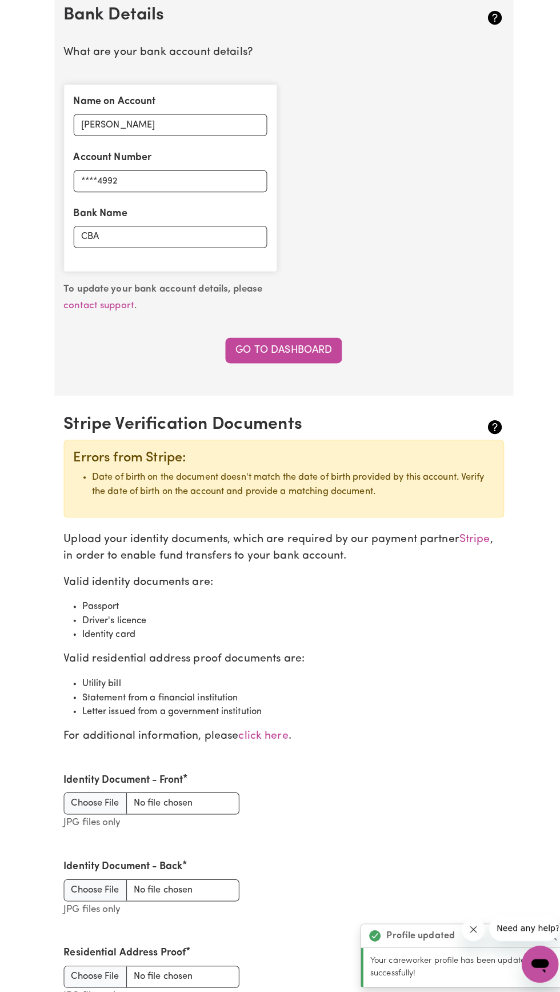
click at [299, 359] on link "Go to Dashboard" at bounding box center [279, 359] width 115 height 25
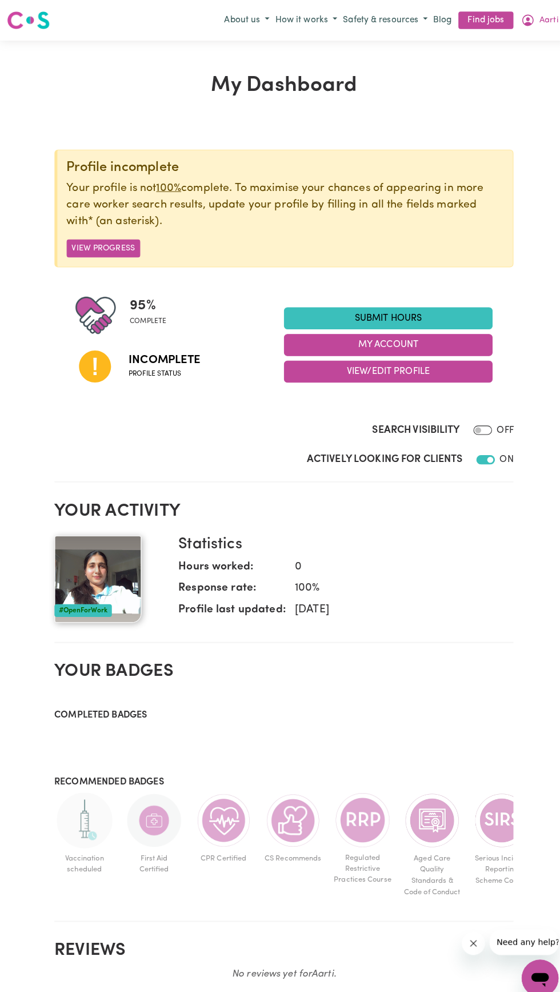
click at [129, 244] on button "View Progress" at bounding box center [102, 245] width 73 height 18
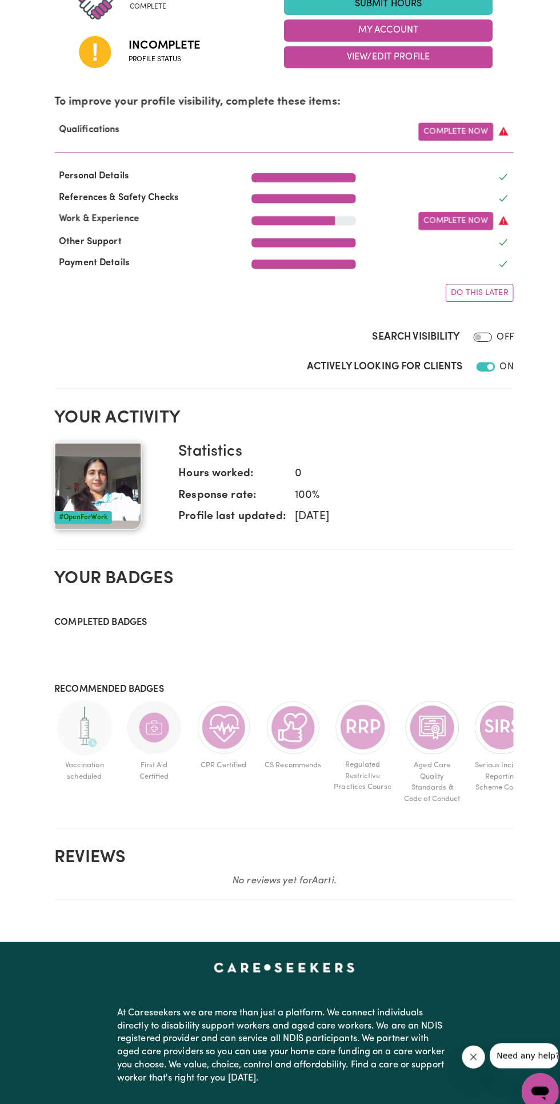
scroll to position [306, 0]
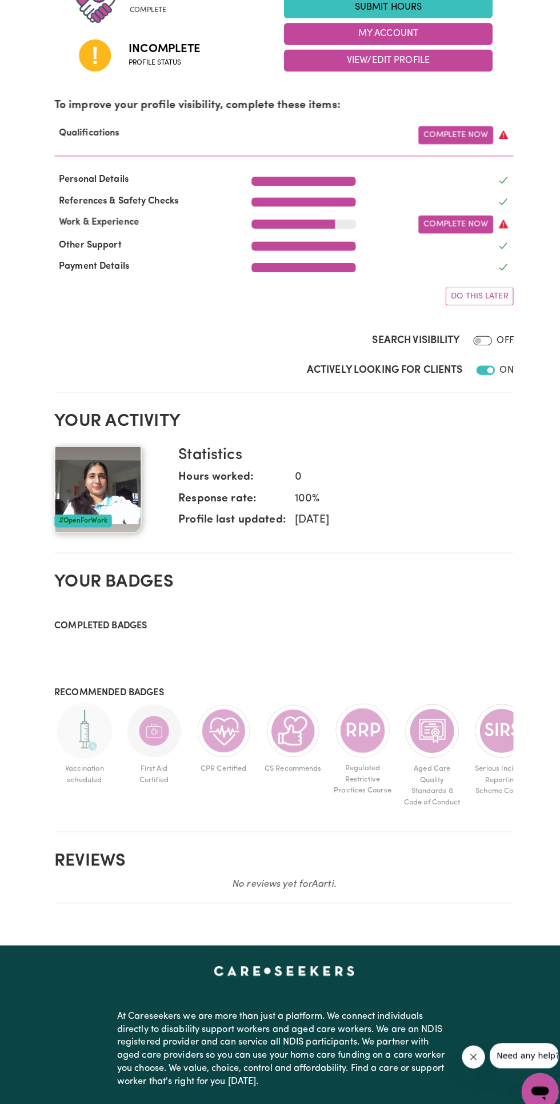
click at [449, 218] on link "Complete Now" at bounding box center [450, 222] width 74 height 18
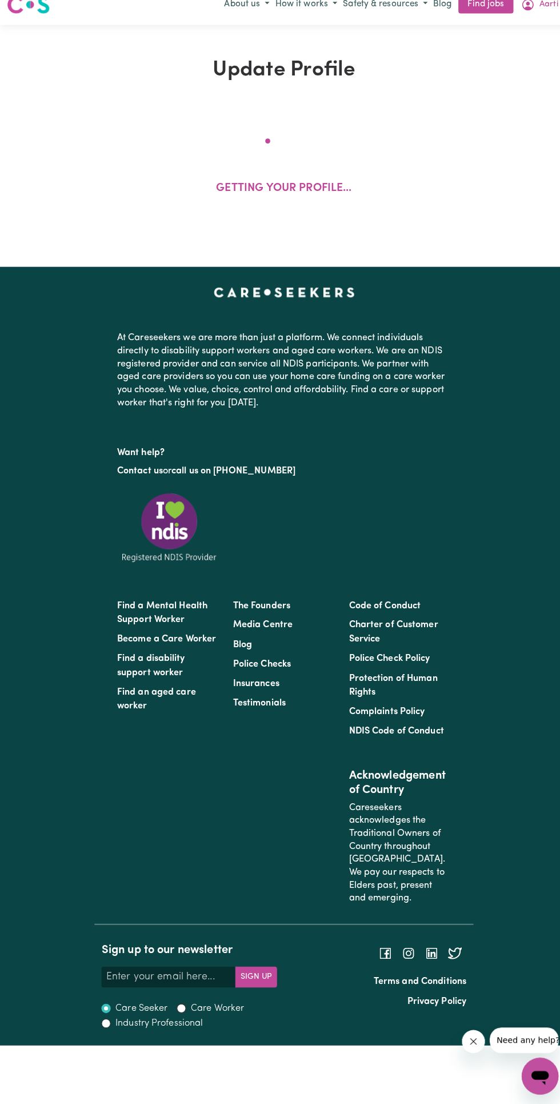
select select "2024"
select select "Certificate III (Individual Support)"
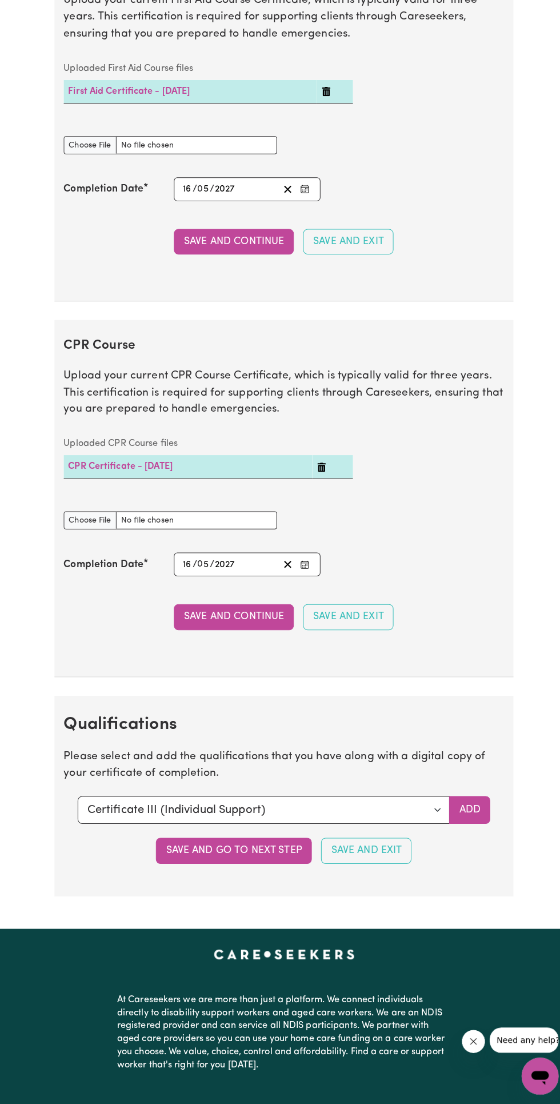
scroll to position [2877, 0]
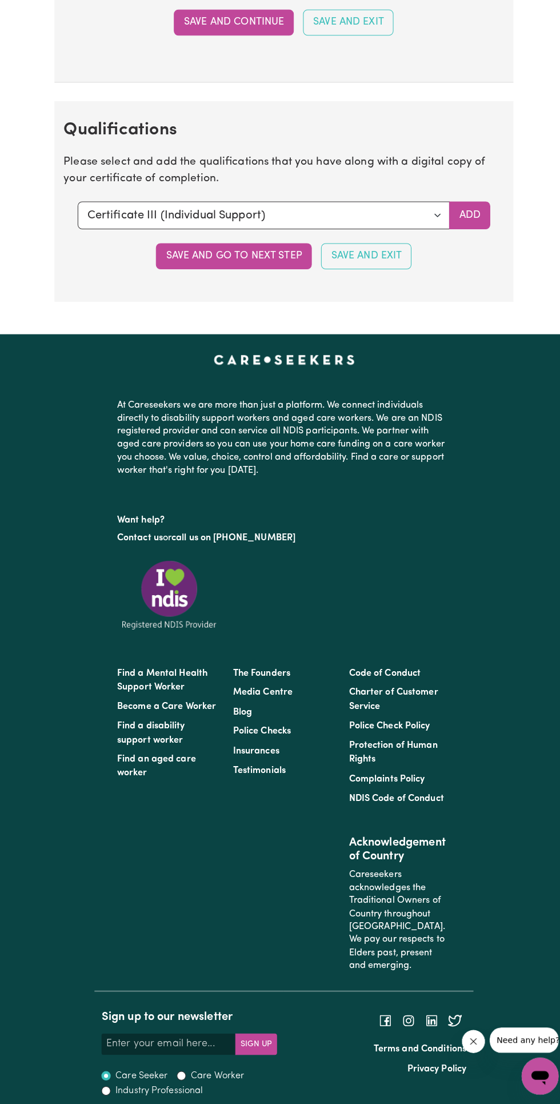
click at [266, 276] on button "Save and go to next step" at bounding box center [231, 267] width 154 height 25
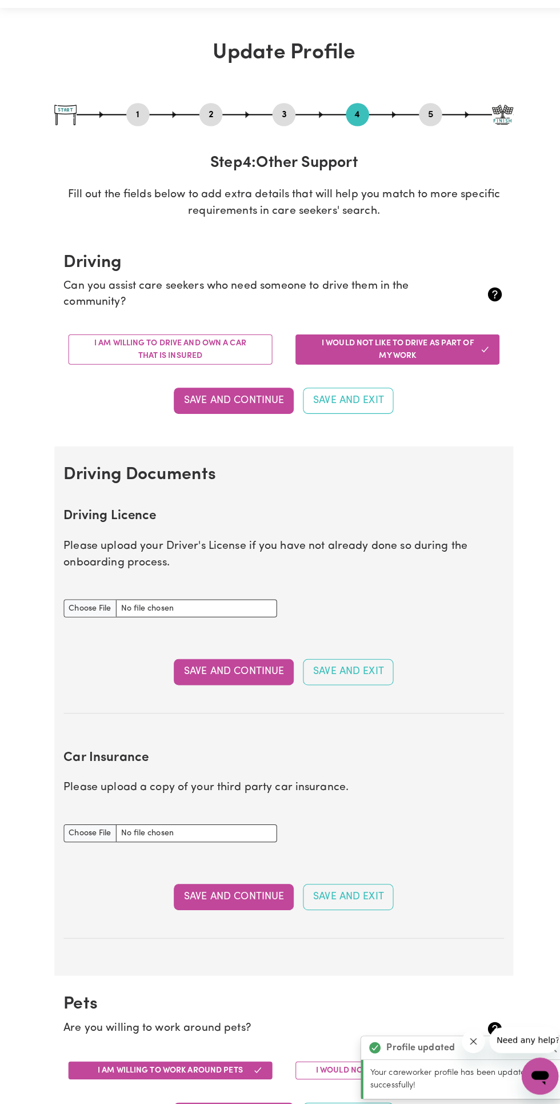
scroll to position [0, 0]
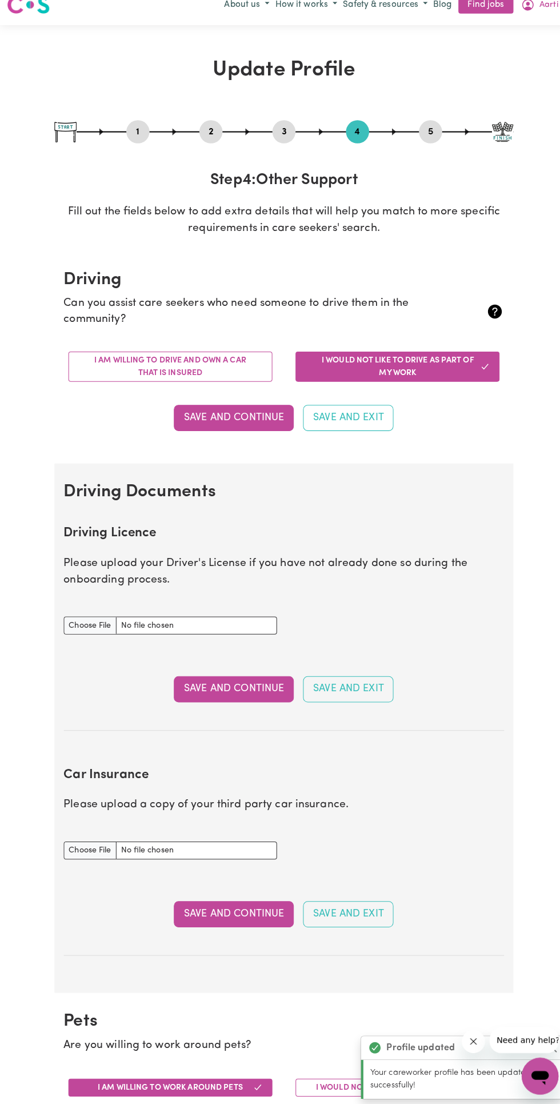
click at [238, 422] on button "Save and Continue" at bounding box center [230, 426] width 118 height 25
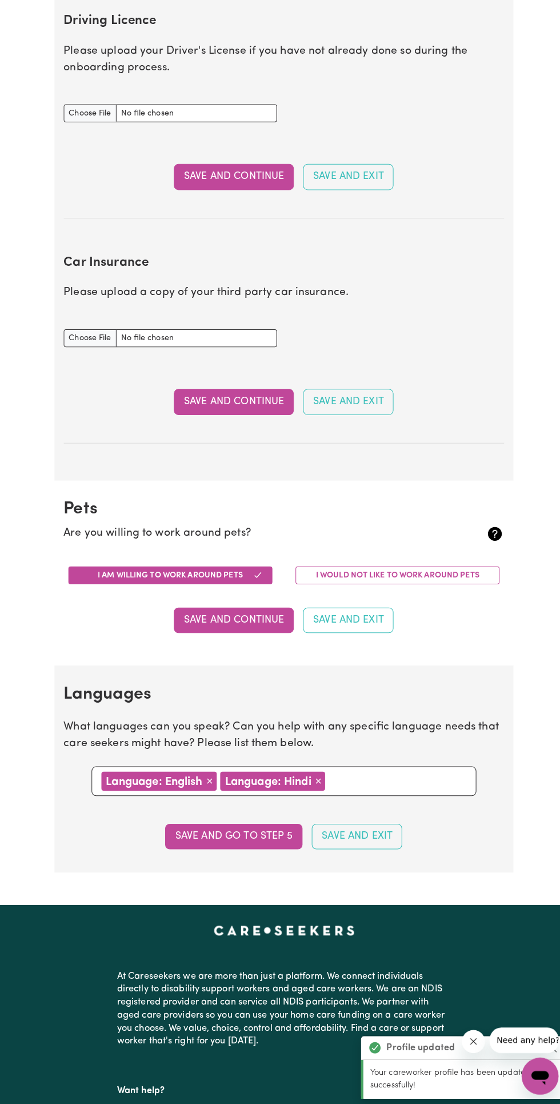
scroll to position [514, 0]
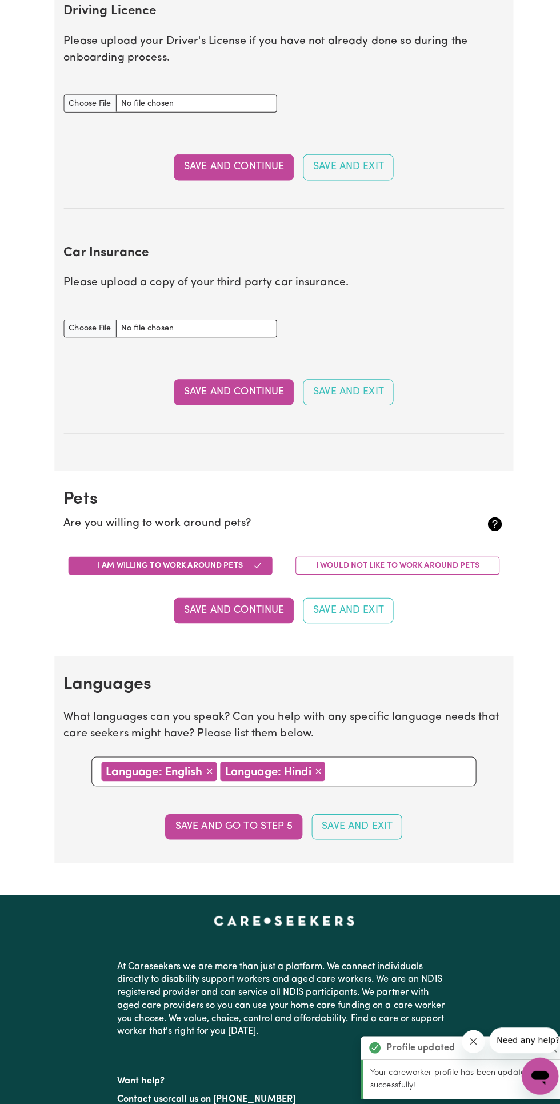
click at [248, 401] on button "Save and Continue" at bounding box center [230, 401] width 118 height 25
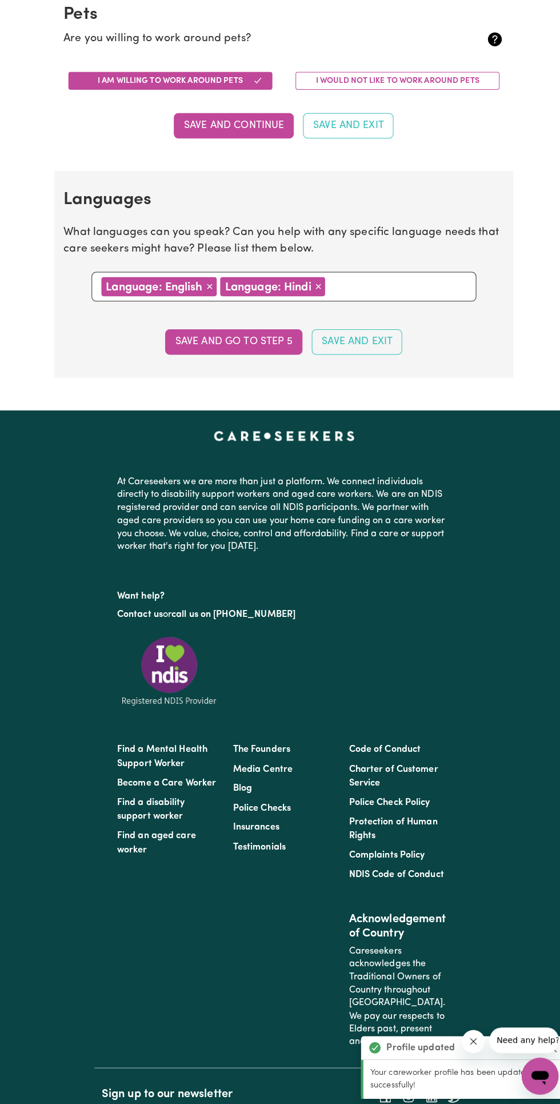
click at [248, 349] on button "Save and go to step 5" at bounding box center [230, 352] width 135 height 25
select select "I am providing services by being employed by an organisation"
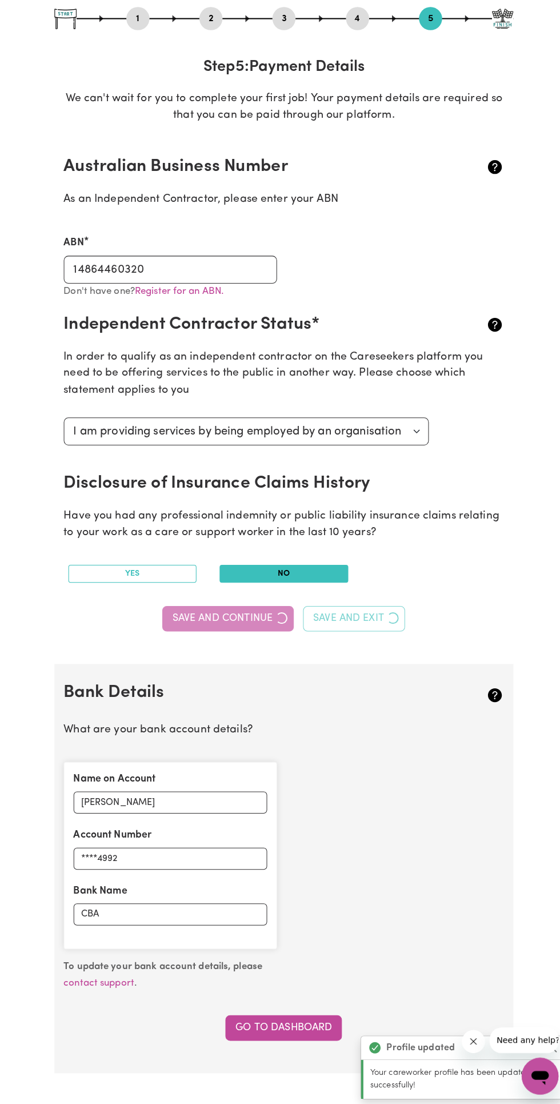
scroll to position [0, 0]
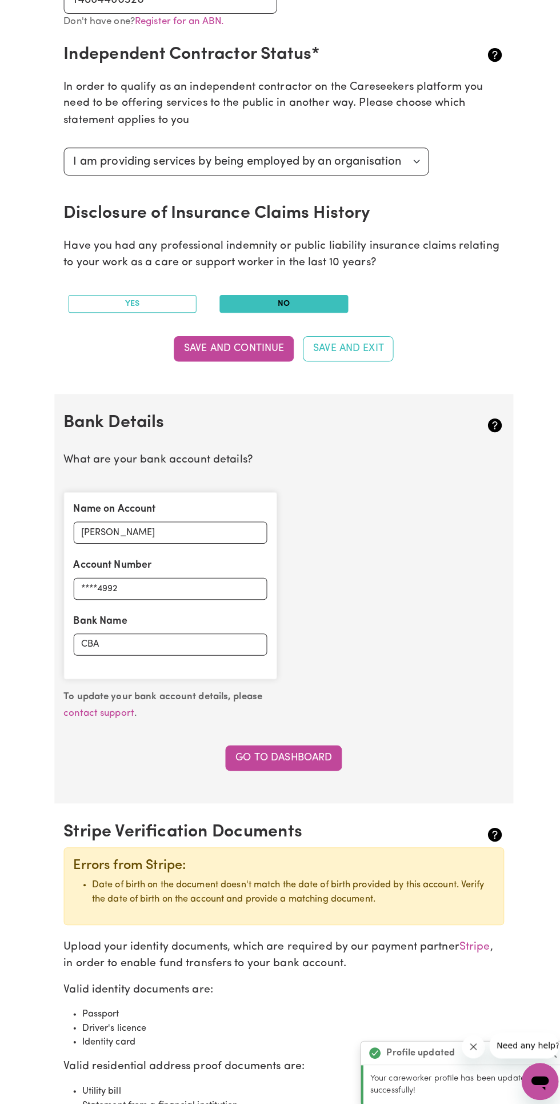
click at [242, 353] on button "Save and Continue" at bounding box center [230, 353] width 118 height 25
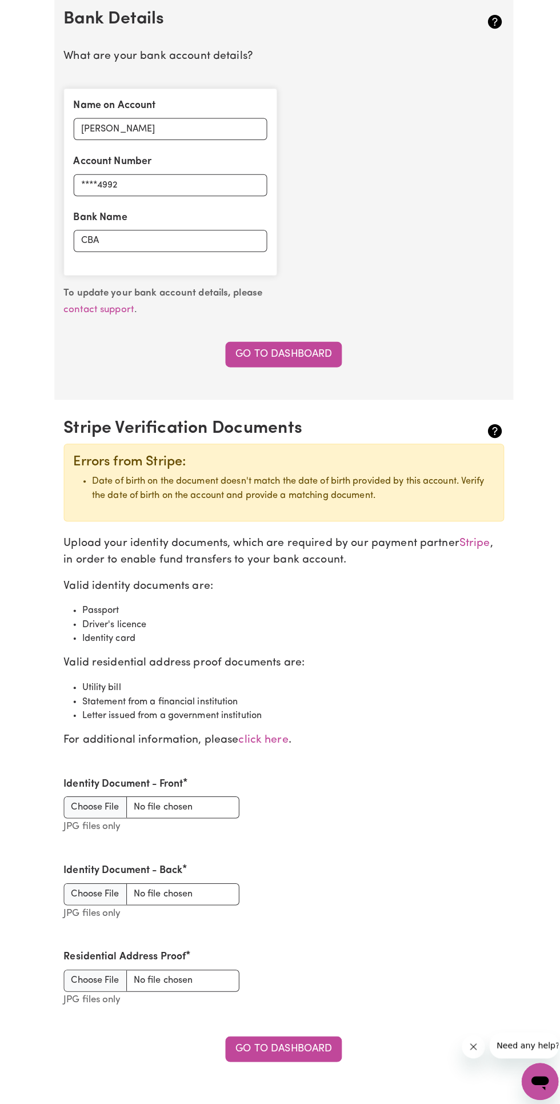
click at [304, 359] on link "Go to Dashboard" at bounding box center [279, 359] width 115 height 25
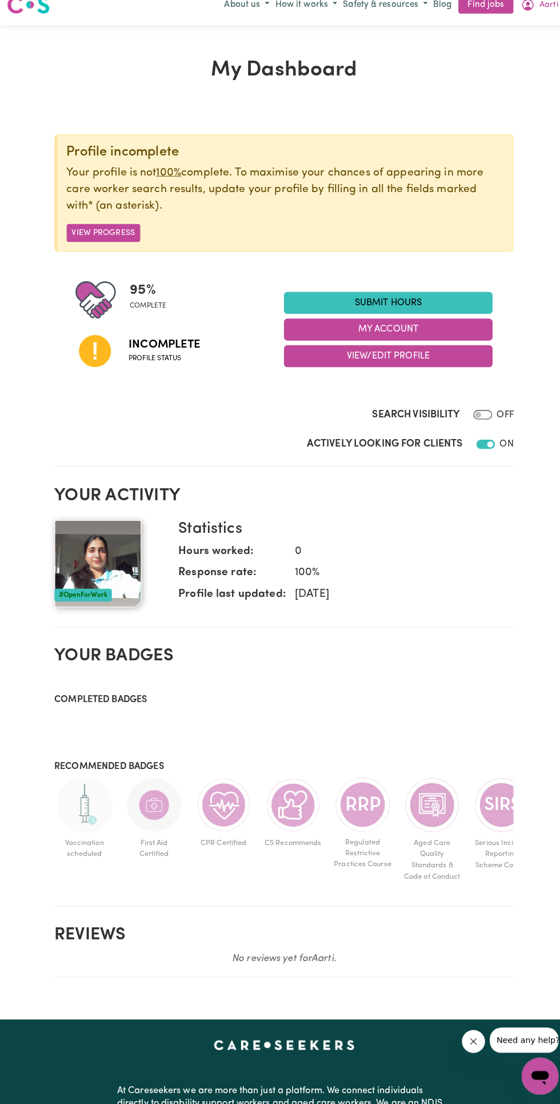
click at [119, 245] on button "View Progress" at bounding box center [102, 245] width 73 height 18
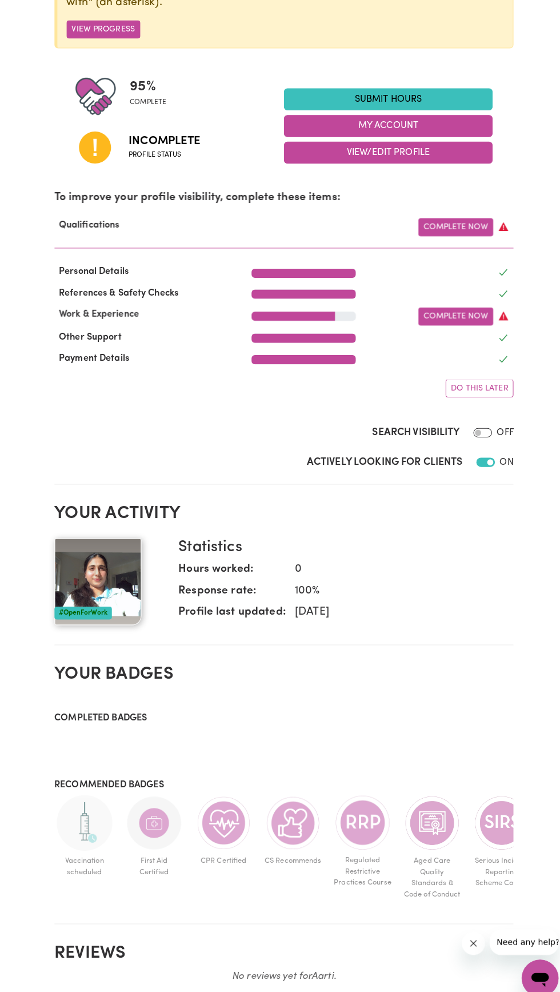
scroll to position [206, 0]
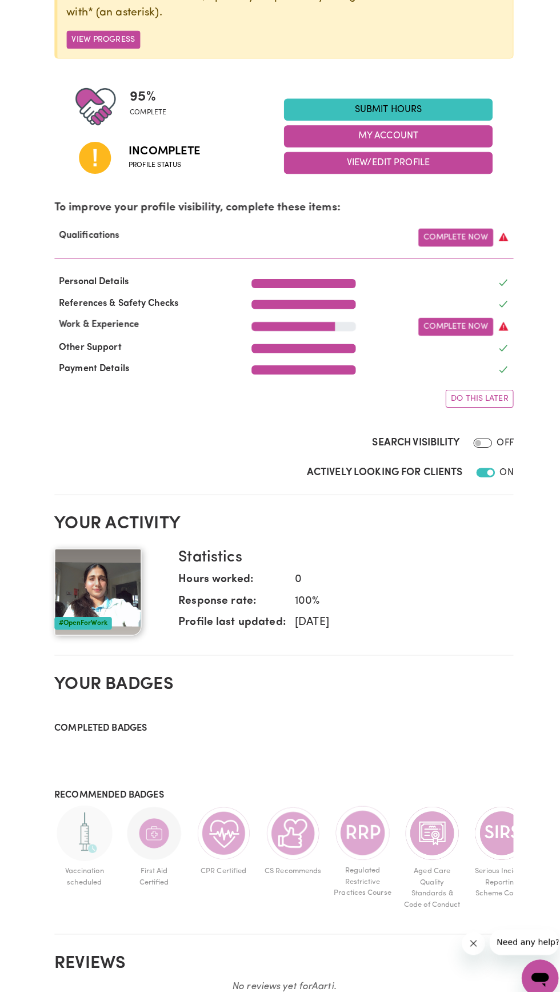
click at [448, 320] on link "Complete Now" at bounding box center [450, 322] width 74 height 18
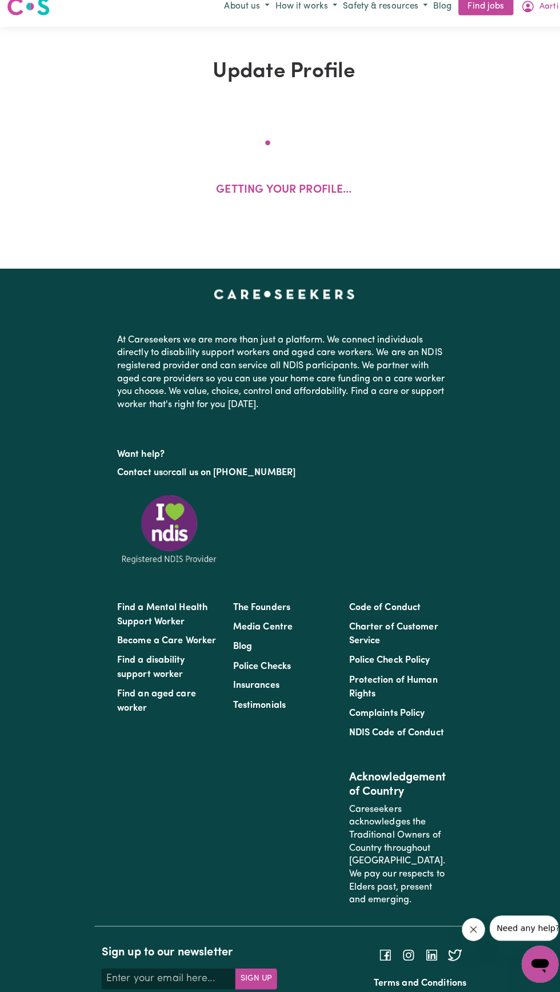
select select "2024"
select select "Certificate III (Individual Support)"
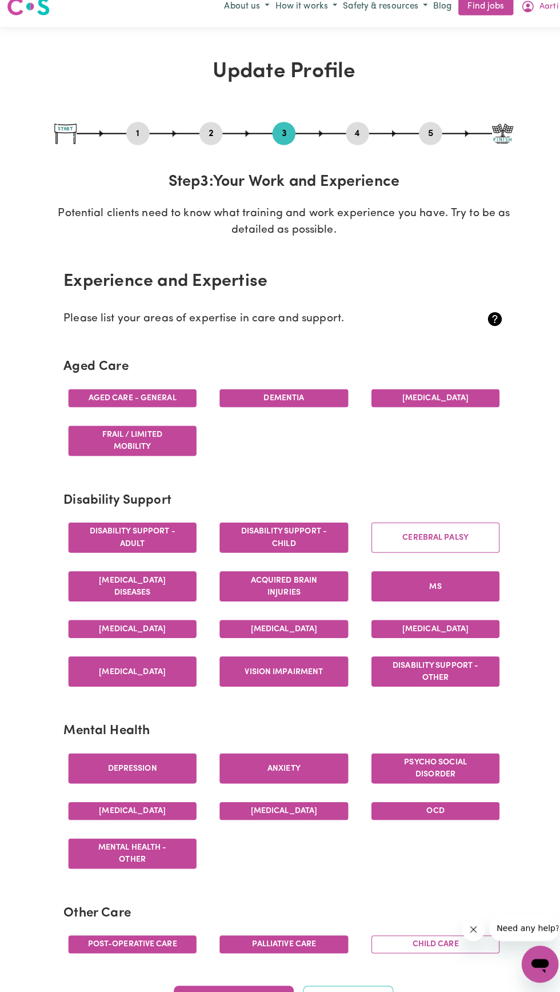
click at [440, 543] on button "Cerebral Palsy" at bounding box center [429, 544] width 127 height 30
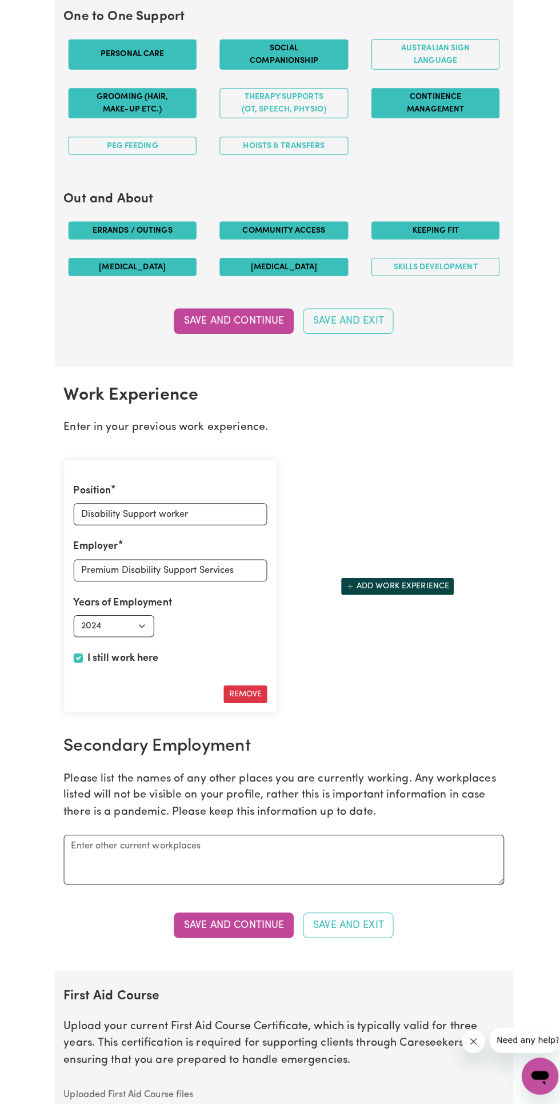
scroll to position [1283, 0]
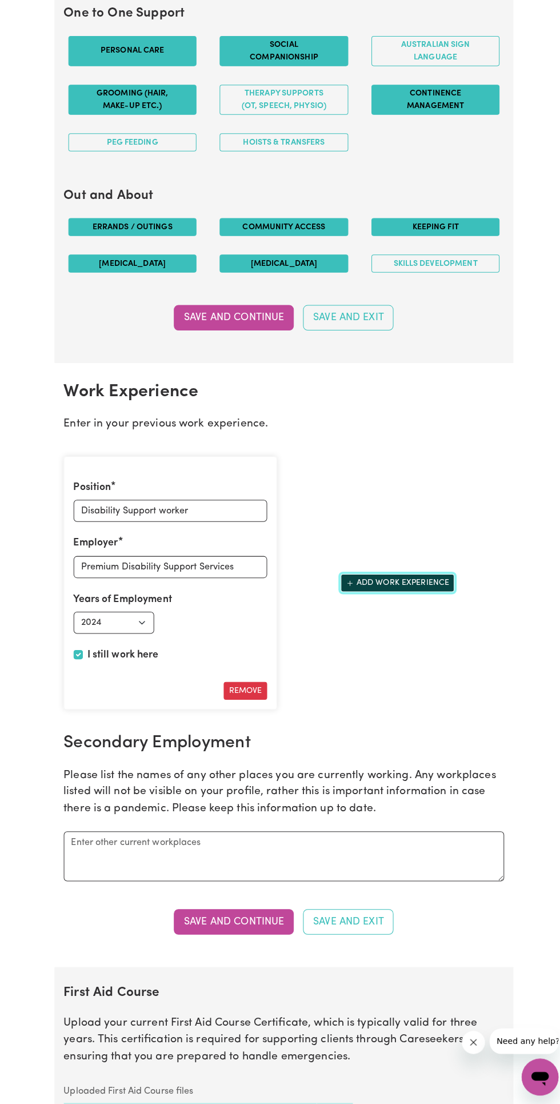
click at [414, 596] on button "Add work experience" at bounding box center [392, 589] width 112 height 18
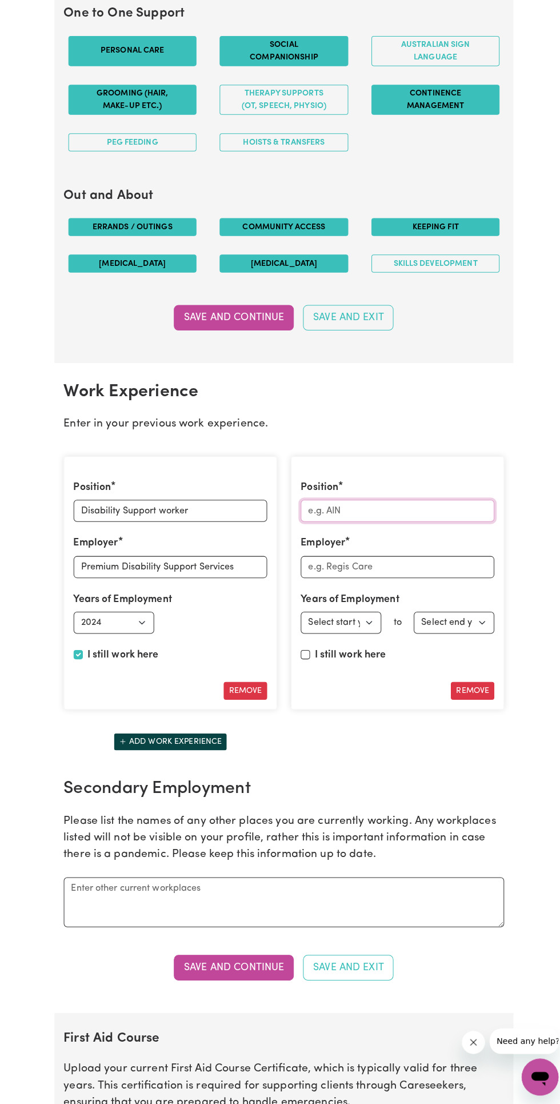
click at [435, 521] on input "Position" at bounding box center [392, 518] width 191 height 22
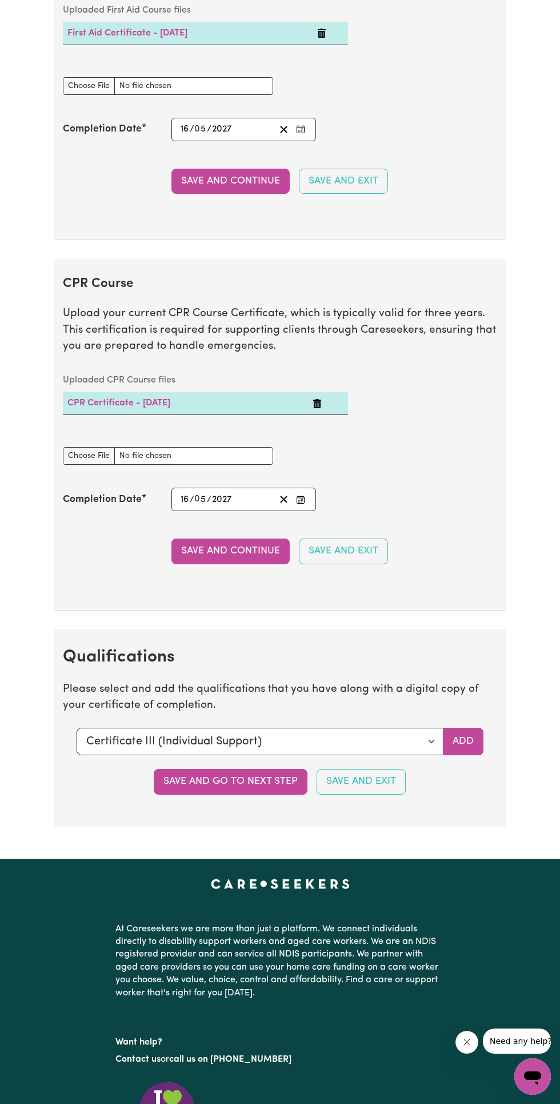
scroll to position [2407, 0]
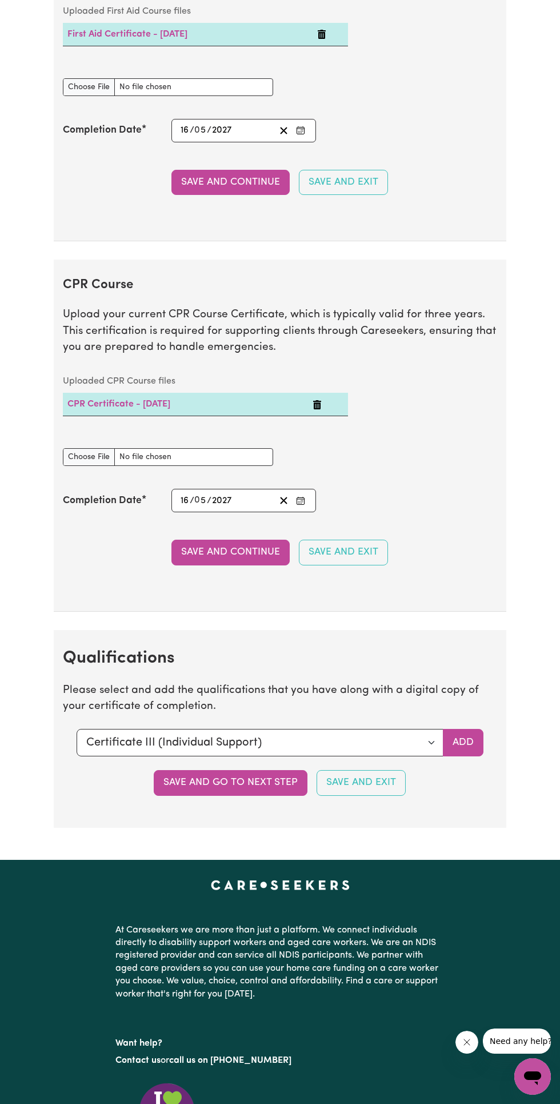
click at [256, 788] on button "Save and go to next step" at bounding box center [231, 782] width 154 height 25
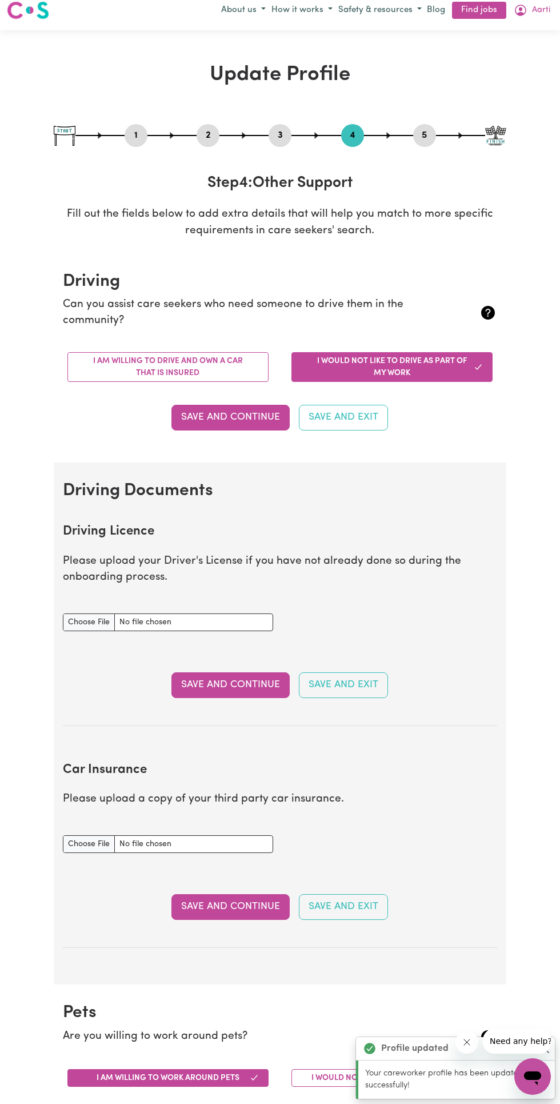
scroll to position [0, 0]
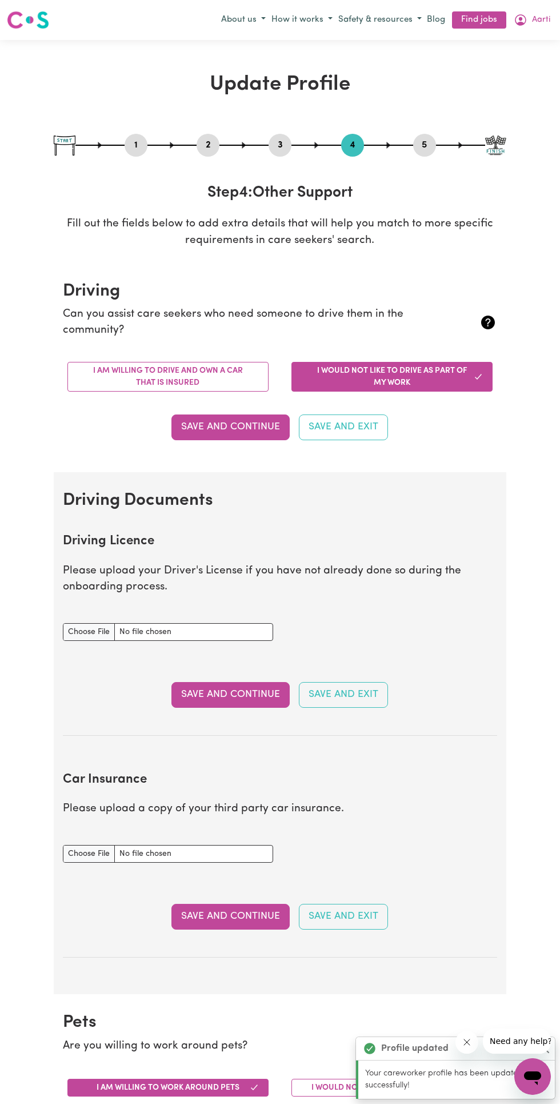
click at [234, 424] on button "Save and Continue" at bounding box center [230, 426] width 118 height 25
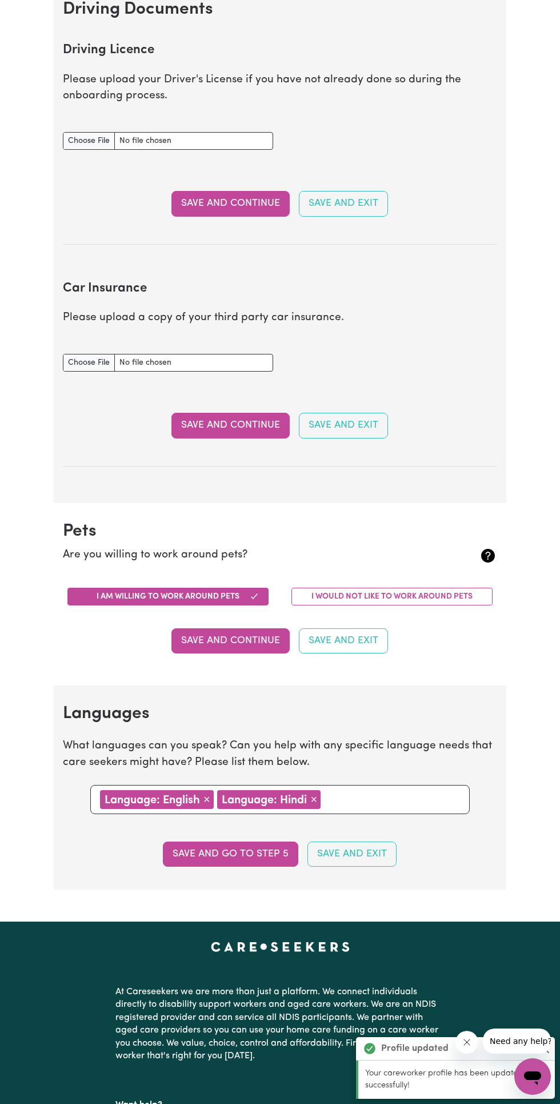
scroll to position [514, 0]
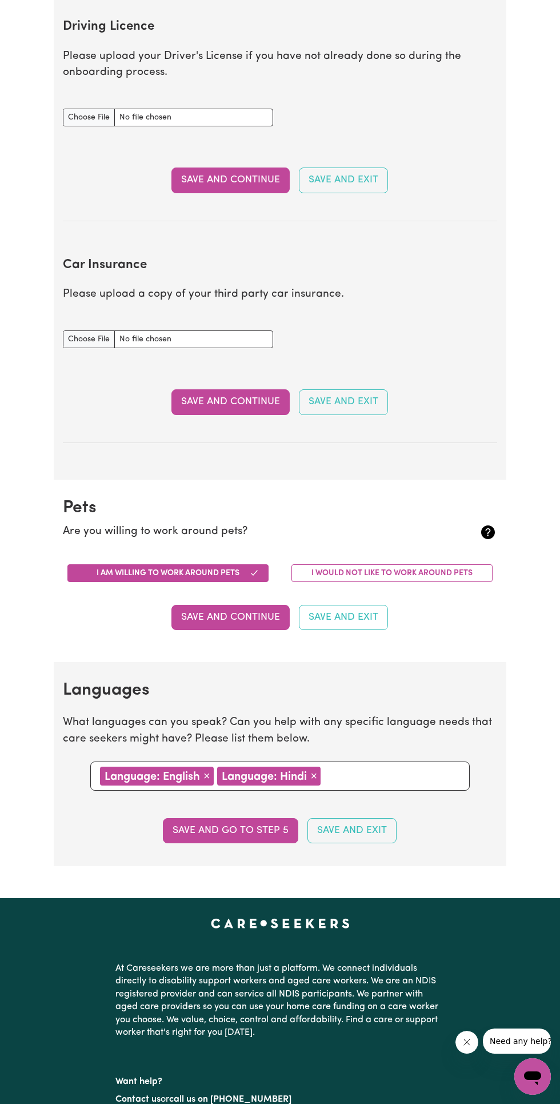
click at [234, 181] on button "Save and Continue" at bounding box center [230, 179] width 118 height 25
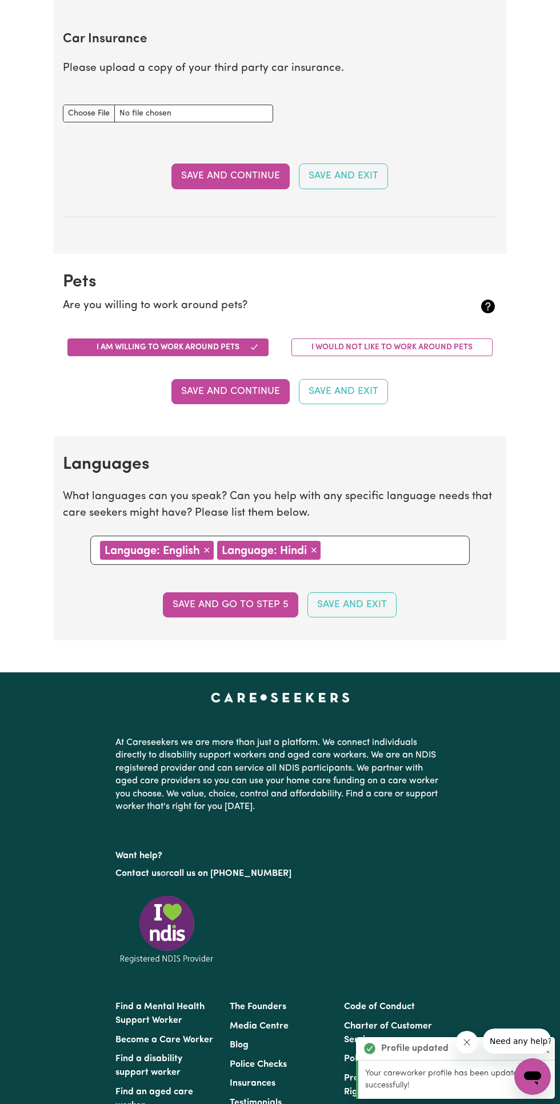
scroll to position [753, 0]
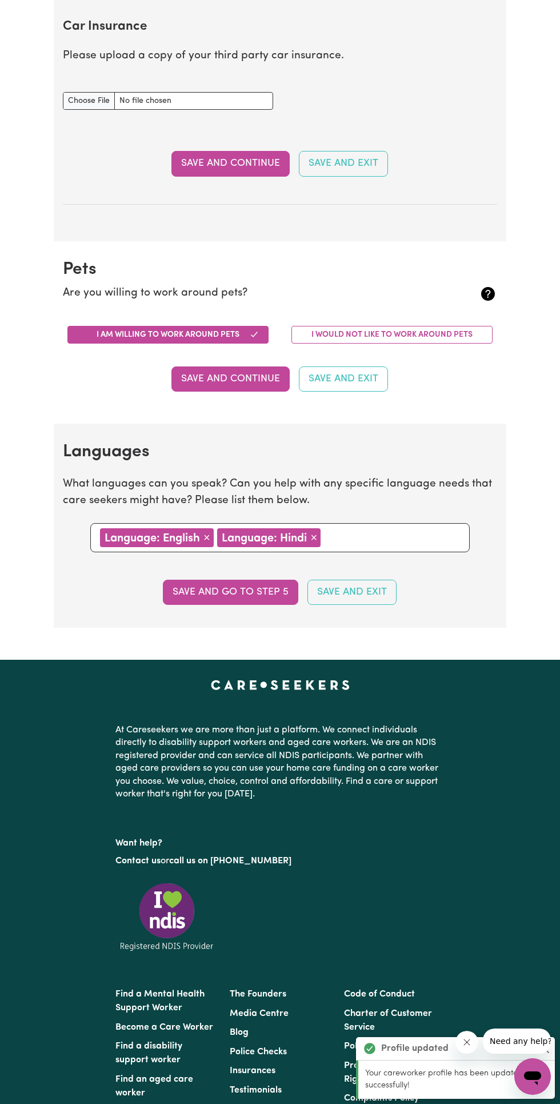
click at [247, 161] on button "Save and Continue" at bounding box center [230, 163] width 118 height 25
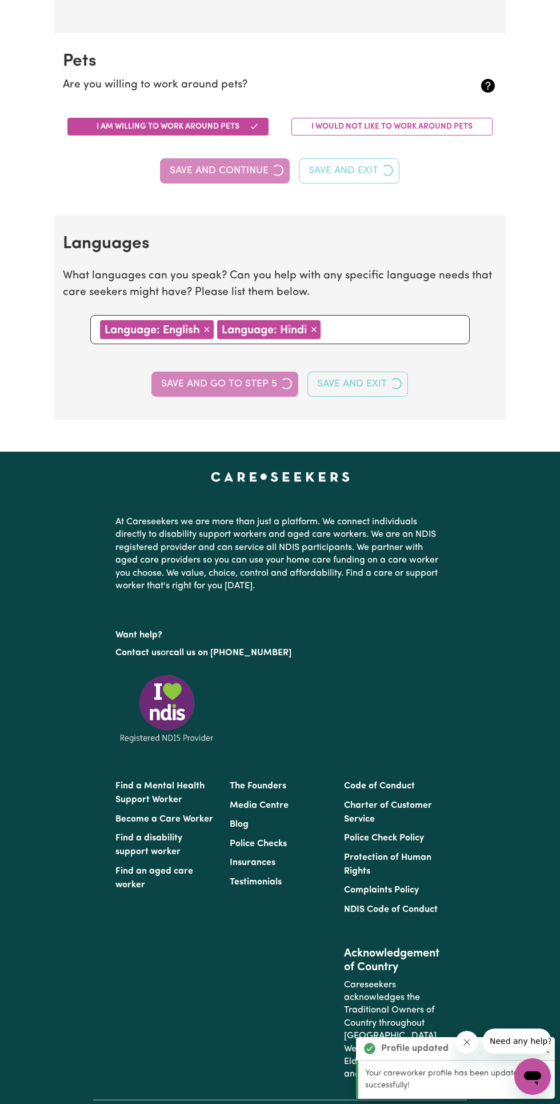
scroll to position [992, 0]
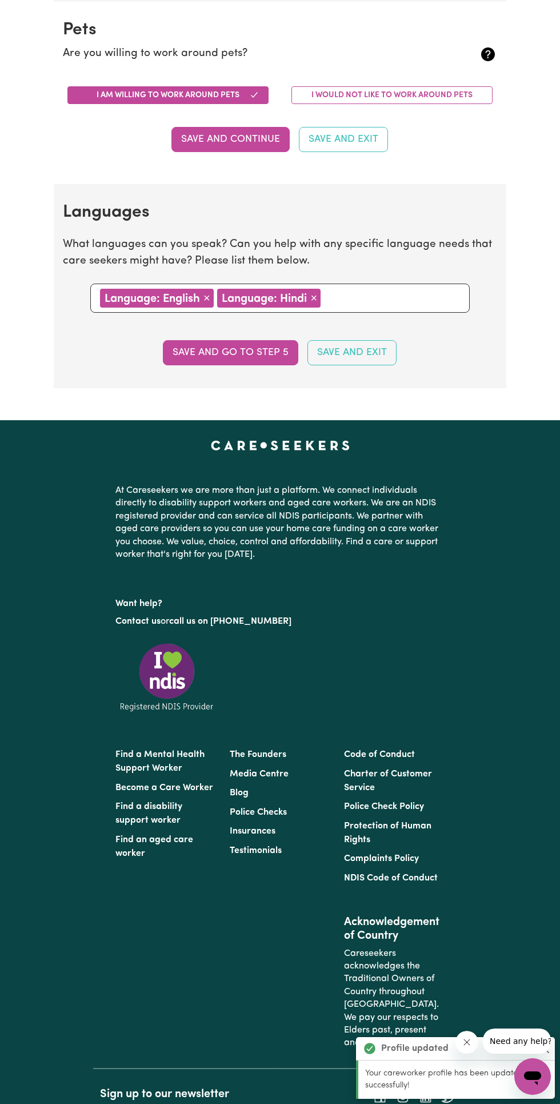
click at [245, 136] on button "Save and Continue" at bounding box center [230, 139] width 118 height 25
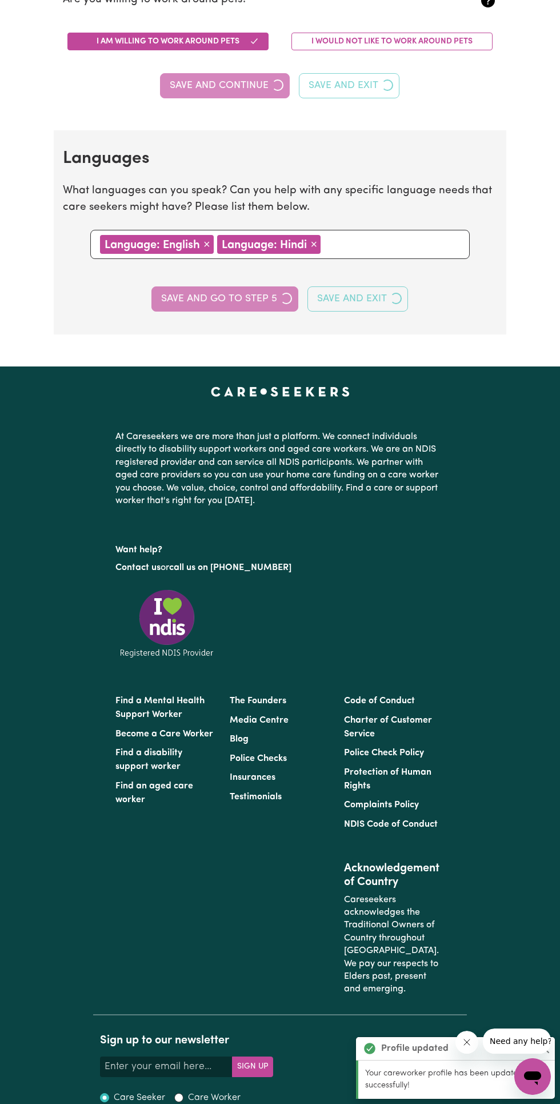
scroll to position [1061, 0]
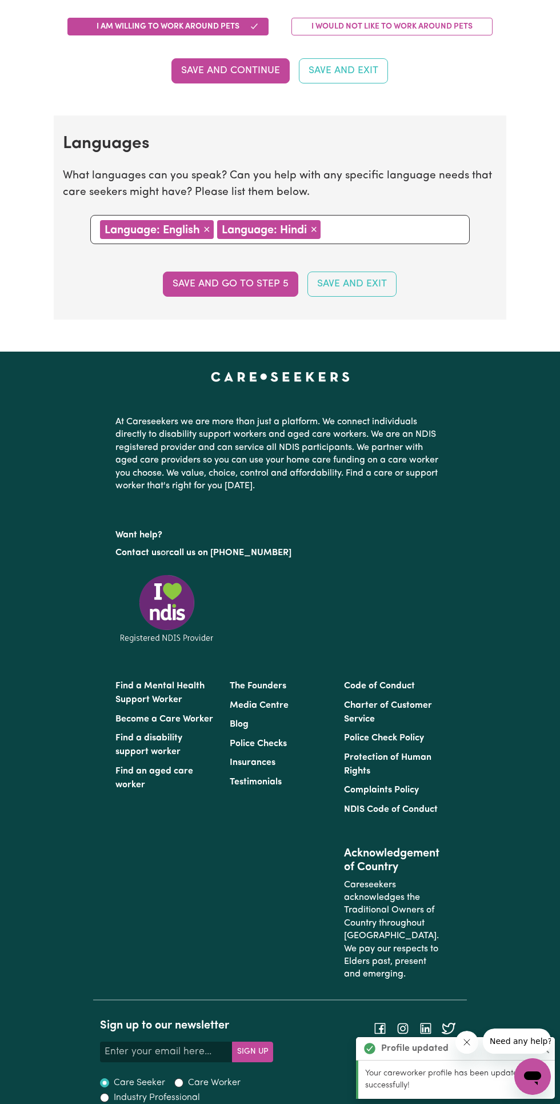
click at [237, 281] on button "Save and go to step 5" at bounding box center [230, 284] width 135 height 25
select select "I am providing services by being employed by an organisation"
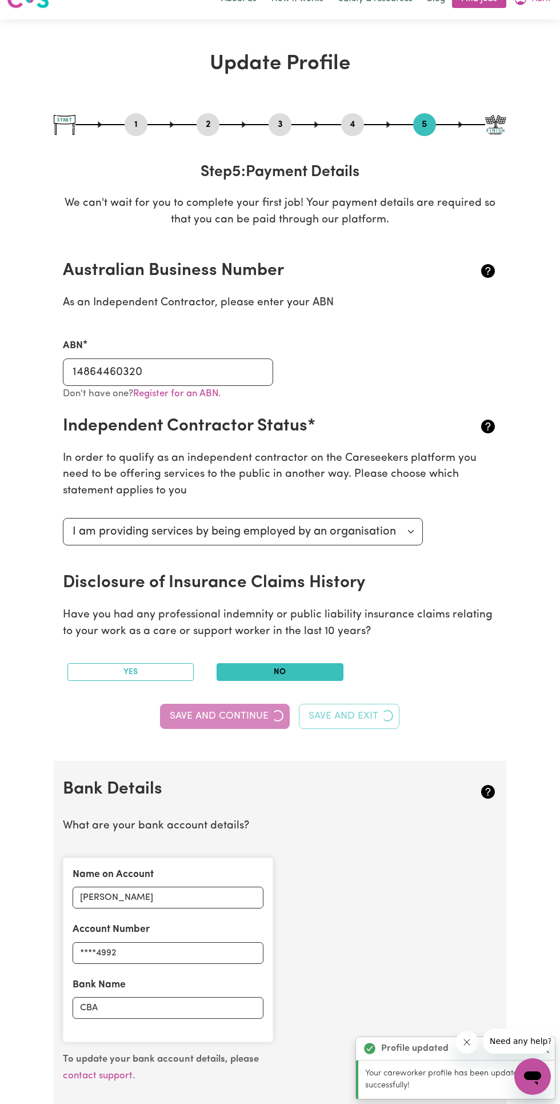
scroll to position [0, 0]
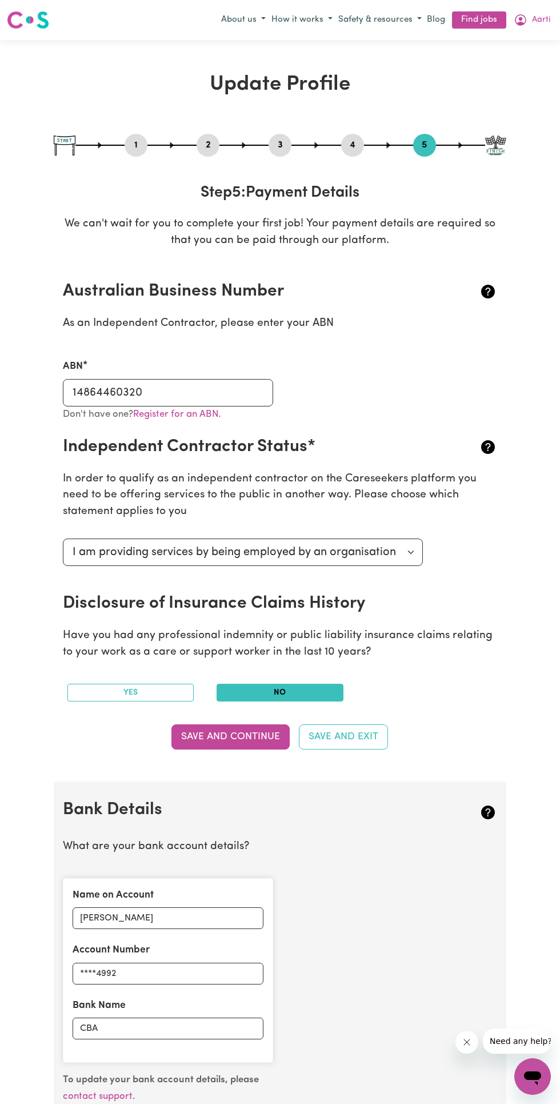
click at [244, 735] on button "Save and Continue" at bounding box center [230, 736] width 118 height 25
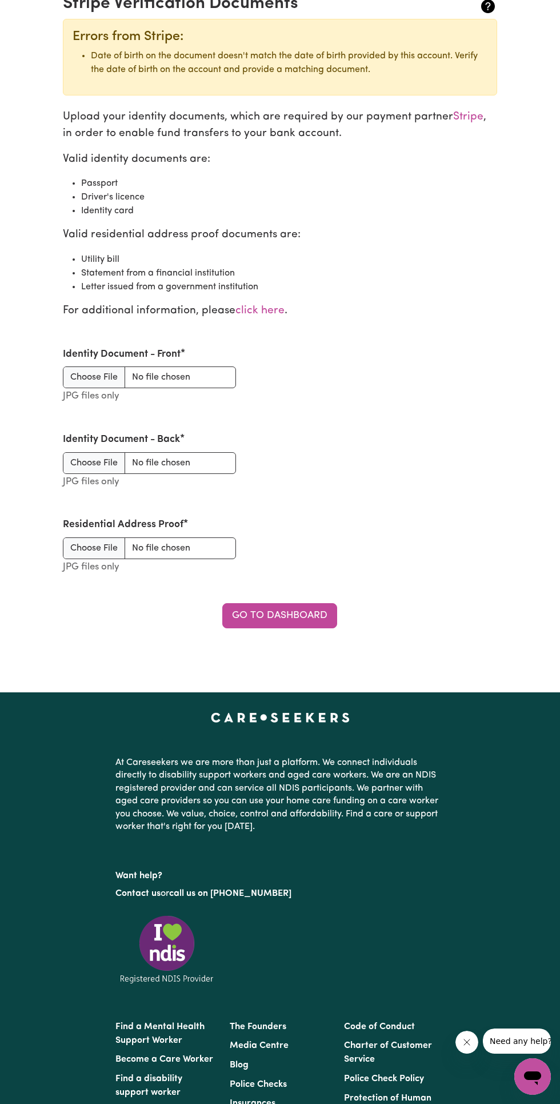
scroll to position [1209, 0]
click at [111, 544] on input "Residential Address Proof" at bounding box center [149, 549] width 173 height 22
click at [98, 384] on input "Identity Document - Front" at bounding box center [149, 378] width 173 height 22
type input "C:\fakepath\IMG_20250703_210547819_HDR.jpg"
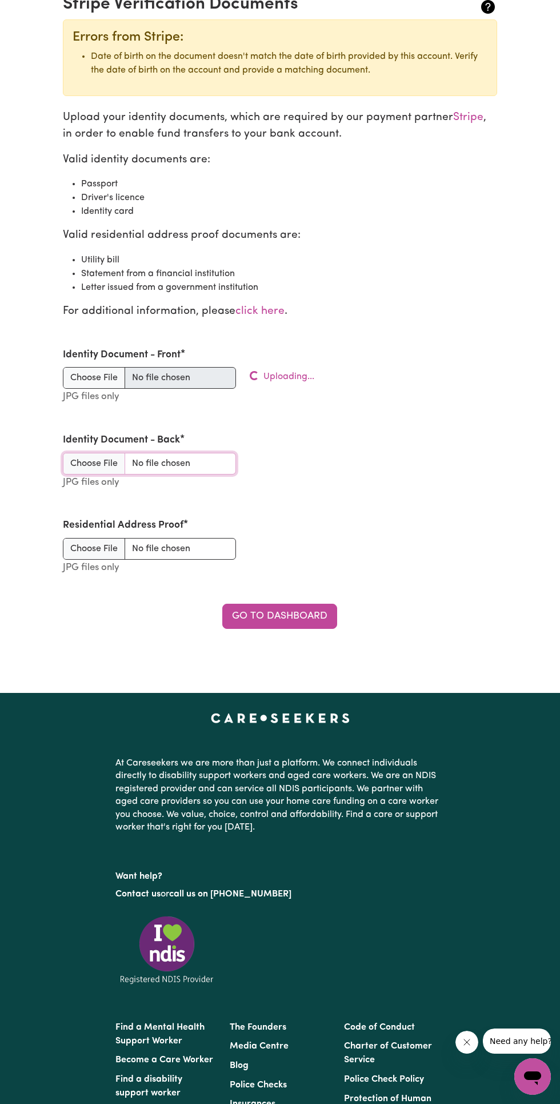
click at [104, 456] on input "Identity Document - Back" at bounding box center [149, 464] width 173 height 22
type input "C:\fakepath\IMG_20250703_210552441_HDR.jpg"
click at [85, 548] on input "Residential Address Proof" at bounding box center [149, 549] width 173 height 22
type input "C:\fakepath\IMG-20251004-WA0007.jpg"
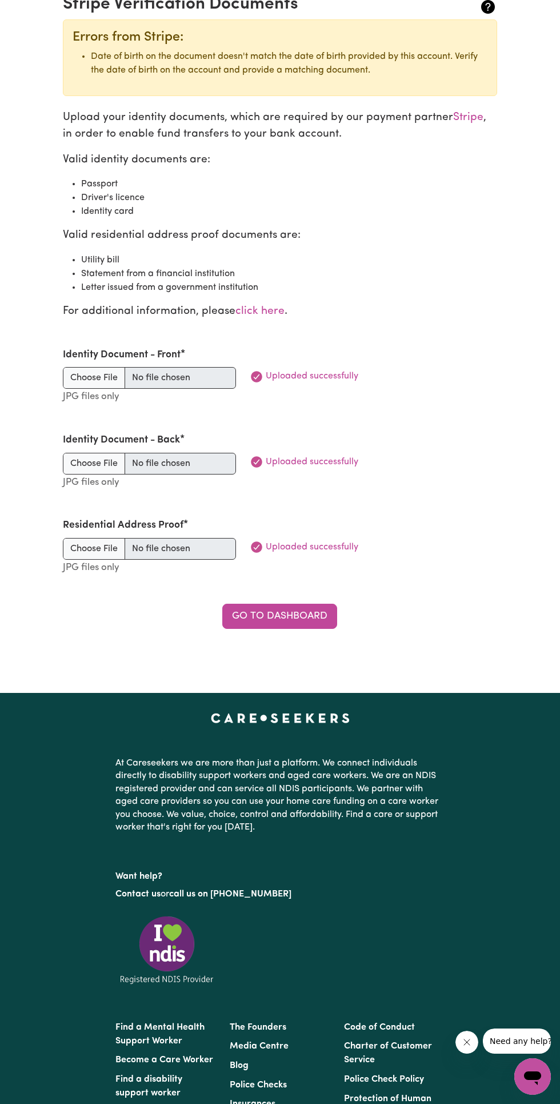
click at [301, 613] on link "Go to Dashboard" at bounding box center [279, 616] width 115 height 25
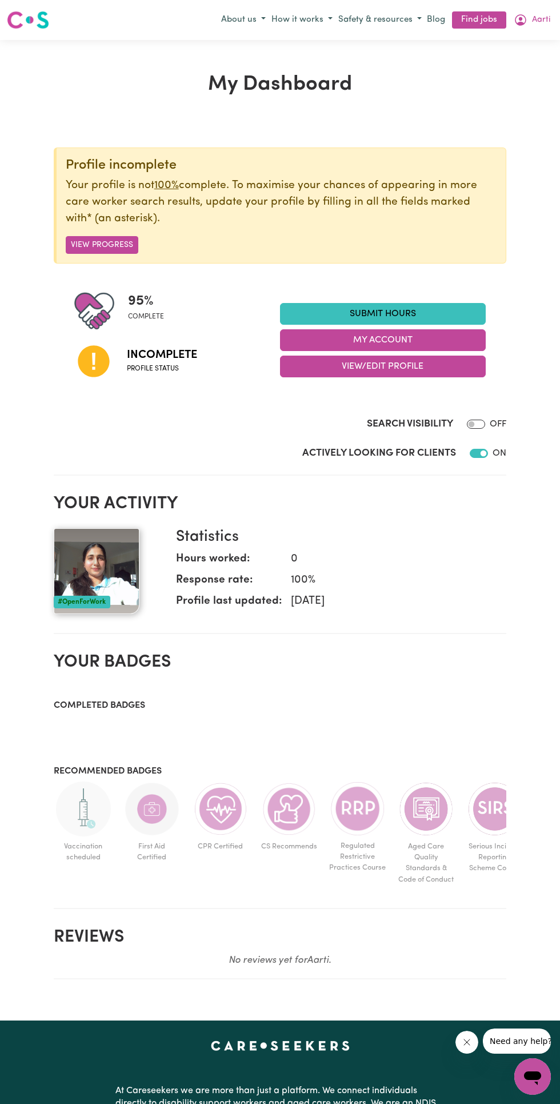
click at [113, 241] on button "View Progress" at bounding box center [102, 245] width 73 height 18
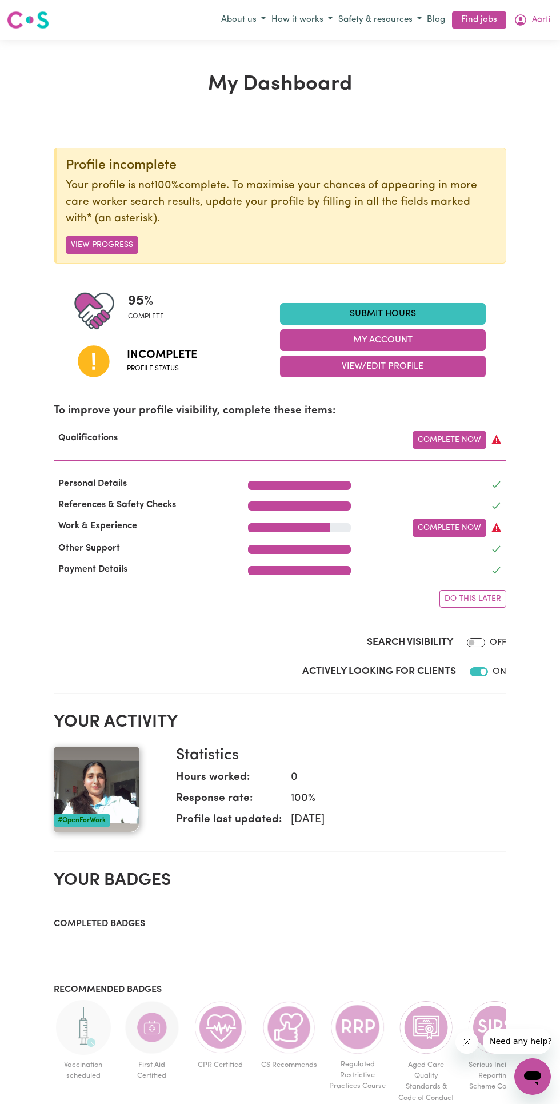
click at [461, 439] on link "Complete Now" at bounding box center [450, 440] width 74 height 18
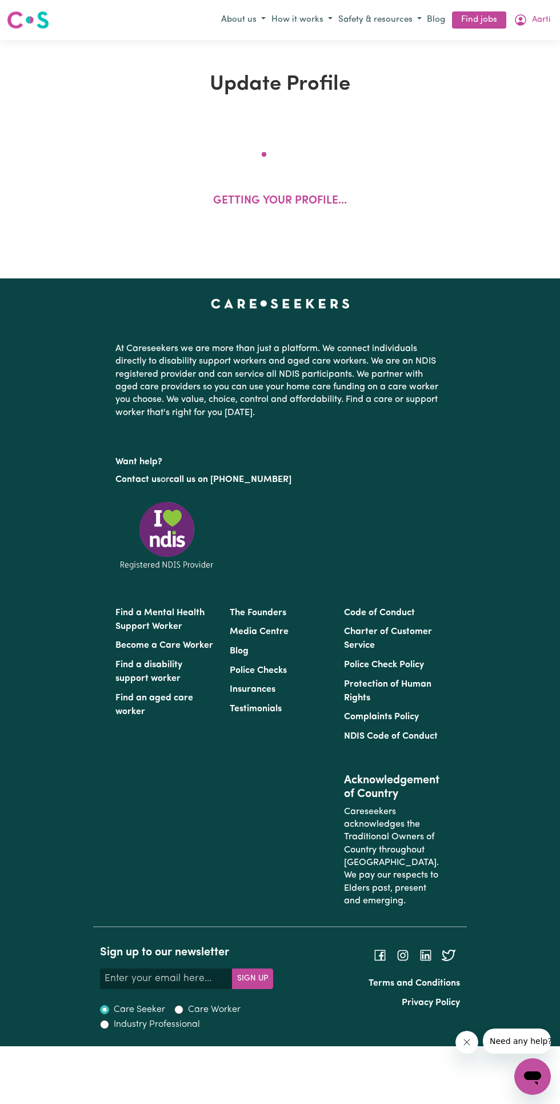
select select "2024"
select select "Certificate III (Individual Support)"
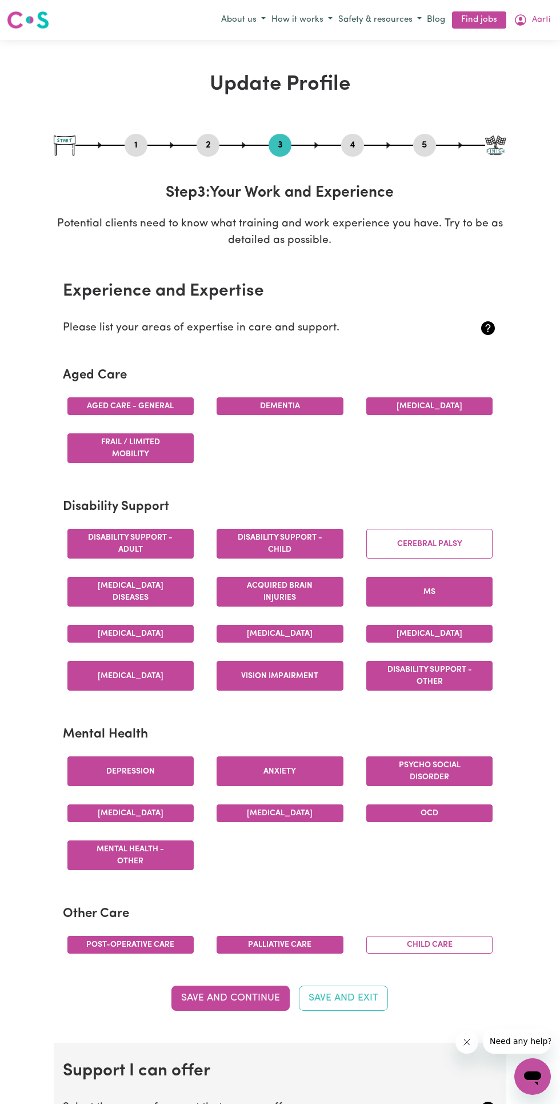
click at [457, 543] on button "Cerebral Palsy" at bounding box center [429, 544] width 127 height 30
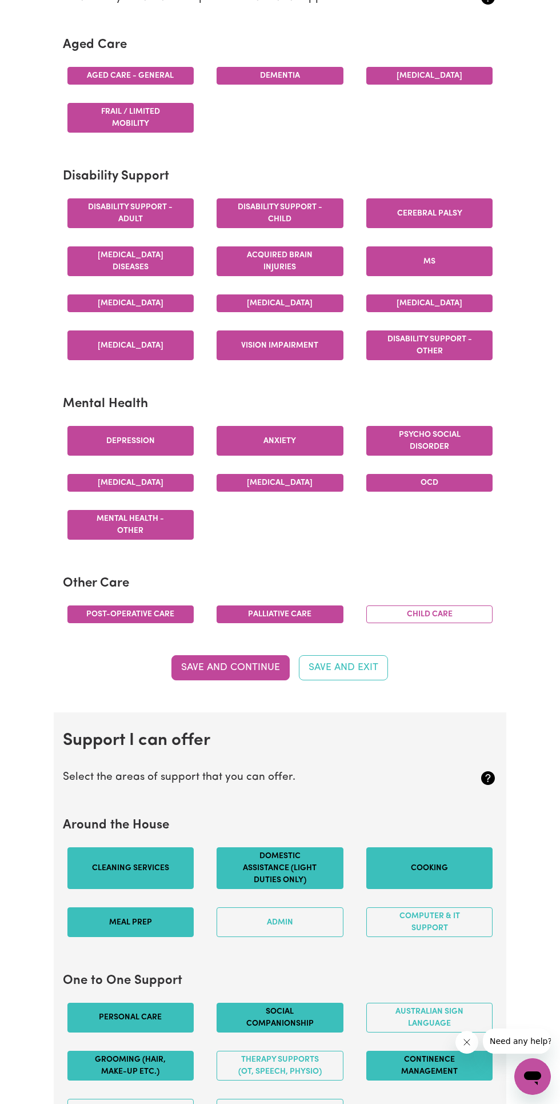
scroll to position [328, 0]
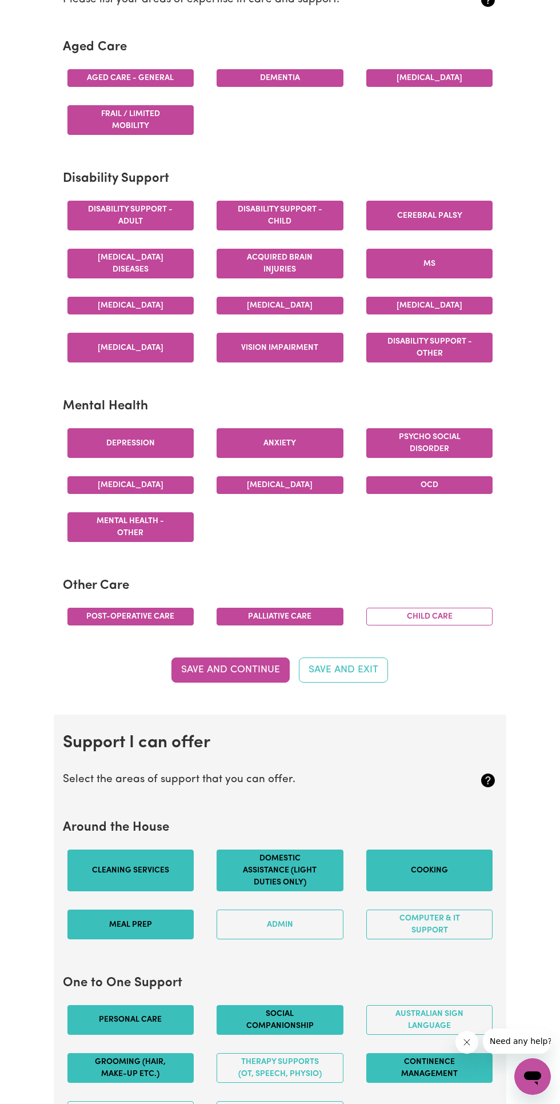
click at [485, 625] on button "Child care" at bounding box center [429, 617] width 127 height 18
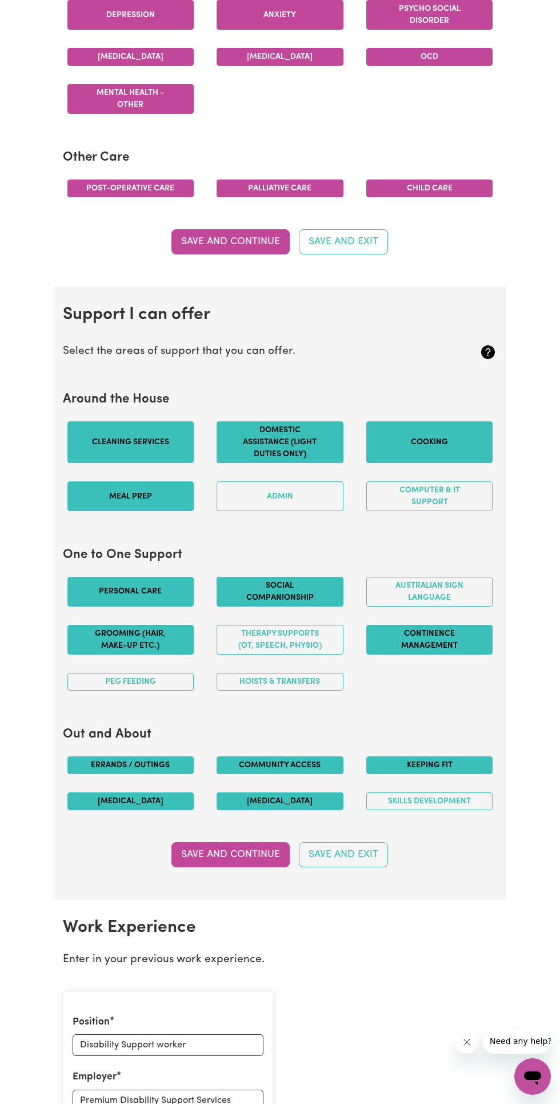
scroll to position [753, 0]
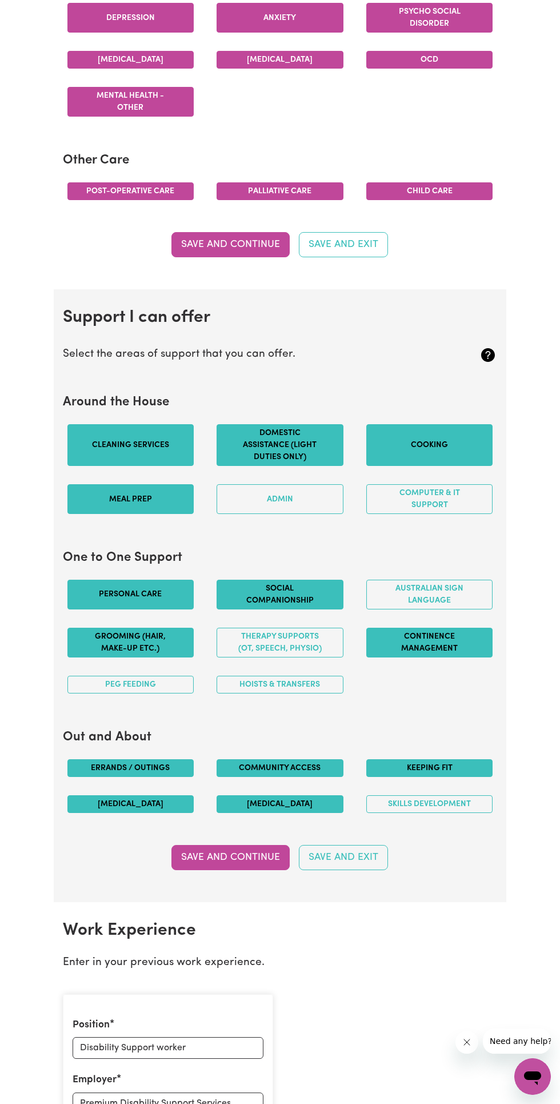
click at [296, 514] on button "Admin" at bounding box center [280, 499] width 127 height 30
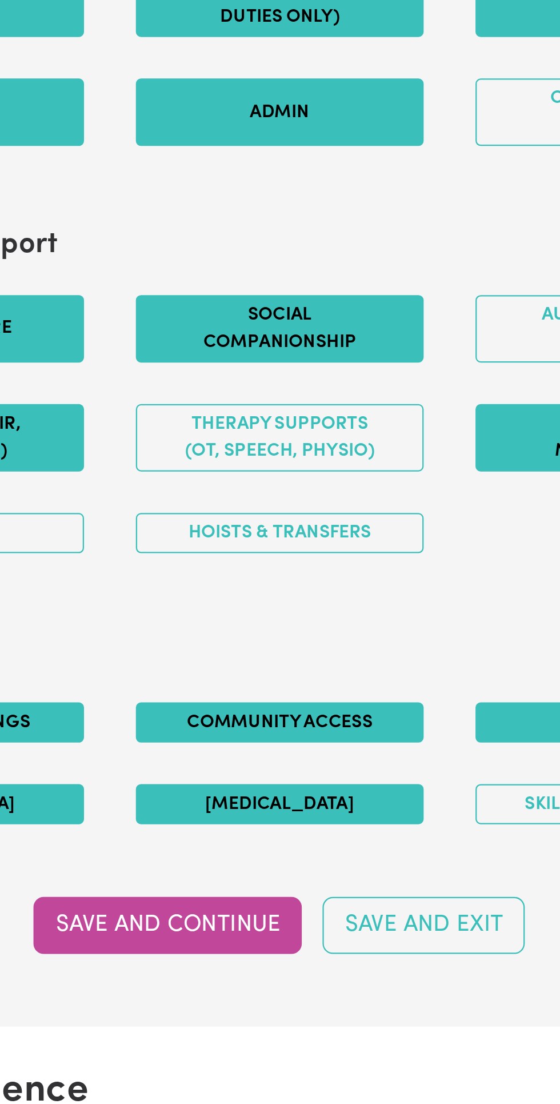
click at [207, 744] on h2 "Out and About" at bounding box center [280, 737] width 435 height 15
click at [282, 654] on button "Therapy Supports (OT, speech, physio)" at bounding box center [280, 643] width 127 height 30
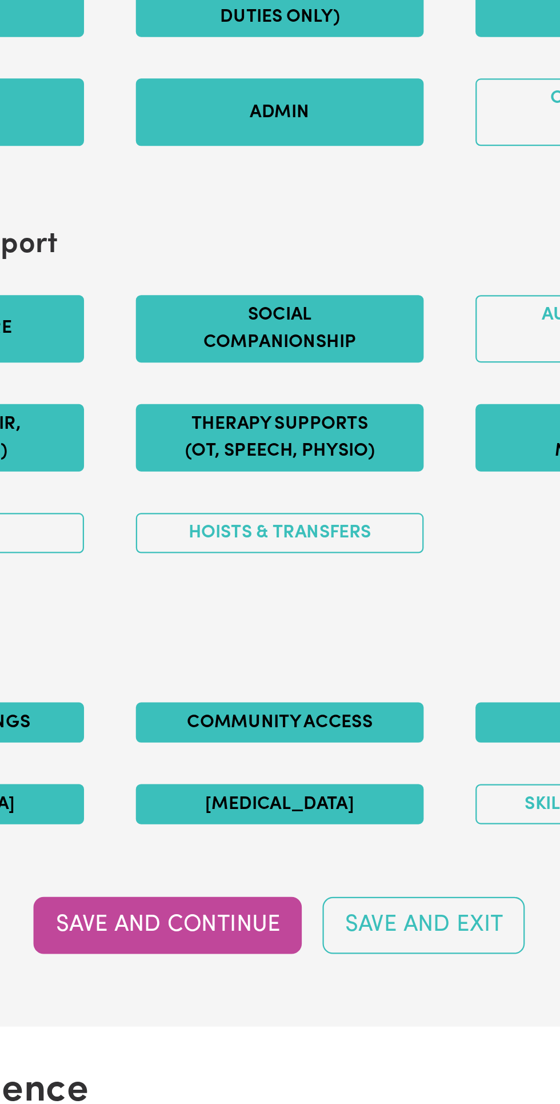
click at [316, 689] on button "Hoists & transfers" at bounding box center [280, 685] width 127 height 18
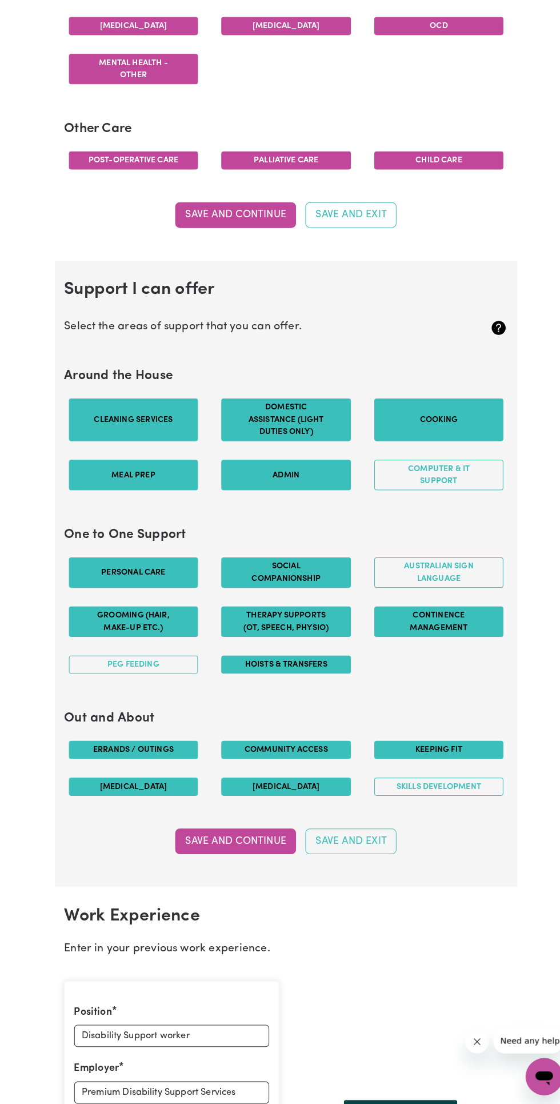
scroll to position [765, 0]
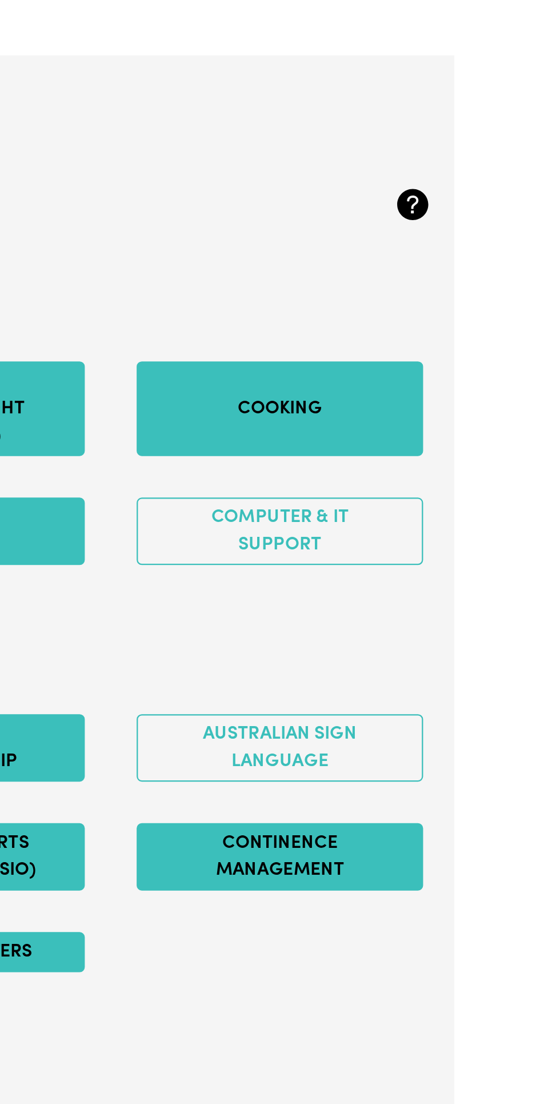
click at [456, 492] on button "Computer & IT Support" at bounding box center [429, 488] width 127 height 30
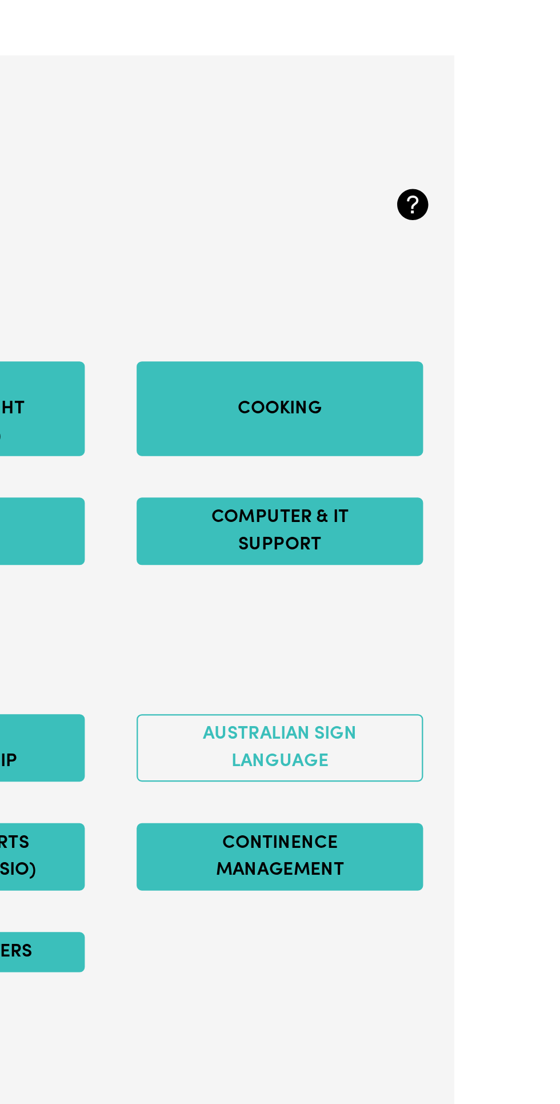
click at [447, 596] on button "Australian Sign Language" at bounding box center [429, 583] width 127 height 30
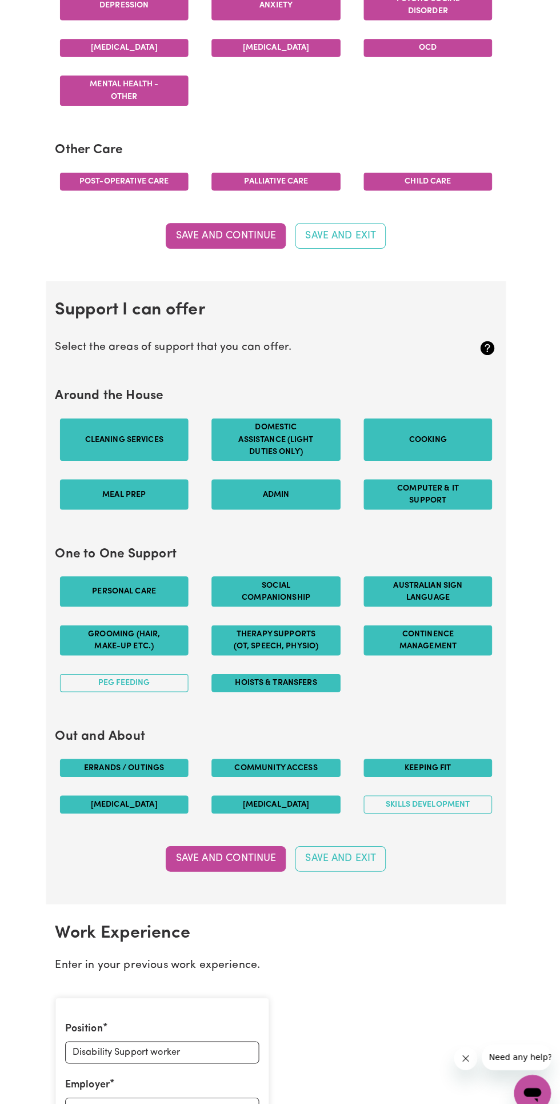
scroll to position [761, 0]
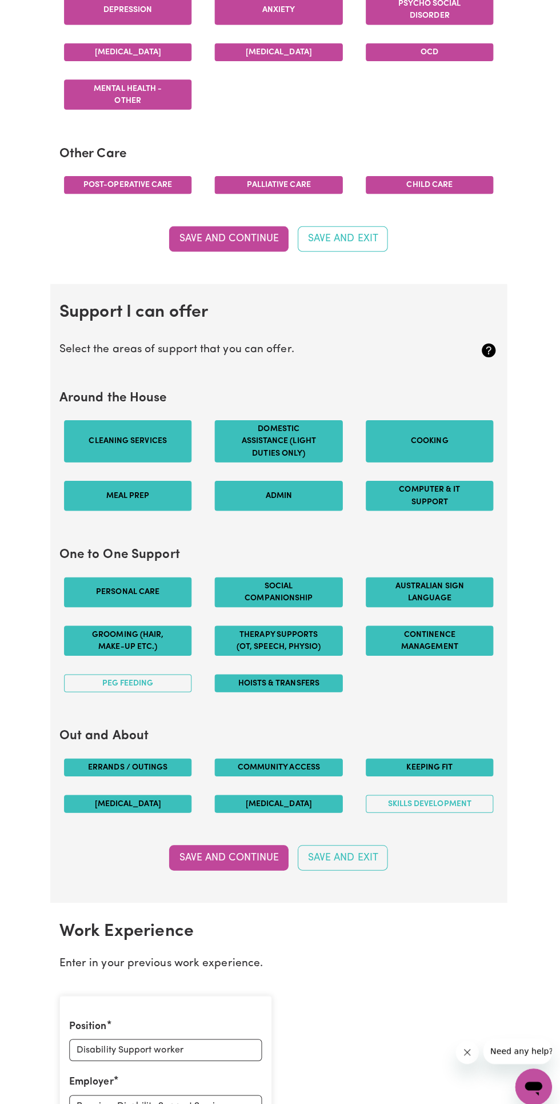
click at [485, 499] on button "Computer & IT Support" at bounding box center [429, 491] width 127 height 30
click at [154, 685] on button "PEG feeding" at bounding box center [130, 677] width 127 height 18
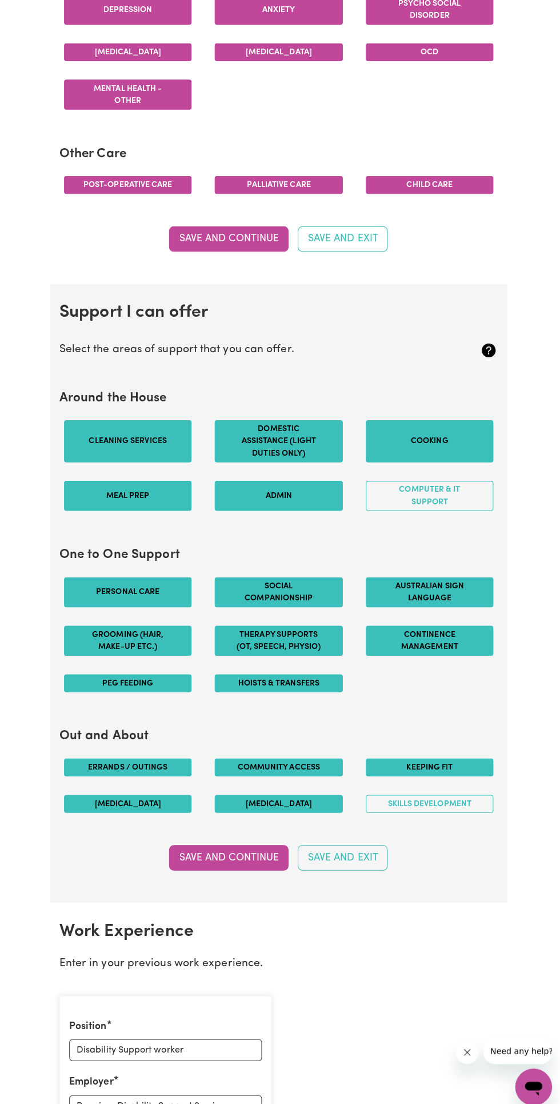
click at [459, 801] on button "Skills Development" at bounding box center [429, 796] width 127 height 18
click at [240, 856] on button "Save and Continue" at bounding box center [230, 849] width 118 height 25
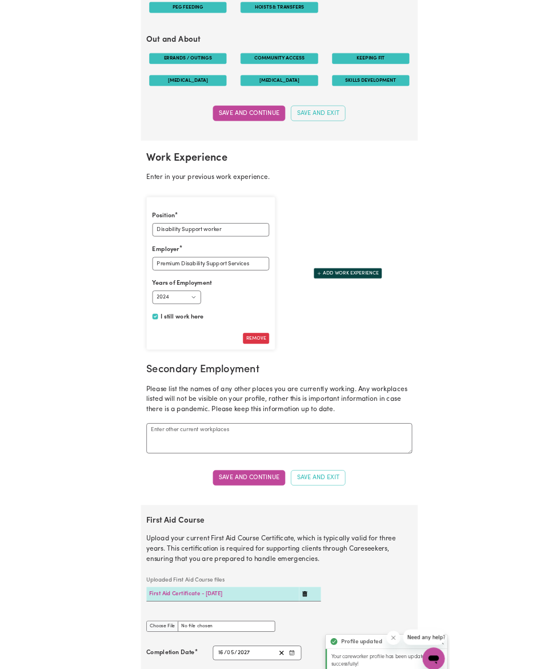
scroll to position [1663, 0]
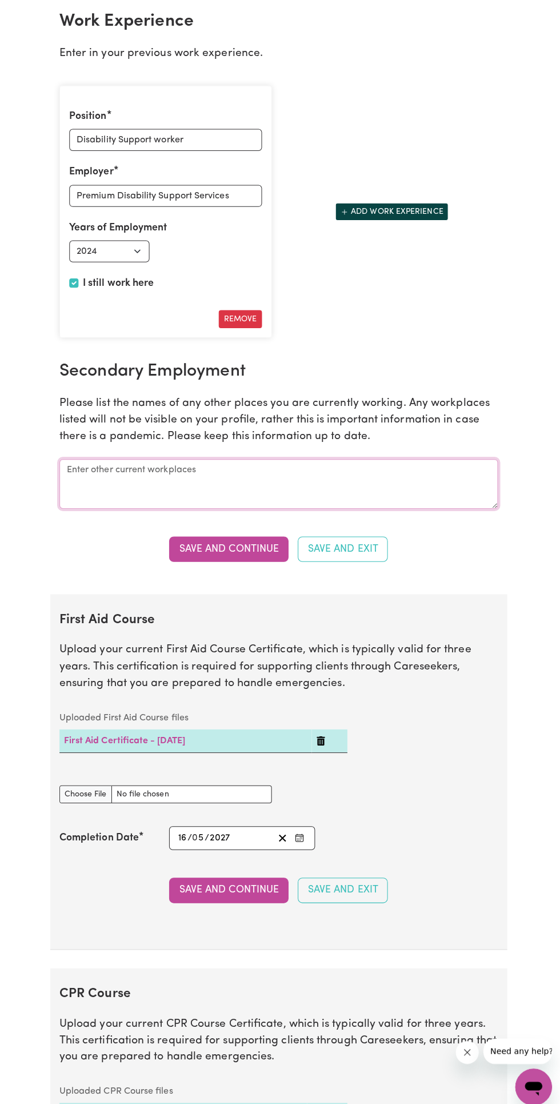
click at [303, 473] on textarea at bounding box center [280, 478] width 435 height 49
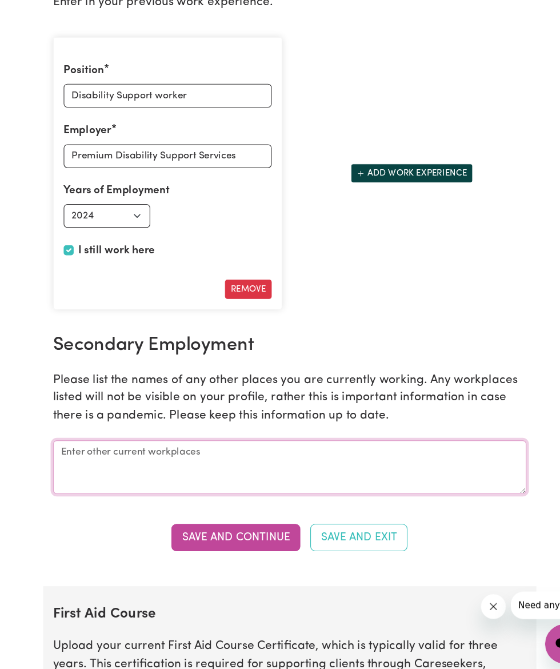
scroll to position [1668, 0]
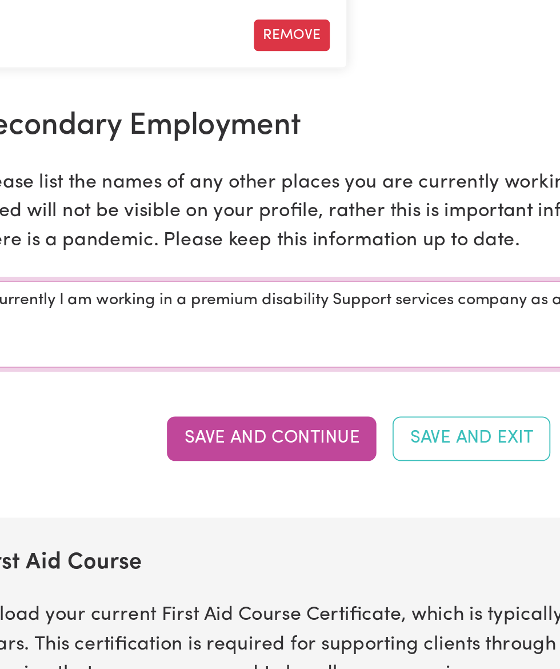
click at [178, 468] on textarea "Currently I am working in a premium disability Support services company as a su…" at bounding box center [280, 473] width 435 height 49
type textarea "Currently I am working with a premium disability Support services company as a …"
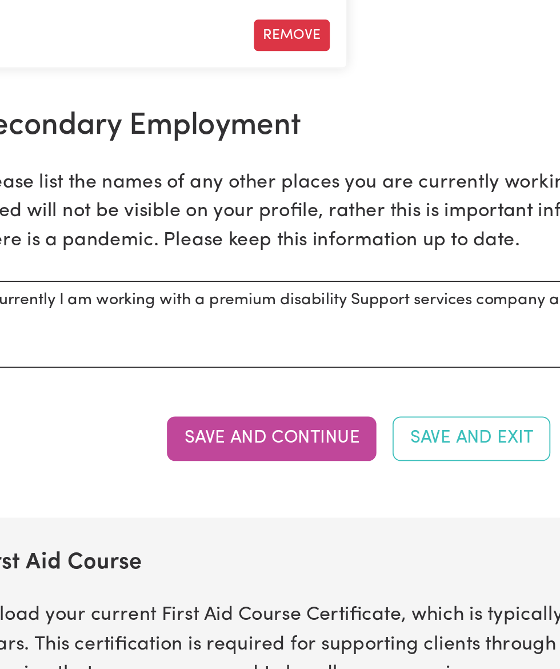
click at [213, 543] on button "Save and Continue" at bounding box center [230, 538] width 118 height 25
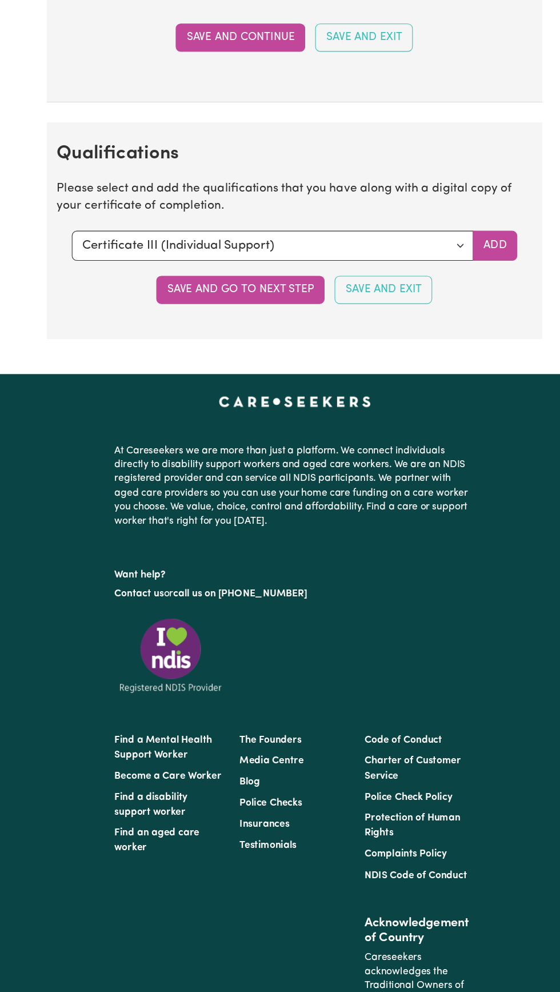
click at [211, 273] on button "Save and go to next step" at bounding box center [231, 266] width 154 height 25
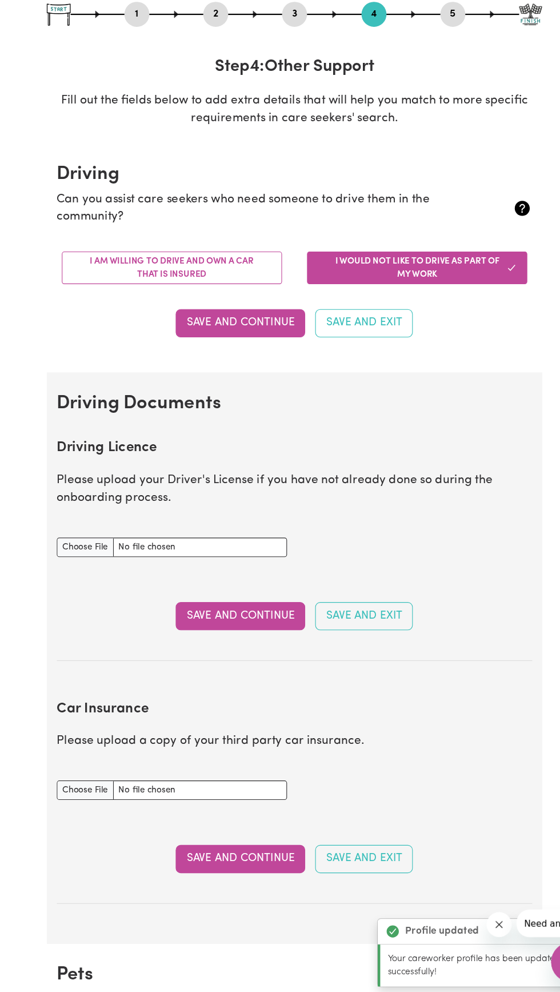
scroll to position [0, 0]
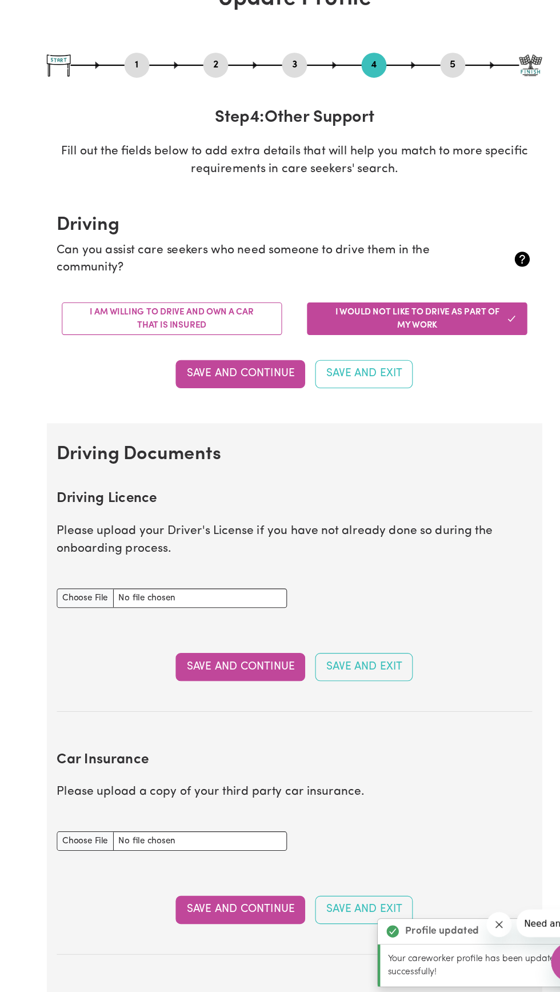
click at [196, 430] on button "Save and Continue" at bounding box center [230, 426] width 118 height 25
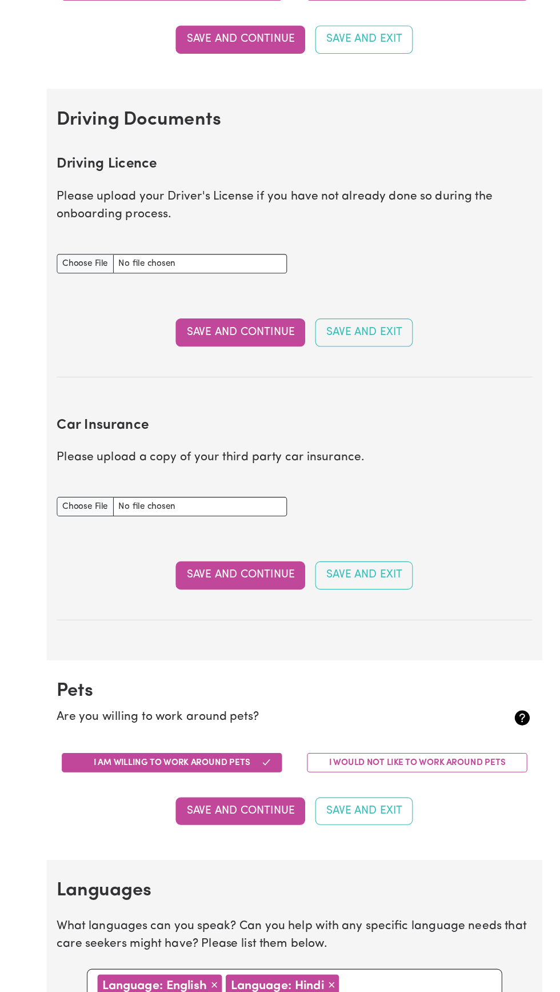
scroll to position [390, 0]
click at [91, 233] on input "Driving Licence document" at bounding box center [168, 242] width 210 height 18
type input "C:\fakepath\IMG-20251004-WA0007.jpg"
click at [239, 302] on button "Save and Continue" at bounding box center [230, 304] width 118 height 25
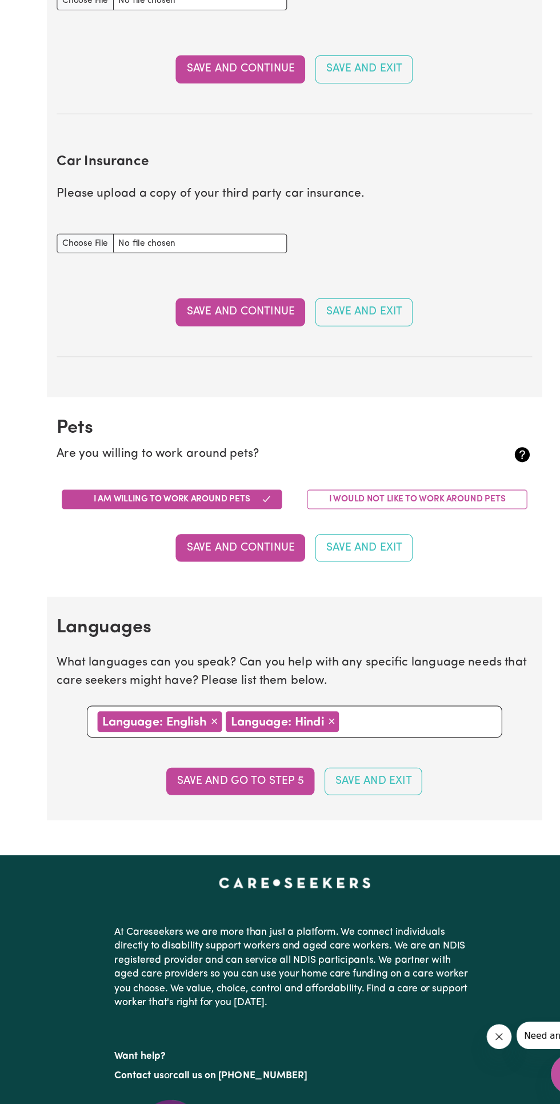
scroll to position [602, 0]
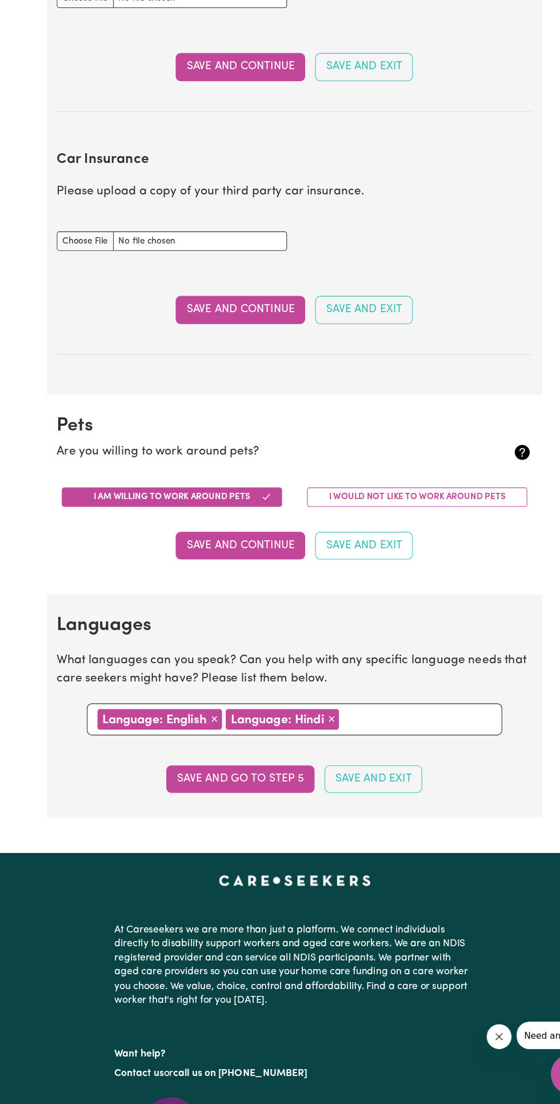
click at [263, 808] on button "Save and go to step 5" at bounding box center [230, 807] width 135 height 25
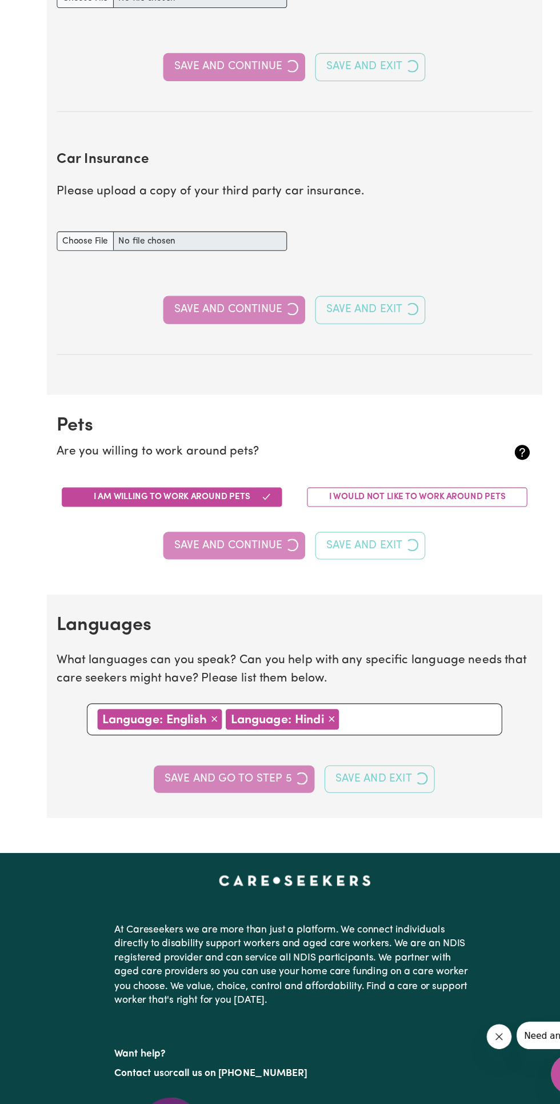
select select "I am providing services by being employed by an organisation"
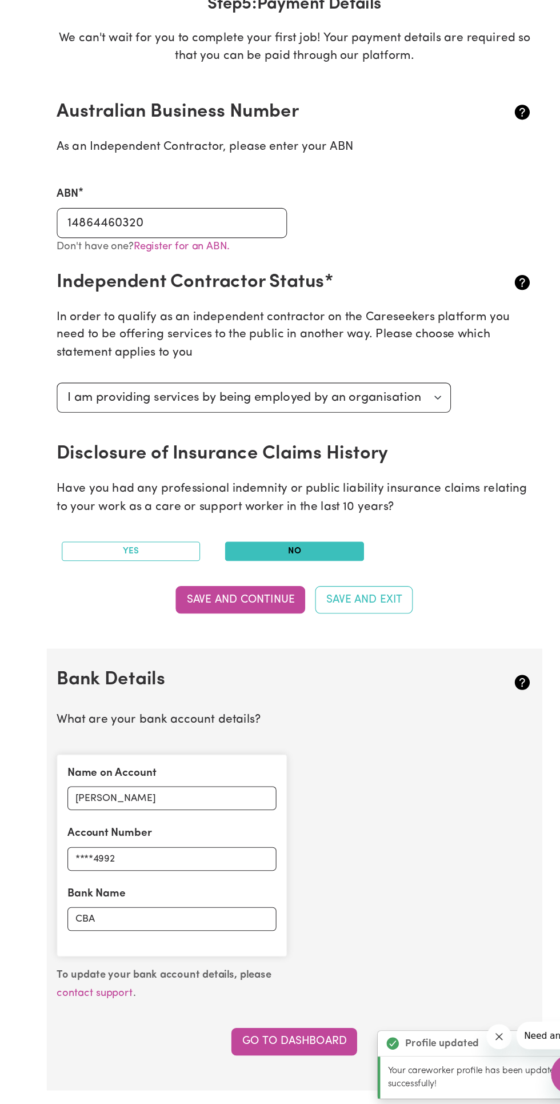
scroll to position [118, 0]
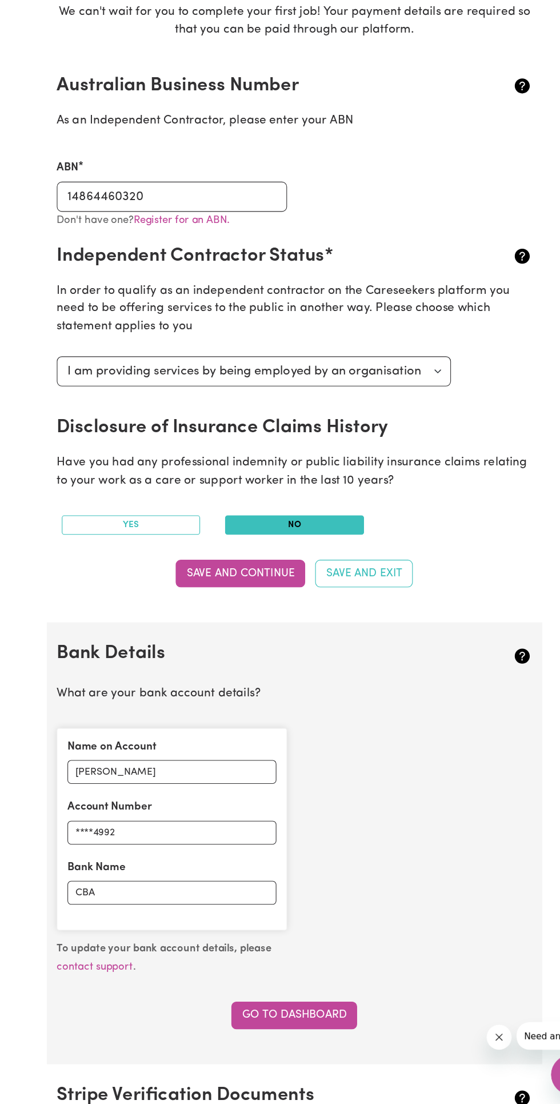
click at [194, 618] on button "Save and Continue" at bounding box center [230, 618] width 118 height 25
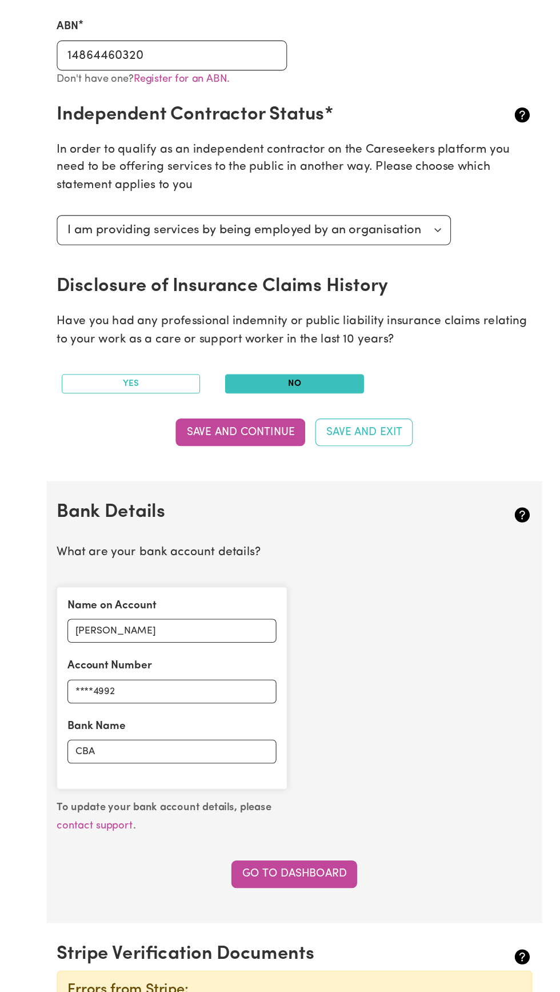
scroll to position [0, 0]
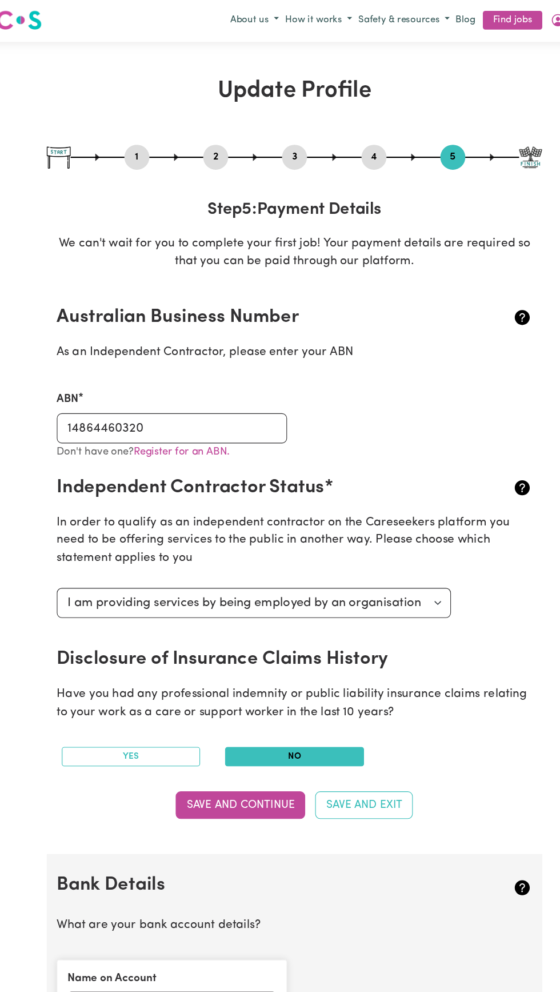
click at [136, 142] on button "1" at bounding box center [136, 145] width 23 height 15
select select "[DEMOGRAPHIC_DATA]"
select select "Student Visa"
select select "Studying a healthcare related degree or qualification"
select select "40"
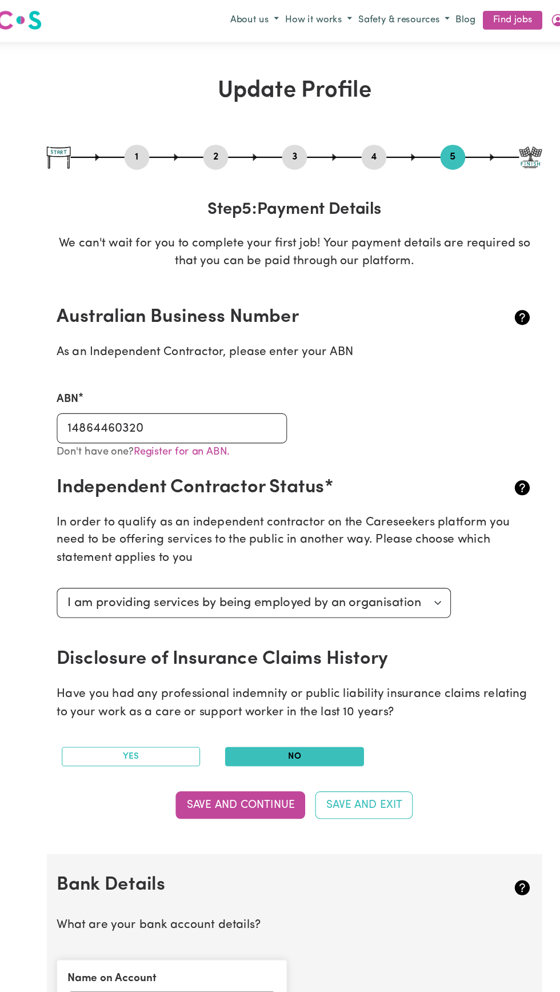
select select "50"
select select "100"
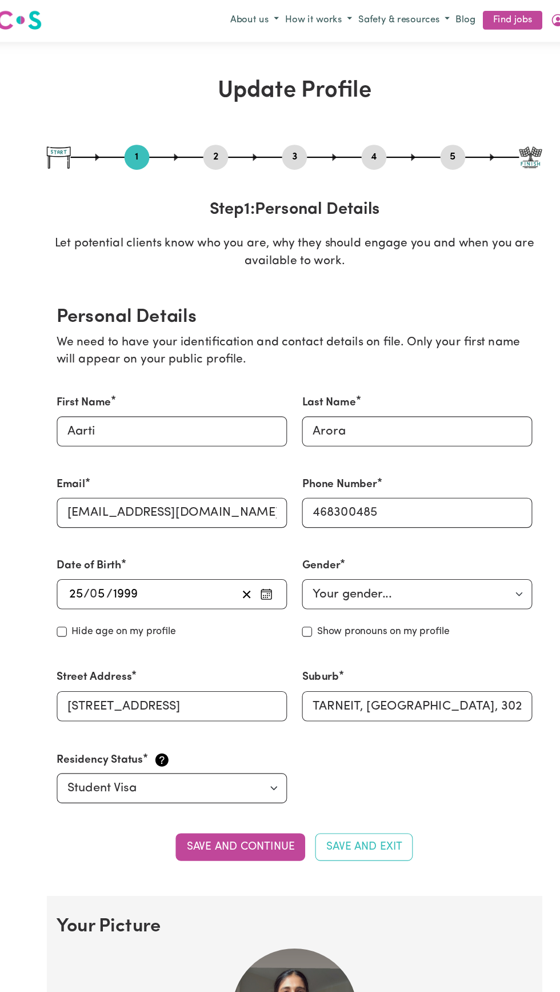
click at [55, 135] on div "1 2 3 4 5" at bounding box center [280, 145] width 453 height 23
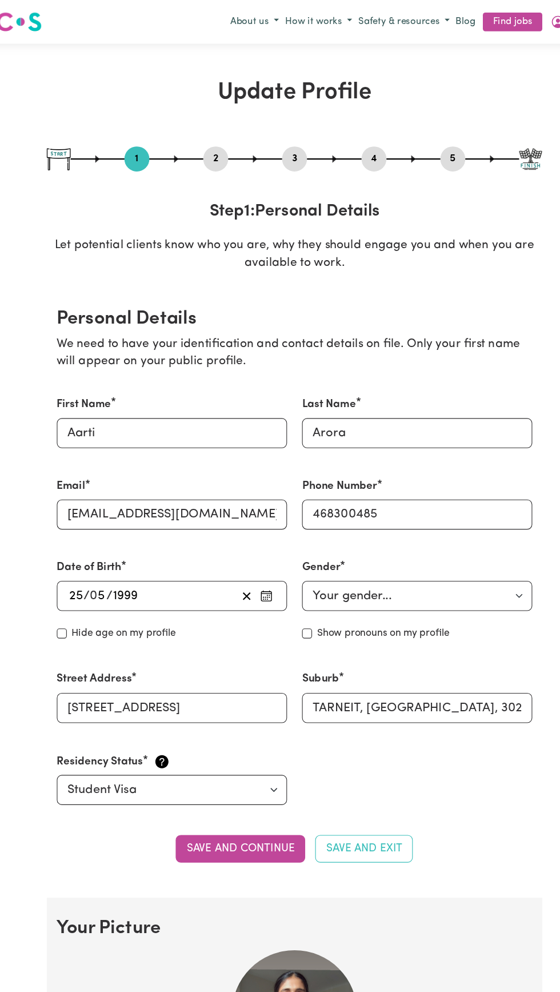
click at [352, 147] on button "4" at bounding box center [352, 145] width 23 height 15
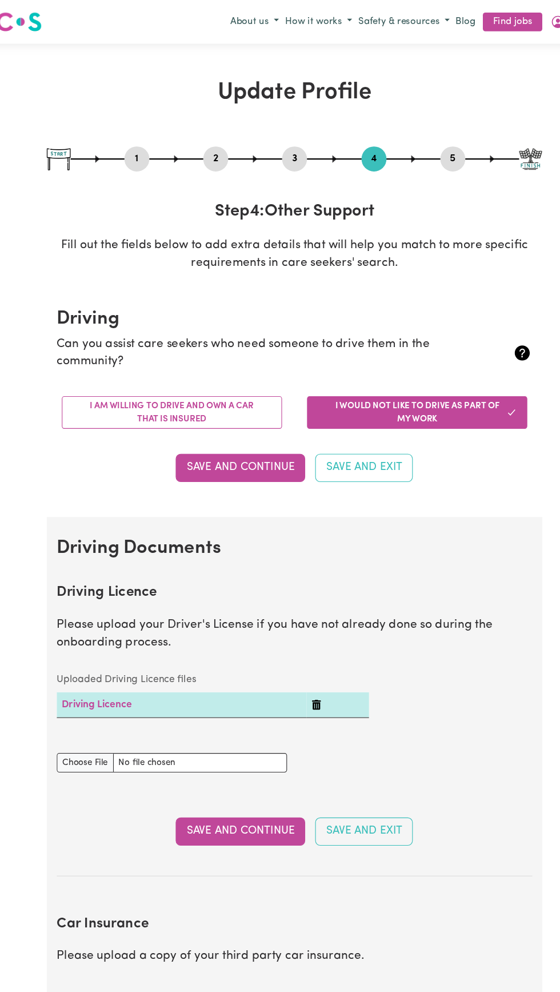
click at [424, 146] on button "5" at bounding box center [424, 145] width 23 height 15
select select "I am providing services by being employed by an organisation"
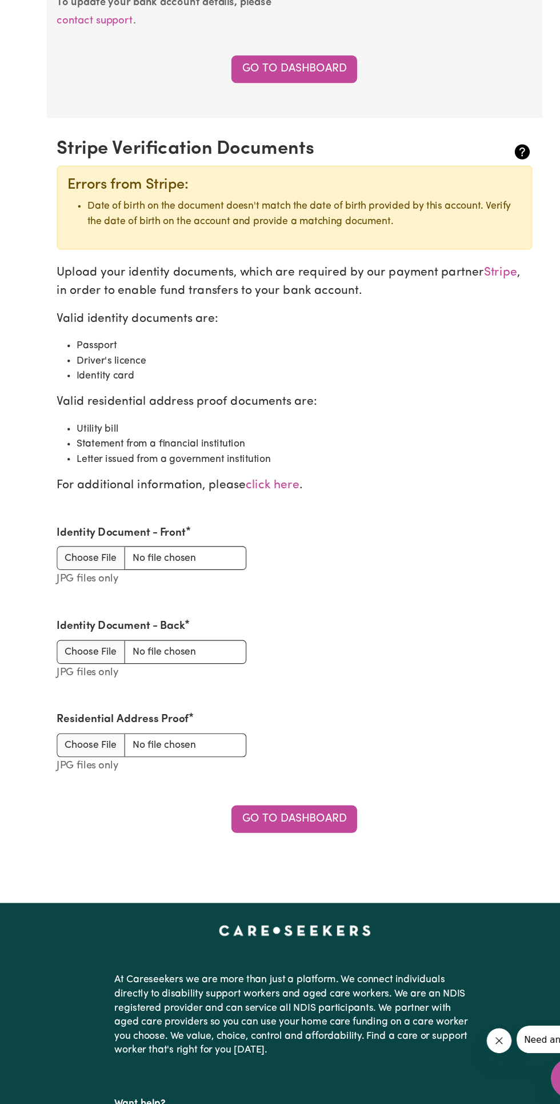
scroll to position [985, 0]
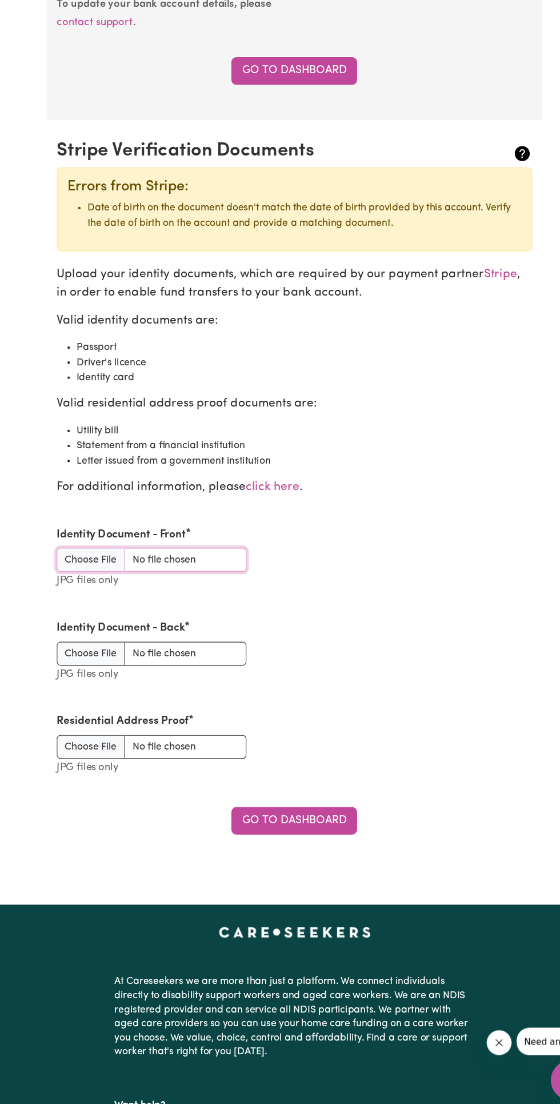
click at [72, 594] on input "Identity Document - Front" at bounding box center [149, 601] width 173 height 22
click at [110, 602] on input "Identity Document - Front" at bounding box center [149, 601] width 173 height 22
type input "C:\fakepath\IMG-20251004-WA0008.jpg"
click at [81, 673] on div "Identity Document - Back JPG files only" at bounding box center [149, 685] width 173 height 58
click at [99, 676] on input "Identity Document - Back" at bounding box center [149, 687] width 173 height 22
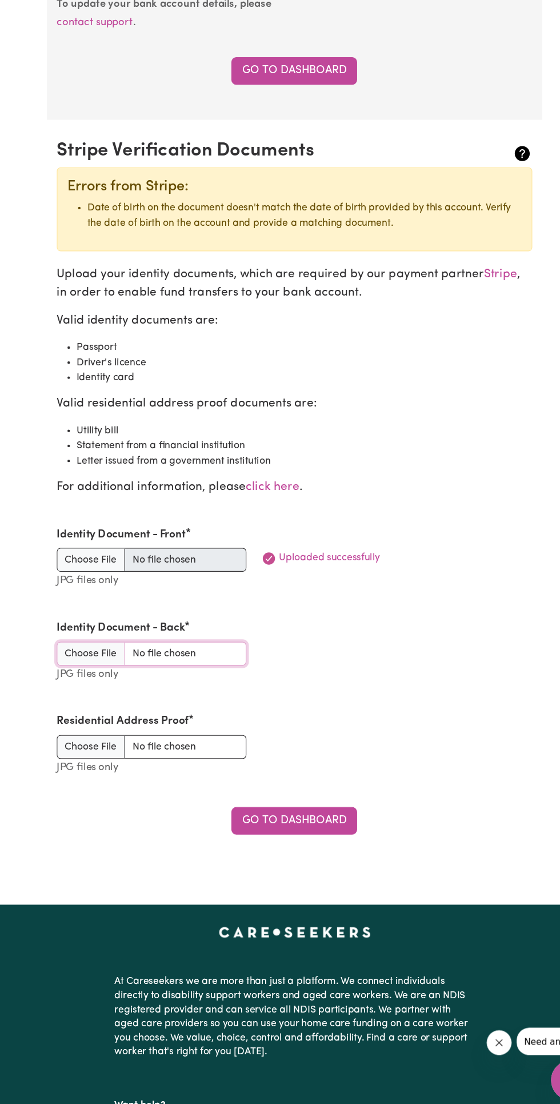
type input "C:\fakepath\IMG-20251004-WA0009.jpg"
